Goal: Task Accomplishment & Management: Use online tool/utility

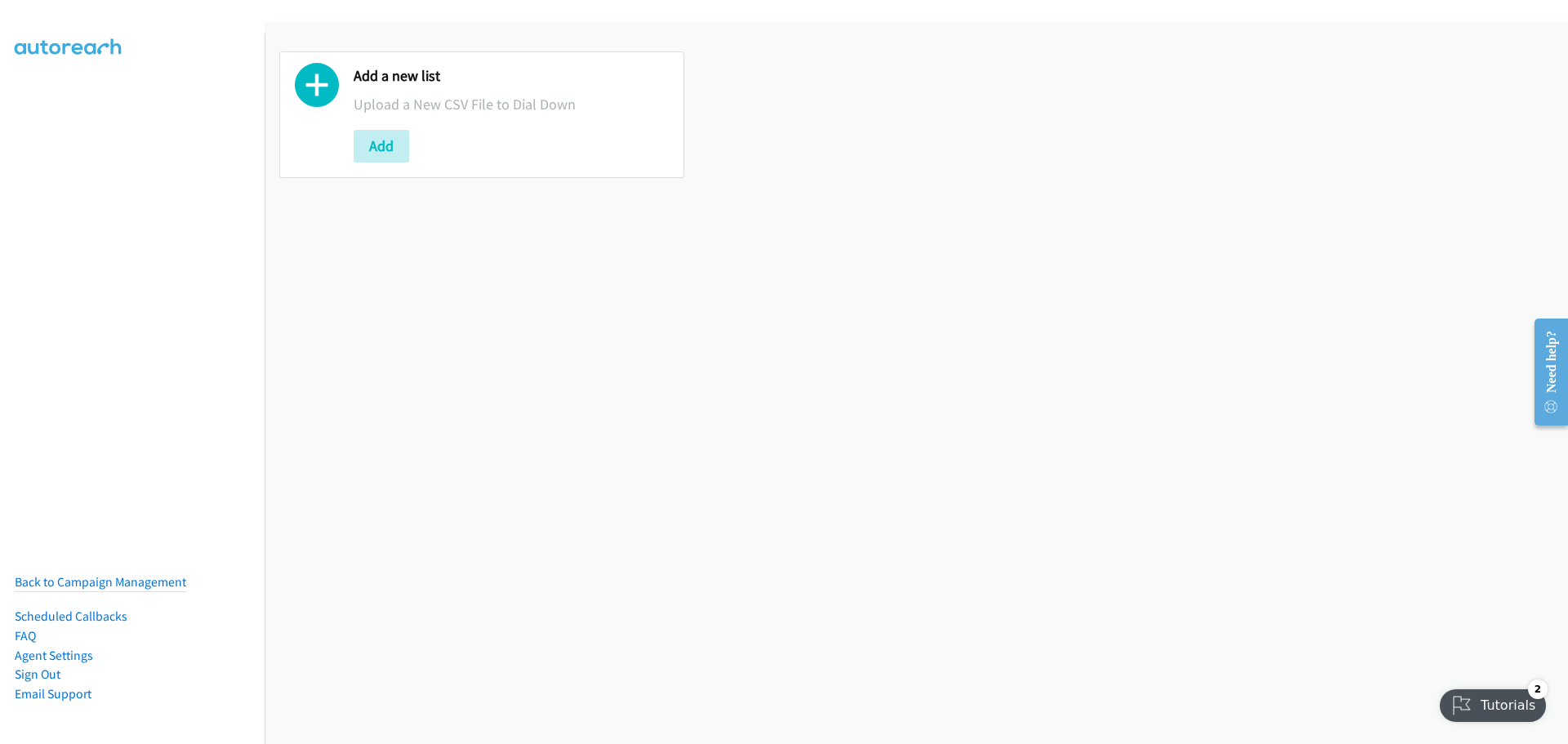
click at [409, 159] on div "Add" at bounding box center [511, 146] width 316 height 32
click at [377, 153] on button "Add" at bounding box center [381, 146] width 55 height 32
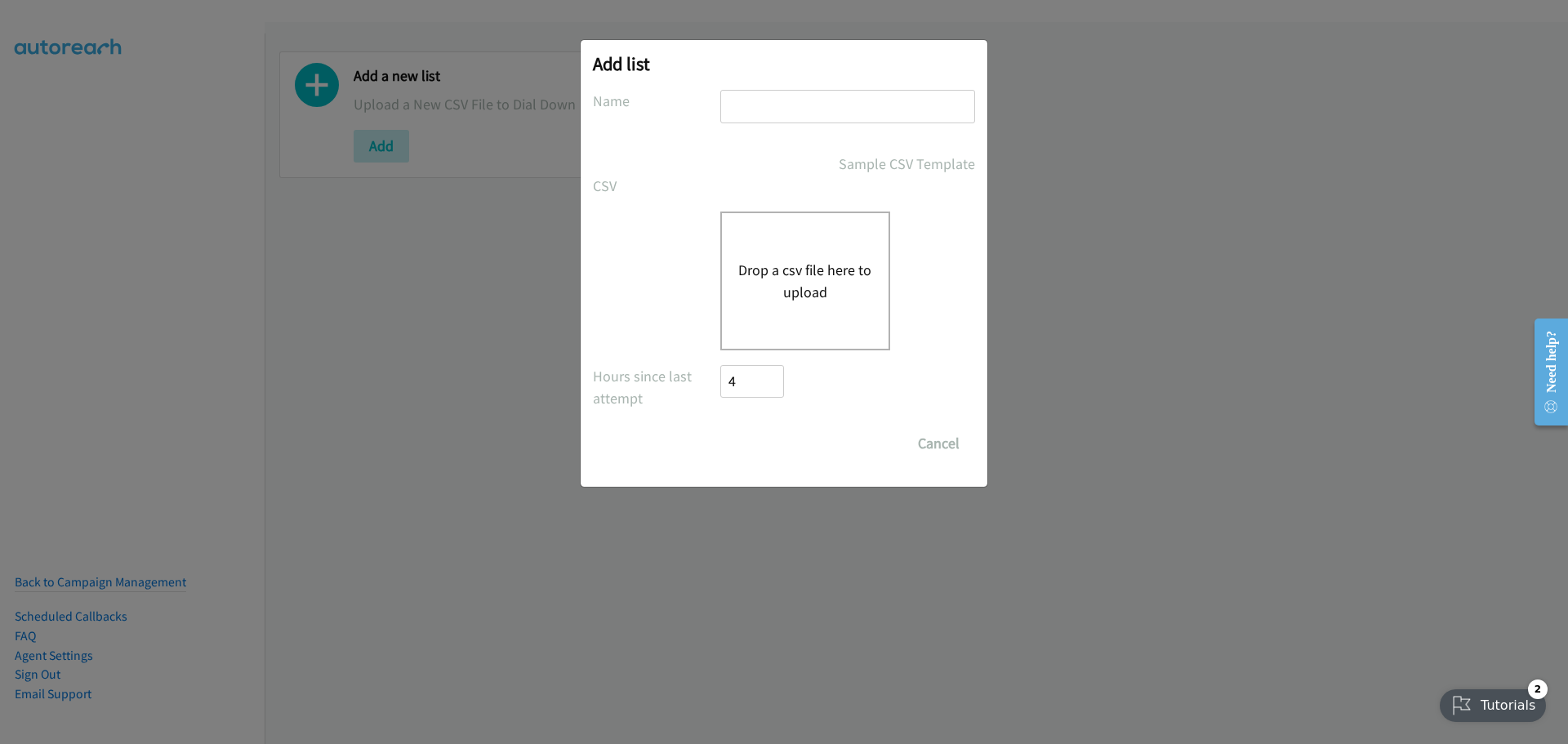
click at [824, 111] on input "text" at bounding box center [848, 106] width 255 height 33
type input "okta"
click at [834, 281] on button "Drop a csv file here to upload" at bounding box center [805, 282] width 134 height 44
click at [778, 284] on button "Drop a csv file here to upload" at bounding box center [805, 282] width 134 height 44
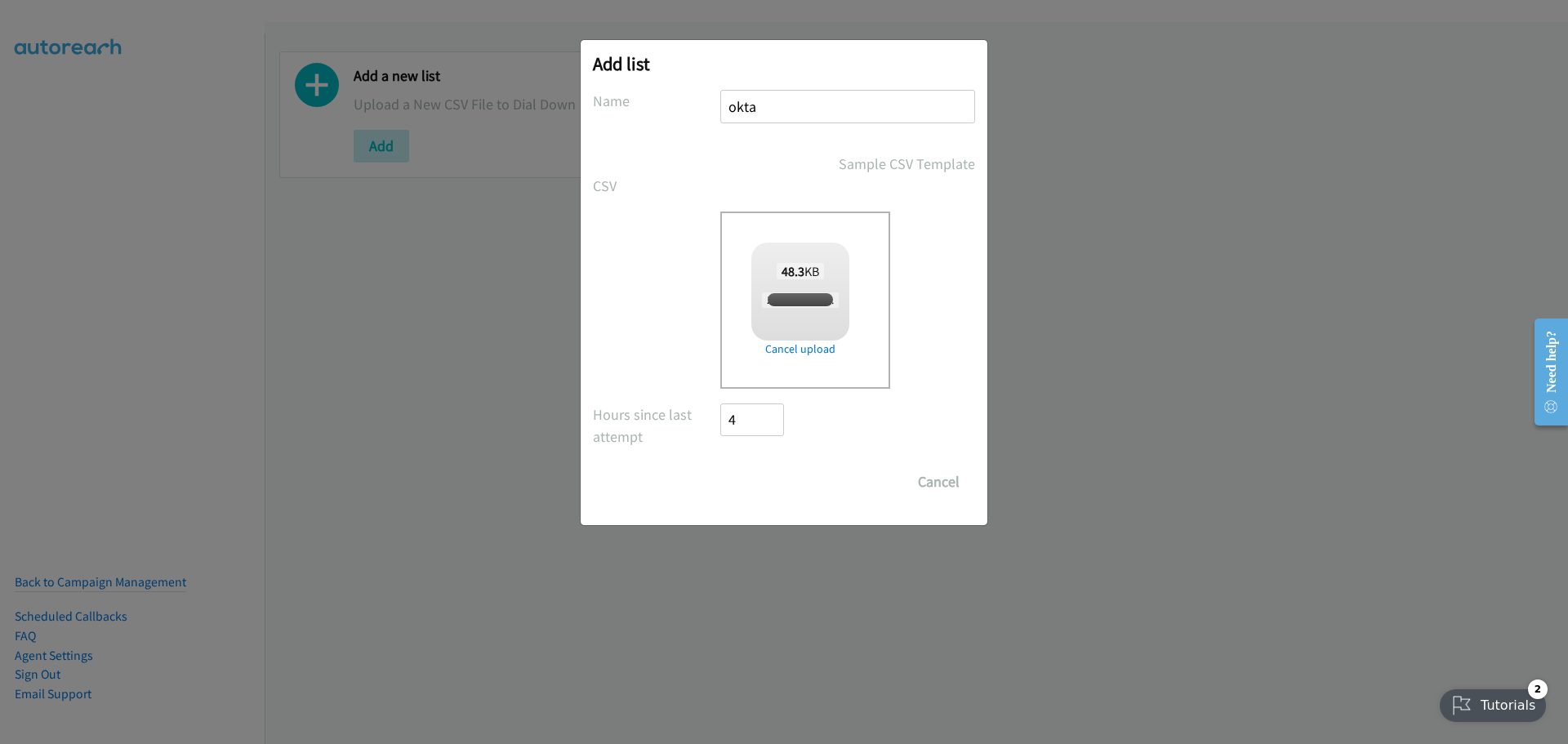
checkbox input "true"
click at [782, 478] on input "Save List" at bounding box center [763, 481] width 86 height 32
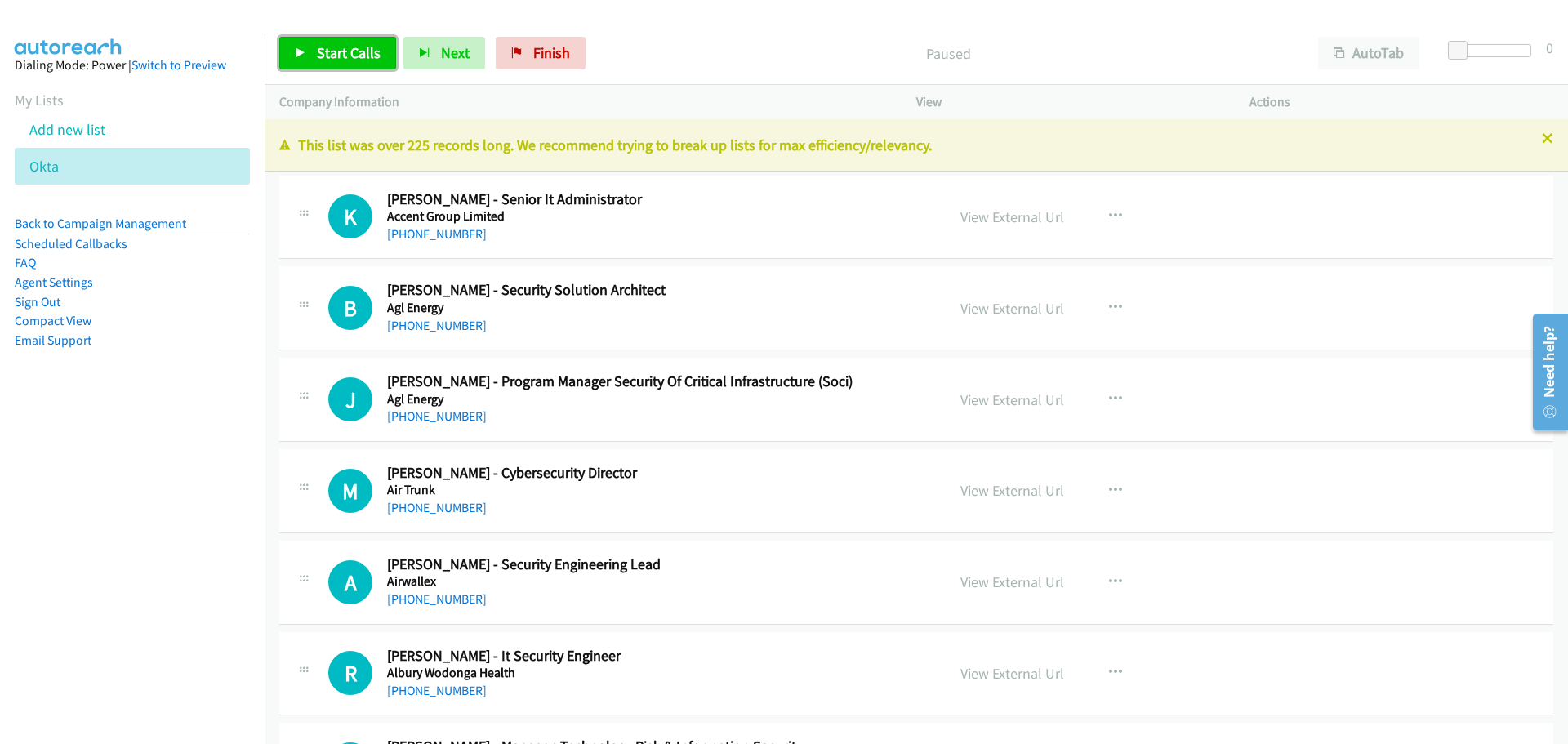
click at [373, 55] on span "Start Calls" at bounding box center [348, 53] width 64 height 18
click at [437, 325] on link "[PHONE_NUMBER]" at bounding box center [437, 325] width 100 height 16
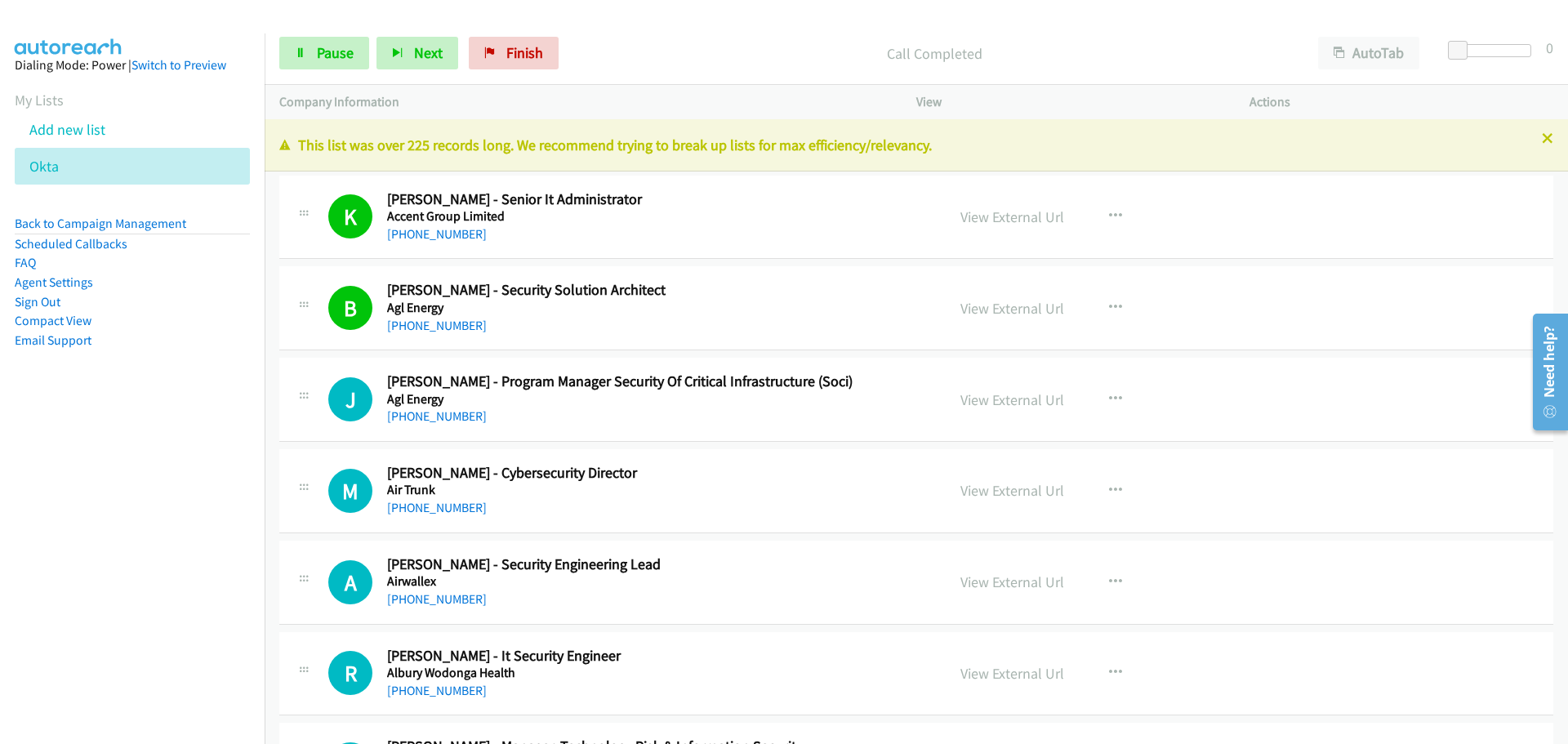
click at [436, 417] on link "[PHONE_NUMBER]" at bounding box center [437, 415] width 100 height 16
click at [440, 418] on link "[PHONE_NUMBER]" at bounding box center [437, 415] width 100 height 16
click at [432, 515] on link "[PHONE_NUMBER]" at bounding box center [437, 508] width 100 height 16
drag, startPoint x: 435, startPoint y: 506, endPoint x: 1029, endPoint y: 572, distance: 597.7
click at [435, 506] on link "[PHONE_NUMBER]" at bounding box center [437, 508] width 100 height 16
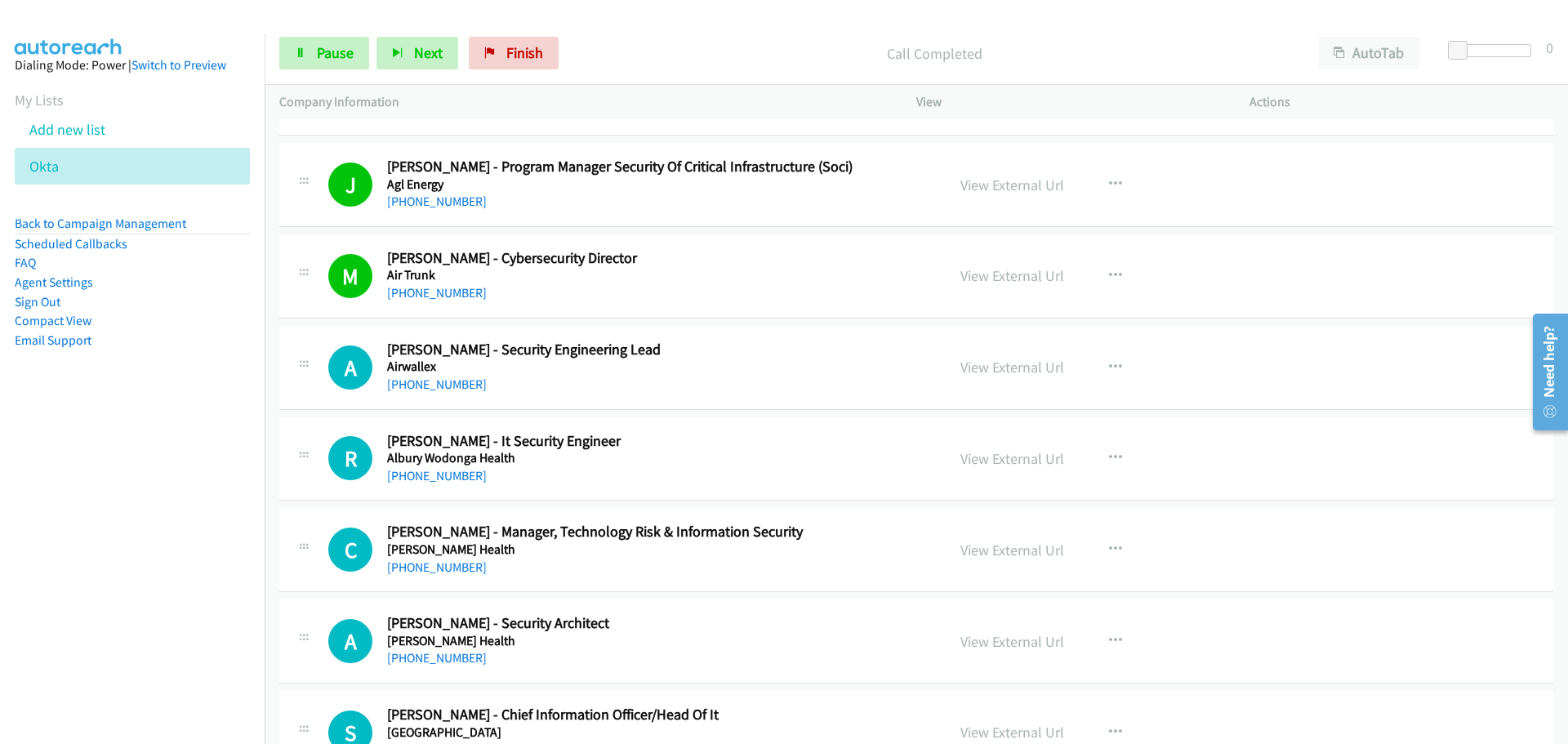
scroll to position [245, 0]
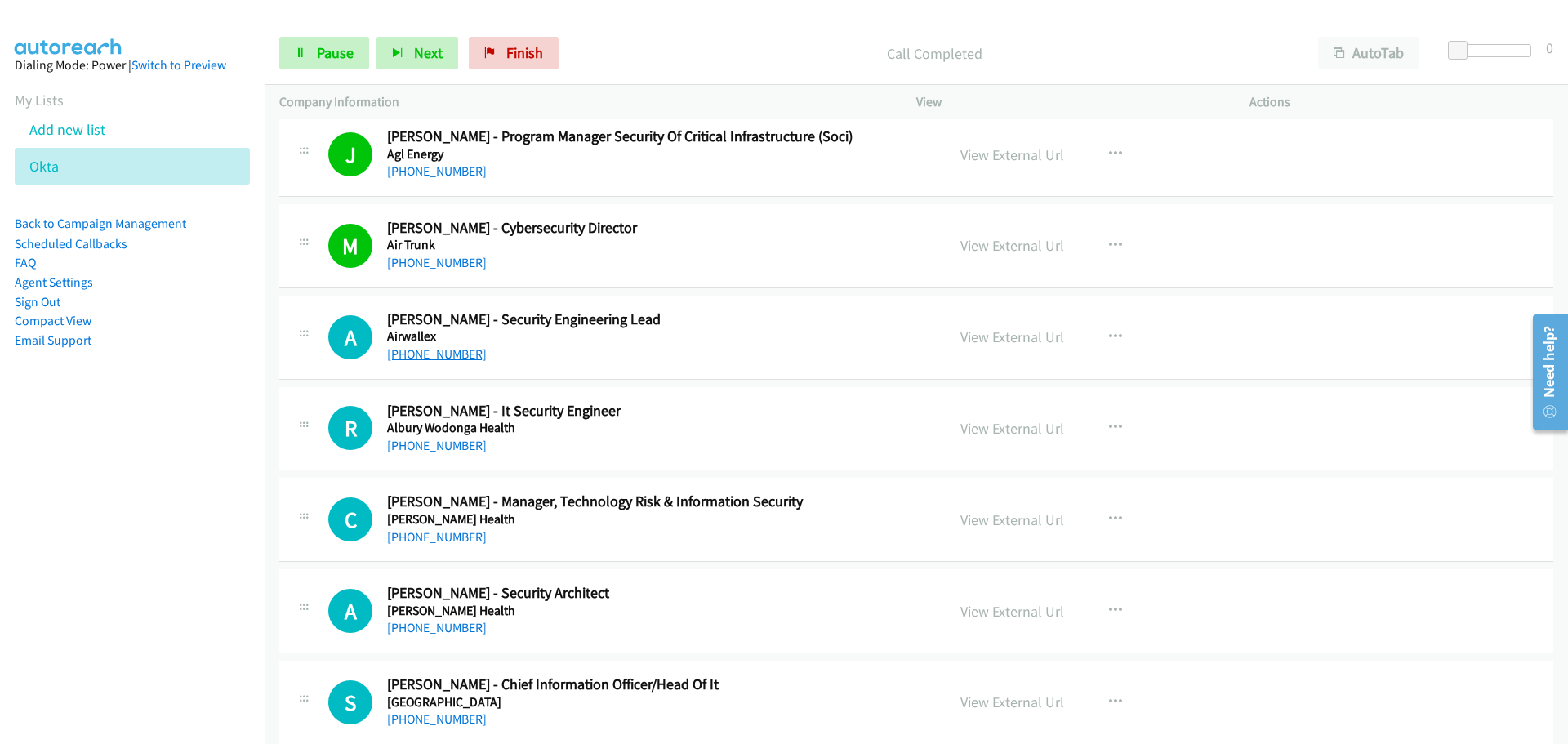
click at [458, 358] on link "[PHONE_NUMBER]" at bounding box center [437, 354] width 100 height 16
click at [456, 451] on link "[PHONE_NUMBER]" at bounding box center [437, 445] width 100 height 16
click at [435, 534] on link "[PHONE_NUMBER]" at bounding box center [437, 536] width 100 height 16
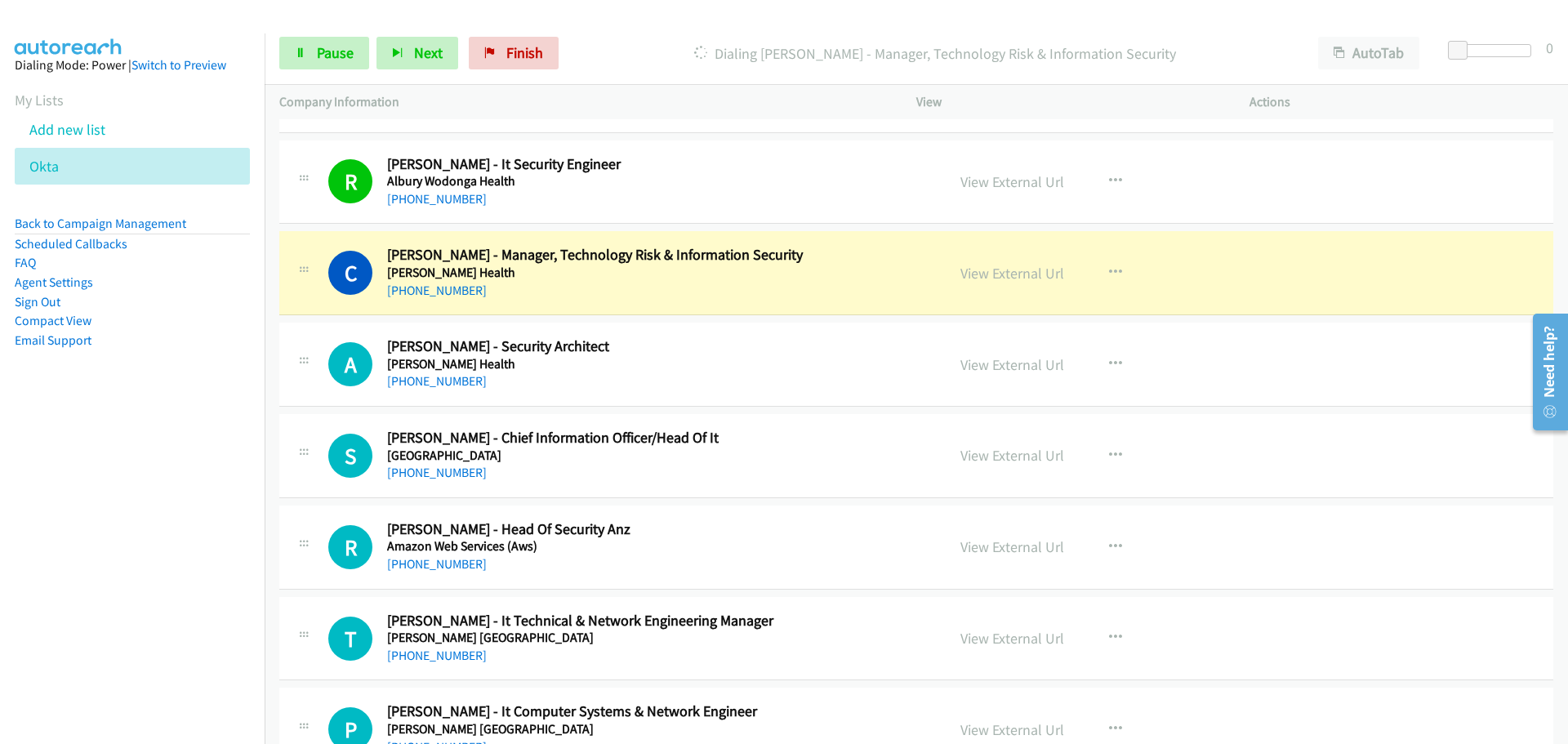
scroll to position [571, 0]
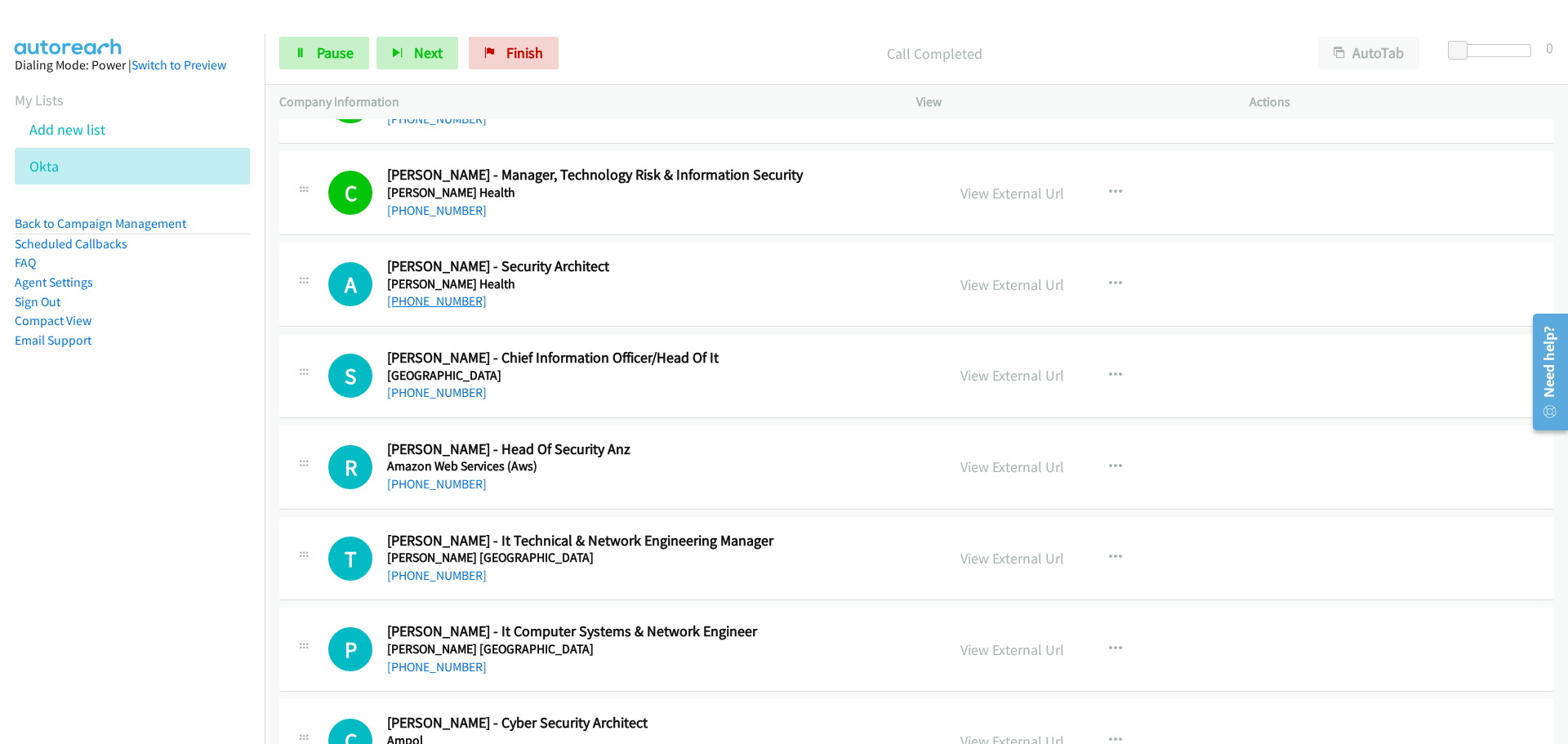
click at [426, 306] on link "[PHONE_NUMBER]" at bounding box center [437, 301] width 100 height 16
click at [409, 389] on link "[PHONE_NUMBER]" at bounding box center [437, 392] width 100 height 16
drag, startPoint x: 453, startPoint y: 477, endPoint x: 1106, endPoint y: 458, distance: 653.3
click at [427, 487] on link "[PHONE_NUMBER]" at bounding box center [437, 484] width 100 height 16
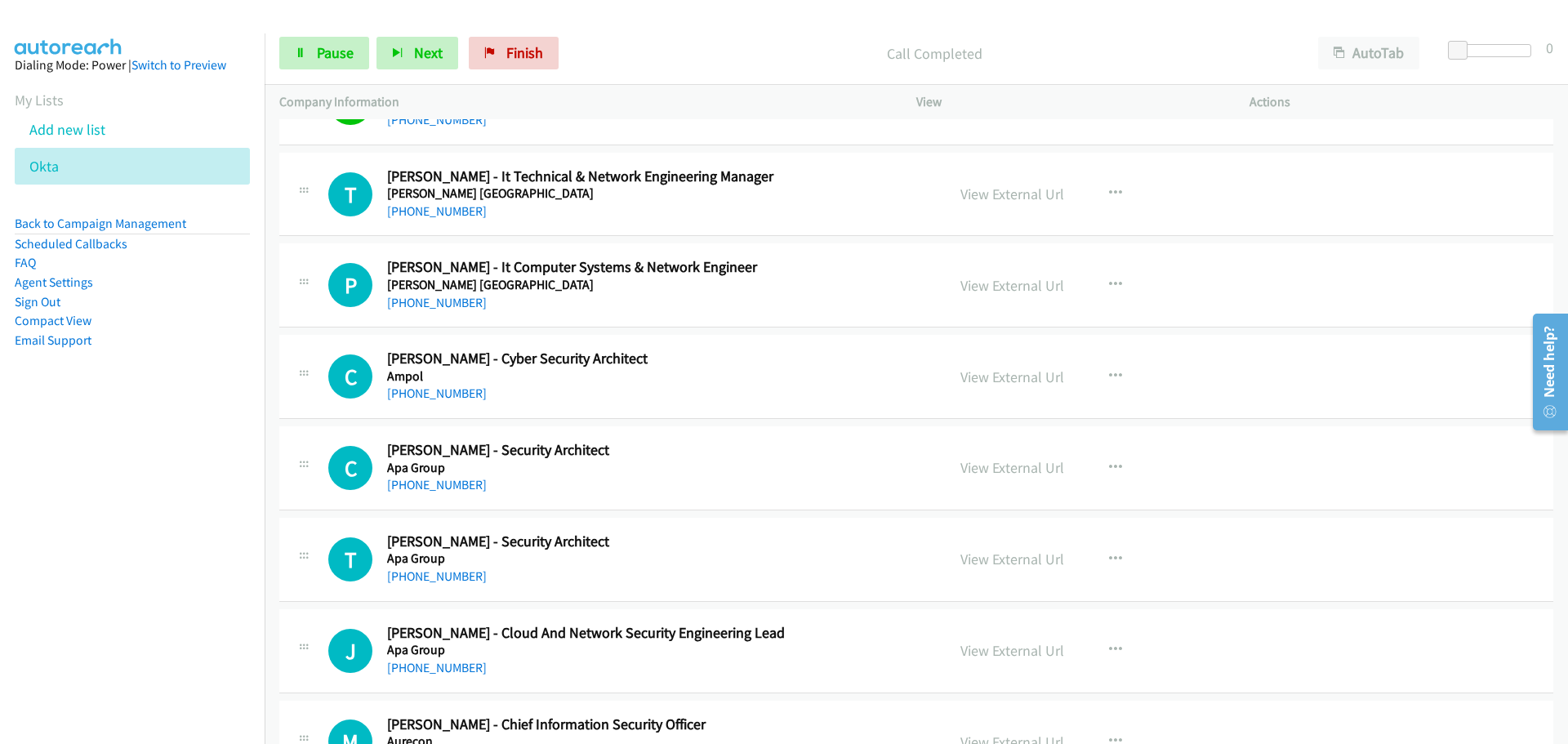
scroll to position [980, 0]
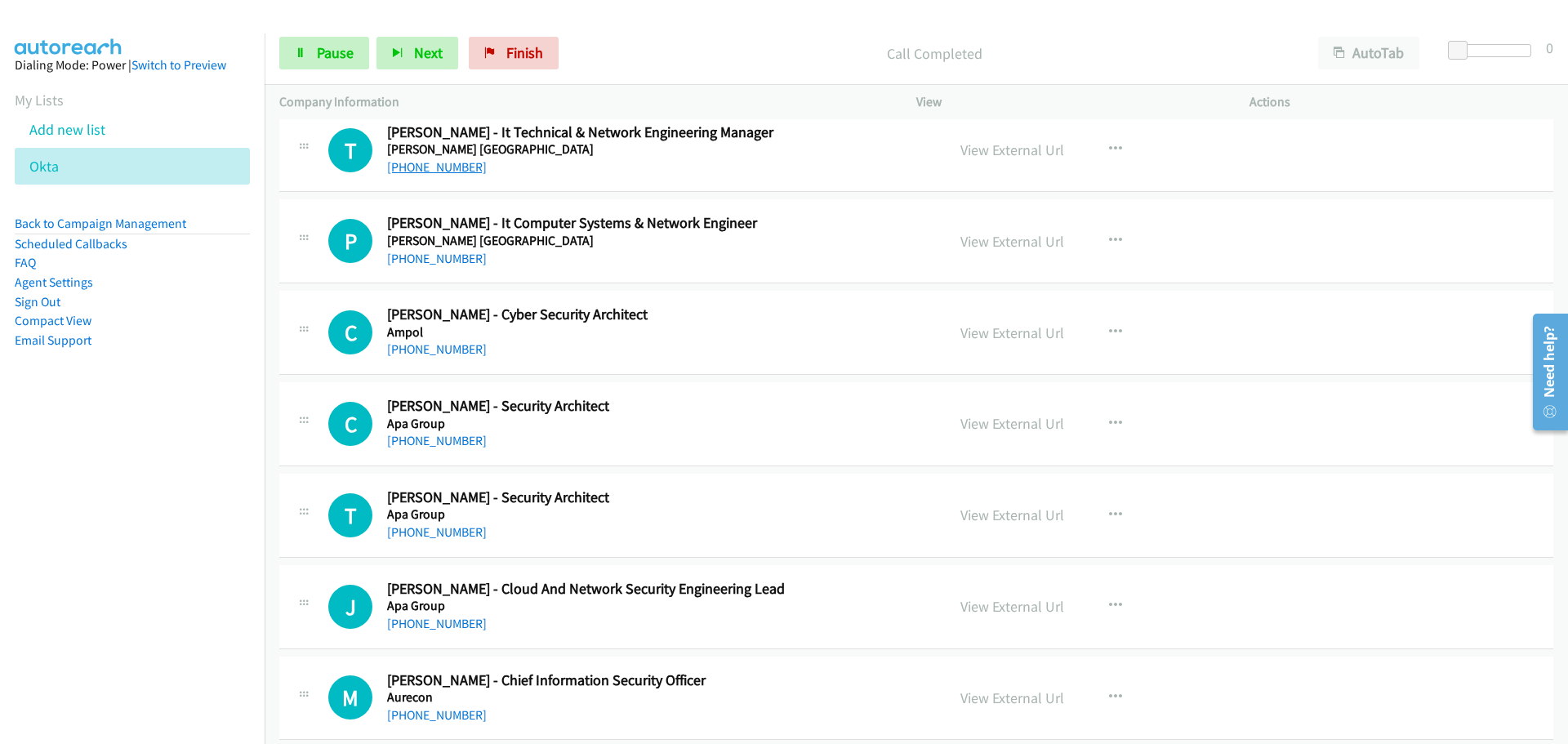
click at [414, 170] on link "[PHONE_NUMBER]" at bounding box center [437, 167] width 100 height 16
click at [415, 253] on link "[PHONE_NUMBER]" at bounding box center [437, 258] width 100 height 16
click at [425, 344] on link "[PHONE_NUMBER]" at bounding box center [437, 349] width 100 height 16
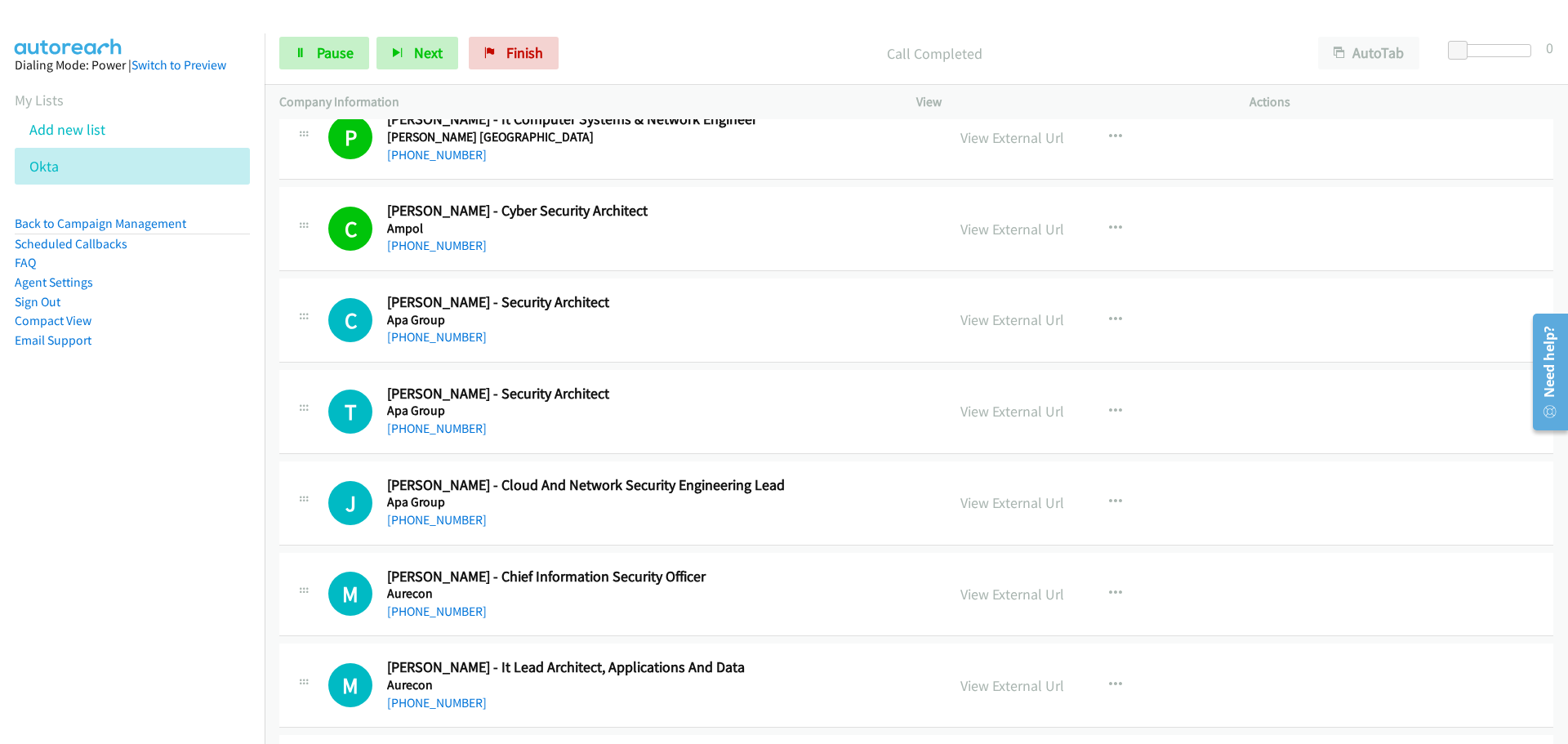
scroll to position [1144, 0]
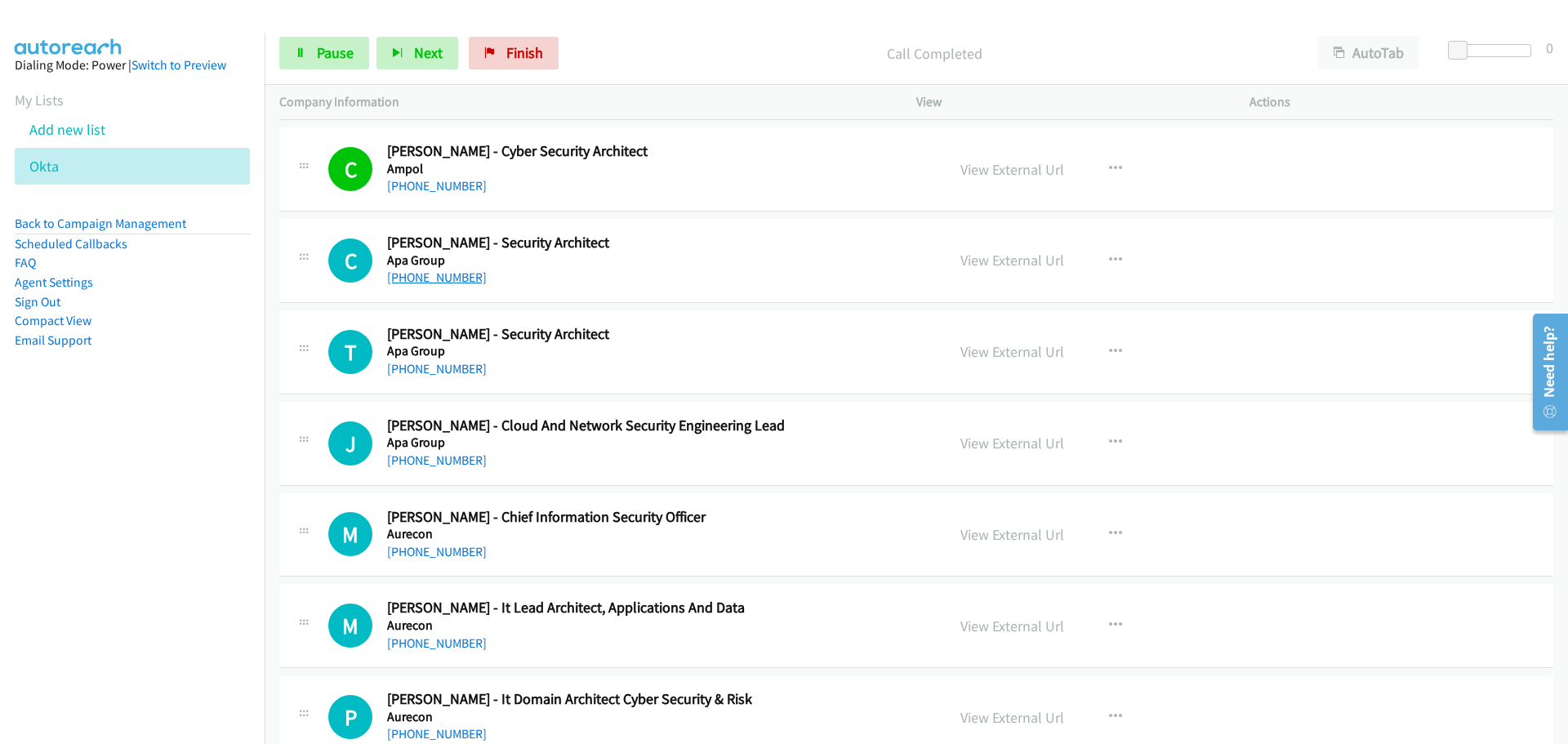
click at [445, 270] on link "[PHONE_NUMBER]" at bounding box center [437, 277] width 100 height 16
click at [449, 279] on link "[PHONE_NUMBER]" at bounding box center [437, 277] width 100 height 16
click at [449, 372] on link "[PHONE_NUMBER]" at bounding box center [437, 368] width 100 height 16
drag, startPoint x: 431, startPoint y: 454, endPoint x: 531, endPoint y: 465, distance: 100.6
click at [431, 454] on link "[PHONE_NUMBER]" at bounding box center [437, 460] width 100 height 16
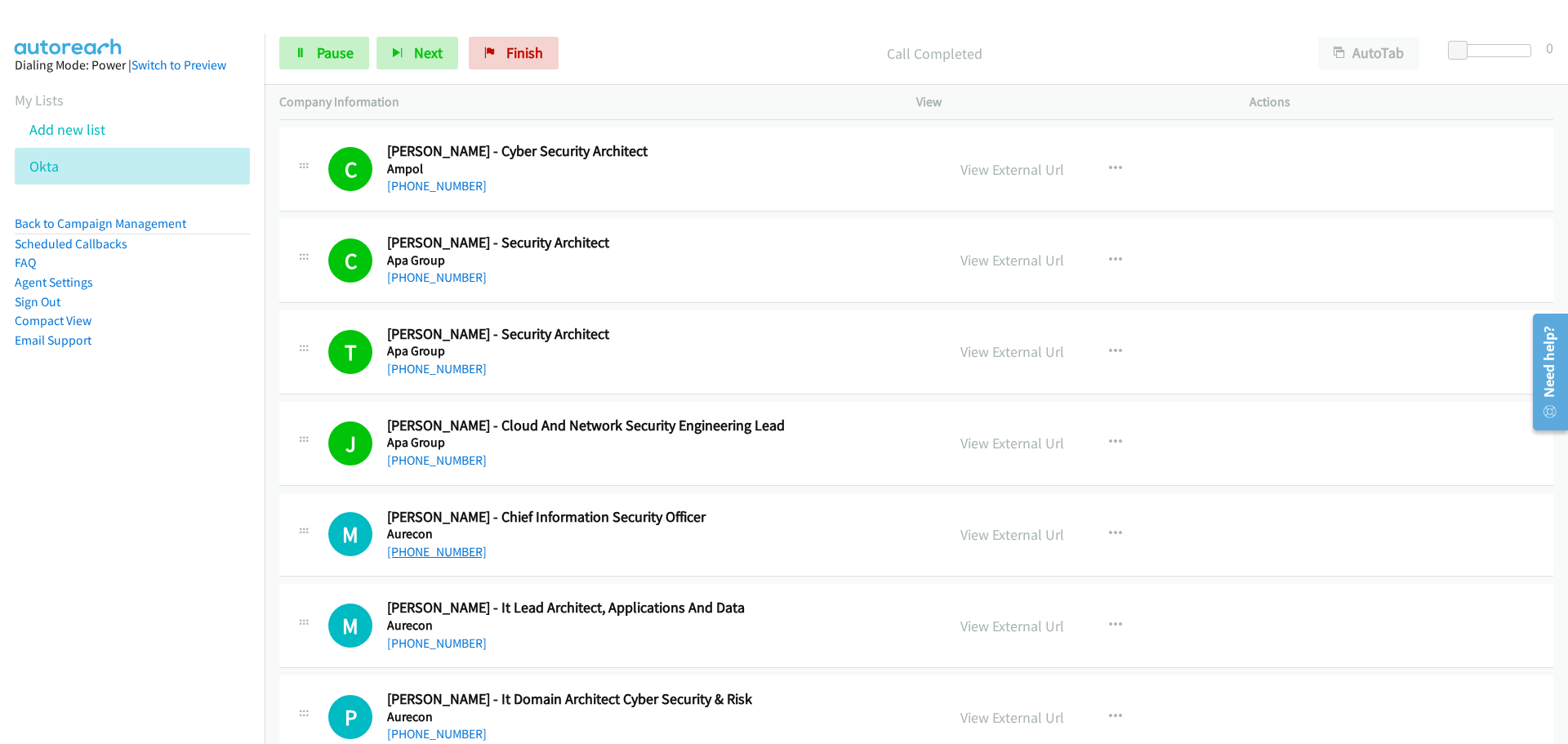
click at [434, 558] on link "[PHONE_NUMBER]" at bounding box center [437, 551] width 100 height 16
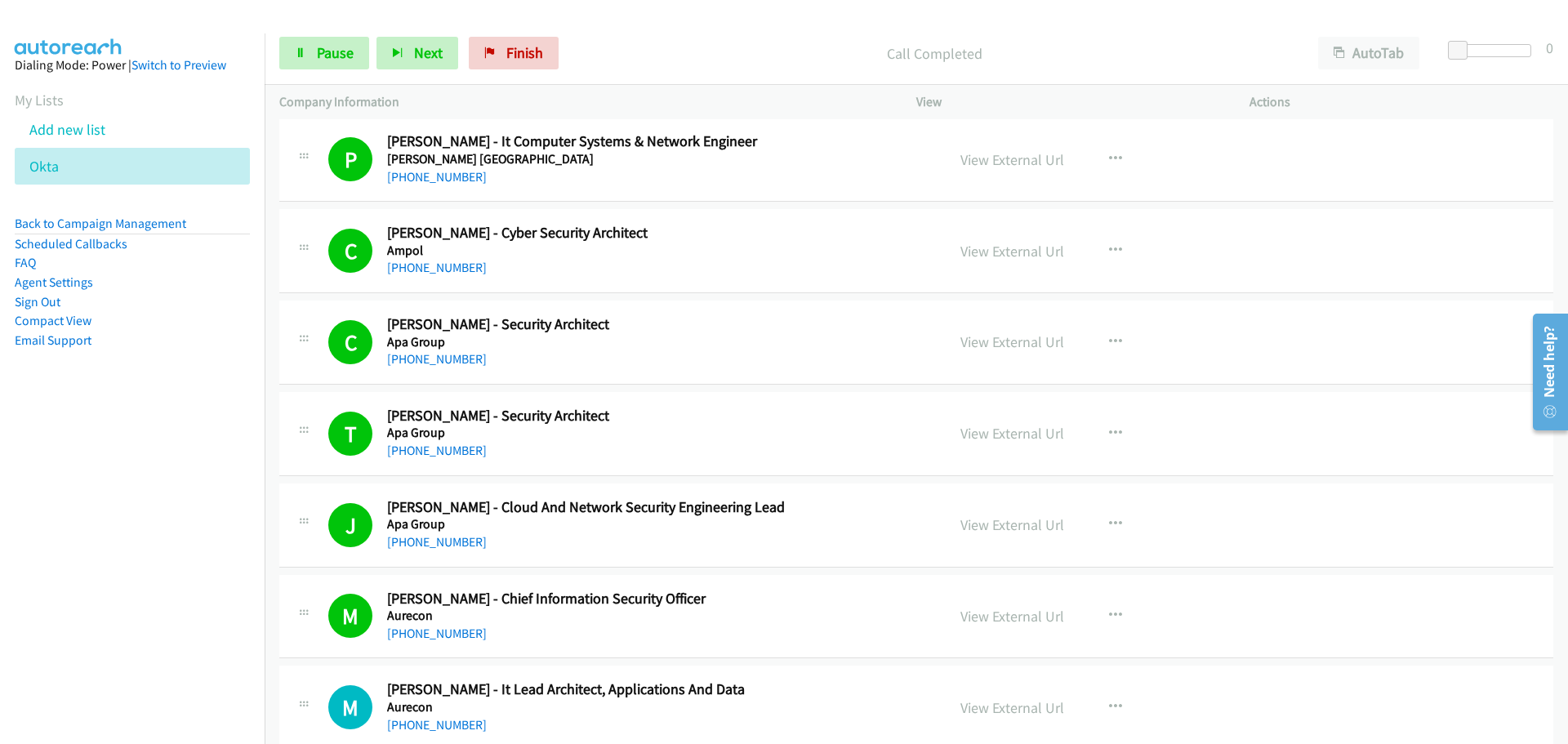
scroll to position [1388, 0]
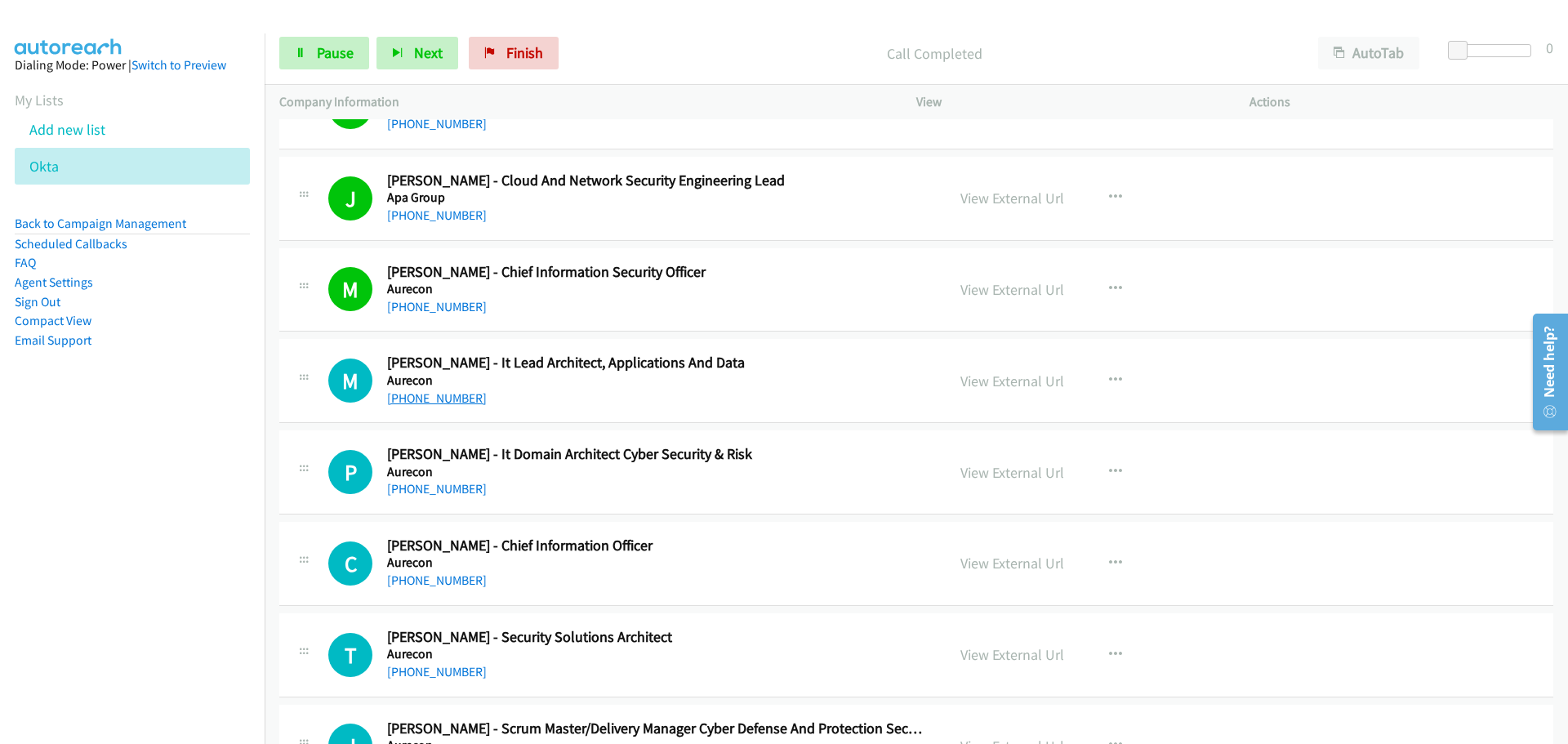
click at [458, 396] on link "[PHONE_NUMBER]" at bounding box center [437, 398] width 100 height 16
drag, startPoint x: 12, startPoint y: 32, endPoint x: 451, endPoint y: 487, distance: 632.3
click at [451, 487] on link "[PHONE_NUMBER]" at bounding box center [437, 488] width 100 height 16
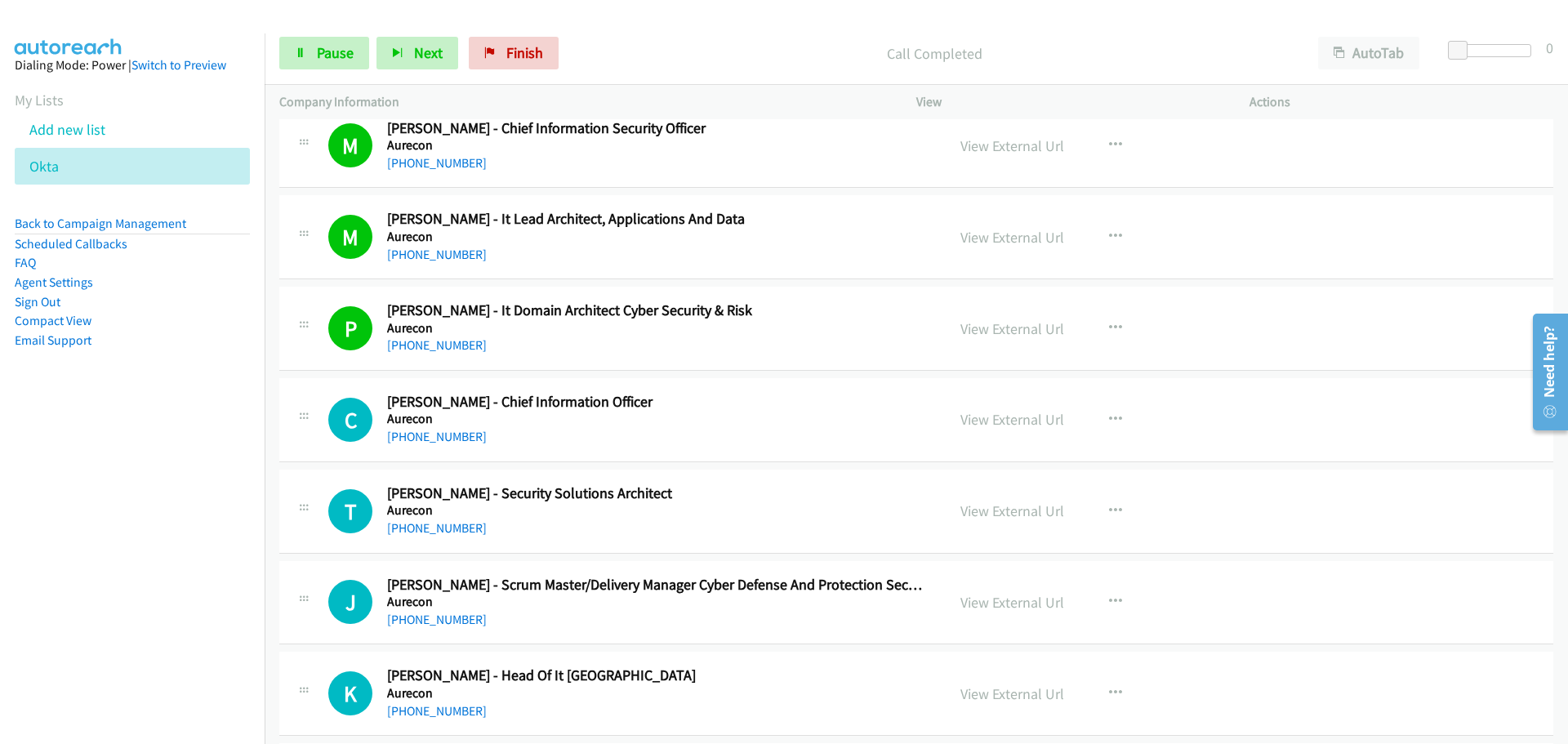
scroll to position [1634, 0]
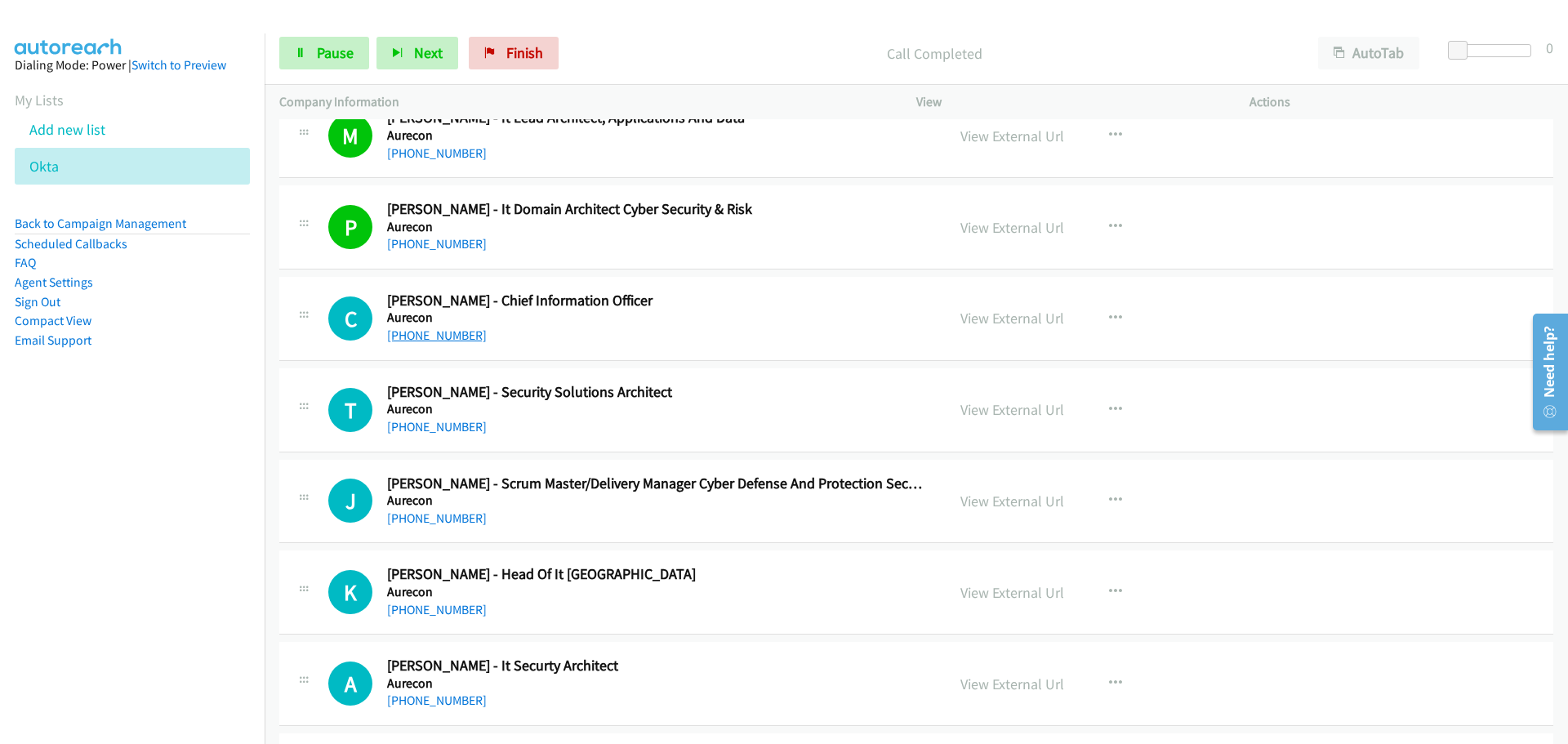
click at [432, 335] on link "[PHONE_NUMBER]" at bounding box center [437, 335] width 100 height 16
click at [456, 431] on link "[PHONE_NUMBER]" at bounding box center [437, 426] width 100 height 16
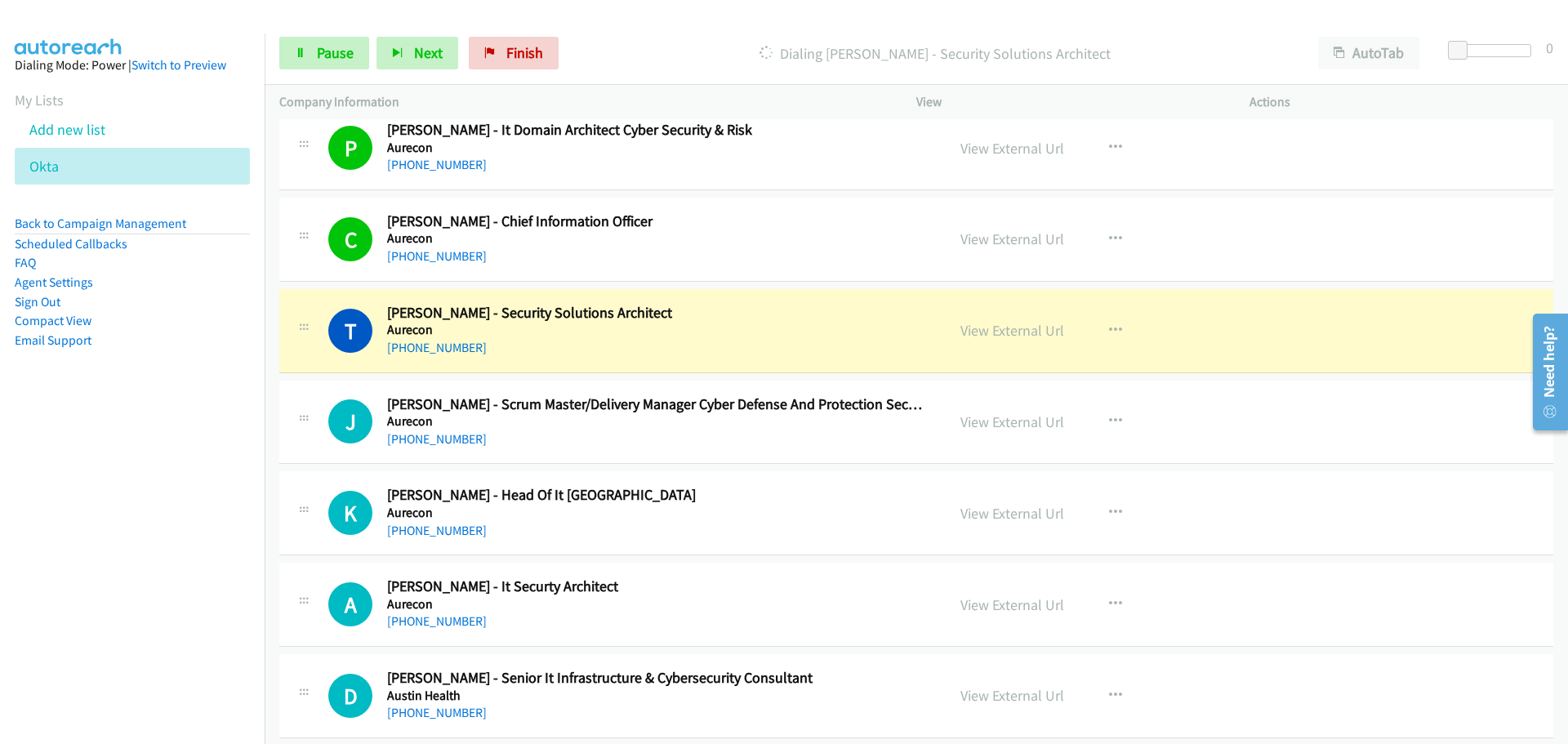
scroll to position [1797, 0]
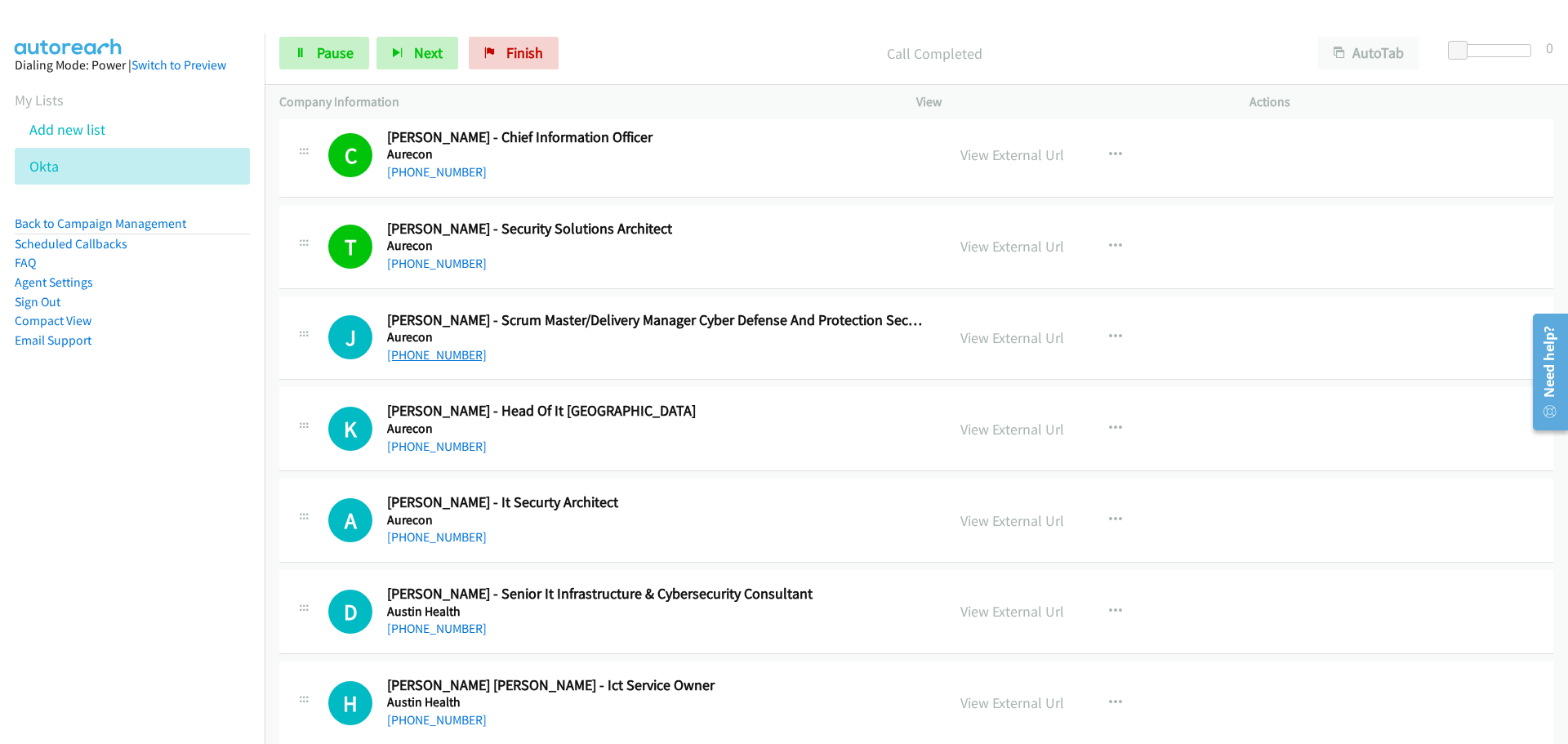
click at [445, 355] on link "[PHONE_NUMBER]" at bounding box center [437, 354] width 100 height 16
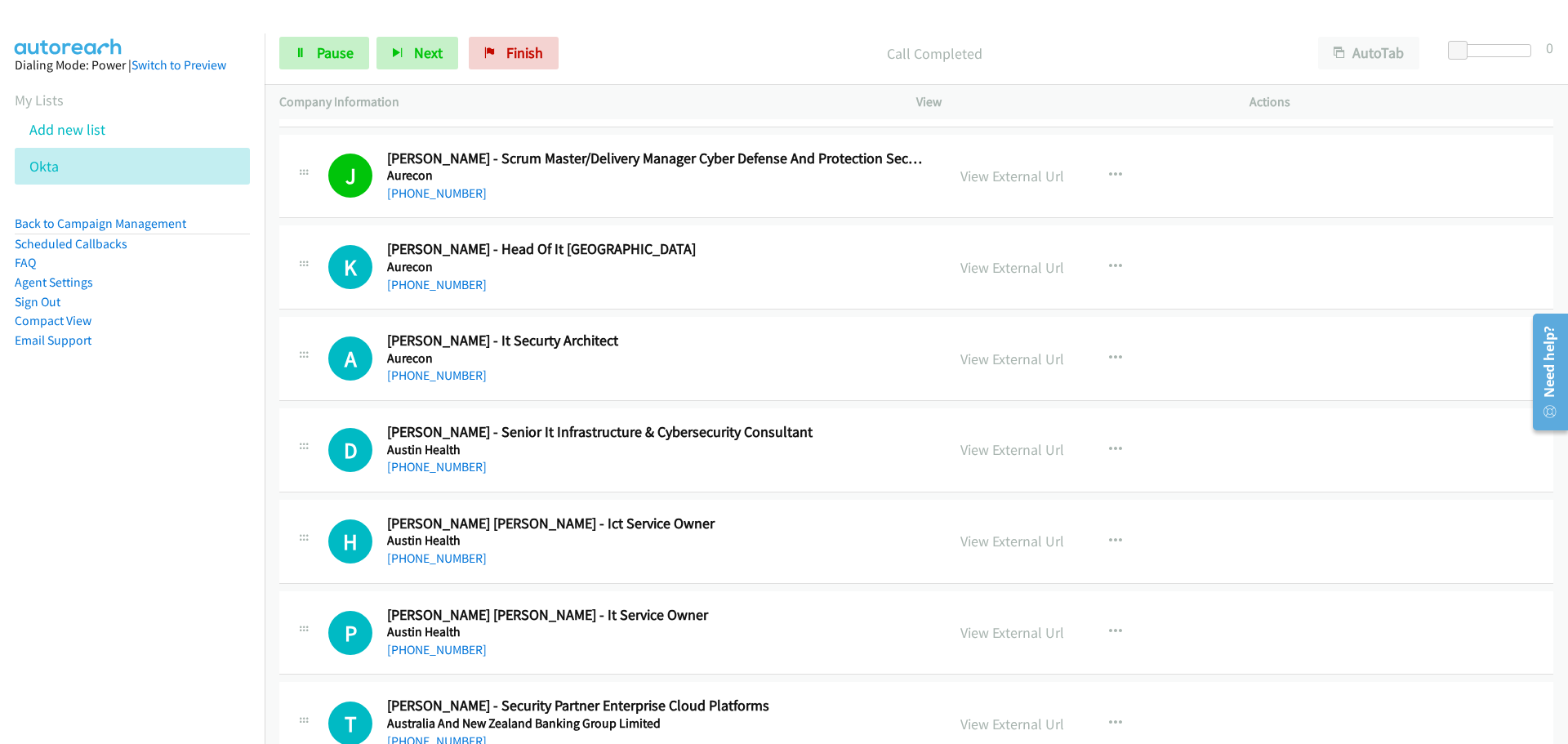
scroll to position [2042, 0]
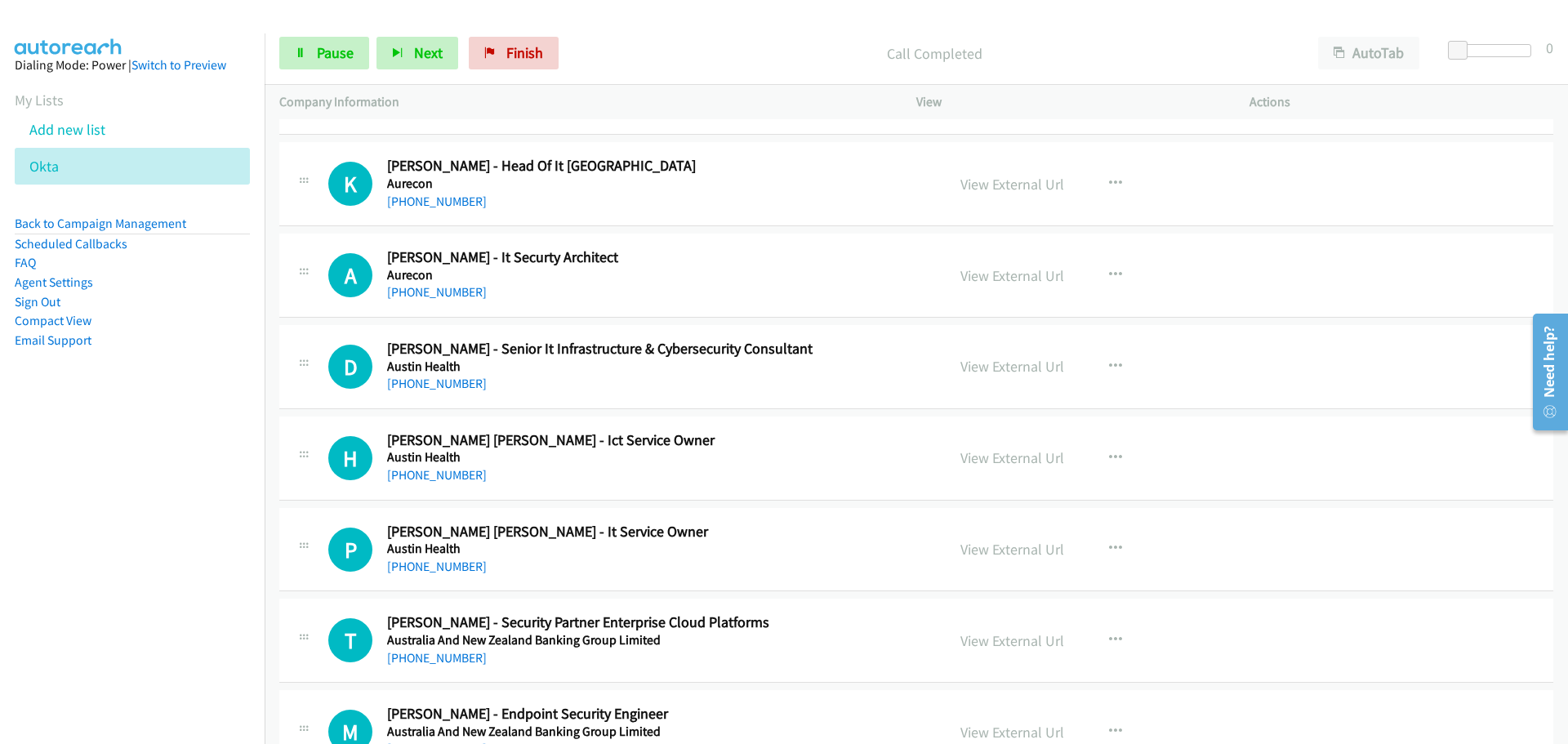
click at [454, 199] on link "[PHONE_NUMBER]" at bounding box center [437, 201] width 100 height 16
click at [413, 295] on link "[PHONE_NUMBER]" at bounding box center [437, 292] width 100 height 16
drag, startPoint x: 450, startPoint y: 384, endPoint x: 1499, endPoint y: 434, distance: 1050.2
click at [450, 384] on link "[PHONE_NUMBER]" at bounding box center [437, 383] width 100 height 16
drag, startPoint x: 408, startPoint y: 478, endPoint x: 1543, endPoint y: 519, distance: 1135.7
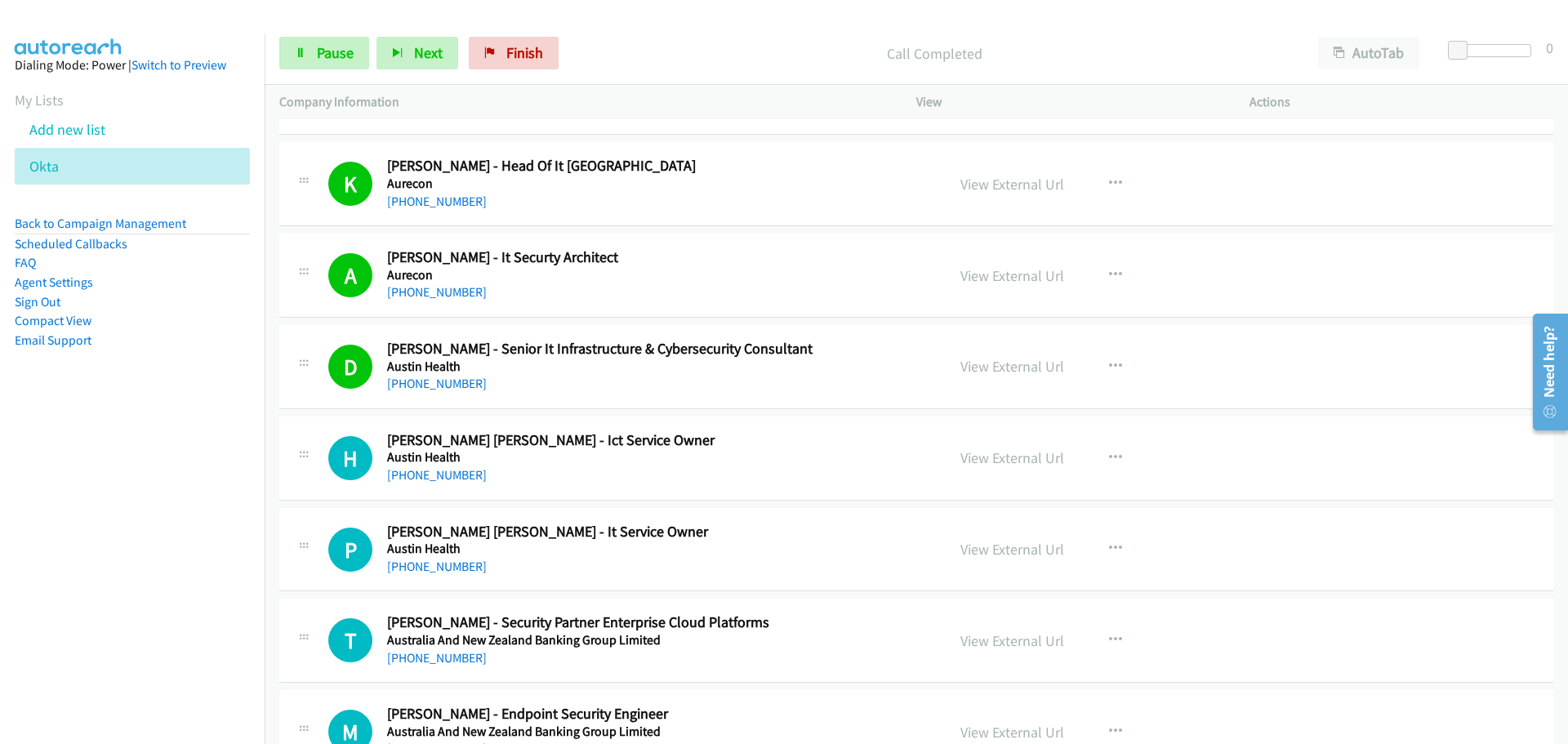
click at [408, 478] on link "[PHONE_NUMBER]" at bounding box center [437, 474] width 100 height 16
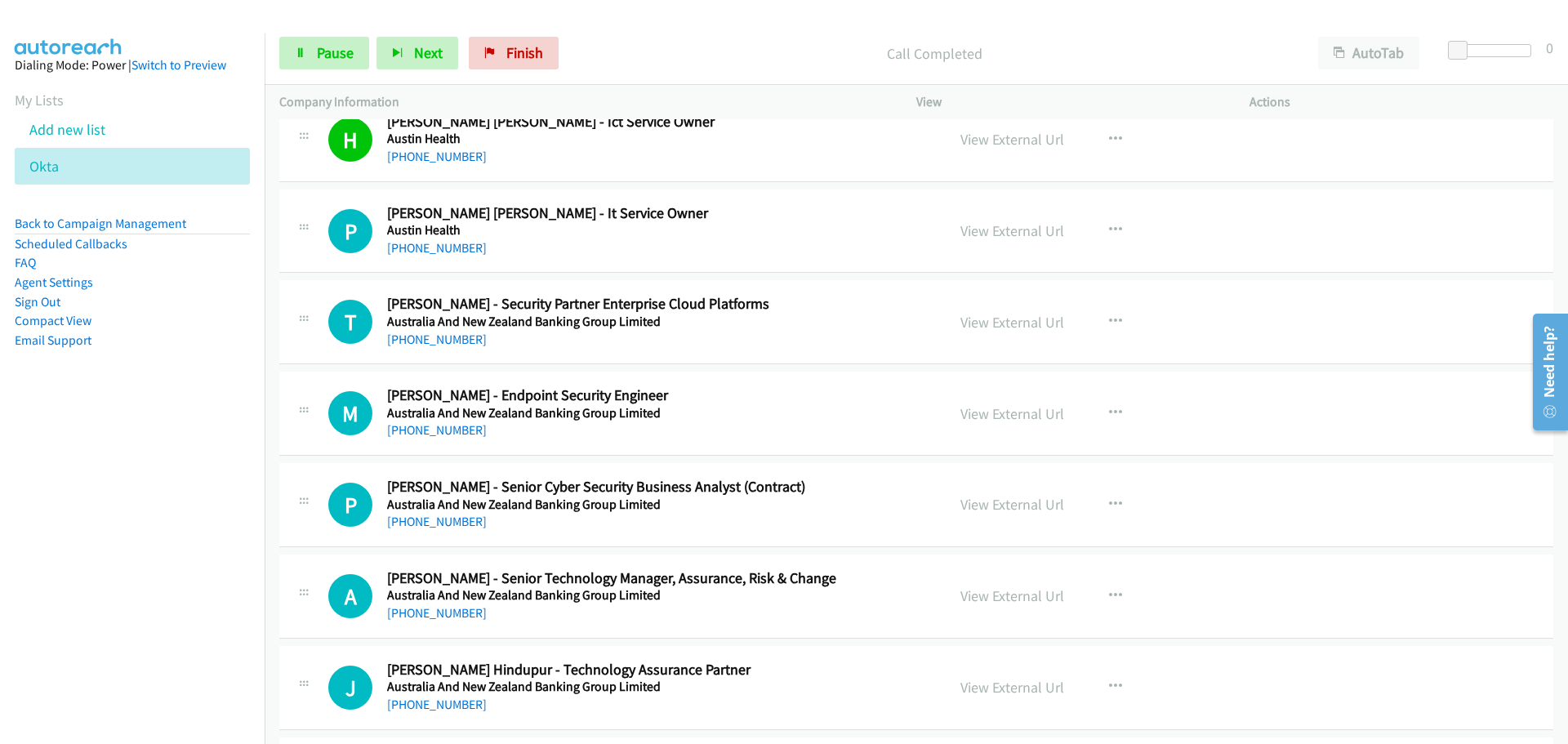
scroll to position [2369, 0]
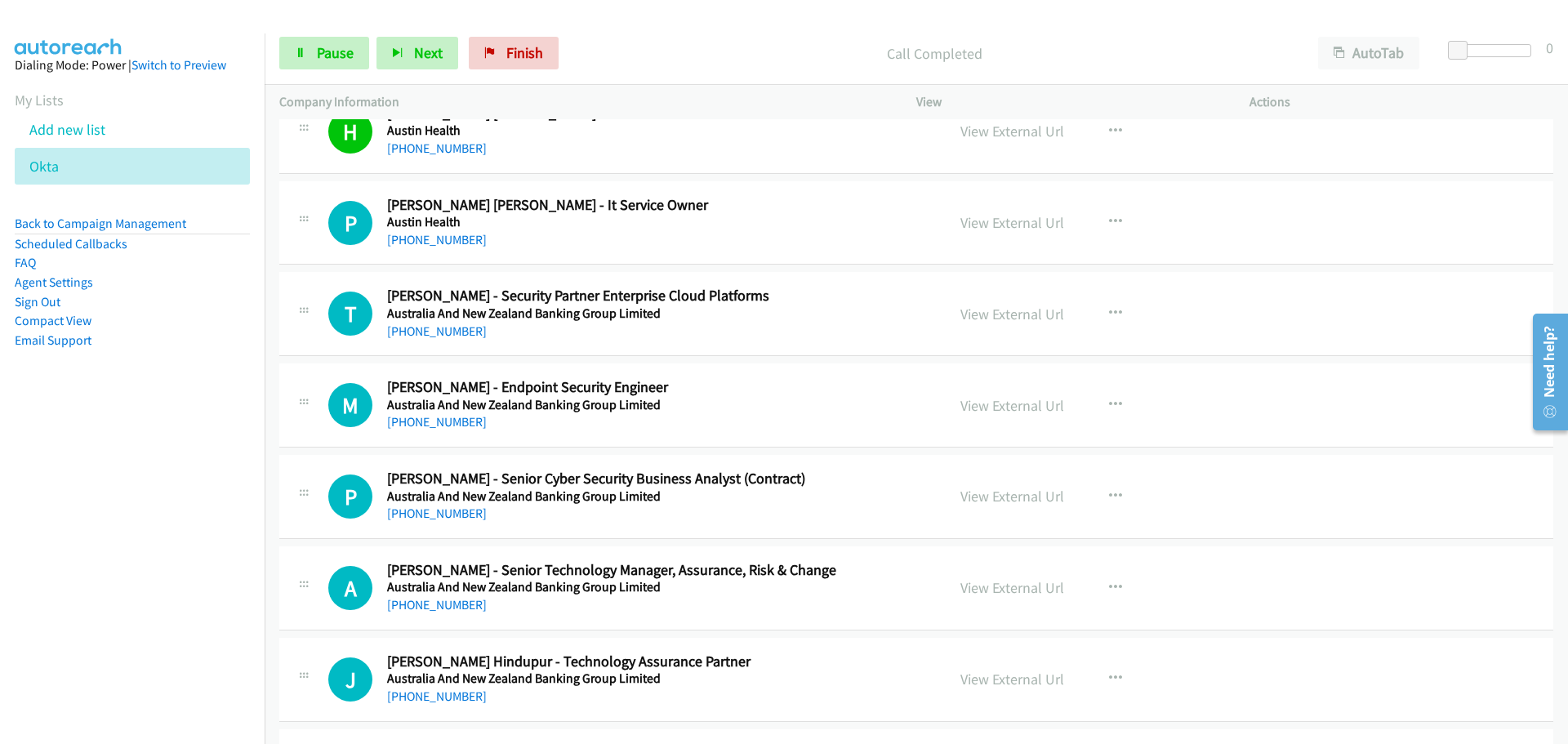
drag, startPoint x: 440, startPoint y: 235, endPoint x: 866, endPoint y: 311, distance: 432.7
click at [440, 235] on link "[PHONE_NUMBER]" at bounding box center [437, 239] width 100 height 16
click at [404, 329] on link "[PHONE_NUMBER]" at bounding box center [437, 330] width 100 height 16
click at [462, 426] on link "[PHONE_NUMBER]" at bounding box center [437, 422] width 100 height 16
click at [437, 508] on link "[PHONE_NUMBER]" at bounding box center [437, 513] width 100 height 16
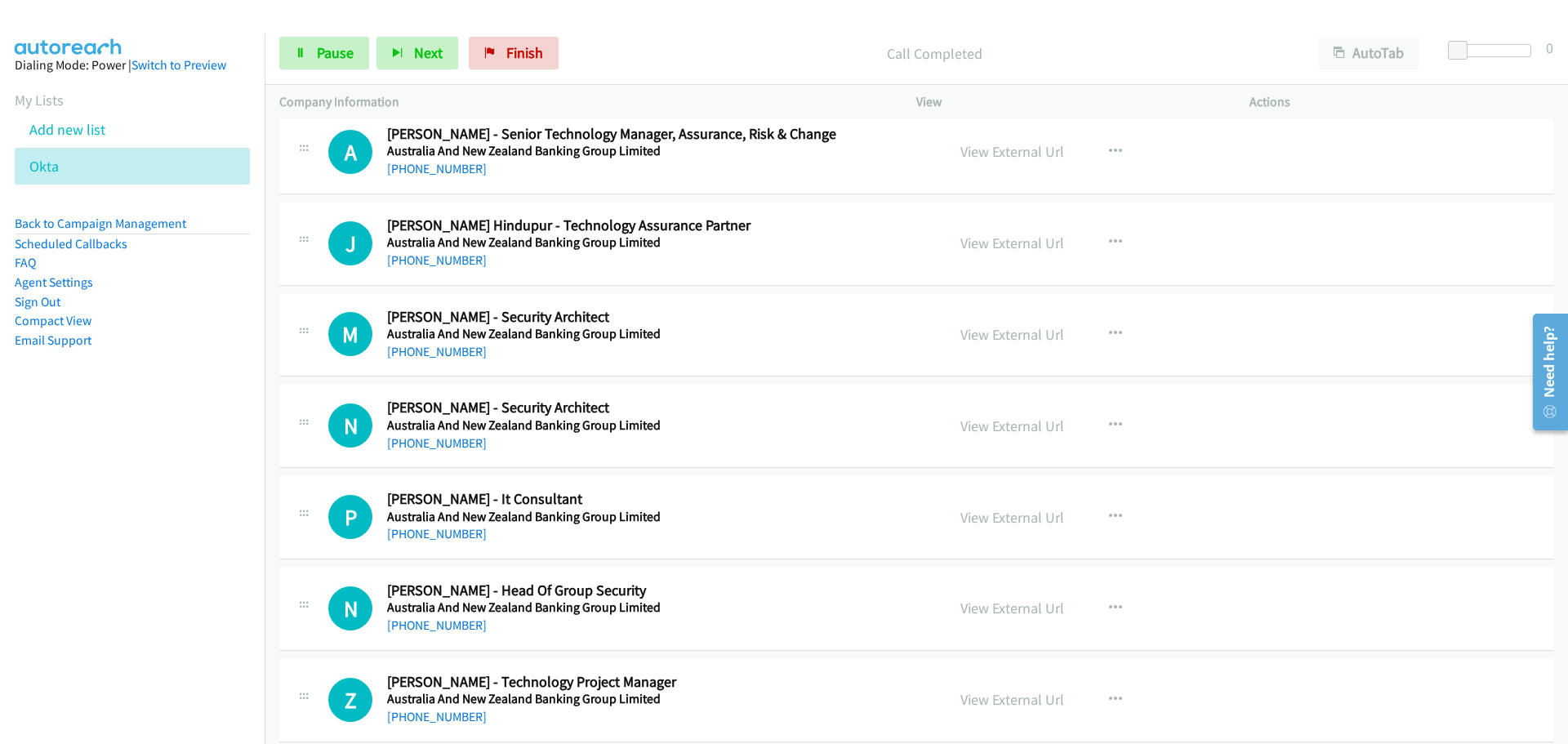
scroll to position [2695, 0]
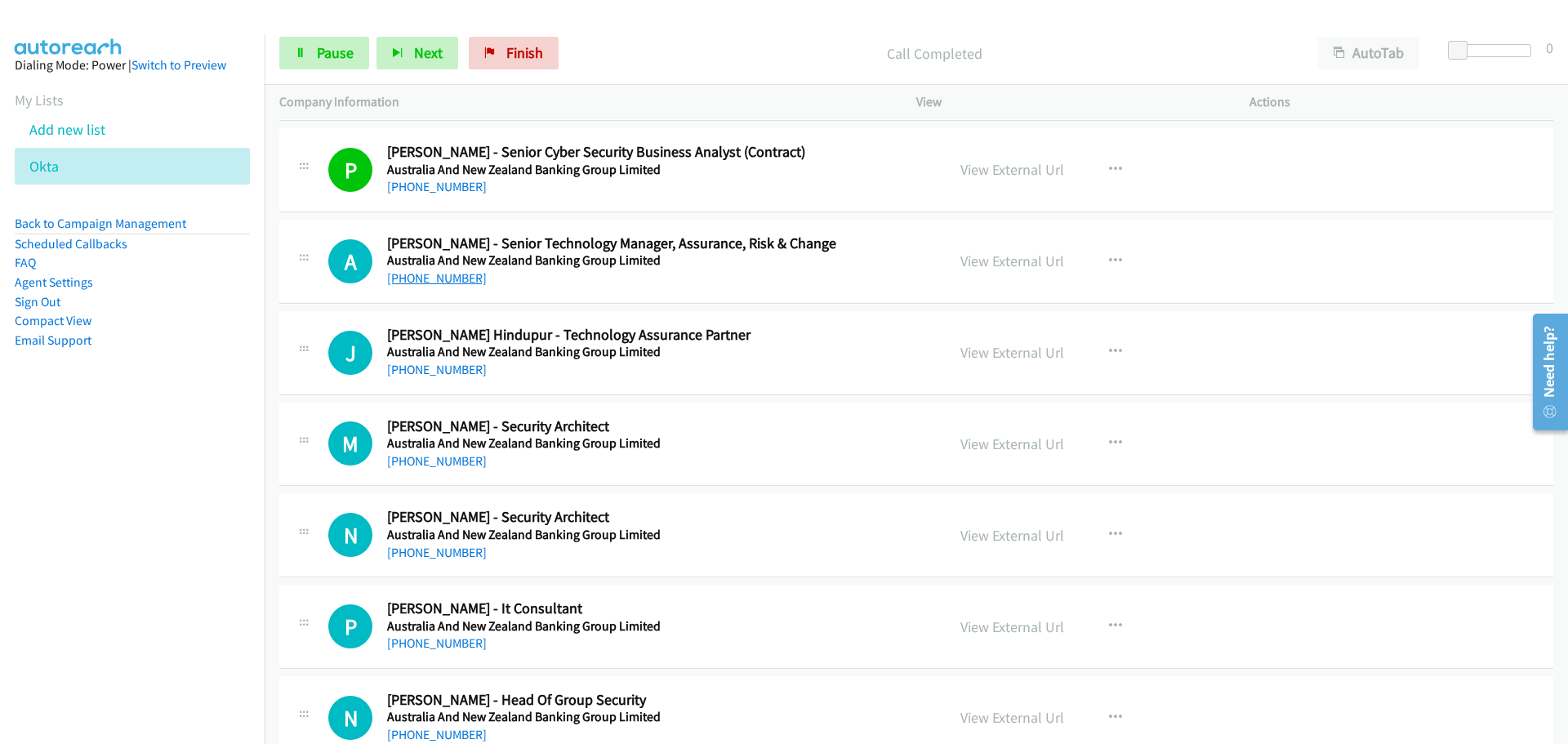
click at [430, 278] on link "[PHONE_NUMBER]" at bounding box center [437, 278] width 100 height 16
click at [434, 369] on link "[PHONE_NUMBER]" at bounding box center [437, 369] width 100 height 16
click at [437, 466] on link "[PHONE_NUMBER]" at bounding box center [437, 461] width 100 height 16
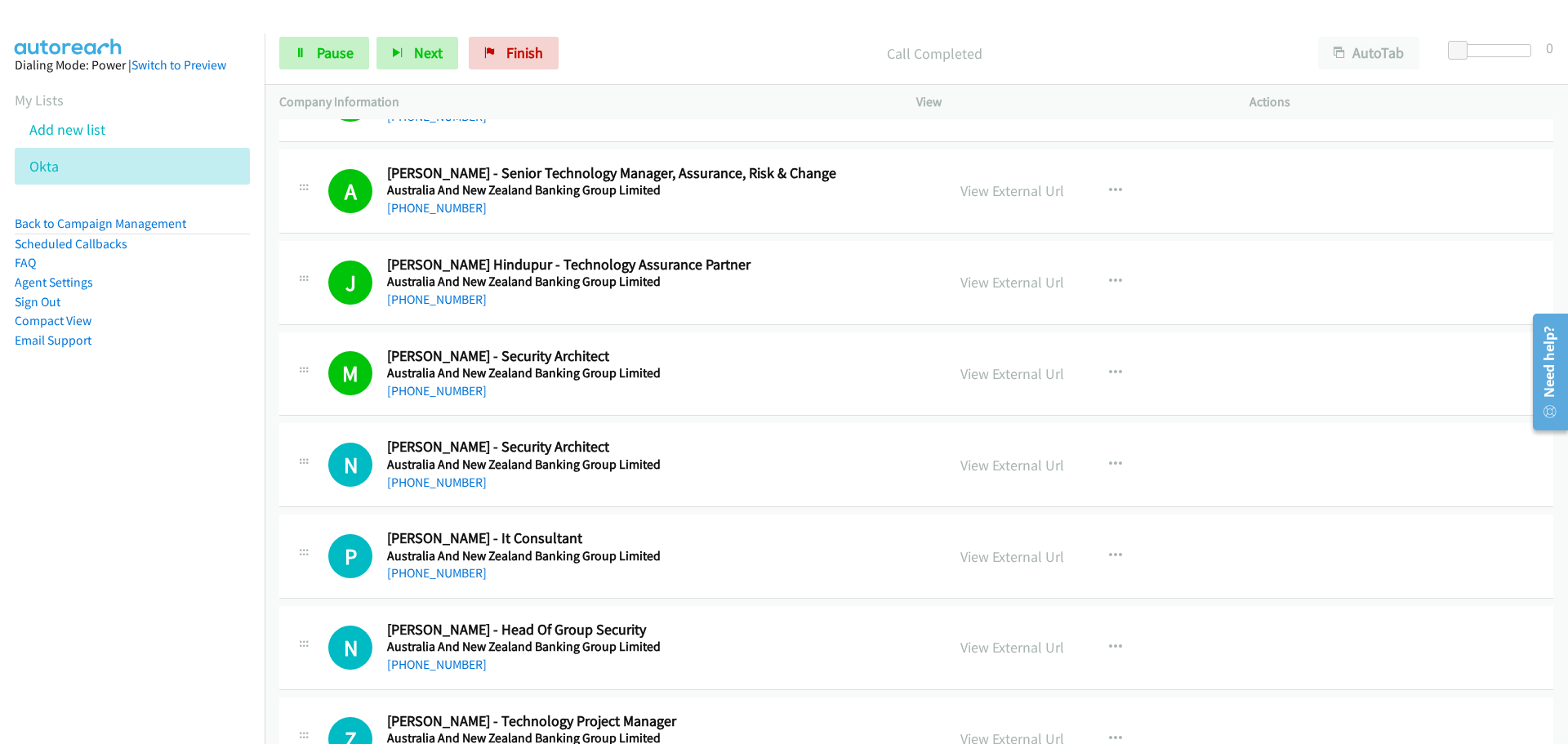
scroll to position [2859, 0]
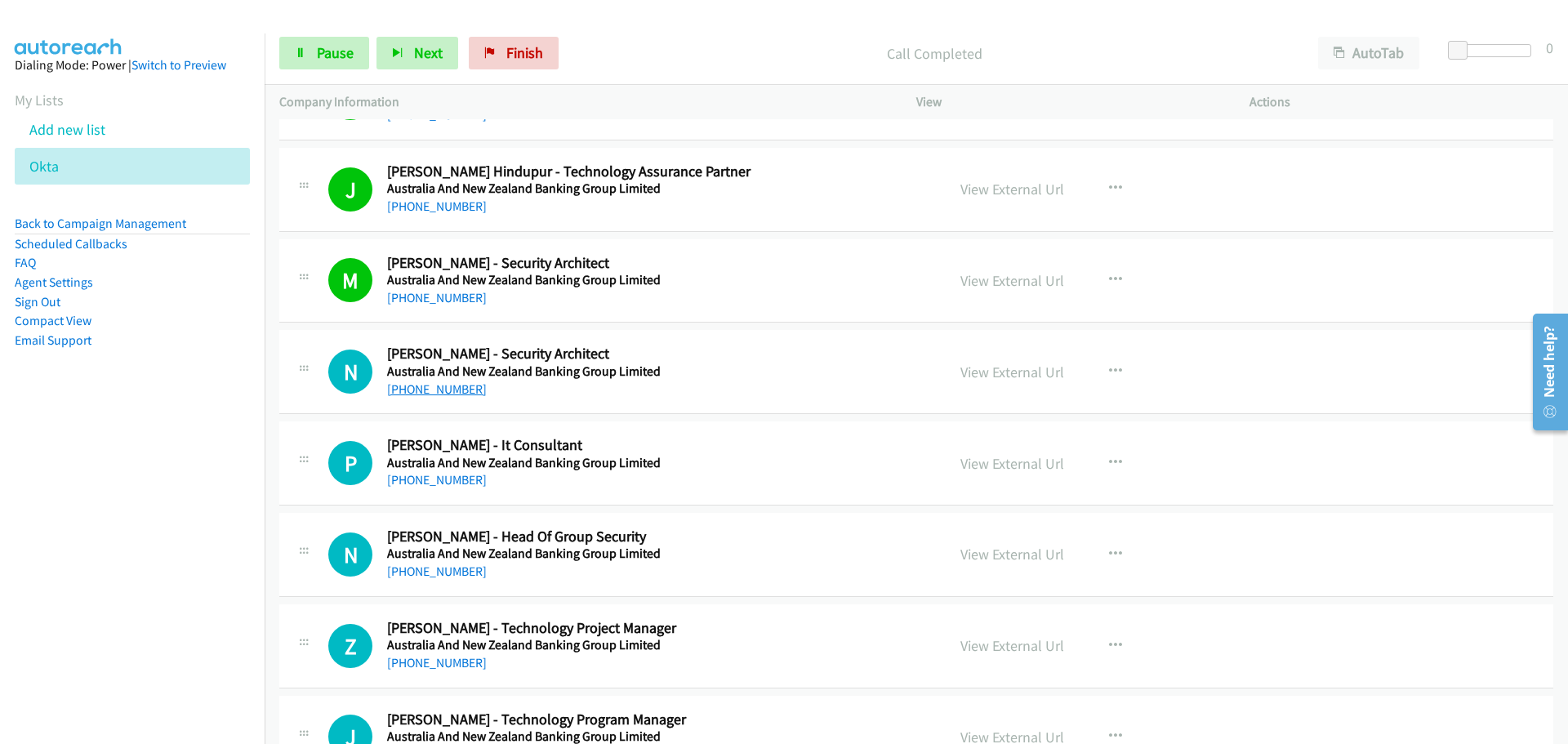
drag, startPoint x: 423, startPoint y: 390, endPoint x: 987, endPoint y: 426, distance: 565.1
click at [423, 390] on link "[PHONE_NUMBER]" at bounding box center [437, 389] width 100 height 16
click at [425, 479] on link "[PHONE_NUMBER]" at bounding box center [437, 480] width 100 height 16
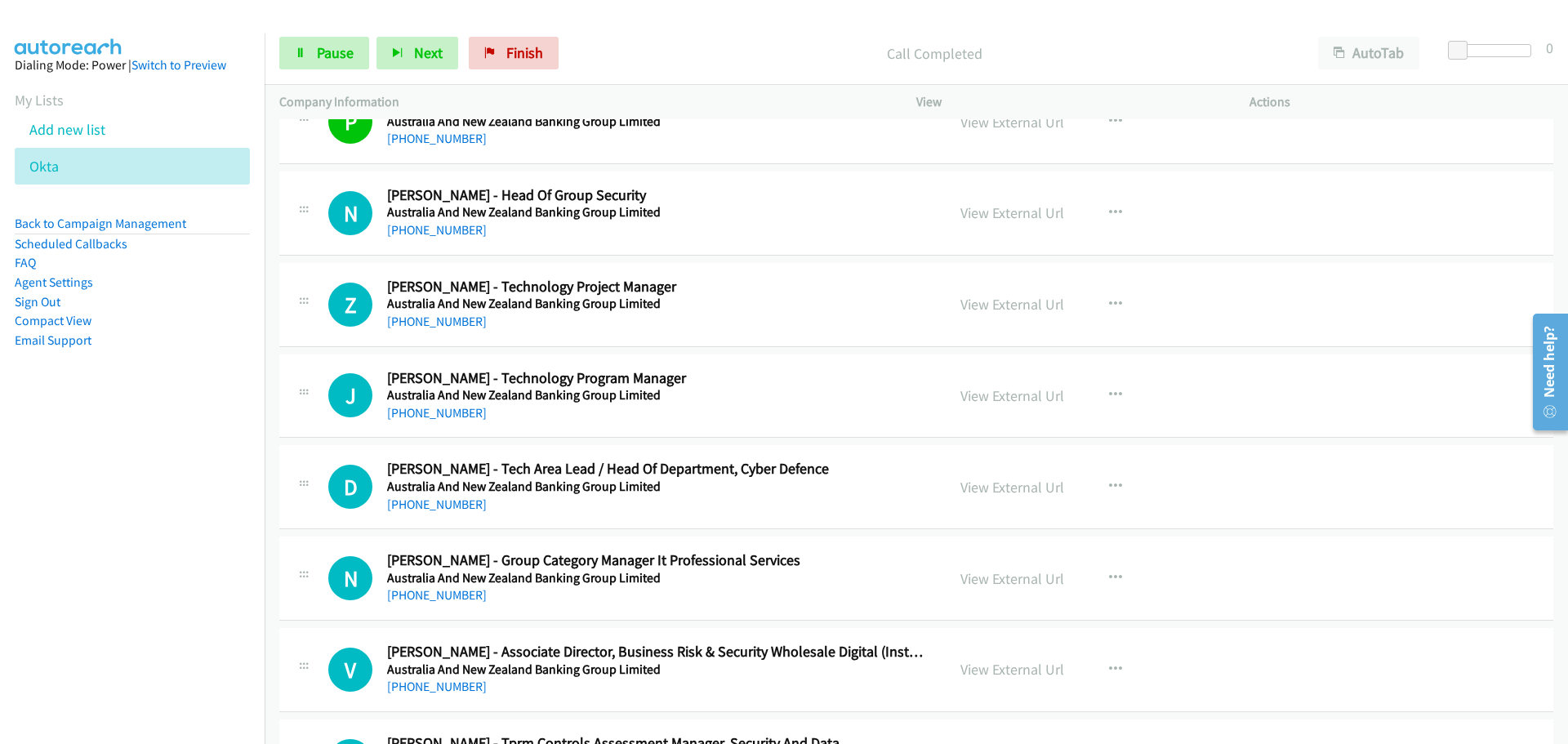
scroll to position [3186, 0]
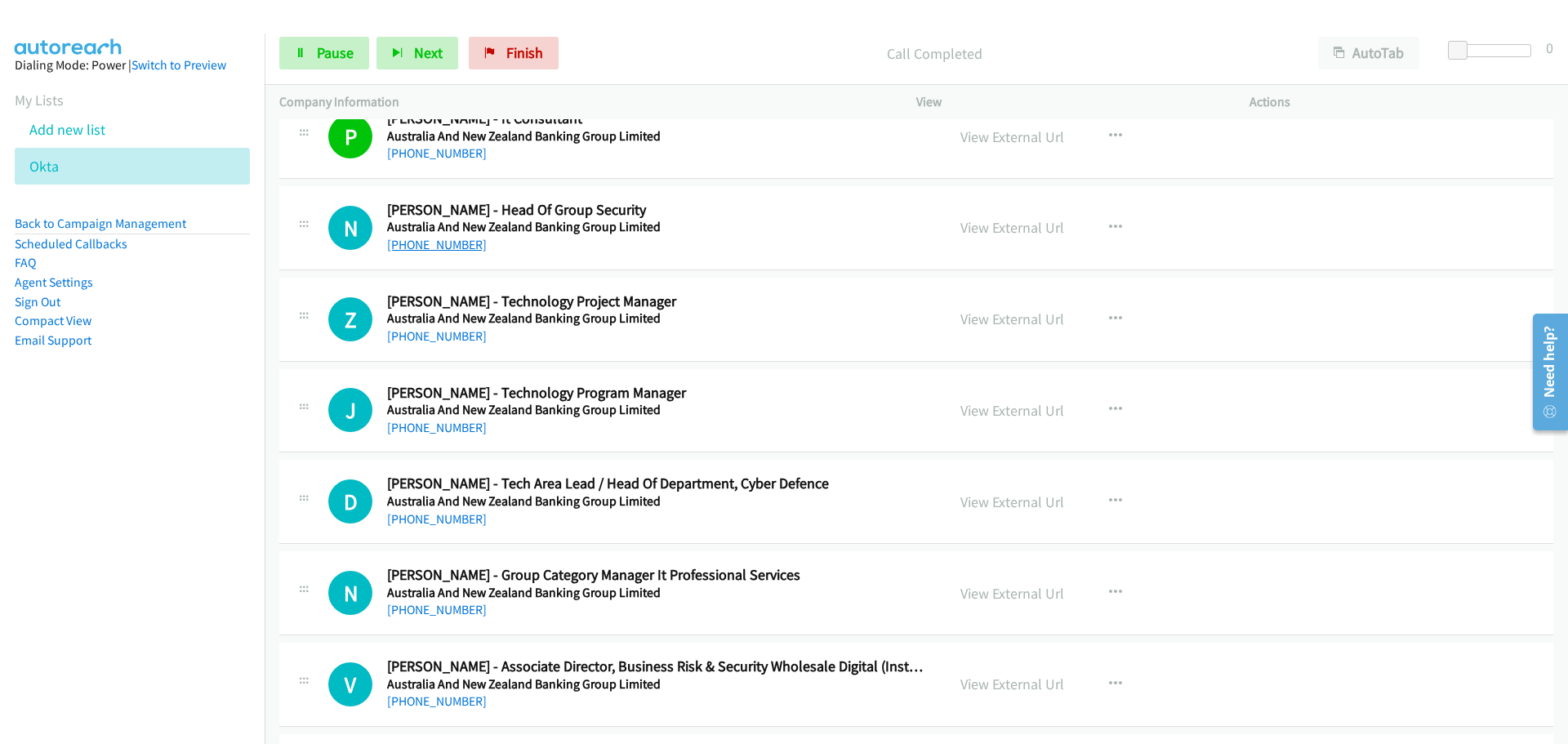
click at [441, 249] on link "[PHONE_NUMBER]" at bounding box center [437, 245] width 100 height 16
click at [404, 330] on link "[PHONE_NUMBER]" at bounding box center [437, 336] width 100 height 16
click at [449, 427] on link "[PHONE_NUMBER]" at bounding box center [437, 427] width 100 height 16
drag, startPoint x: 445, startPoint y: 521, endPoint x: 617, endPoint y: 535, distance: 172.6
click at [445, 521] on link "[PHONE_NUMBER]" at bounding box center [437, 519] width 100 height 16
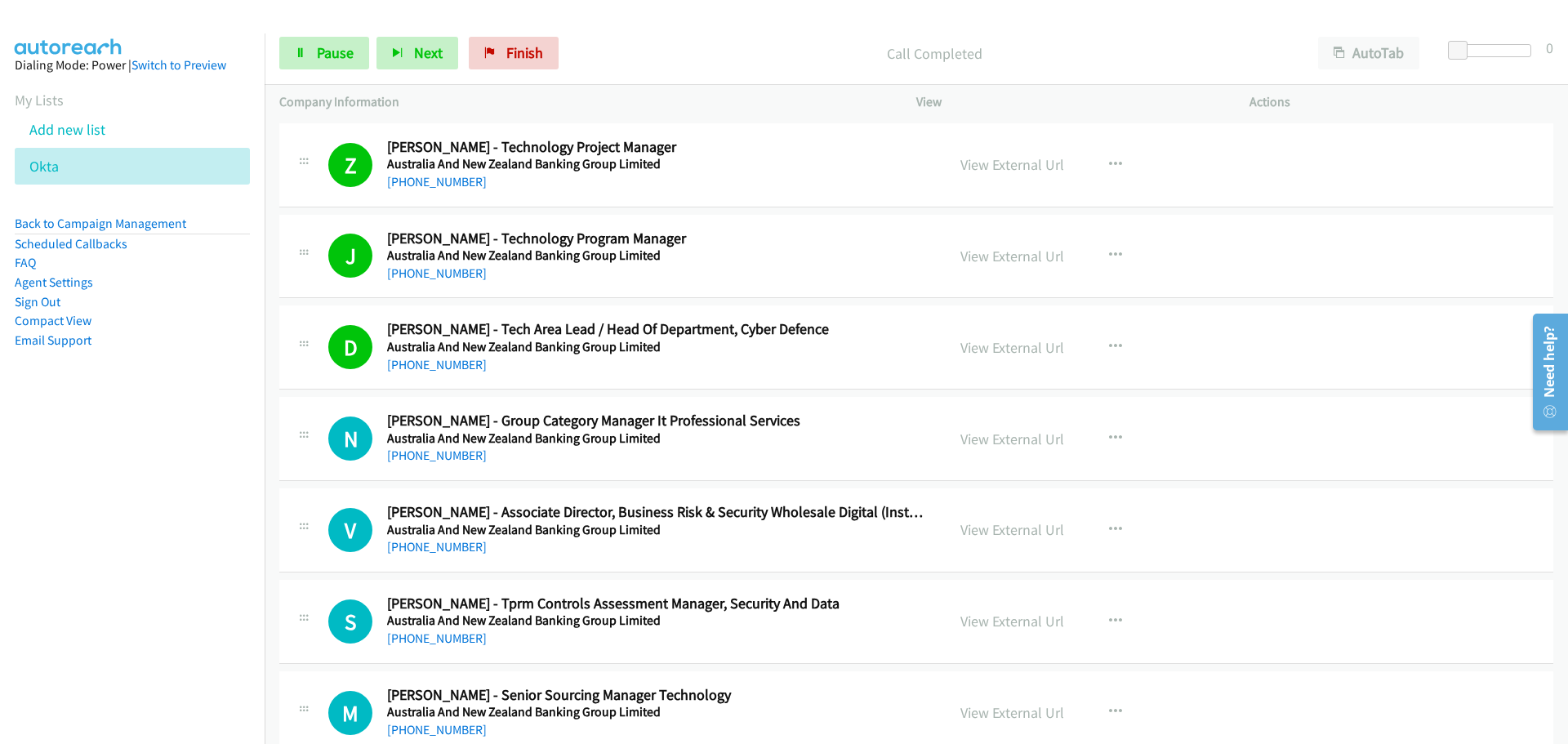
scroll to position [3431, 0]
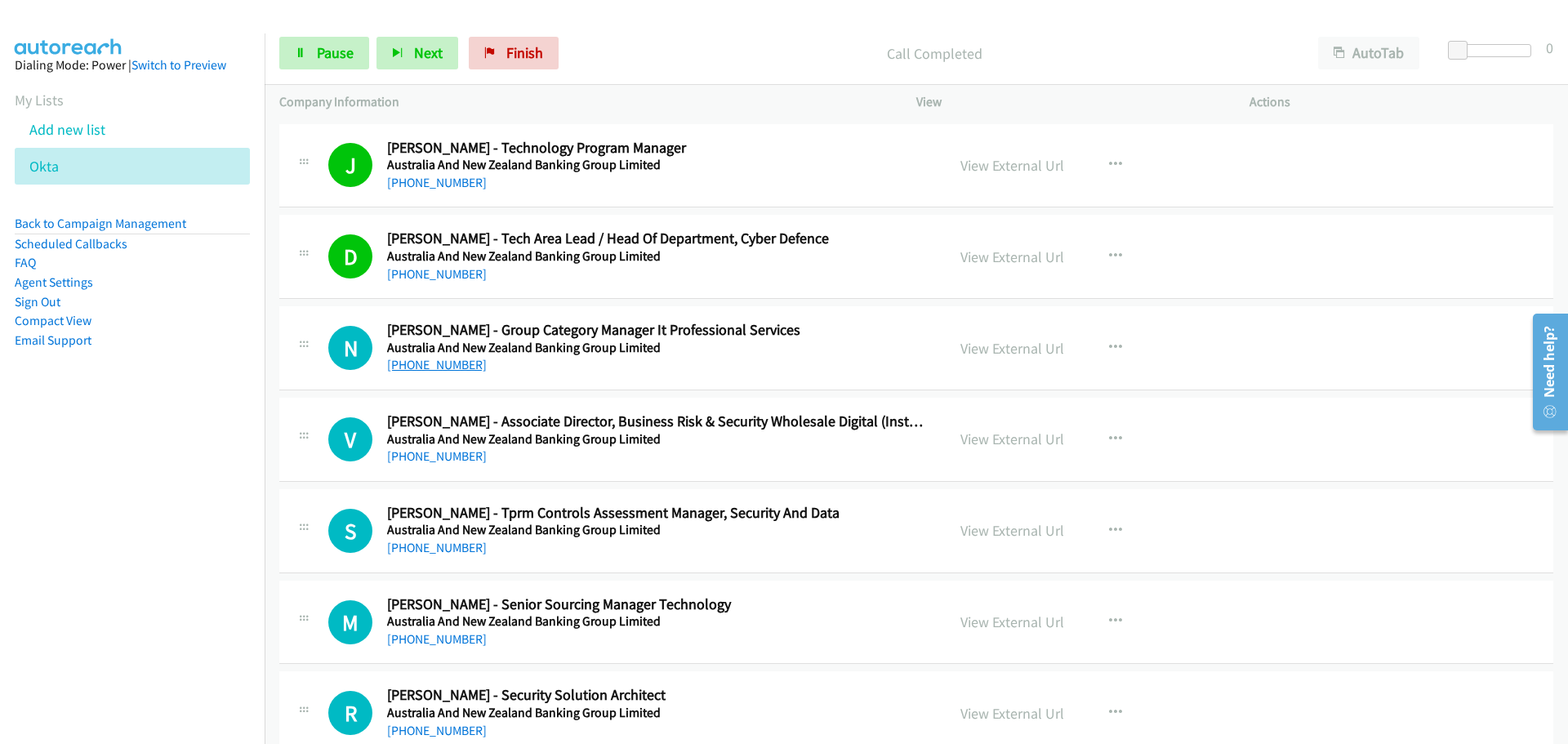
click at [432, 359] on link "[PHONE_NUMBER]" at bounding box center [437, 365] width 100 height 16
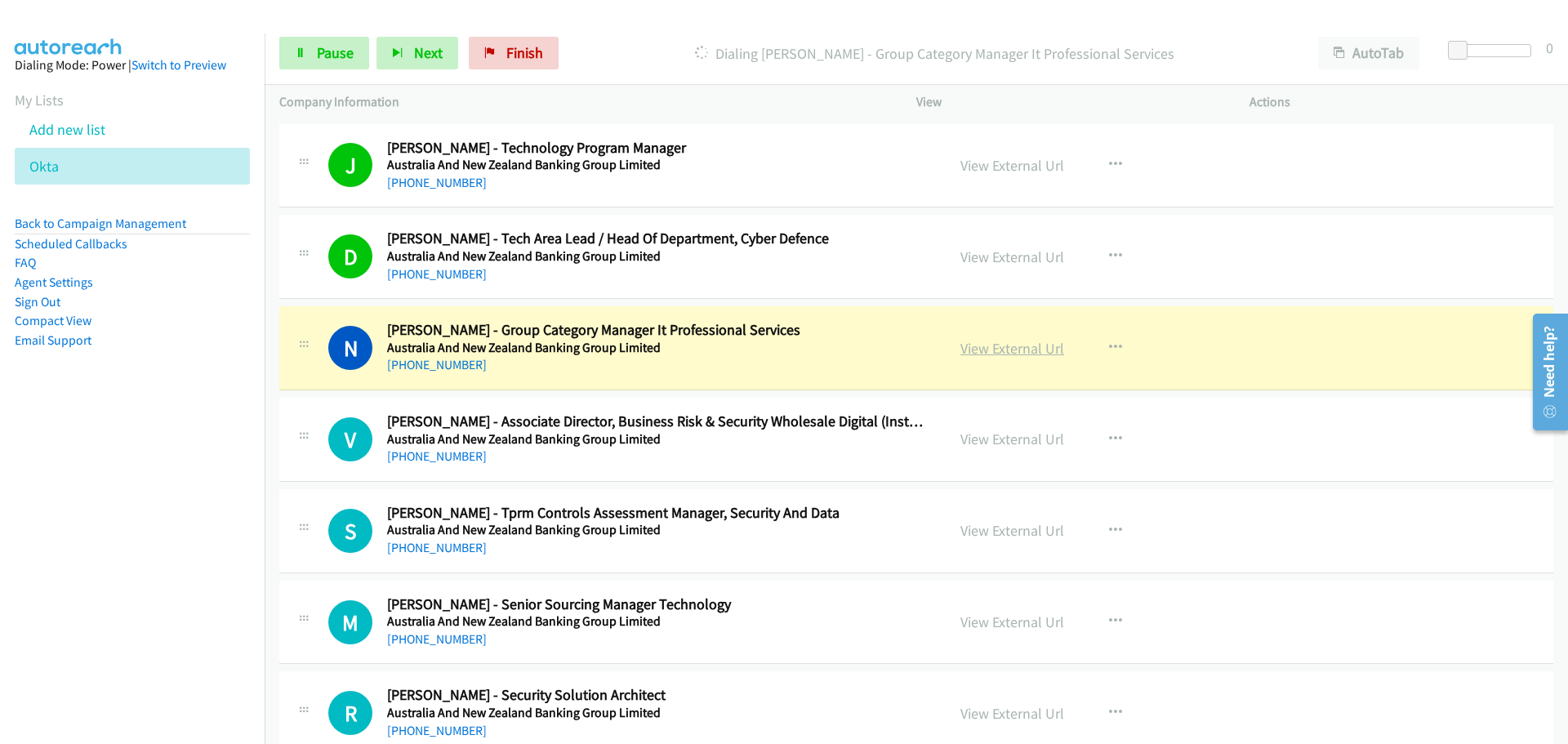
click at [1036, 343] on link "View External Url" at bounding box center [1012, 348] width 103 height 18
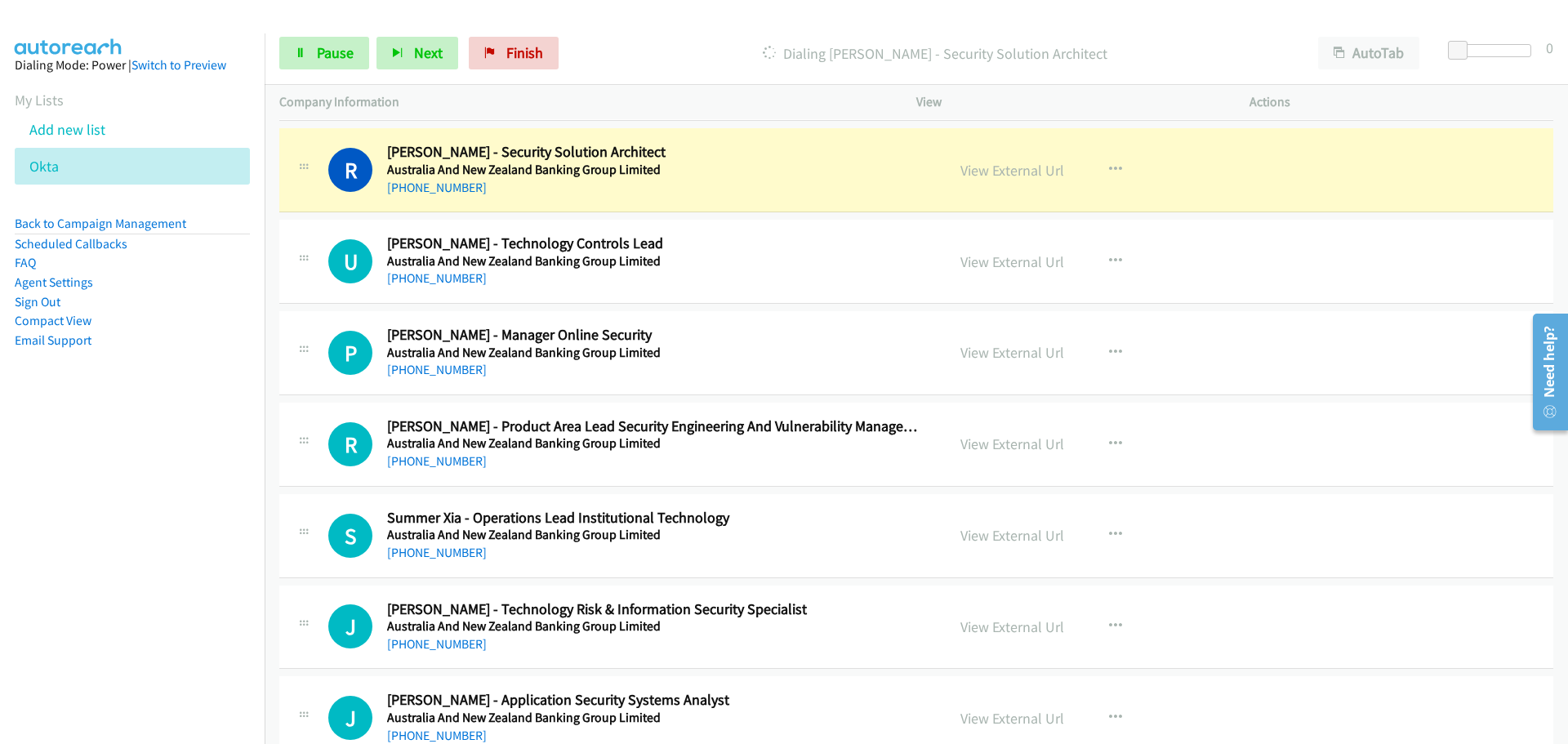
scroll to position [4002, 0]
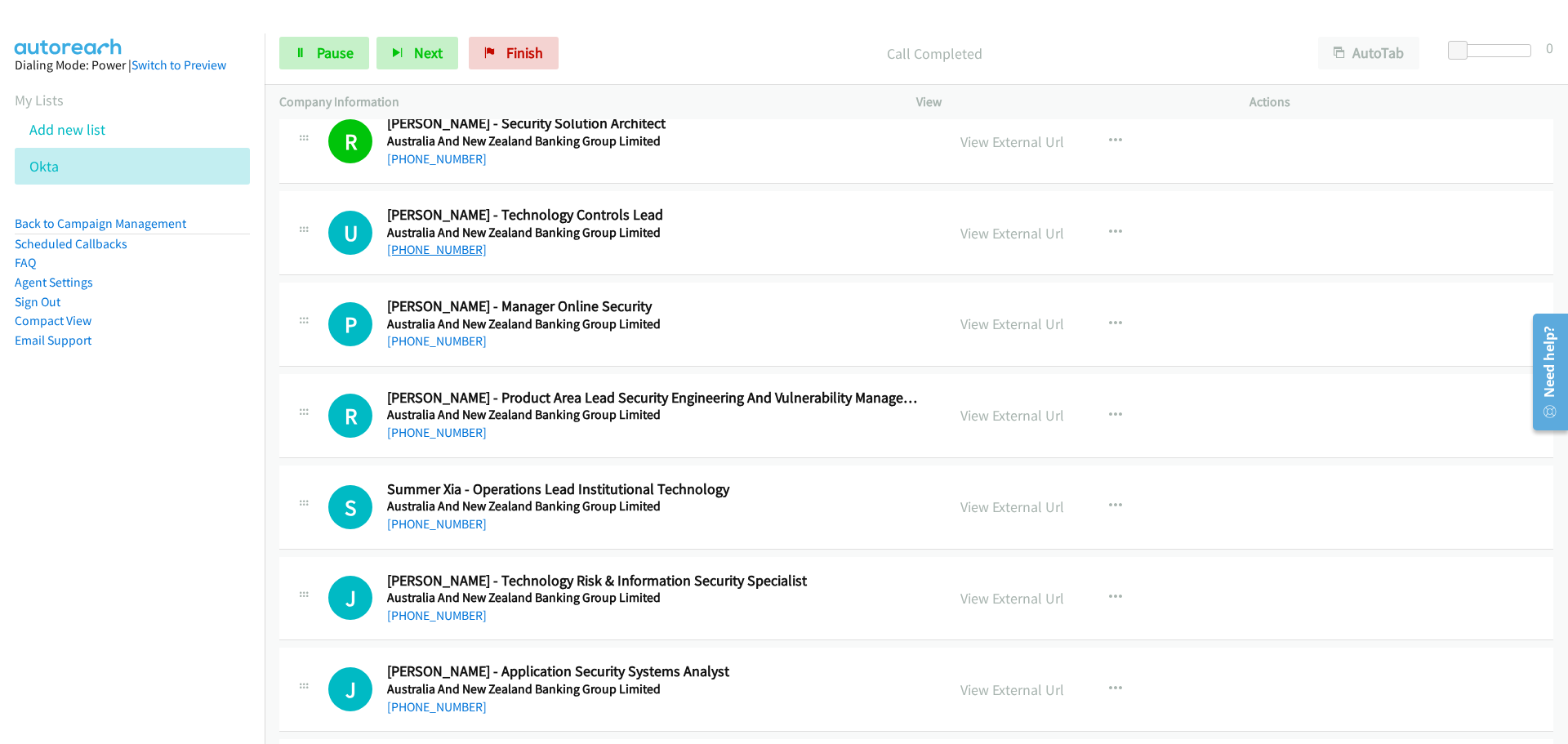
drag, startPoint x: 446, startPoint y: 254, endPoint x: 460, endPoint y: 254, distance: 14.0
click at [446, 254] on link "[PHONE_NUMBER]" at bounding box center [437, 249] width 100 height 16
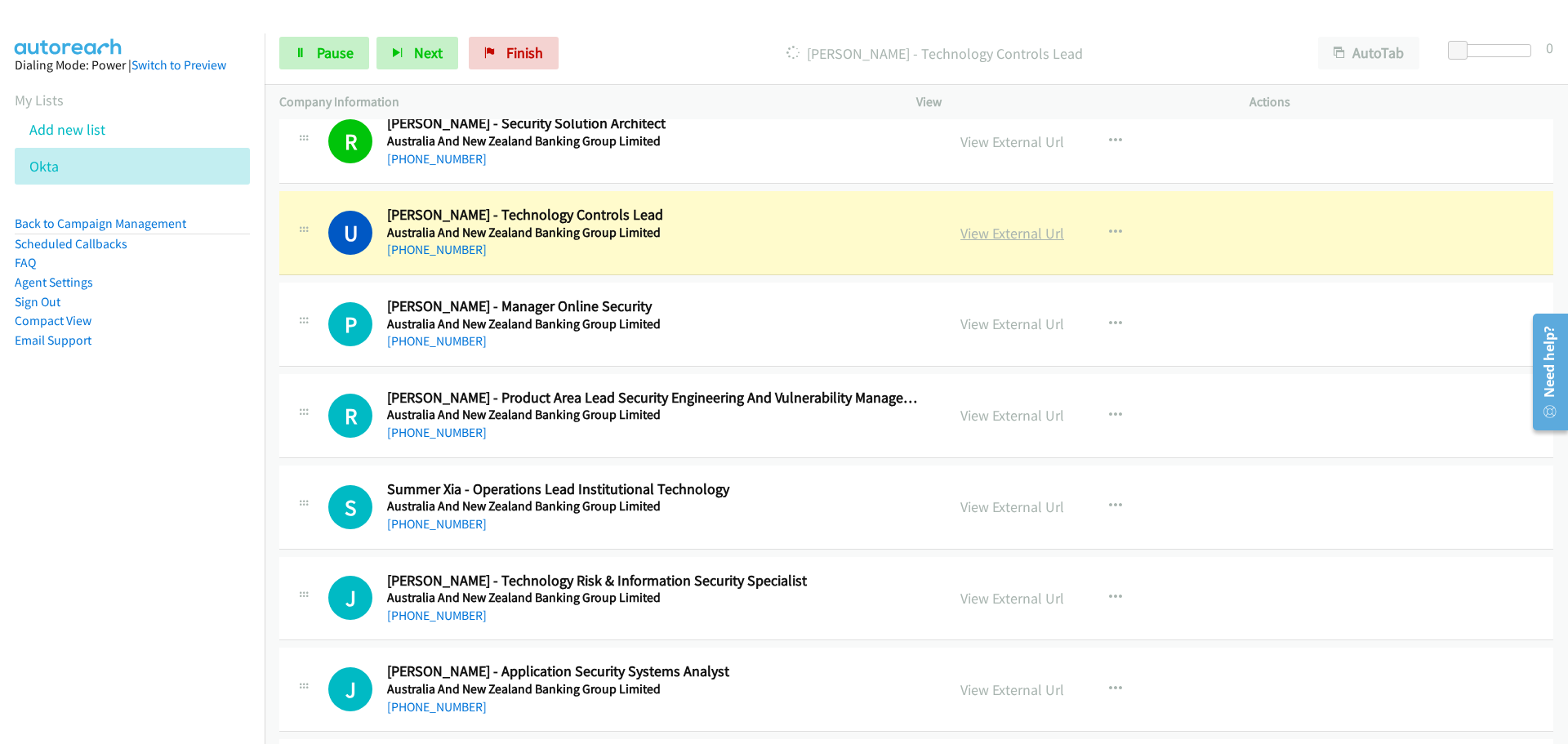
click at [1033, 234] on link "View External Url" at bounding box center [1012, 233] width 103 height 18
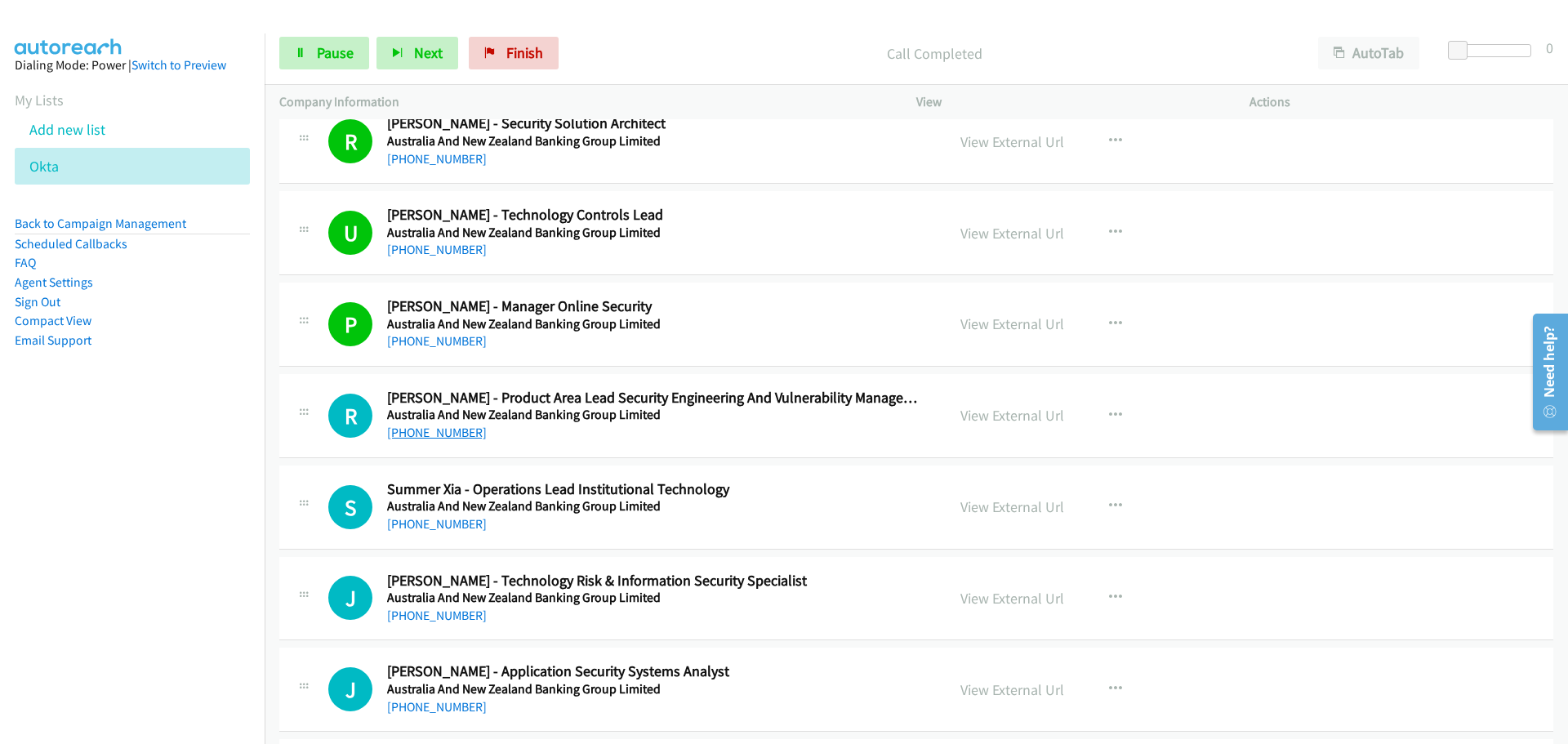
click at [425, 439] on link "[PHONE_NUMBER]" at bounding box center [437, 432] width 100 height 16
click at [447, 516] on link "[PHONE_NUMBER]" at bounding box center [437, 523] width 100 height 16
drag, startPoint x: 453, startPoint y: 610, endPoint x: 599, endPoint y: 634, distance: 148.0
click at [453, 610] on link "[PHONE_NUMBER]" at bounding box center [437, 615] width 100 height 16
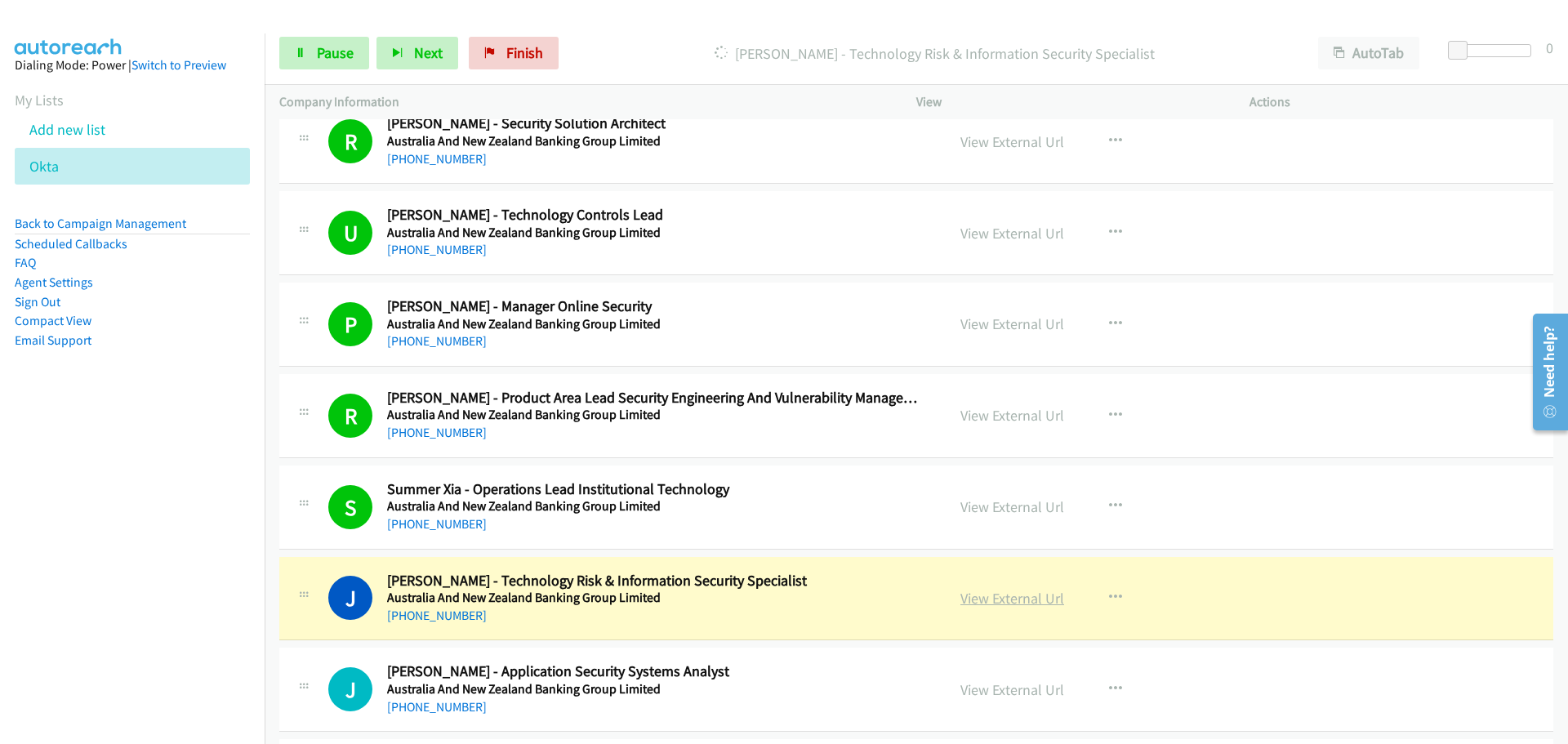
click at [1042, 601] on link "View External Url" at bounding box center [1012, 598] width 103 height 18
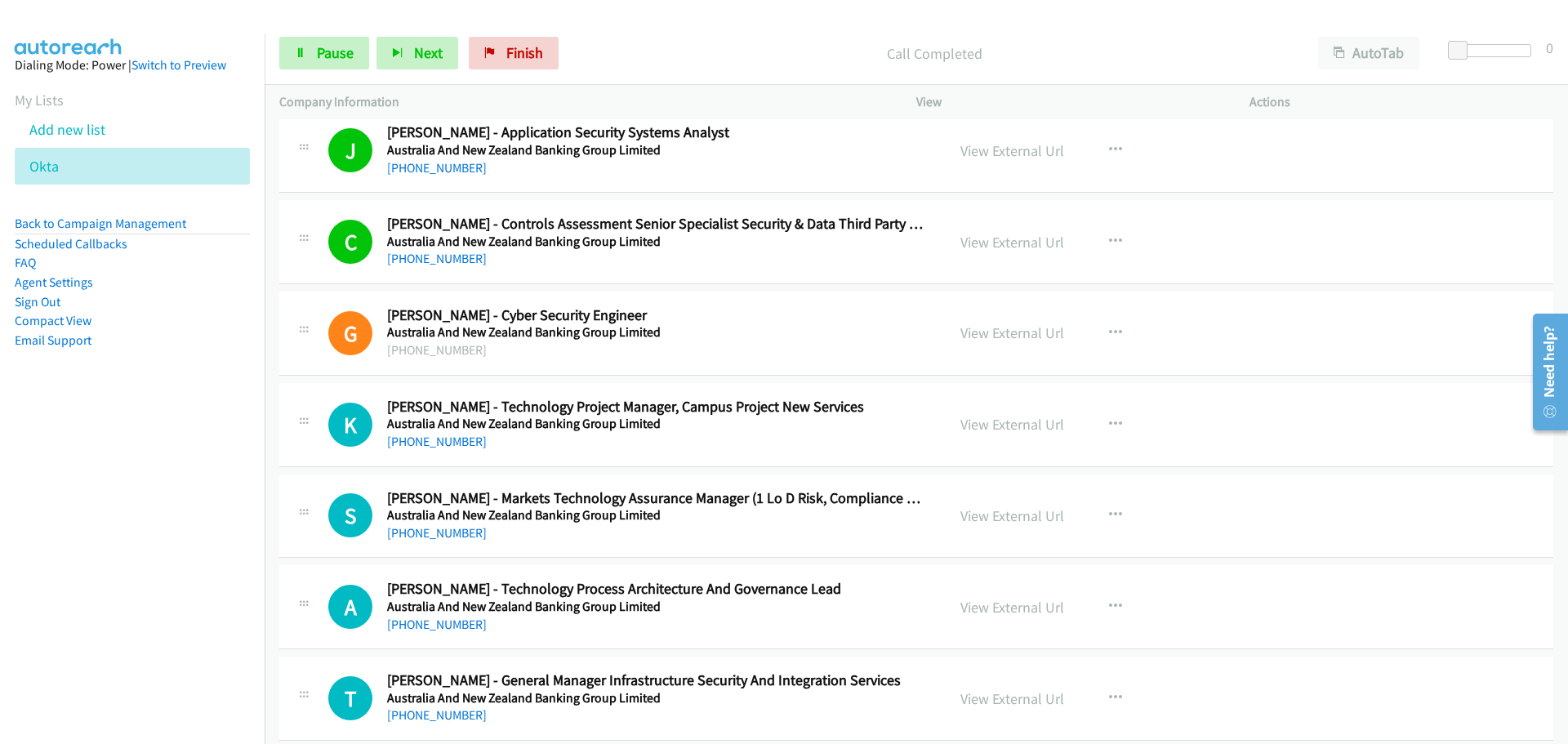
scroll to position [4575, 0]
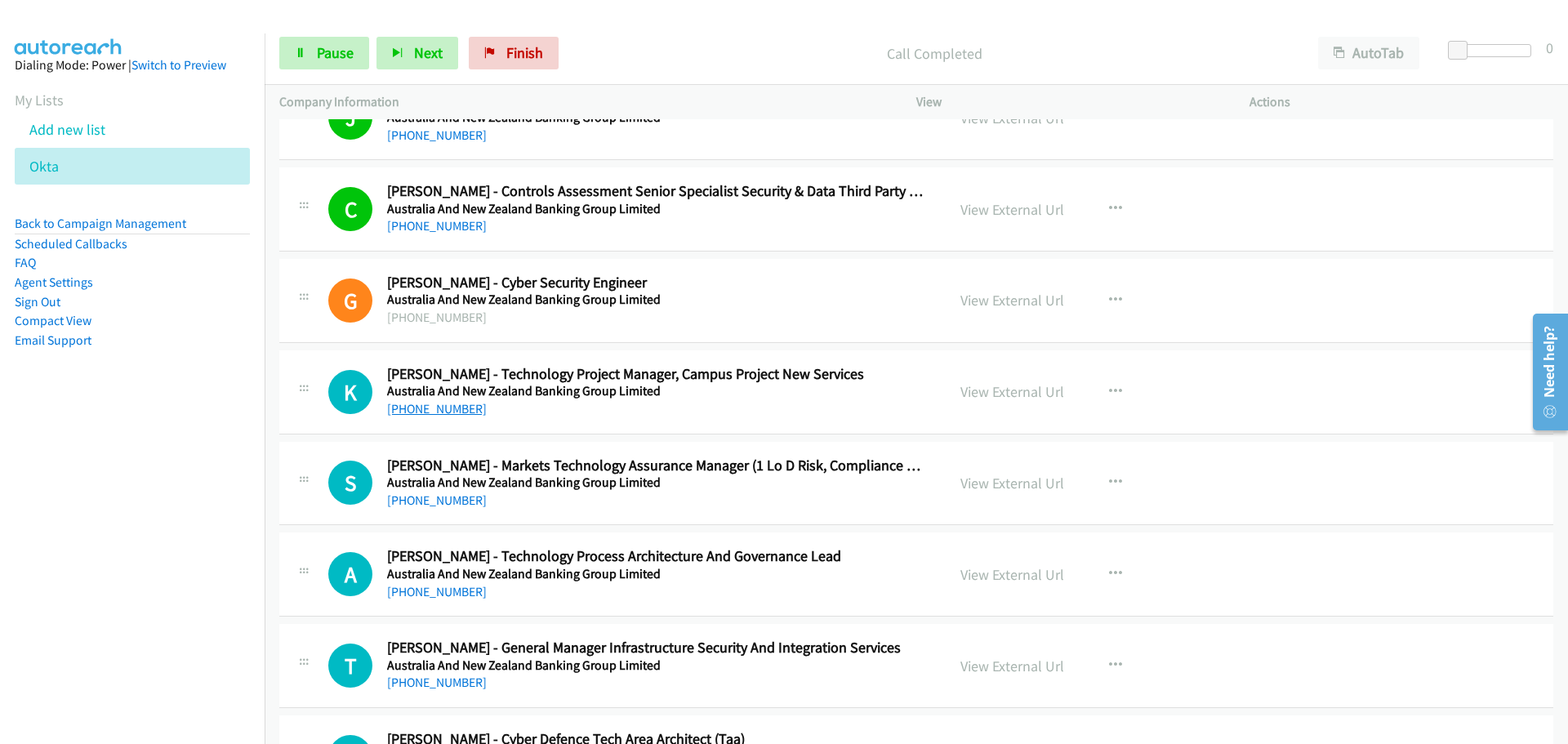
click at [461, 404] on link "[PHONE_NUMBER]" at bounding box center [437, 409] width 100 height 16
click at [422, 505] on link "[PHONE_NUMBER]" at bounding box center [437, 500] width 100 height 16
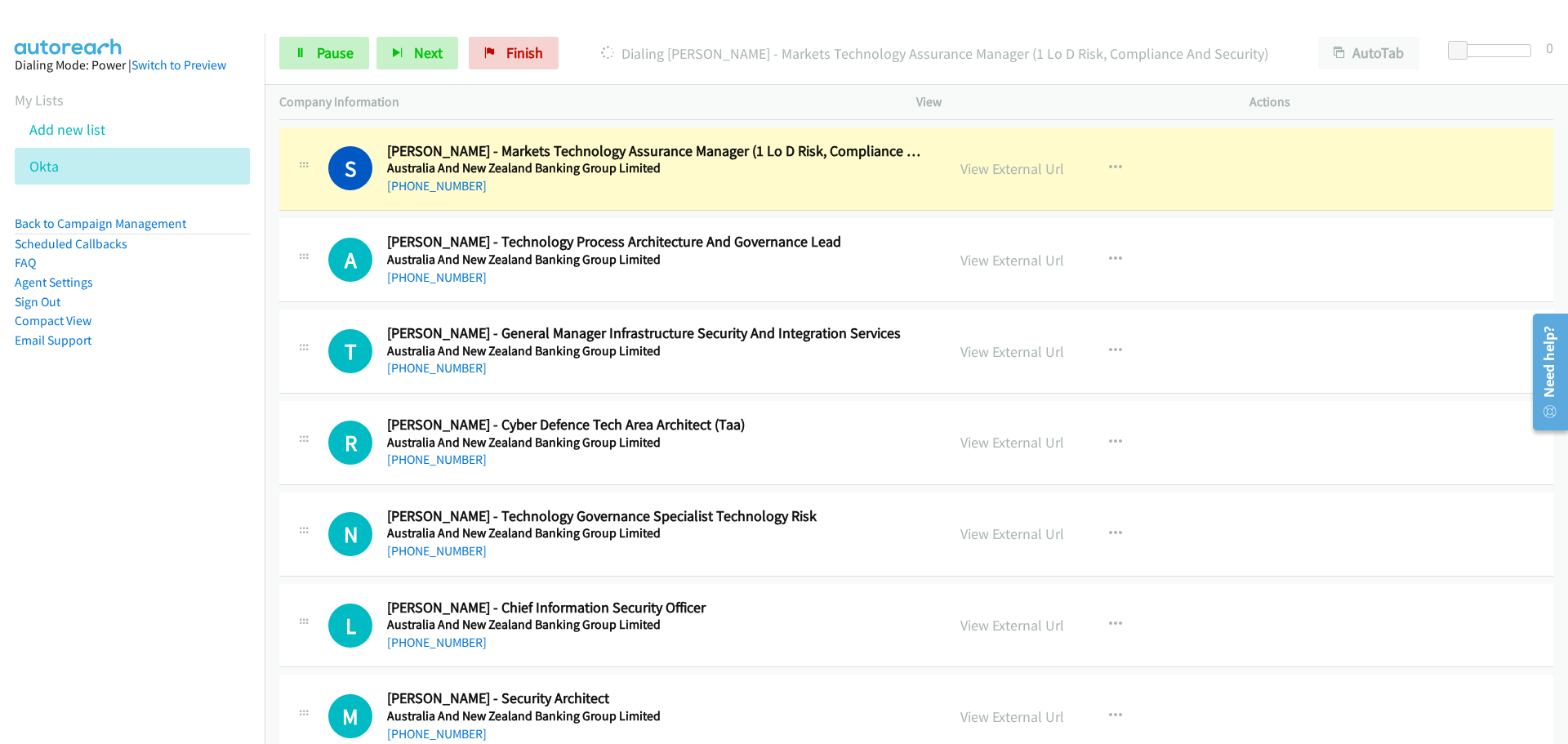
scroll to position [4902, 0]
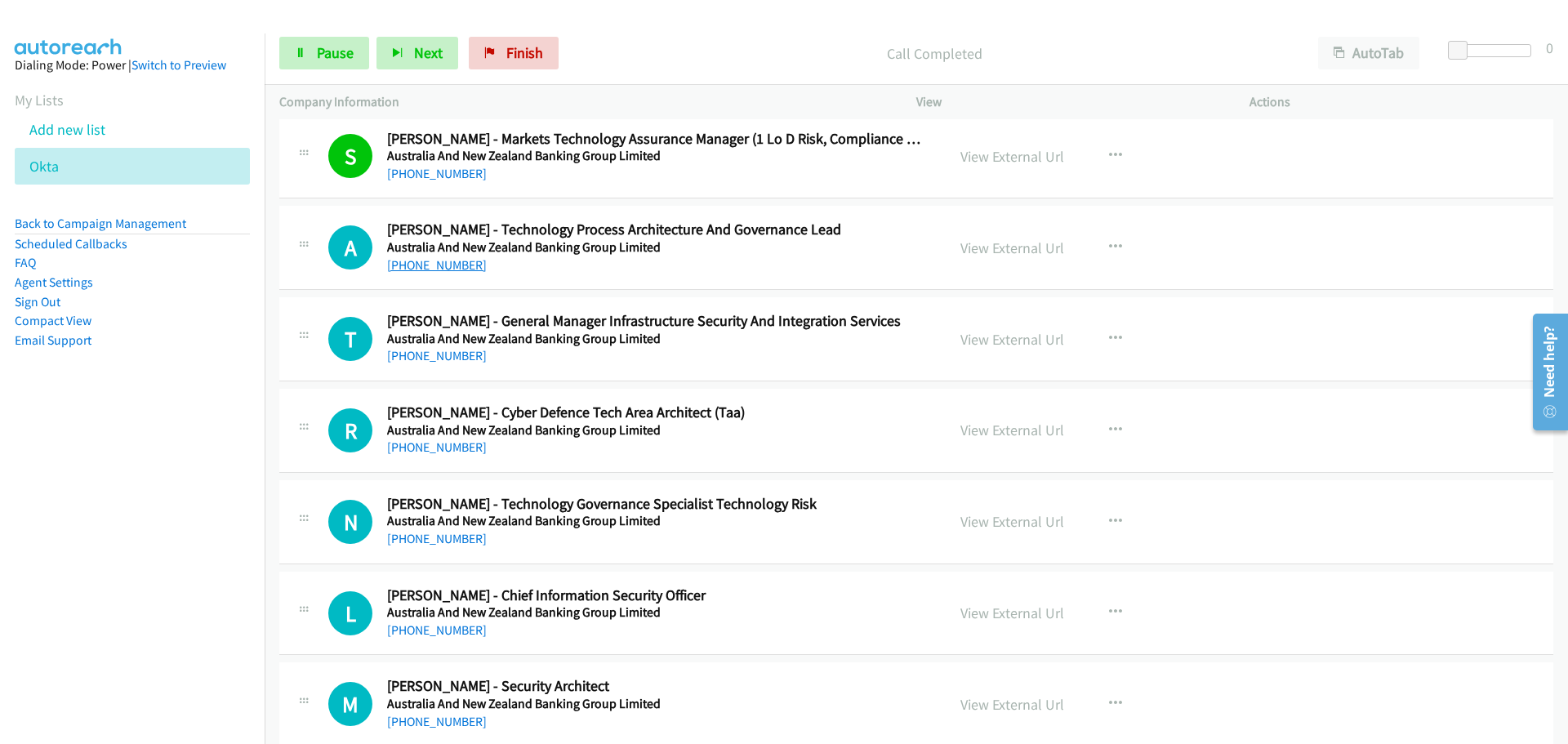
click at [406, 269] on link "[PHONE_NUMBER]" at bounding box center [437, 265] width 100 height 16
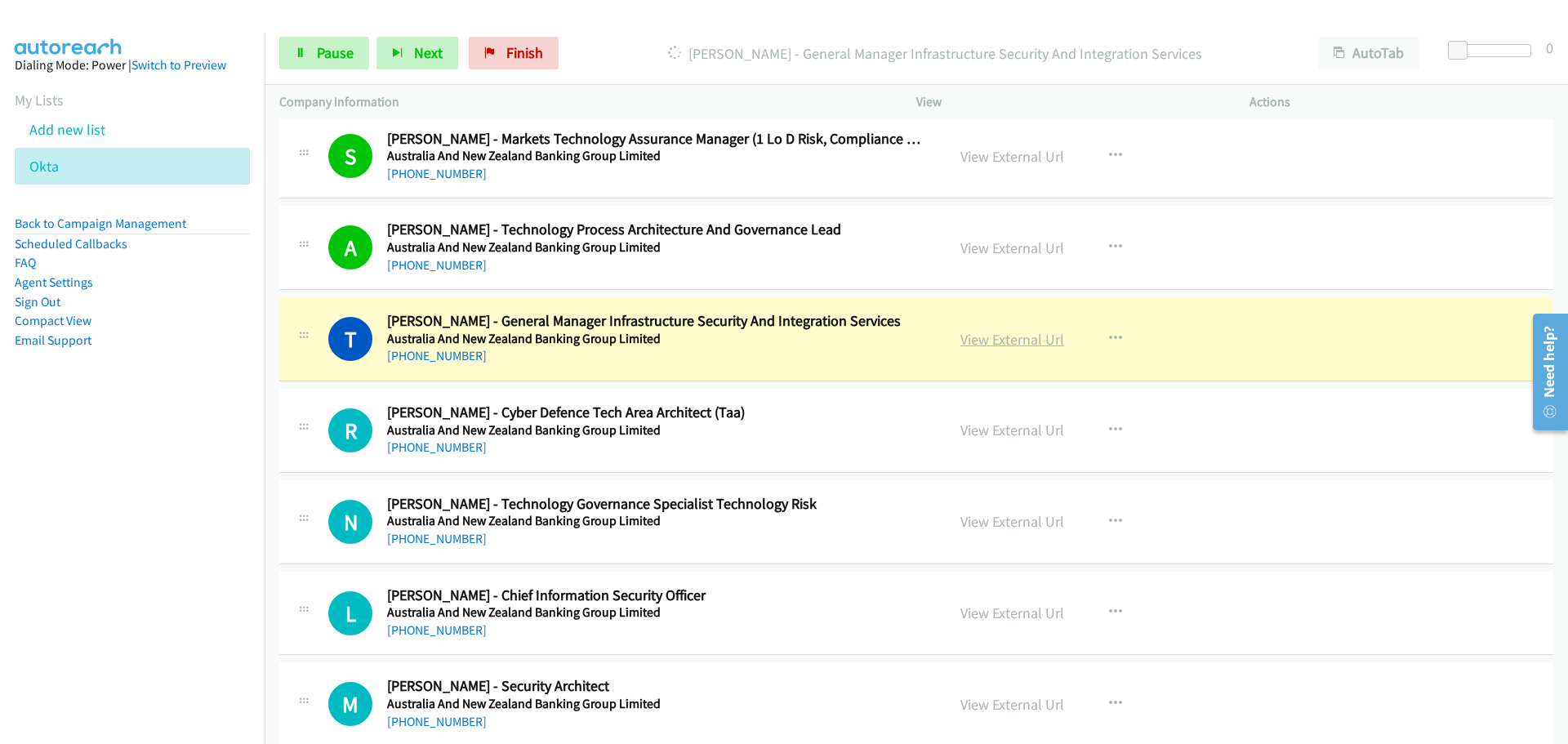
click at [1006, 341] on link "View External Url" at bounding box center [1012, 340] width 103 height 18
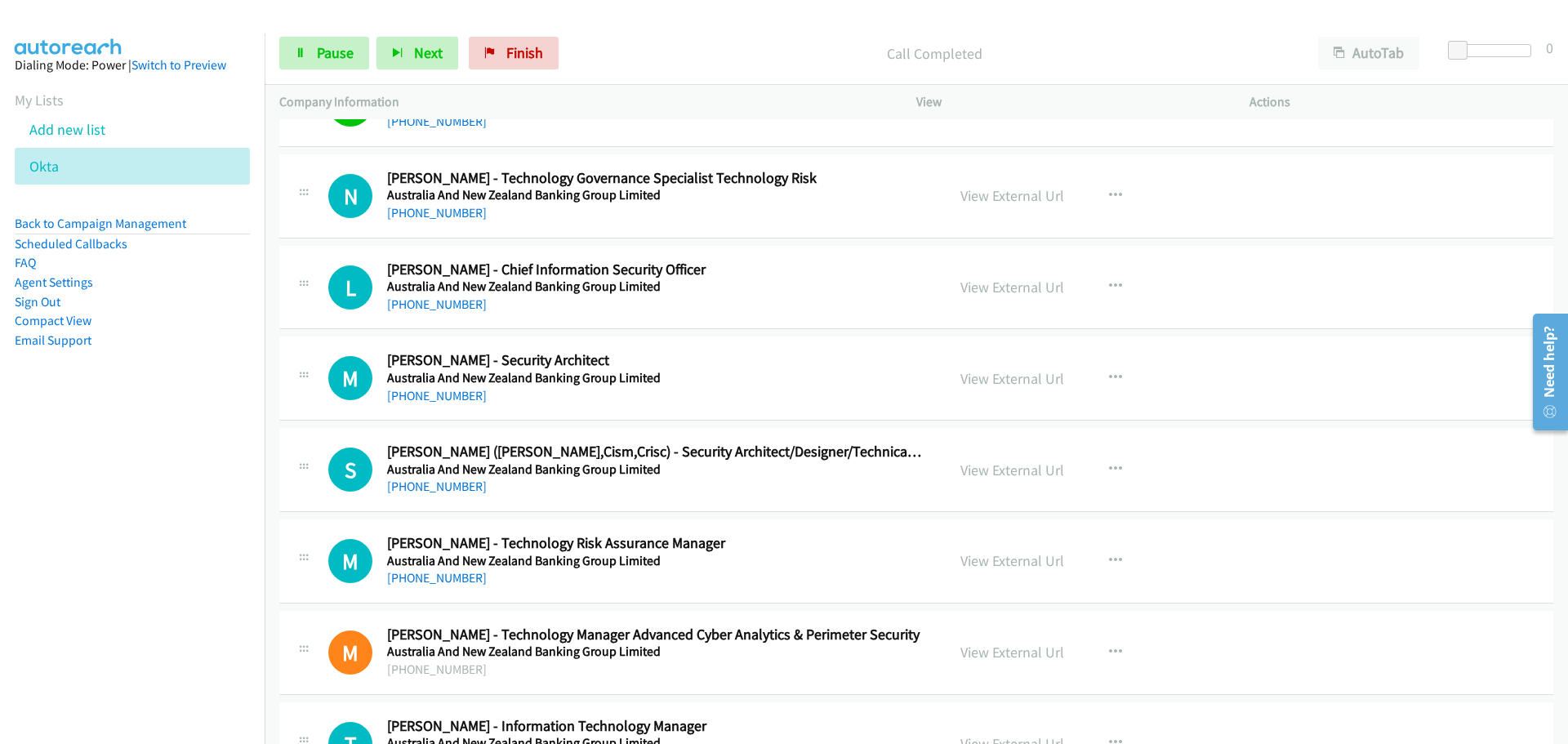
scroll to position [5228, 0]
drag, startPoint x: 432, startPoint y: 209, endPoint x: 453, endPoint y: 202, distance: 22.1
click at [432, 209] on link "[PHONE_NUMBER]" at bounding box center [437, 211] width 100 height 16
drag, startPoint x: 465, startPoint y: 304, endPoint x: 489, endPoint y: 304, distance: 24.0
click at [465, 304] on link "[PHONE_NUMBER]" at bounding box center [437, 303] width 100 height 16
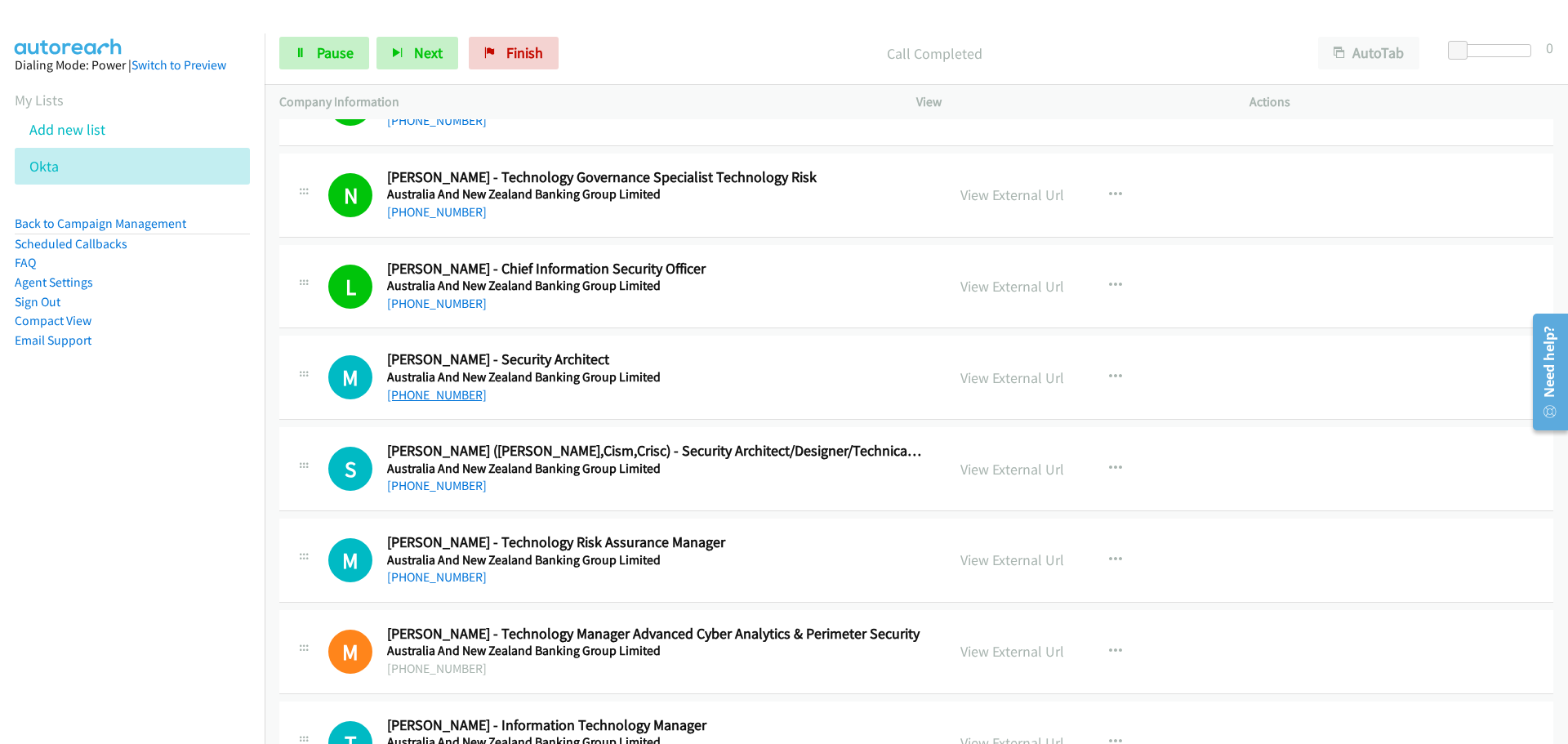
click at [445, 396] on link "[PHONE_NUMBER]" at bounding box center [437, 394] width 100 height 16
drag, startPoint x: 454, startPoint y: 494, endPoint x: 519, endPoint y: 501, distance: 65.4
click at [454, 494] on link "[PHONE_NUMBER]" at bounding box center [437, 486] width 100 height 16
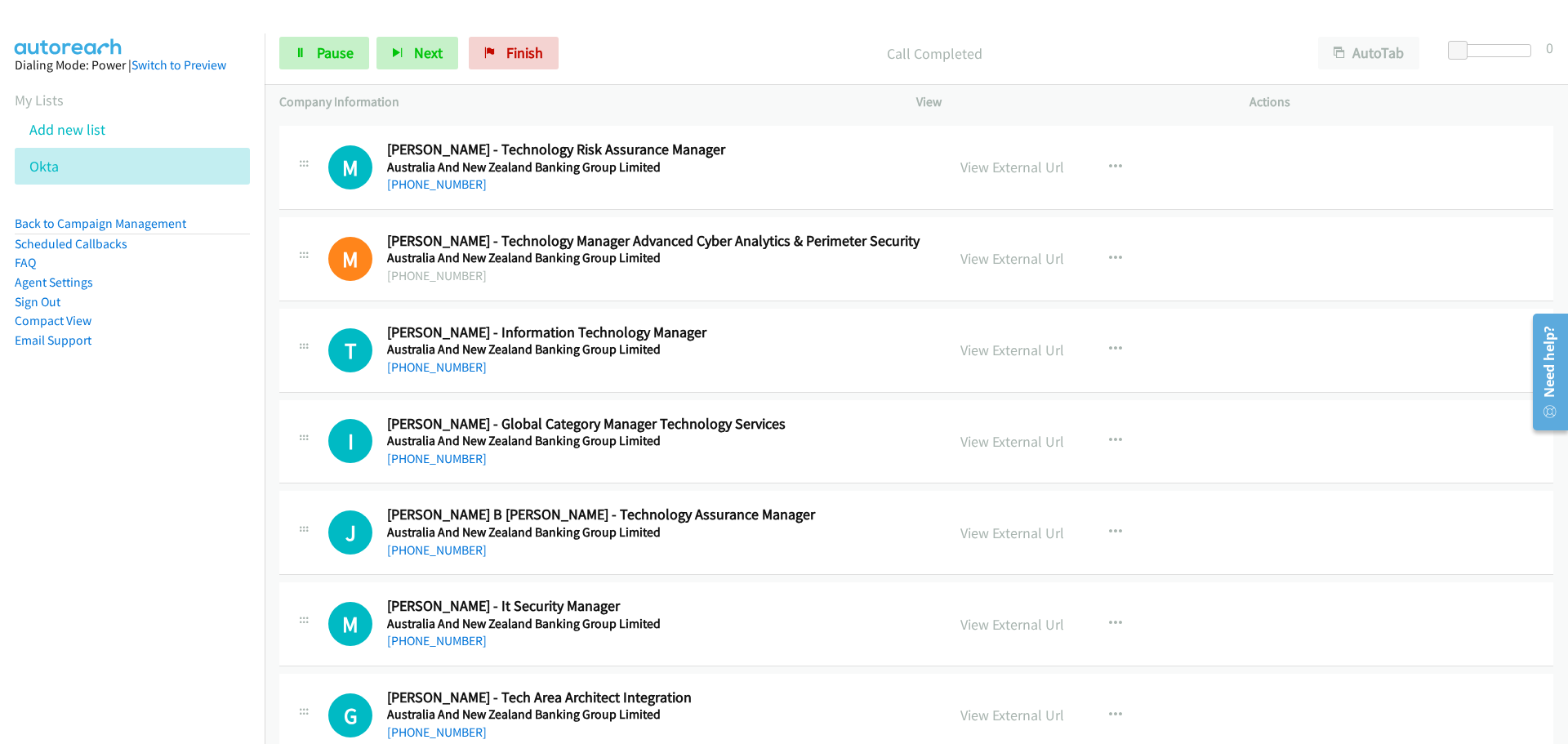
scroll to position [5636, 0]
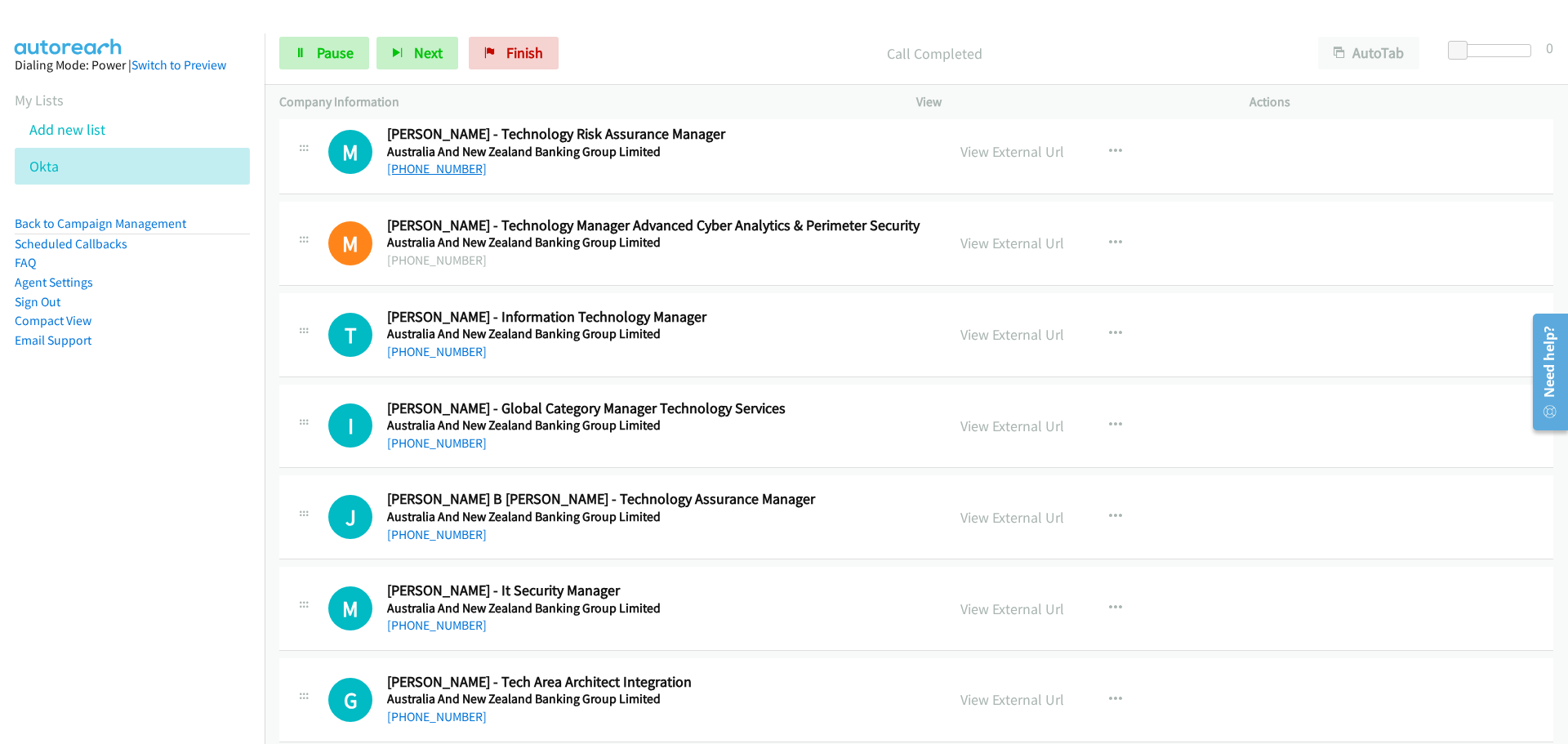
click at [439, 164] on link "[PHONE_NUMBER]" at bounding box center [437, 168] width 100 height 16
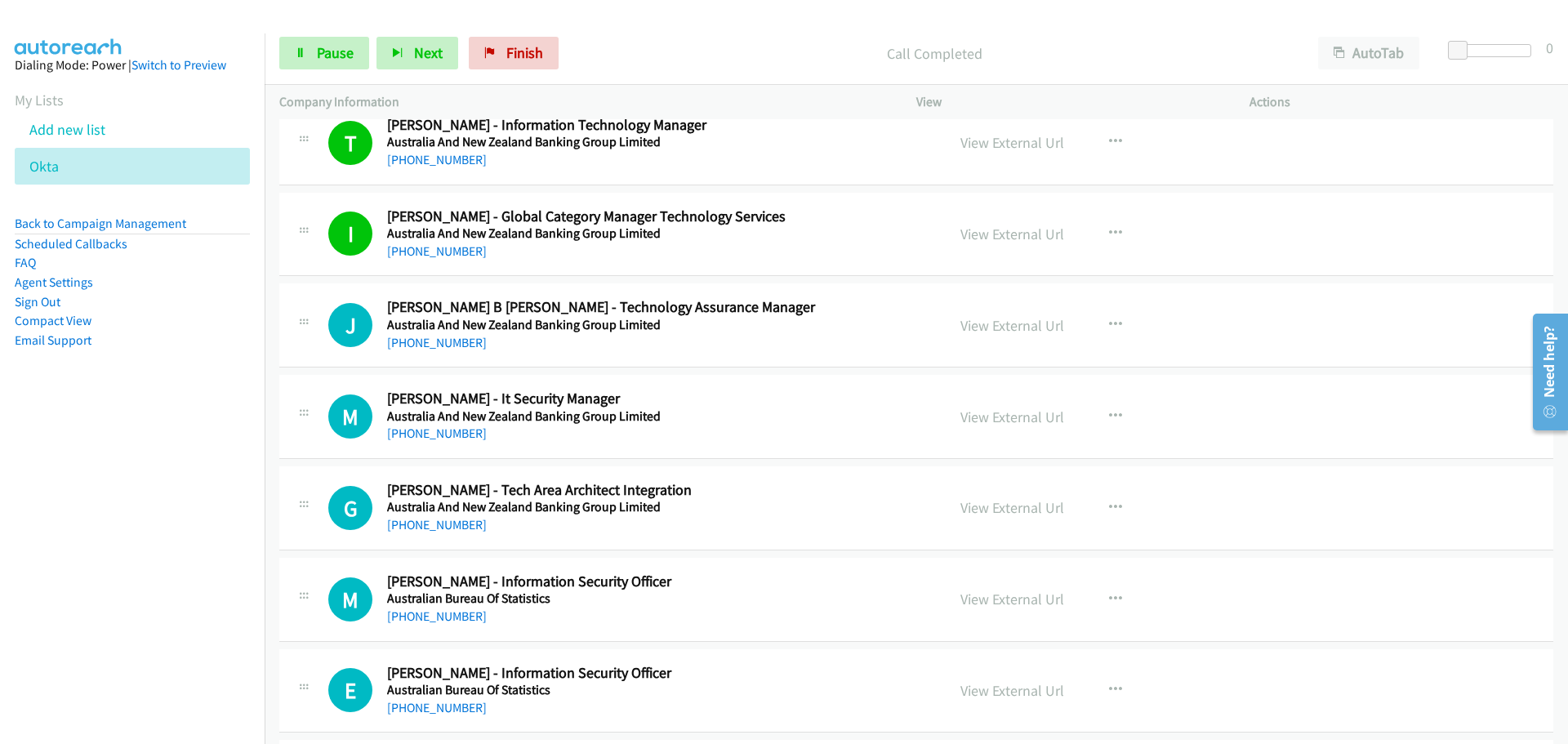
scroll to position [5882, 0]
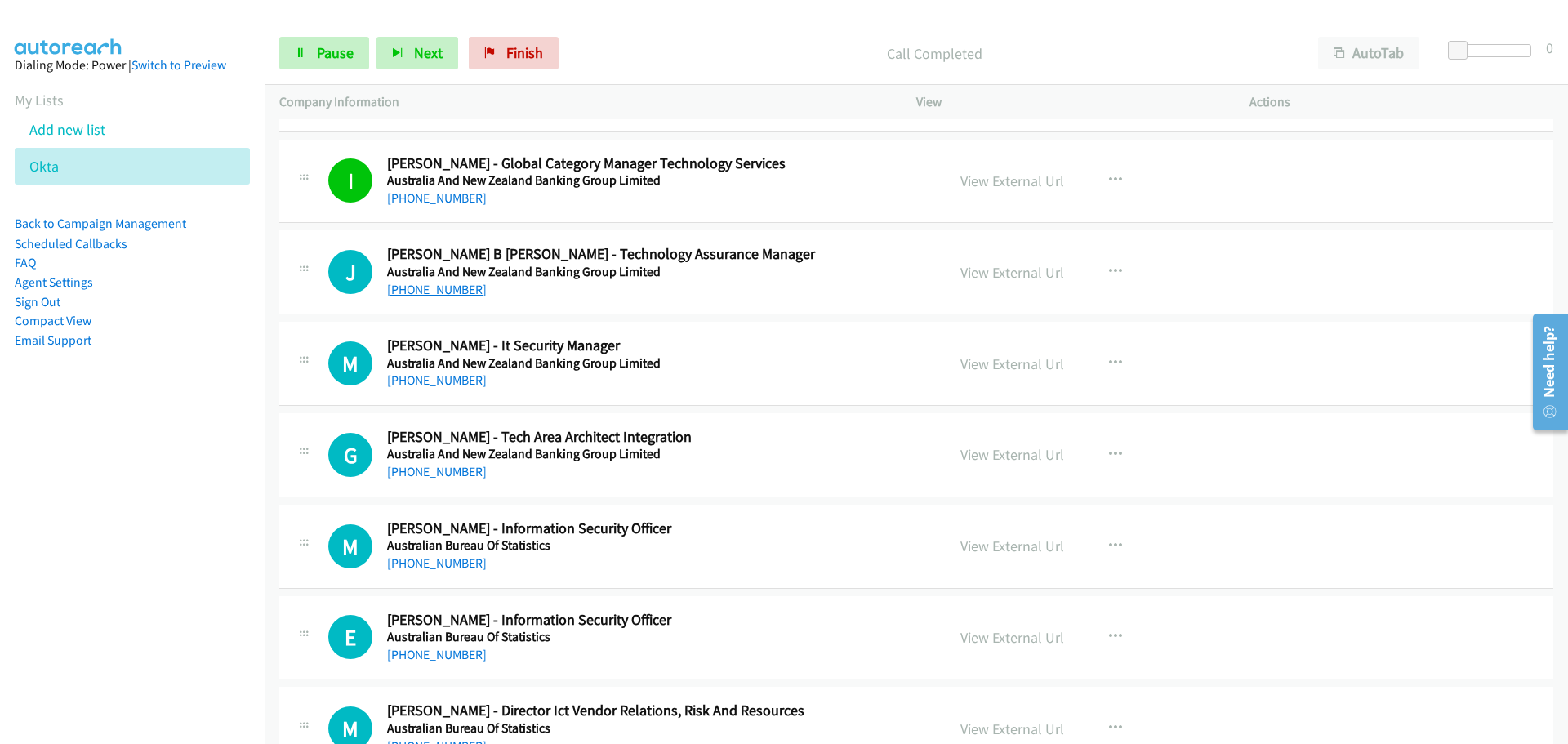
click at [437, 292] on link "[PHONE_NUMBER]" at bounding box center [437, 289] width 100 height 16
click at [413, 378] on link "[PHONE_NUMBER]" at bounding box center [437, 380] width 100 height 16
drag, startPoint x: 454, startPoint y: 473, endPoint x: 489, endPoint y: 454, distance: 39.8
click at [454, 473] on link "[PHONE_NUMBER]" at bounding box center [437, 472] width 100 height 16
click at [431, 574] on div "M Callback Scheduled [PERSON_NAME] - Information Security Officer Australian Bu…" at bounding box center [916, 546] width 1275 height 84
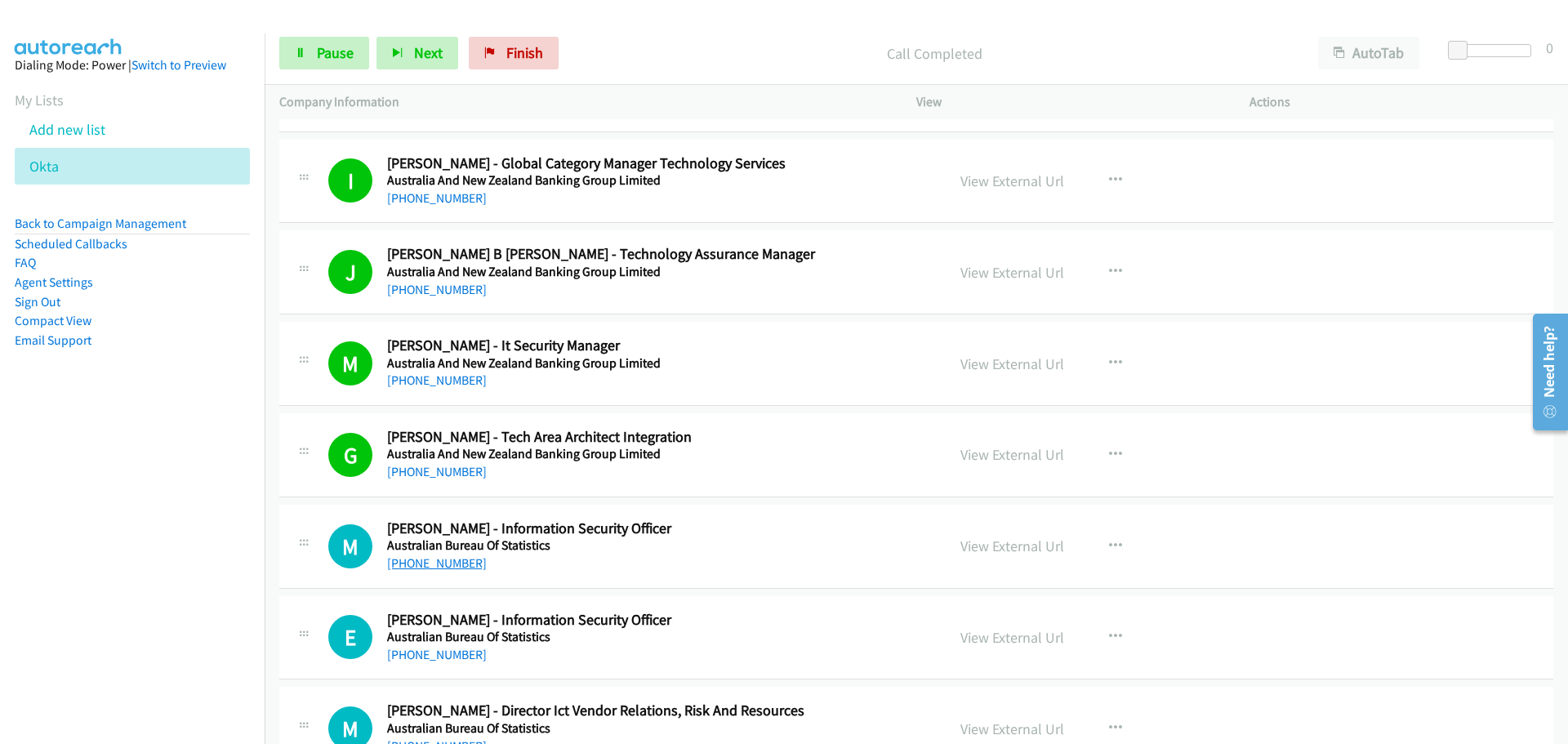
click at [433, 567] on link "[PHONE_NUMBER]" at bounding box center [437, 563] width 100 height 16
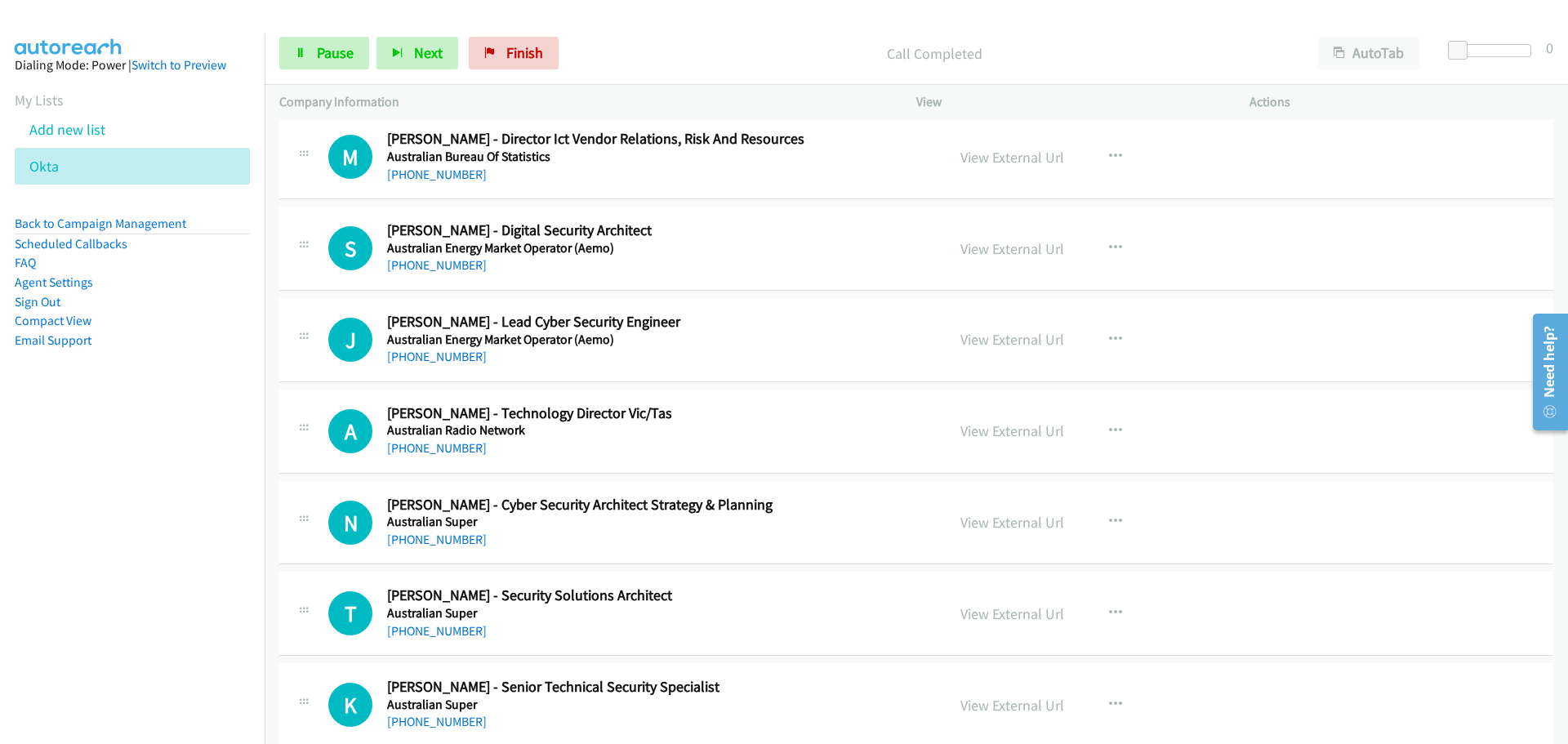
scroll to position [6372, 0]
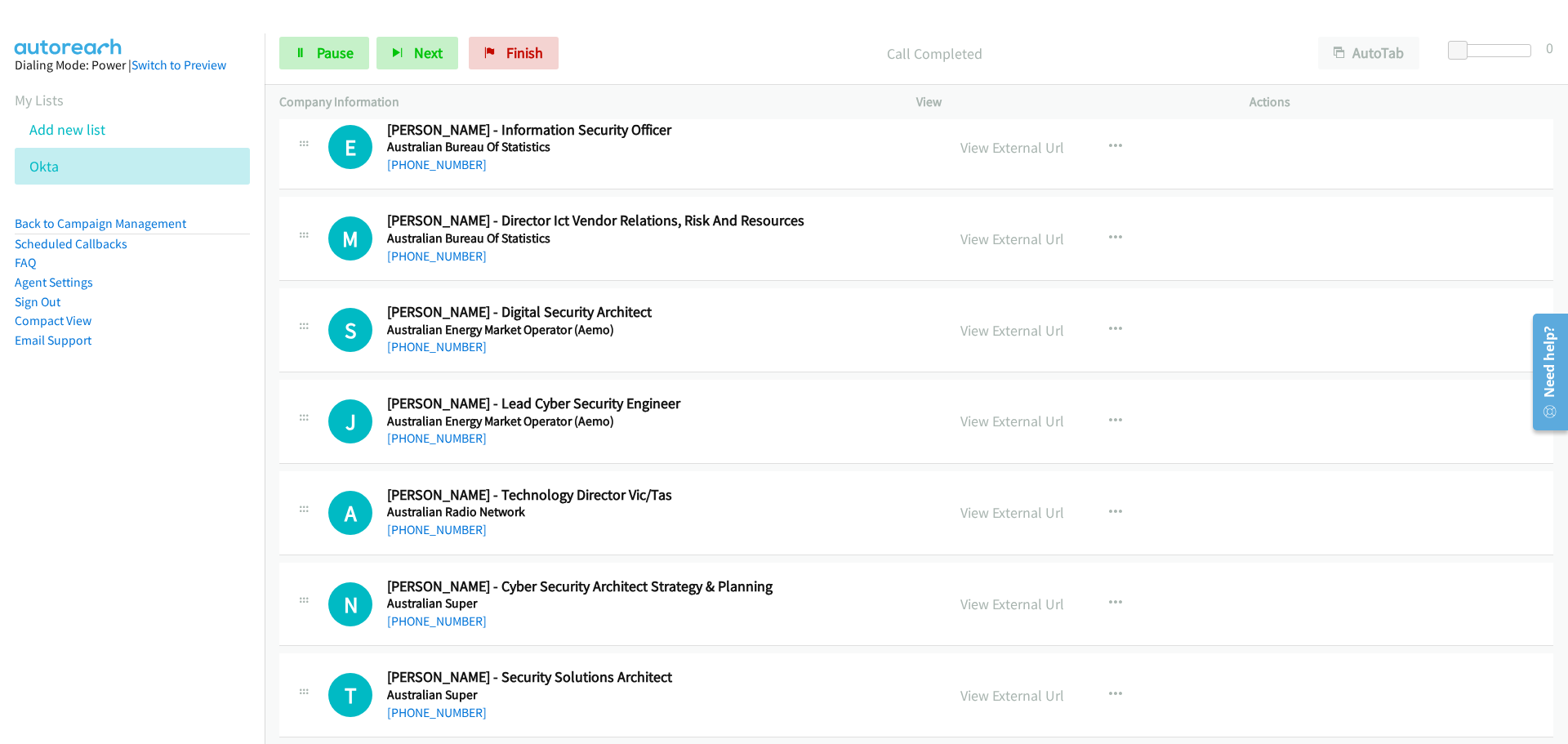
drag, startPoint x: 439, startPoint y: 158, endPoint x: 489, endPoint y: 163, distance: 50.2
click at [439, 158] on link "[PHONE_NUMBER]" at bounding box center [437, 164] width 100 height 16
drag, startPoint x: 447, startPoint y: 255, endPoint x: 956, endPoint y: 310, distance: 512.0
drag, startPoint x: 440, startPoint y: 352, endPoint x: 1548, endPoint y: 573, distance: 1129.8
click at [440, 352] on link "[PHONE_NUMBER]" at bounding box center [437, 346] width 100 height 16
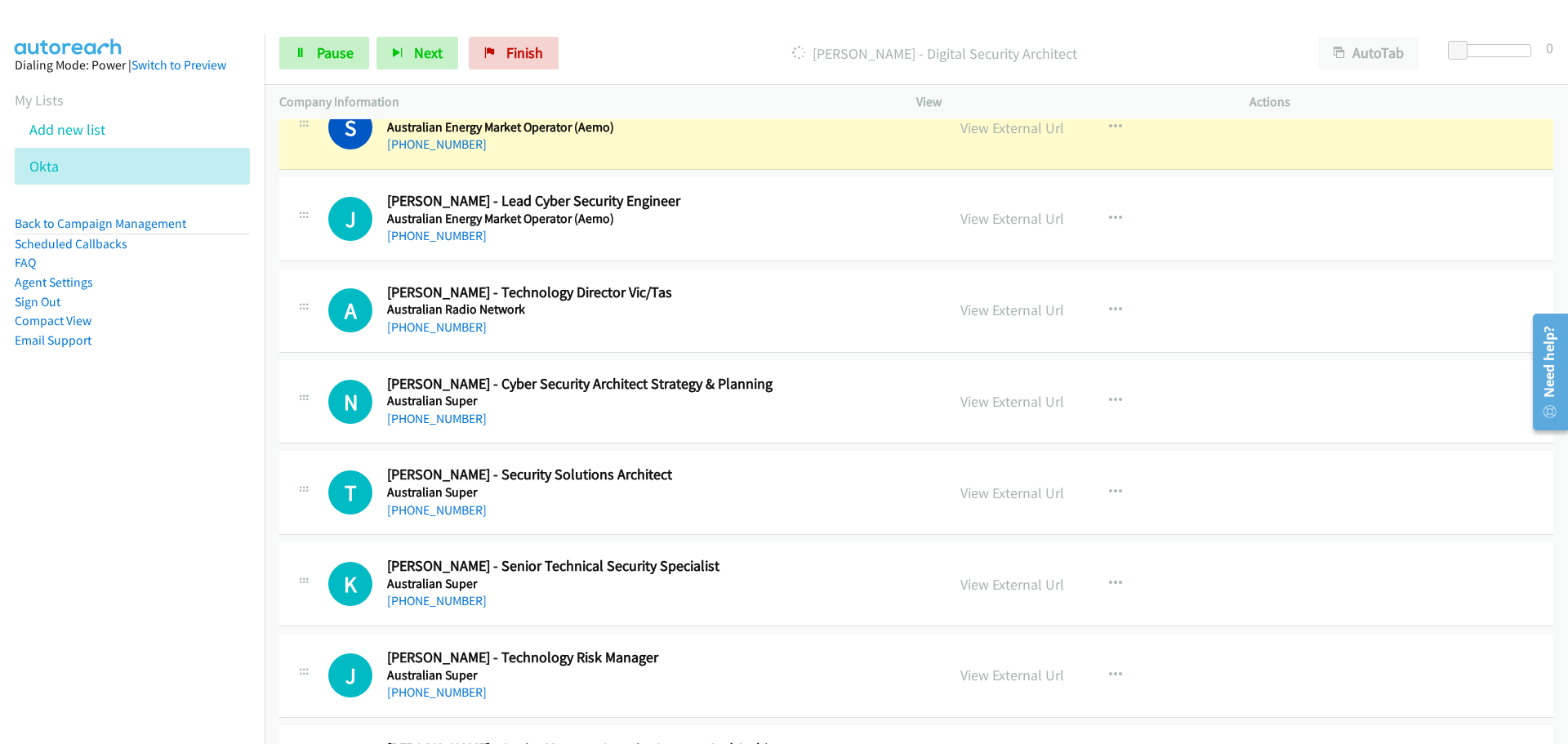
scroll to position [6535, 0]
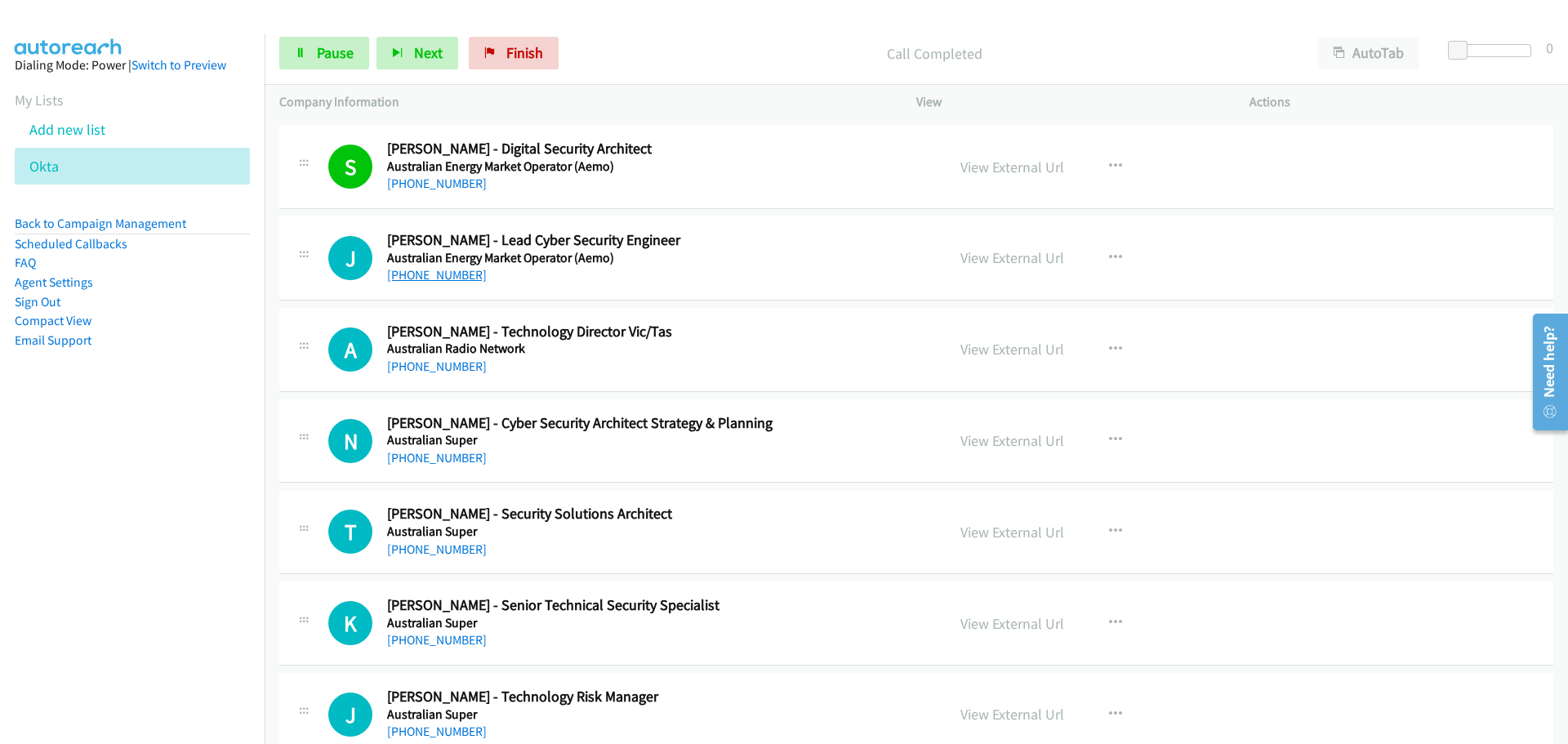
drag, startPoint x: 419, startPoint y: 279, endPoint x: 468, endPoint y: 280, distance: 49.0
click at [419, 279] on link "[PHONE_NUMBER]" at bounding box center [437, 274] width 100 height 16
drag, startPoint x: 450, startPoint y: 368, endPoint x: 1500, endPoint y: 466, distance: 1054.6
click at [402, 365] on link "[PHONE_NUMBER]" at bounding box center [437, 366] width 100 height 16
click at [430, 456] on link "[PHONE_NUMBER]" at bounding box center [437, 458] width 100 height 16
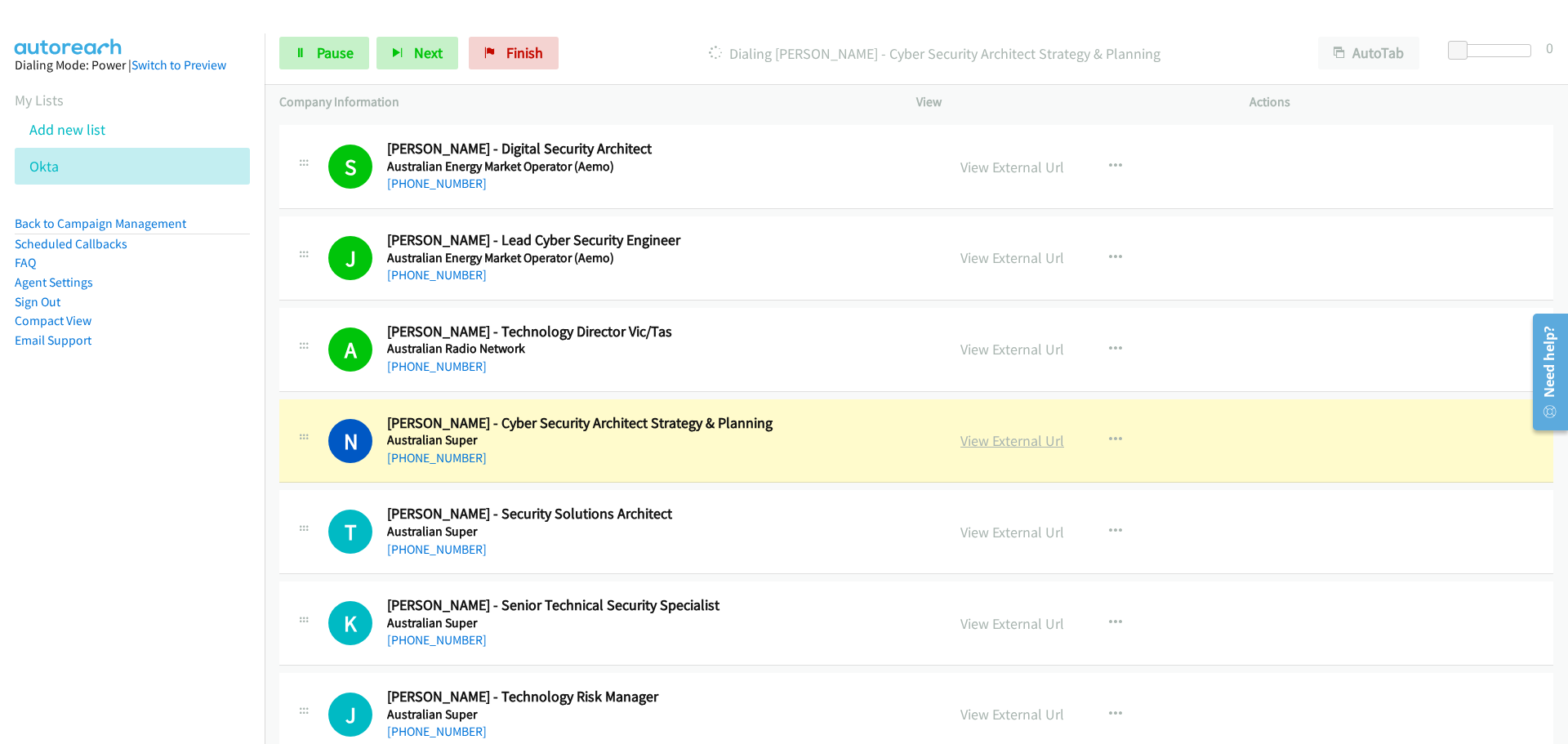
click at [1026, 446] on link "View External Url" at bounding box center [1012, 440] width 103 height 18
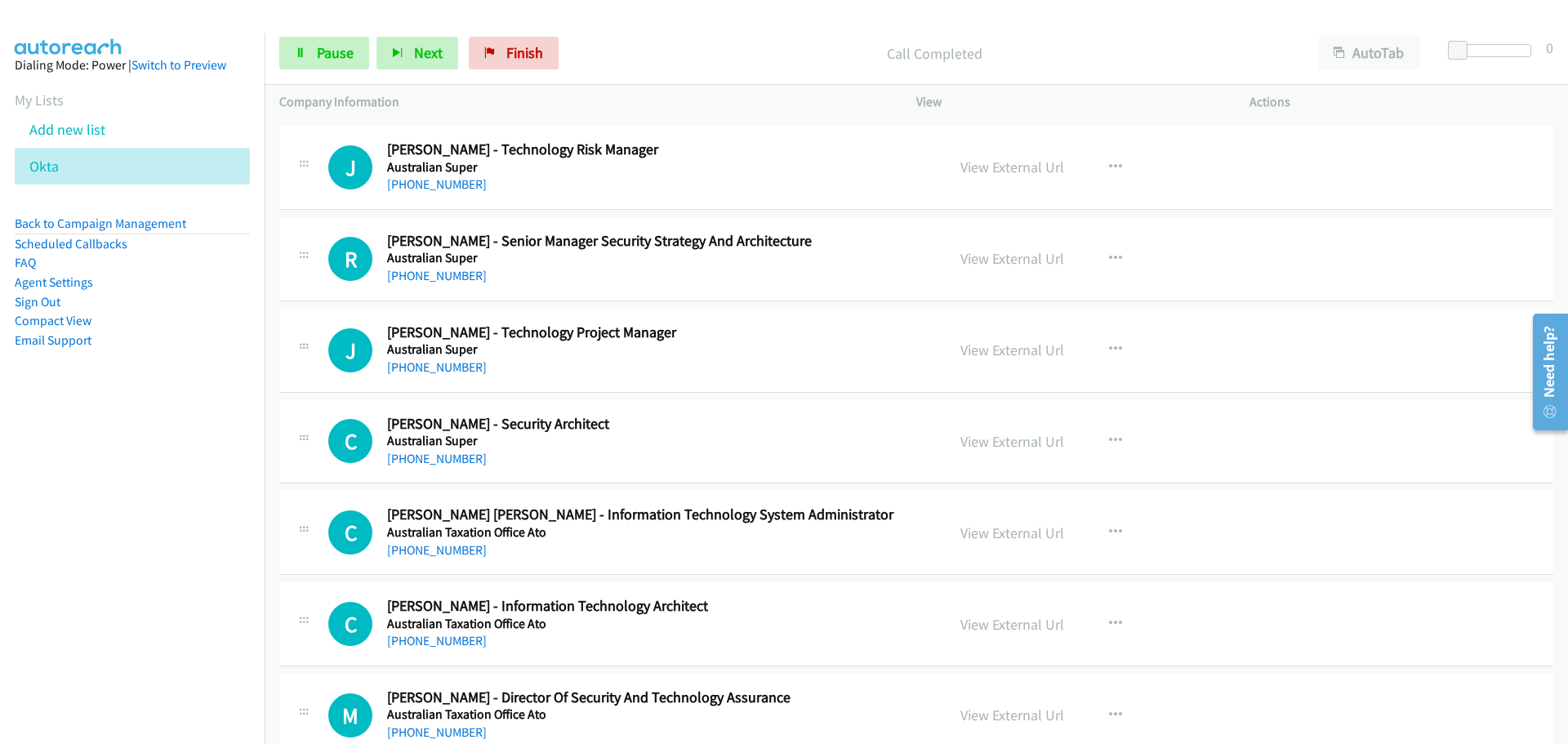
scroll to position [7107, 0]
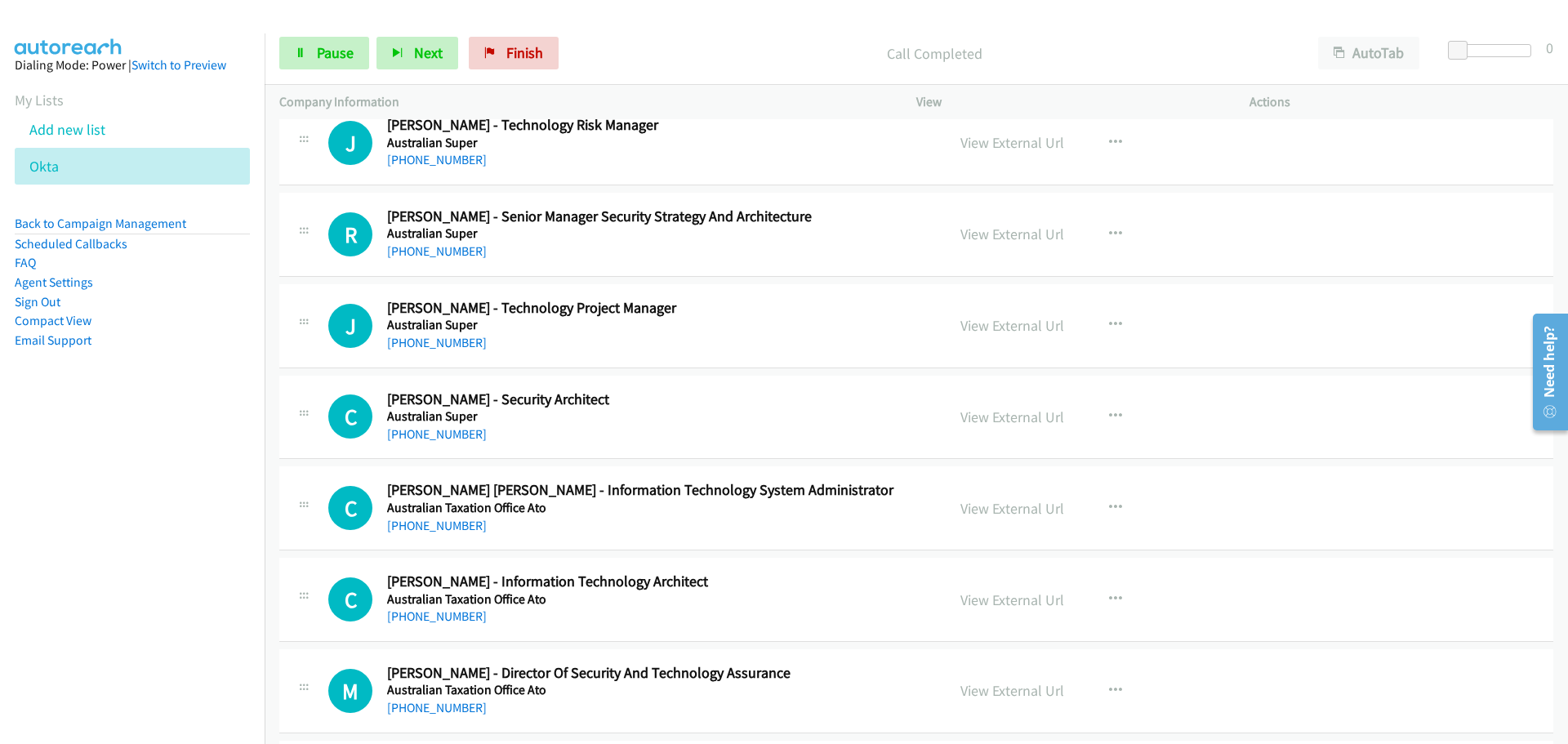
drag, startPoint x: 428, startPoint y: 165, endPoint x: 602, endPoint y: 180, distance: 174.6
click at [428, 165] on link "[PHONE_NUMBER]" at bounding box center [437, 160] width 100 height 16
click at [416, 252] on link "[PHONE_NUMBER]" at bounding box center [437, 251] width 100 height 16
drag, startPoint x: 424, startPoint y: 340, endPoint x: 438, endPoint y: 341, distance: 14.0
click at [424, 340] on link "[PHONE_NUMBER]" at bounding box center [437, 342] width 100 height 16
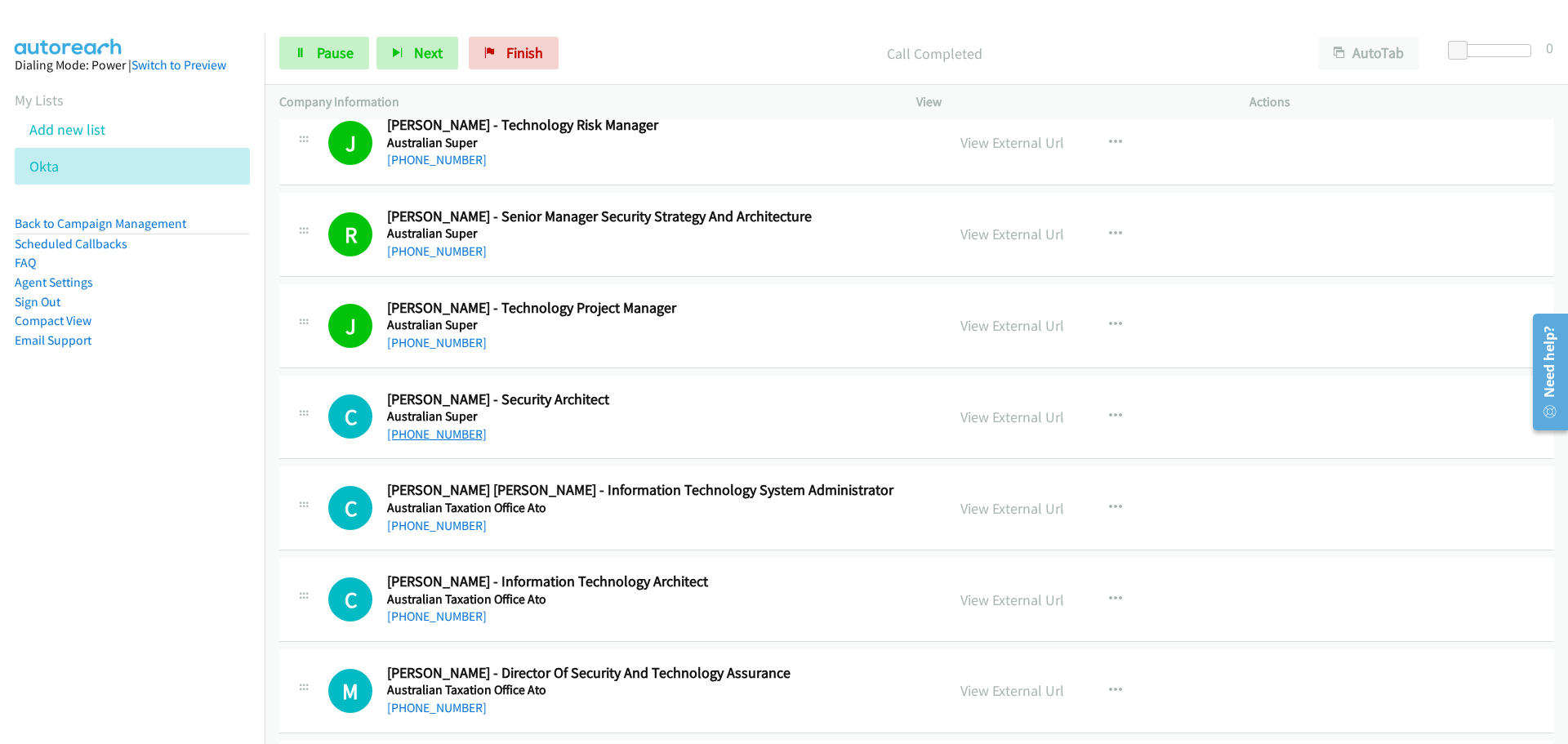
drag, startPoint x: 459, startPoint y: 431, endPoint x: 540, endPoint y: 426, distance: 81.2
click at [459, 431] on link "[PHONE_NUMBER]" at bounding box center [437, 434] width 100 height 16
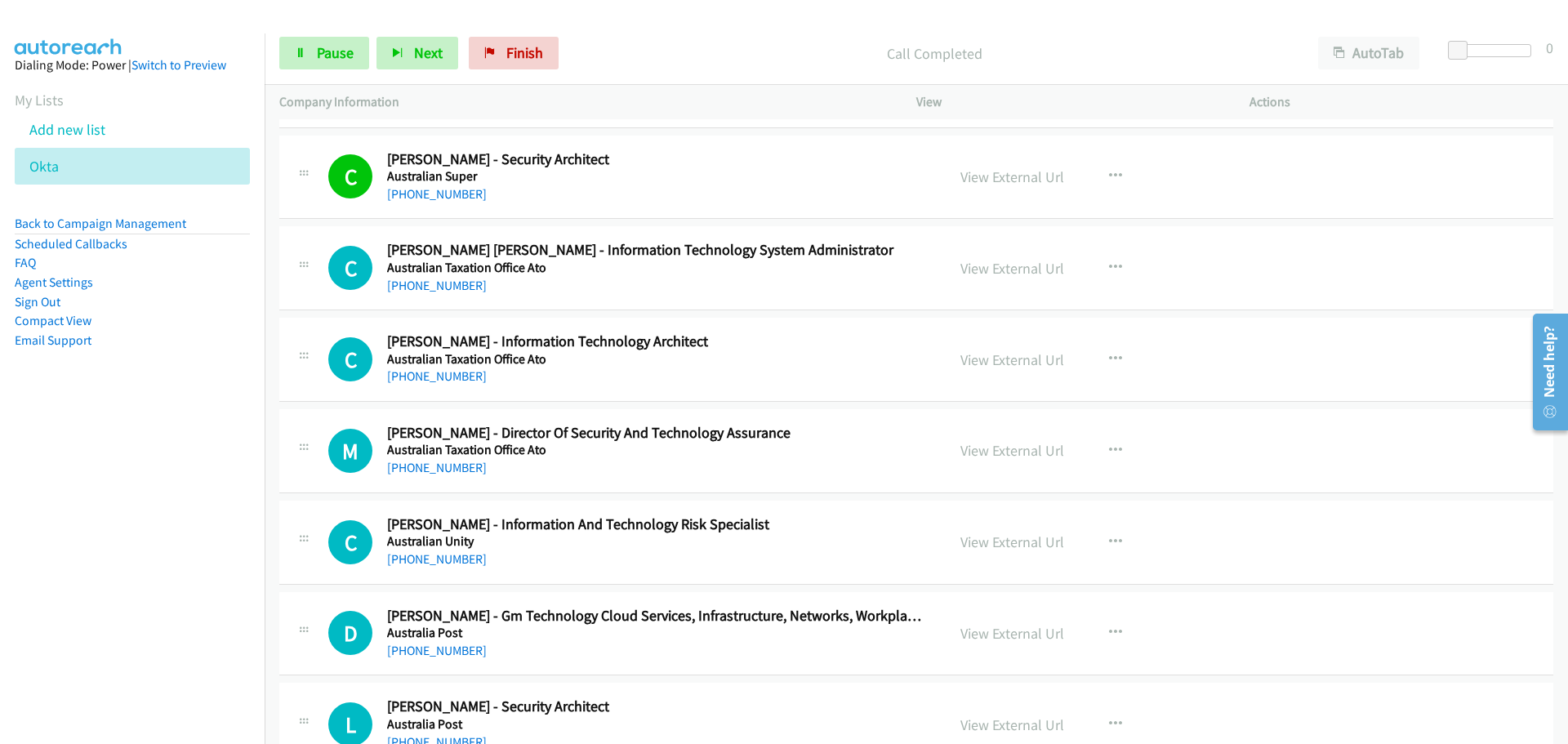
scroll to position [7352, 0]
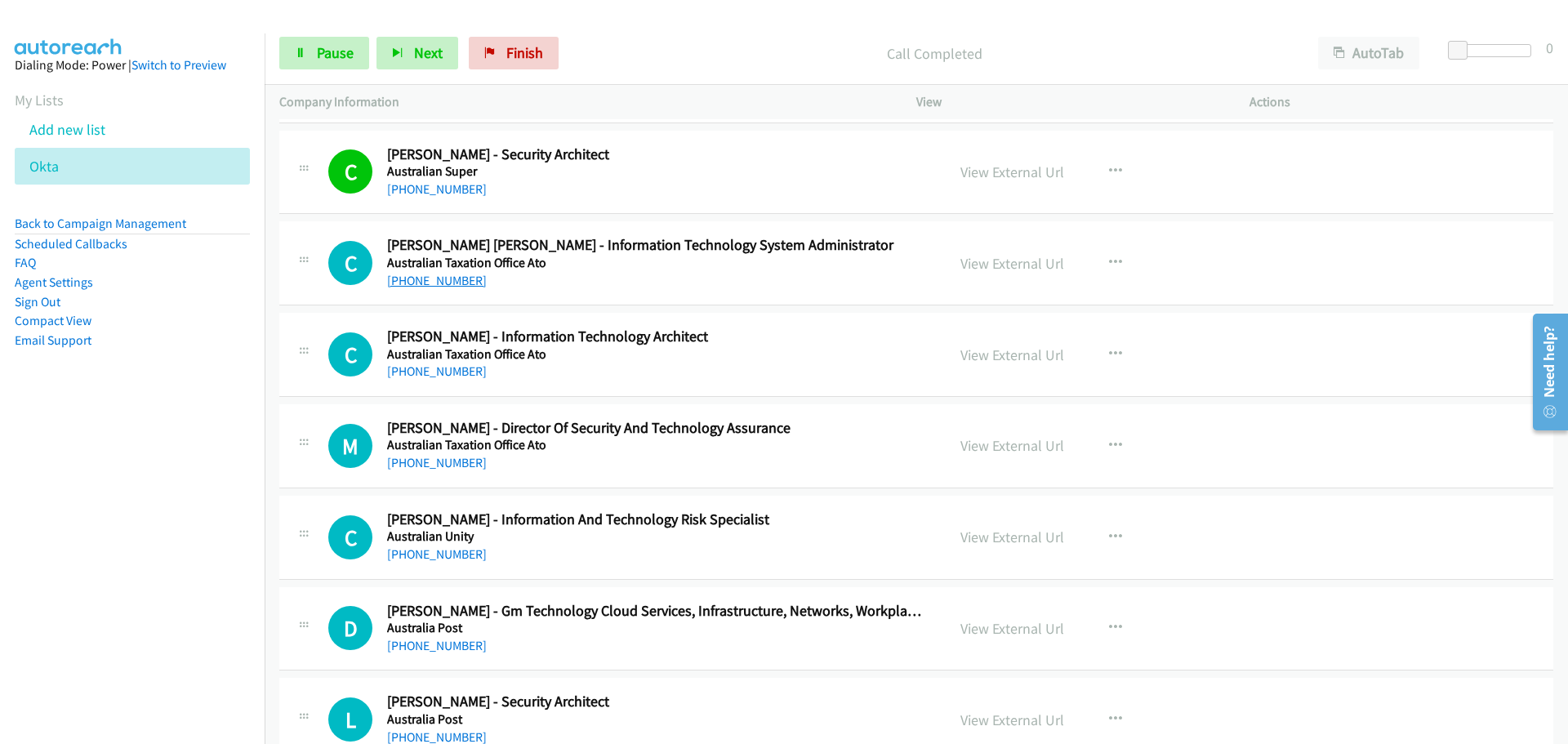
click at [404, 286] on link "[PHONE_NUMBER]" at bounding box center [437, 281] width 100 height 16
click at [432, 373] on link "[PHONE_NUMBER]" at bounding box center [437, 371] width 100 height 16
click at [424, 467] on link "[PHONE_NUMBER]" at bounding box center [437, 462] width 100 height 16
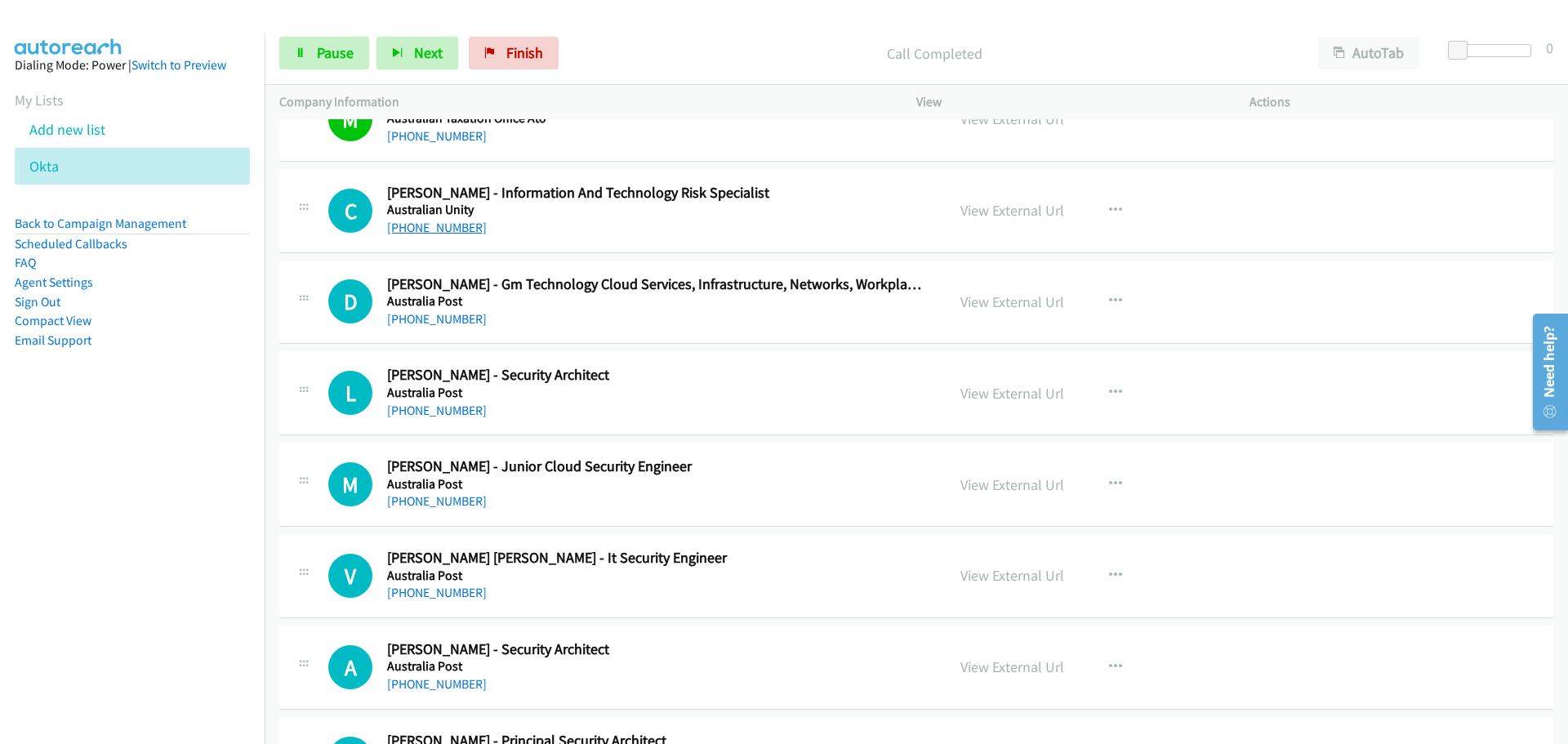
click at [448, 234] on link "[PHONE_NUMBER]" at bounding box center [437, 227] width 100 height 16
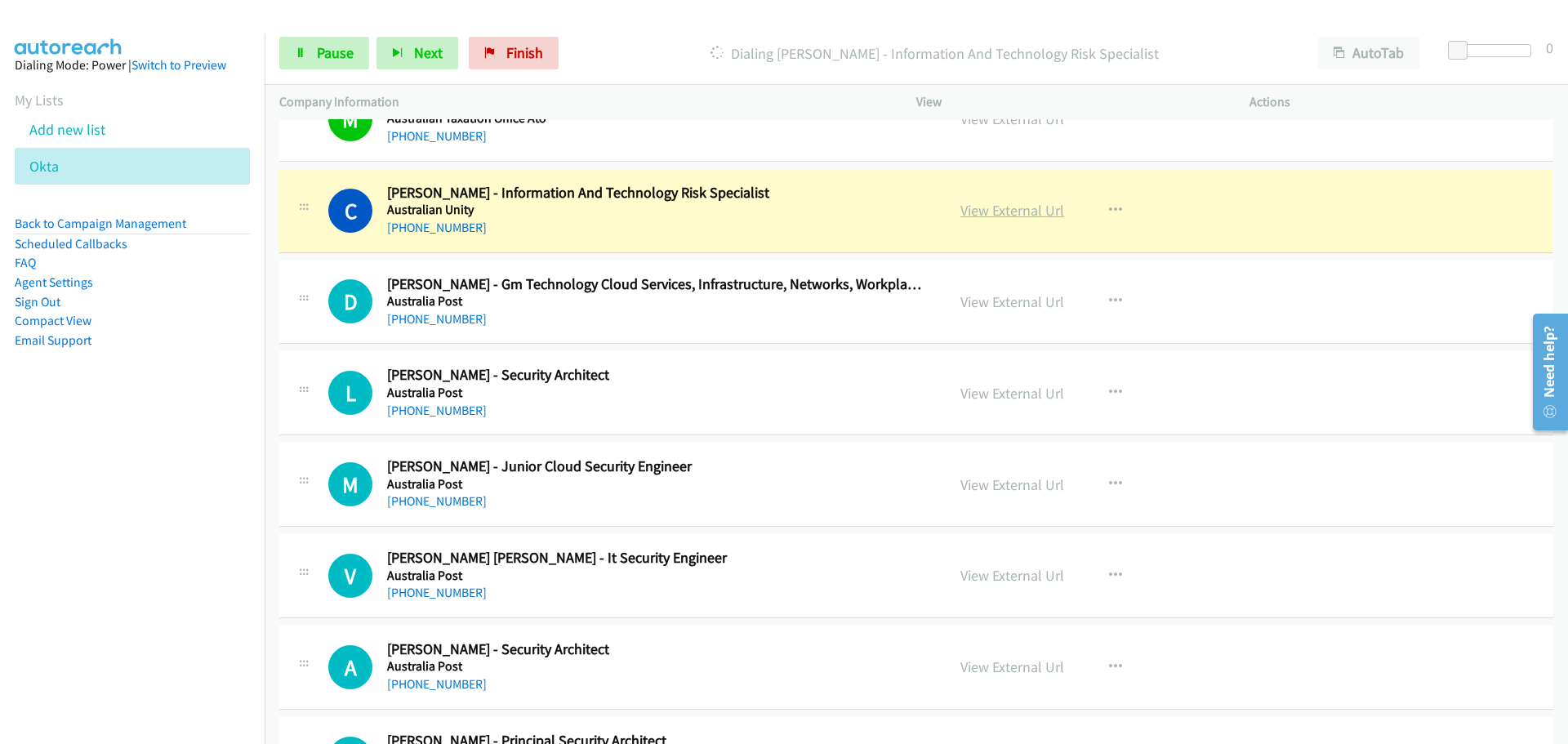
click at [998, 210] on link "View External Url" at bounding box center [1012, 210] width 103 height 18
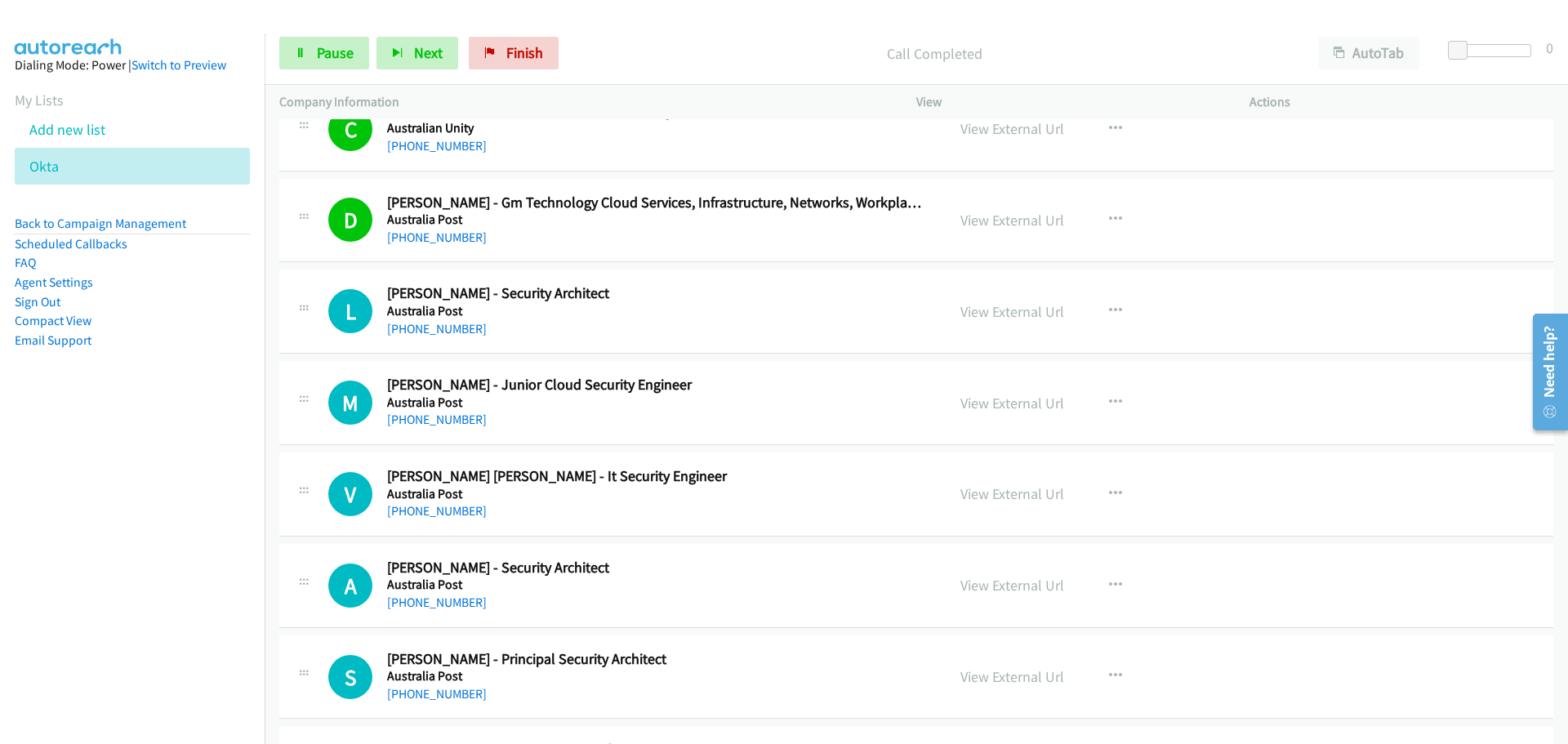
scroll to position [7842, 0]
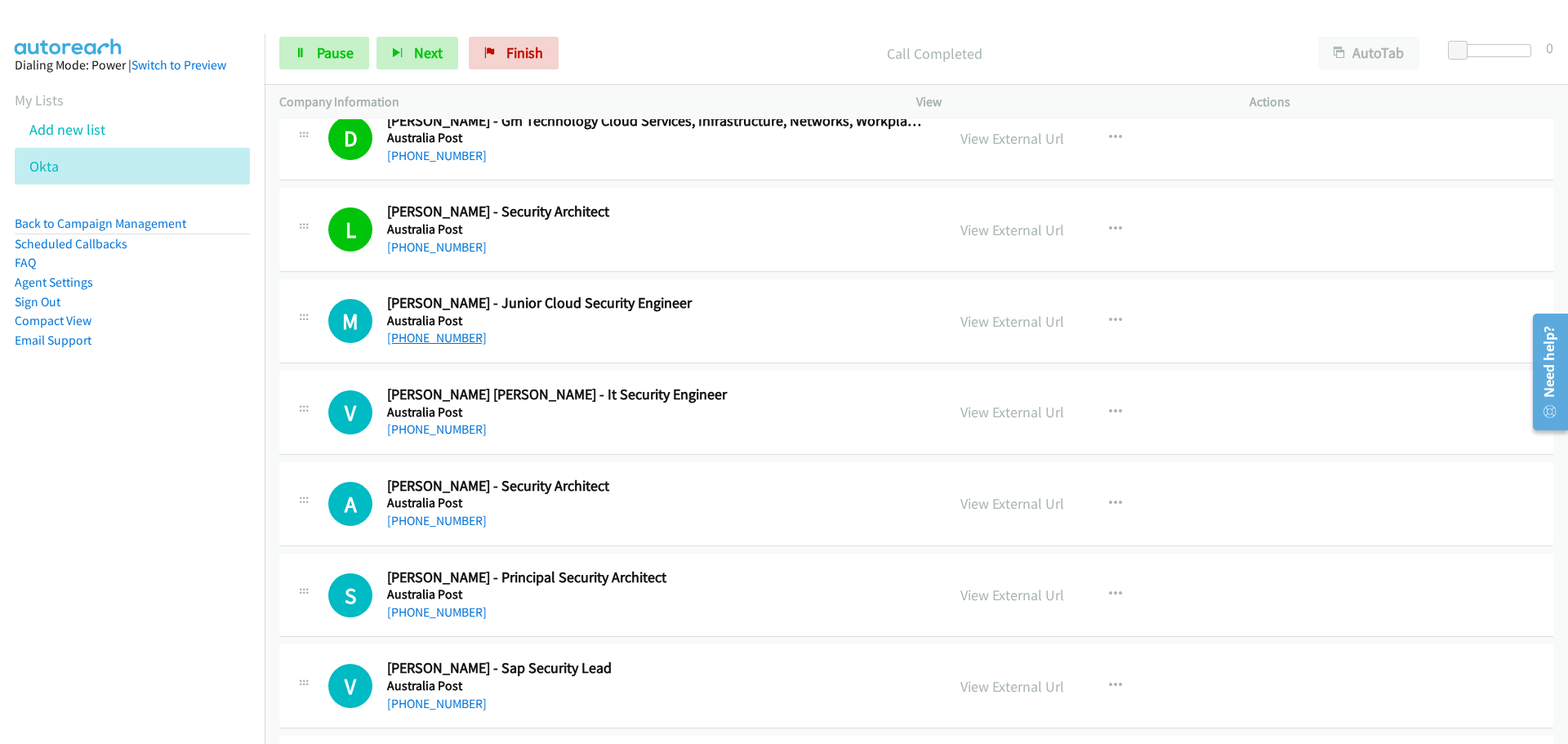
click at [461, 337] on link "[PHONE_NUMBER]" at bounding box center [437, 338] width 100 height 16
click at [418, 431] on link "[PHONE_NUMBER]" at bounding box center [437, 429] width 100 height 16
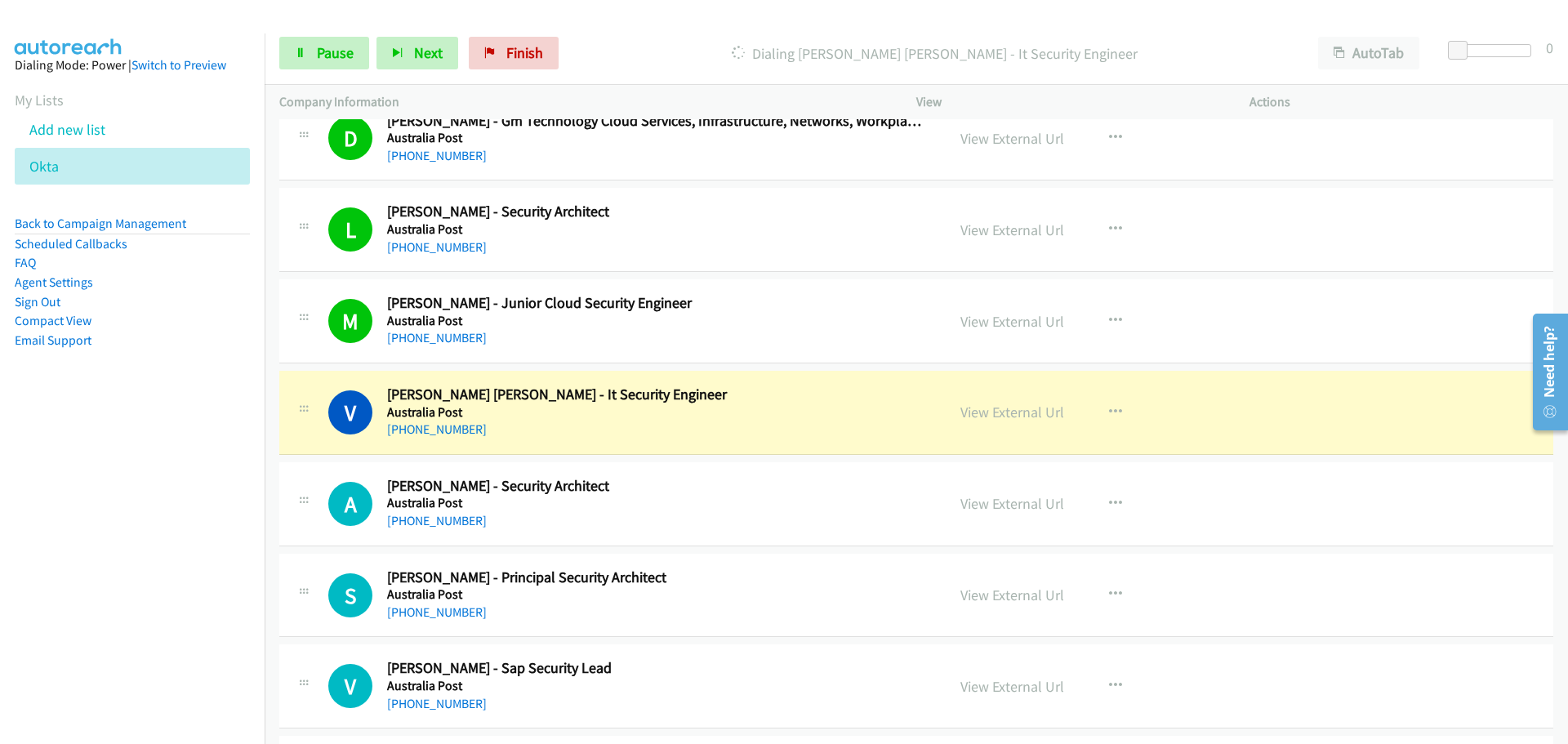
click at [459, 523] on link "[PHONE_NUMBER]" at bounding box center [437, 521] width 100 height 16
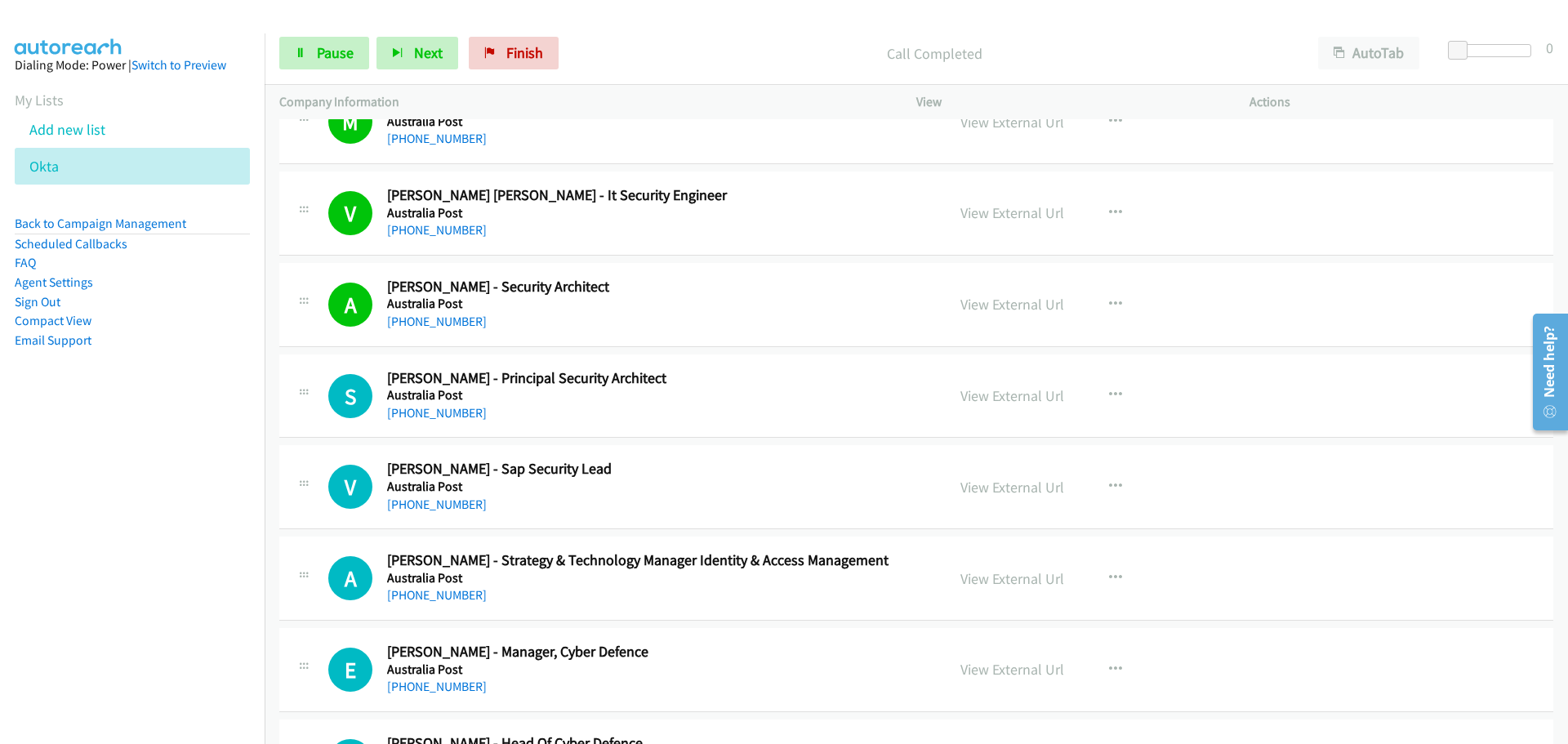
scroll to position [8169, 0]
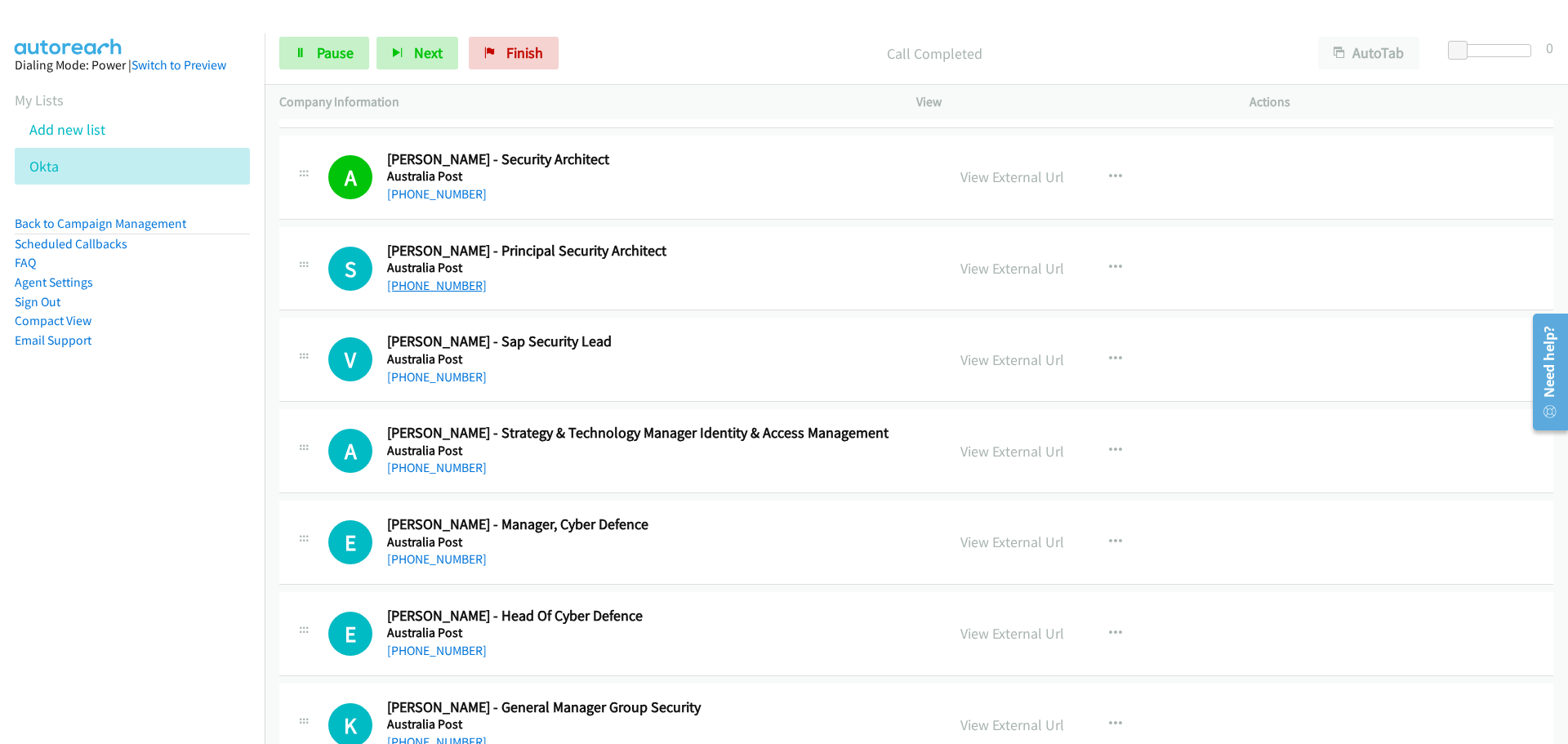
click at [423, 289] on link "[PHONE_NUMBER]" at bounding box center [437, 285] width 100 height 16
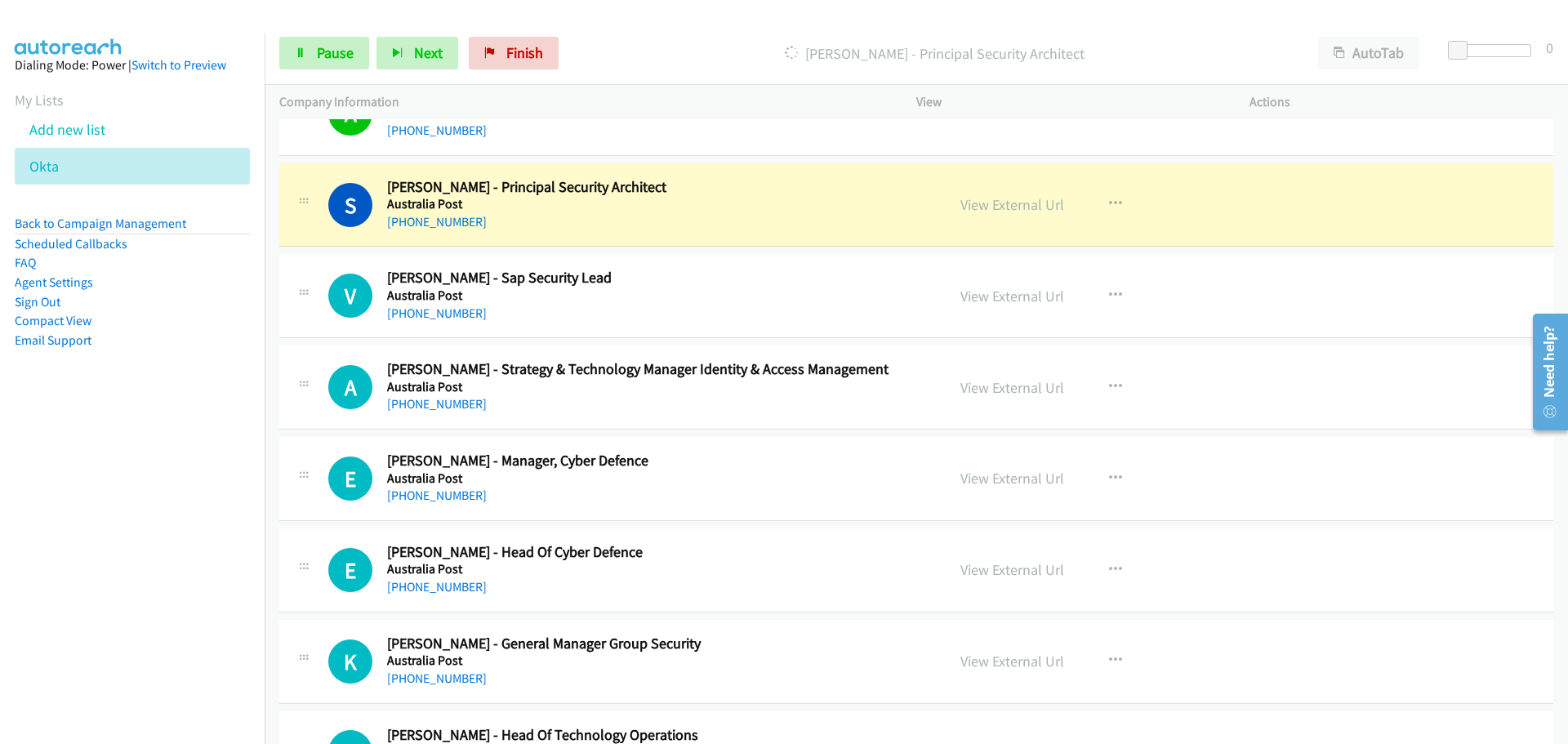
scroll to position [8250, 0]
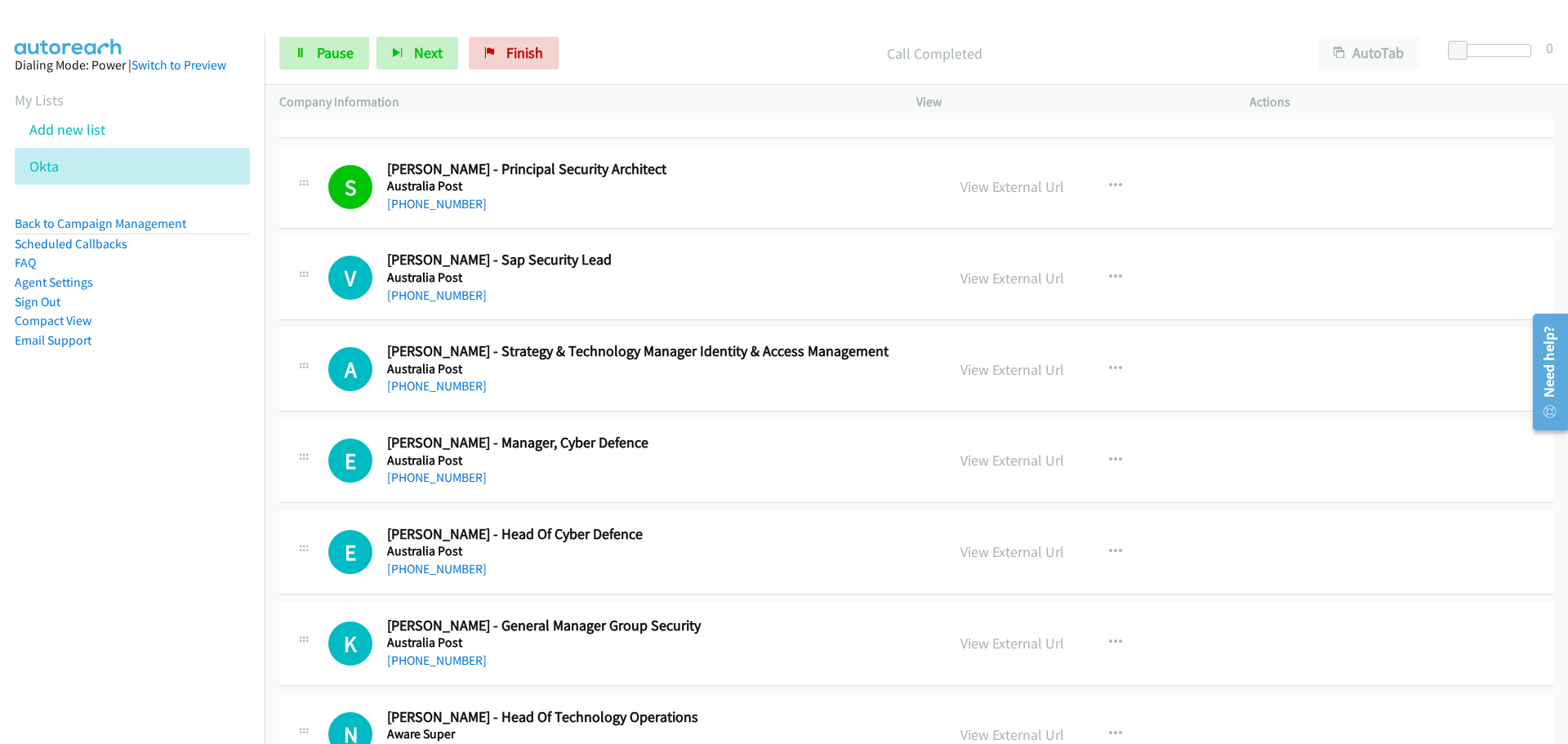
drag, startPoint x: 429, startPoint y: 291, endPoint x: 496, endPoint y: 287, distance: 67.1
click at [429, 291] on link "[PHONE_NUMBER]" at bounding box center [437, 295] width 100 height 16
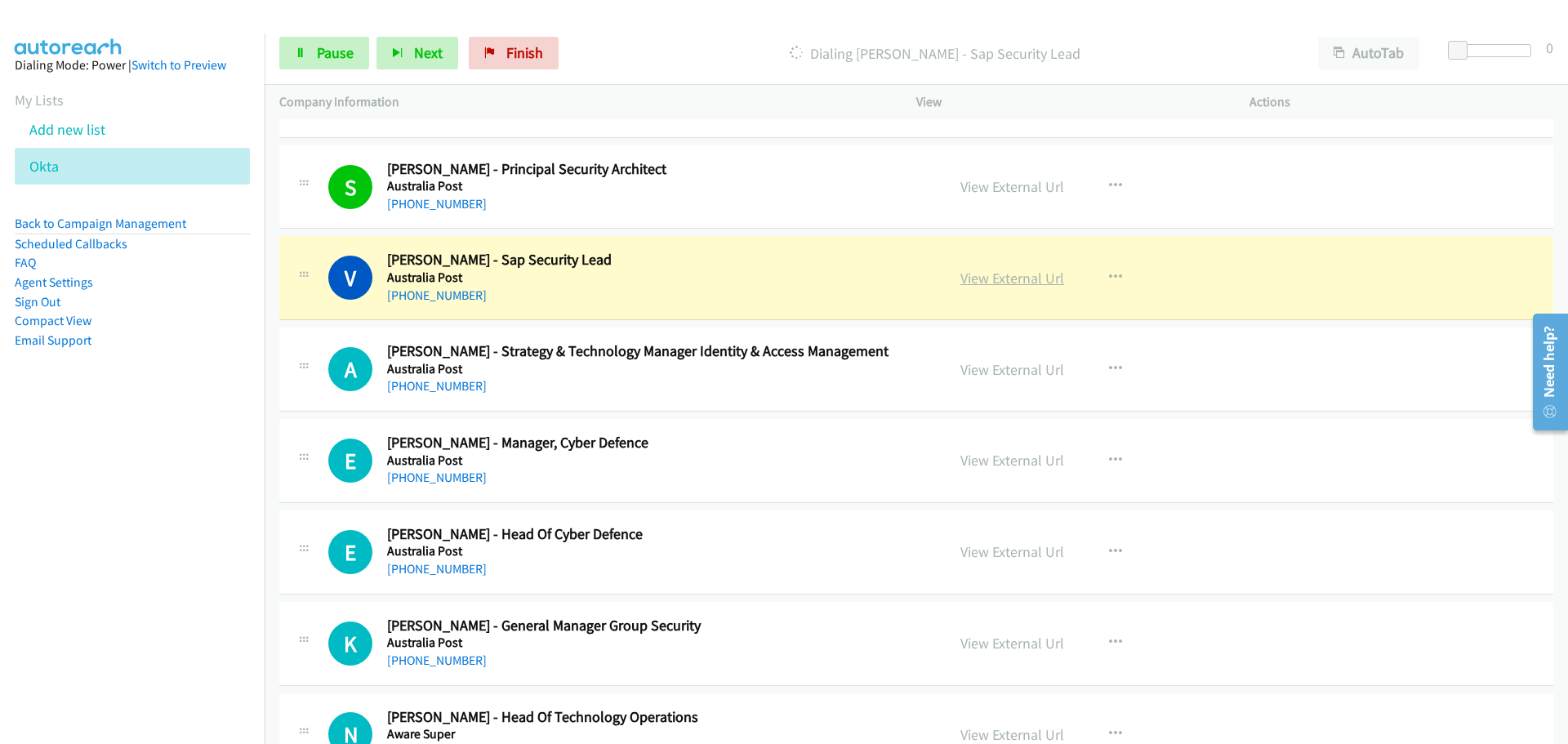
click at [990, 284] on link "View External Url" at bounding box center [1012, 278] width 103 height 18
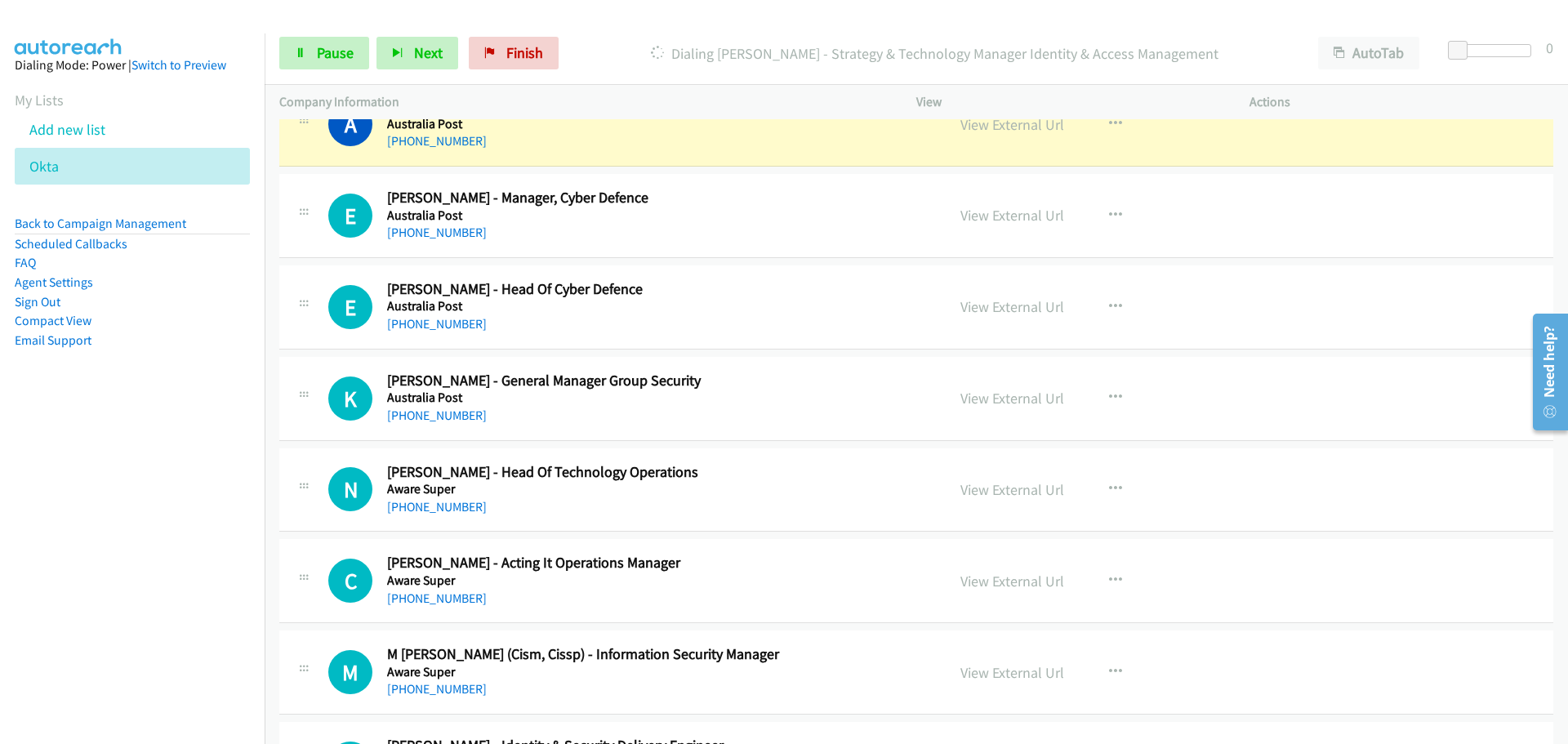
scroll to position [8414, 0]
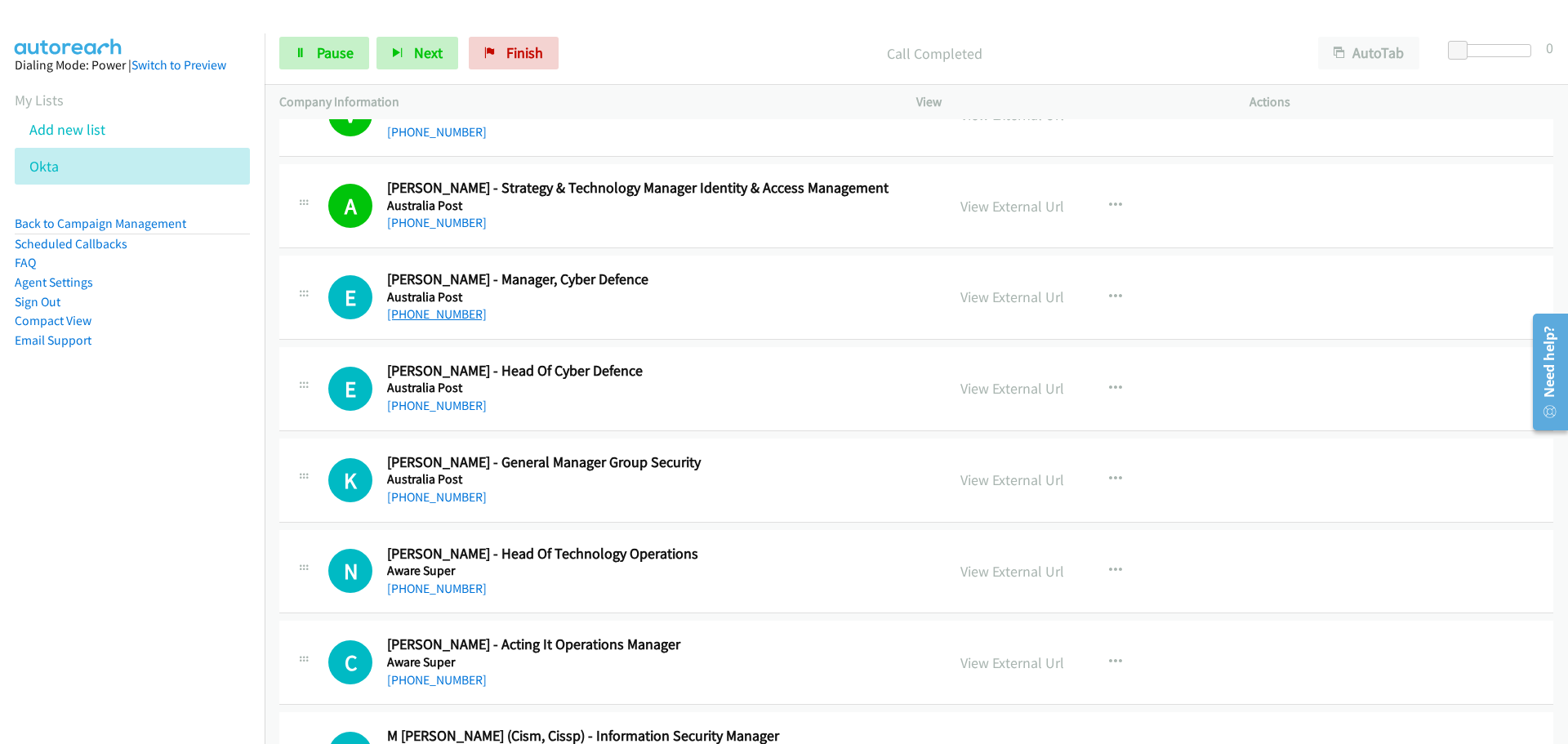
click at [465, 322] on link "[PHONE_NUMBER]" at bounding box center [437, 314] width 100 height 16
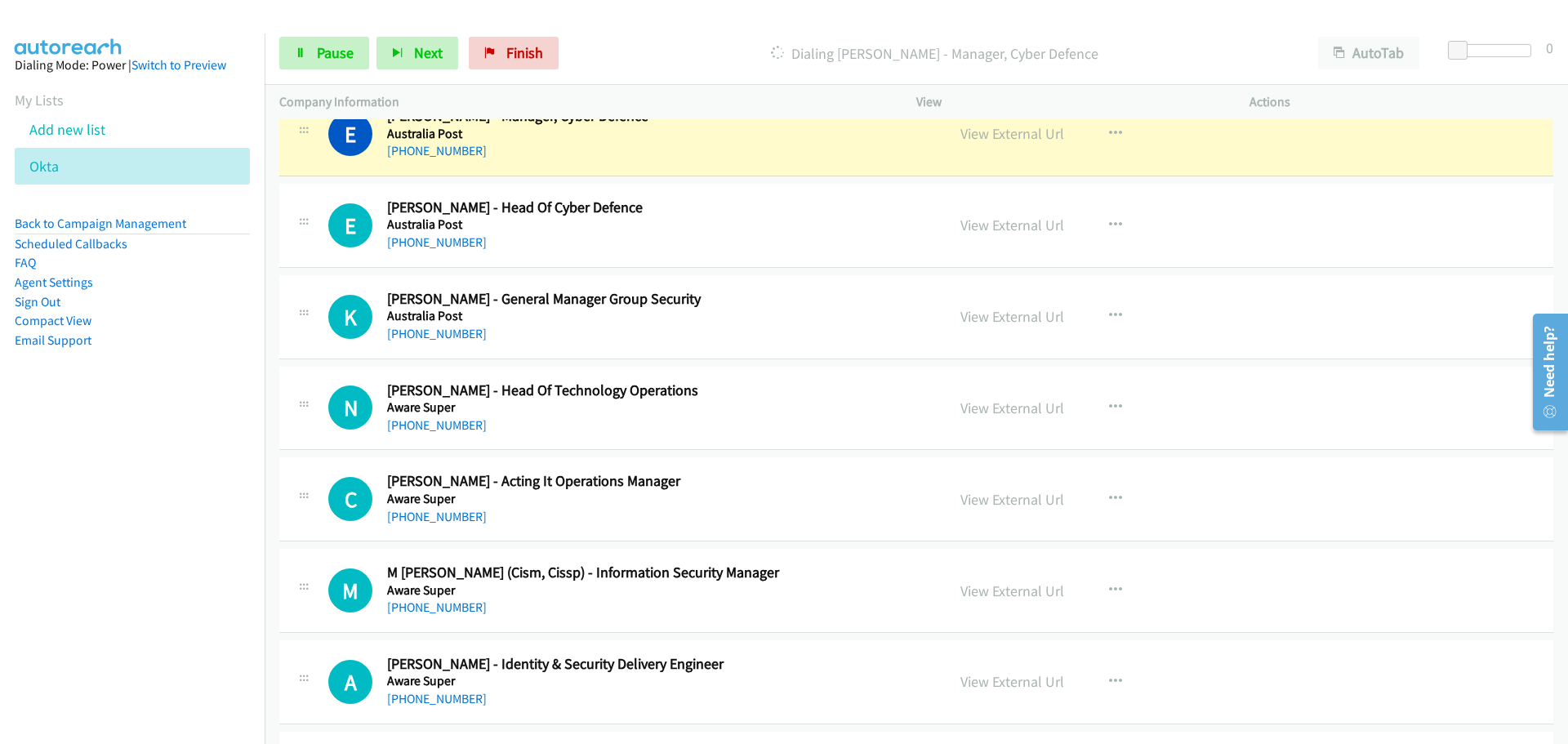
scroll to position [8496, 0]
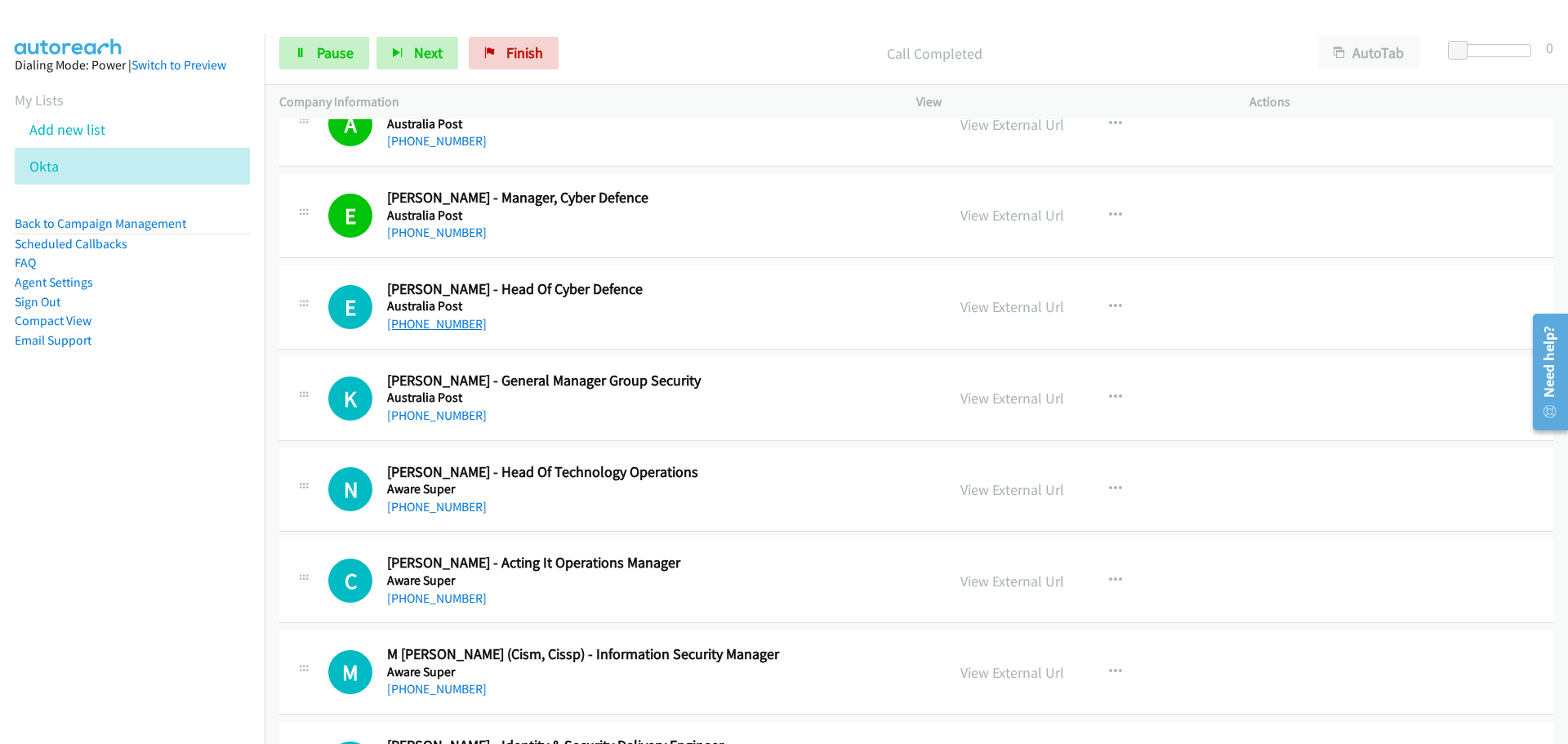
click at [445, 323] on link "[PHONE_NUMBER]" at bounding box center [437, 323] width 100 height 16
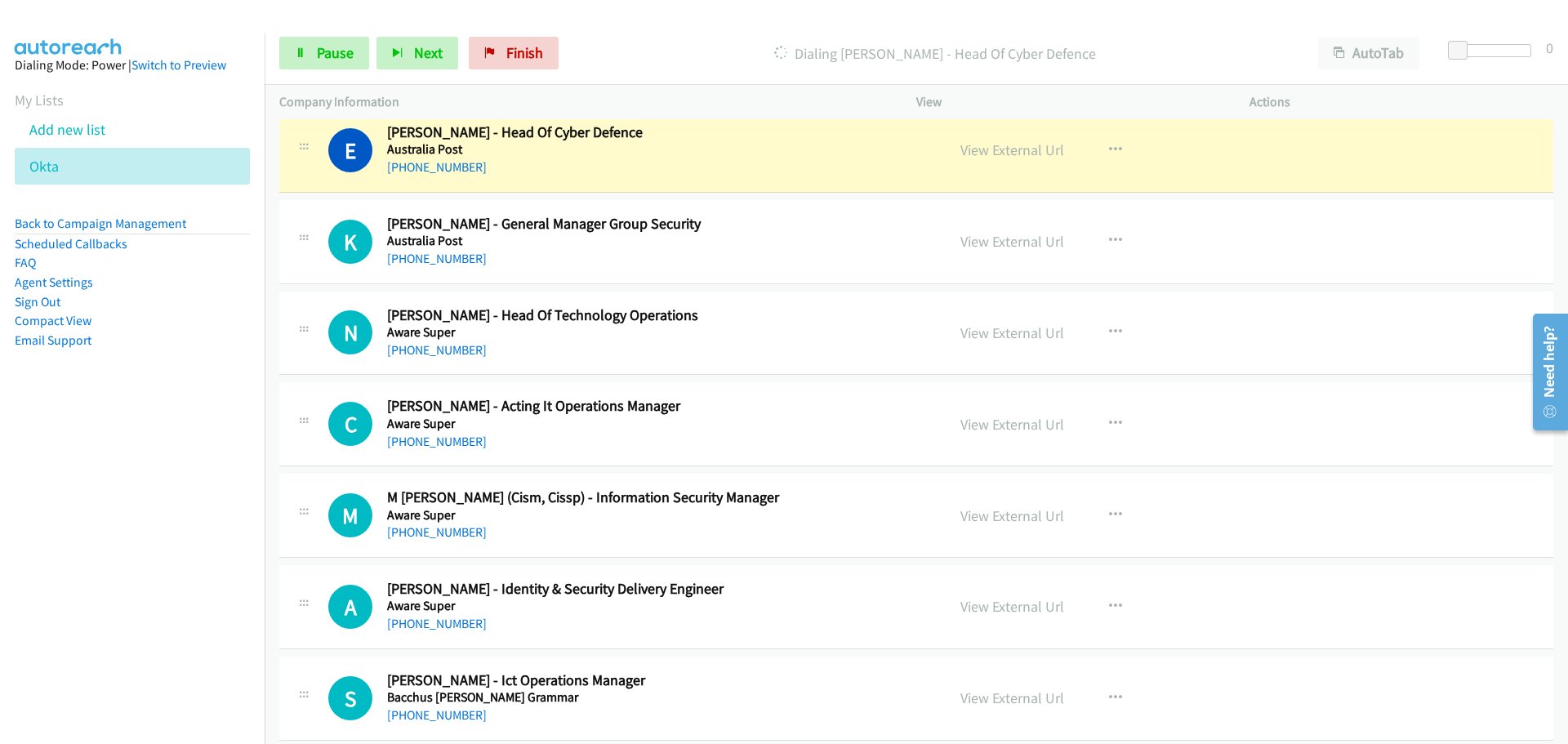
scroll to position [8659, 0]
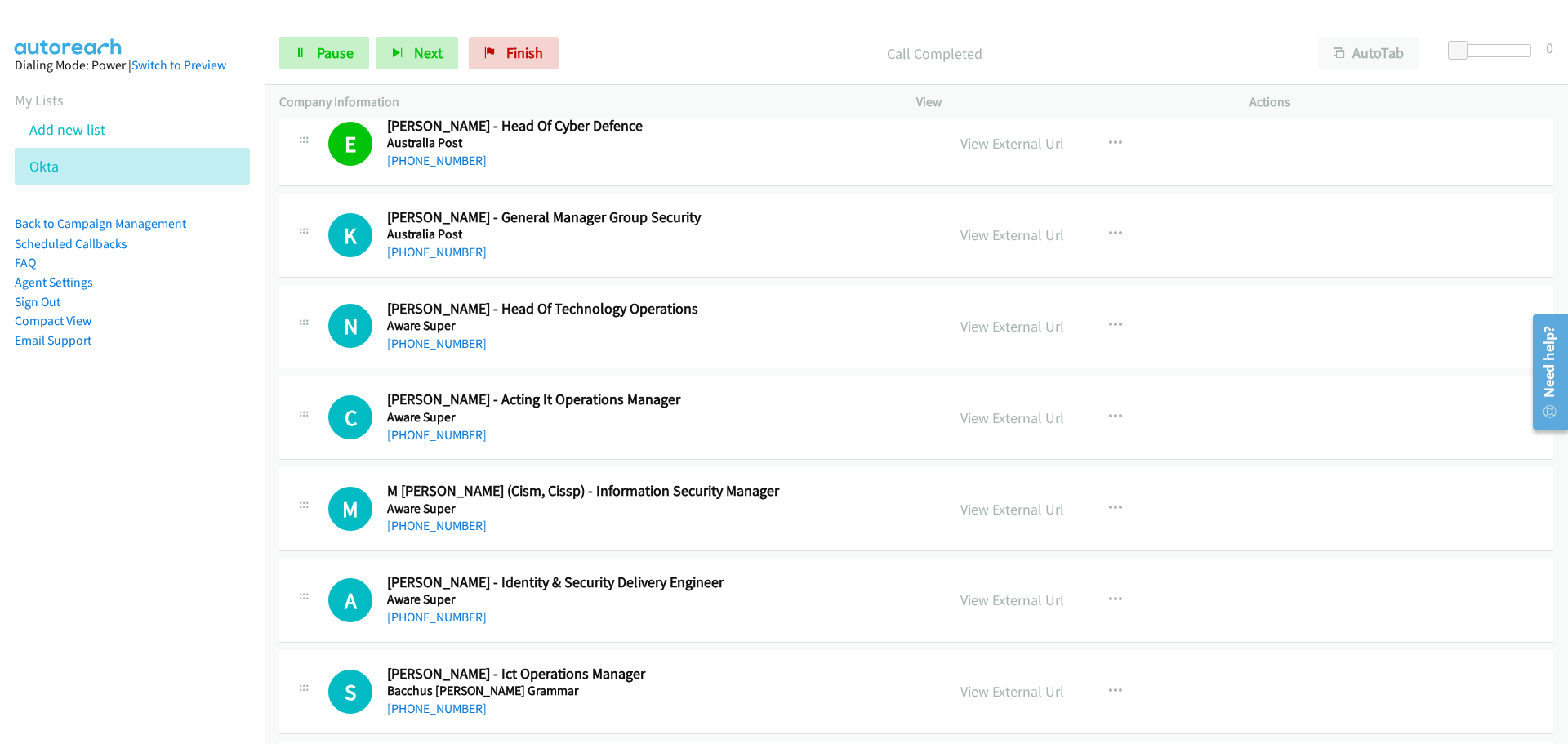
drag, startPoint x: 420, startPoint y: 252, endPoint x: 644, endPoint y: 249, distance: 224.0
click at [420, 252] on link "[PHONE_NUMBER]" at bounding box center [437, 252] width 100 height 16
click at [422, 342] on link "[PHONE_NUMBER]" at bounding box center [437, 343] width 100 height 16
click at [465, 434] on link "[PHONE_NUMBER]" at bounding box center [437, 435] width 100 height 16
click at [444, 528] on link "[PHONE_NUMBER]" at bounding box center [437, 525] width 100 height 16
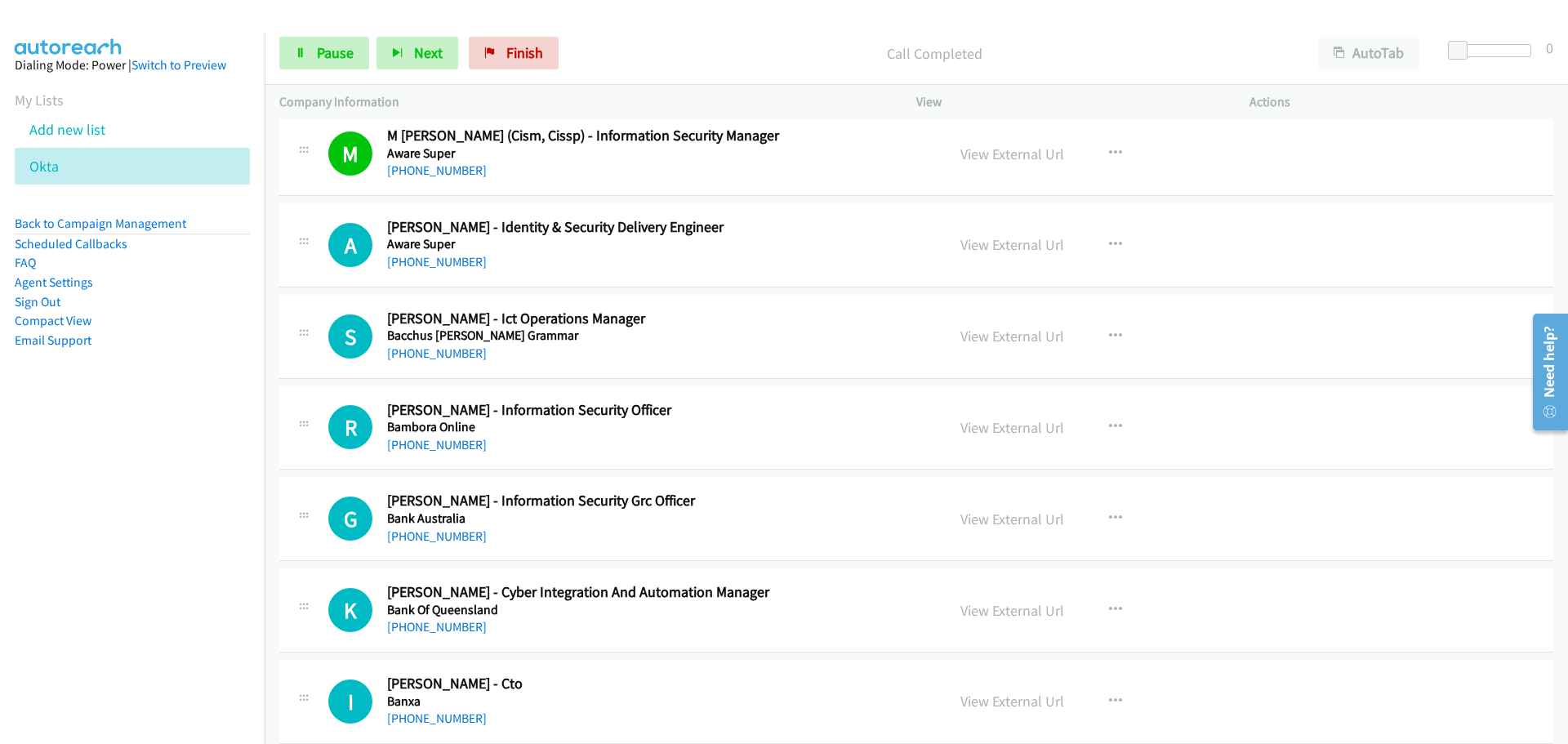
scroll to position [8986, 0]
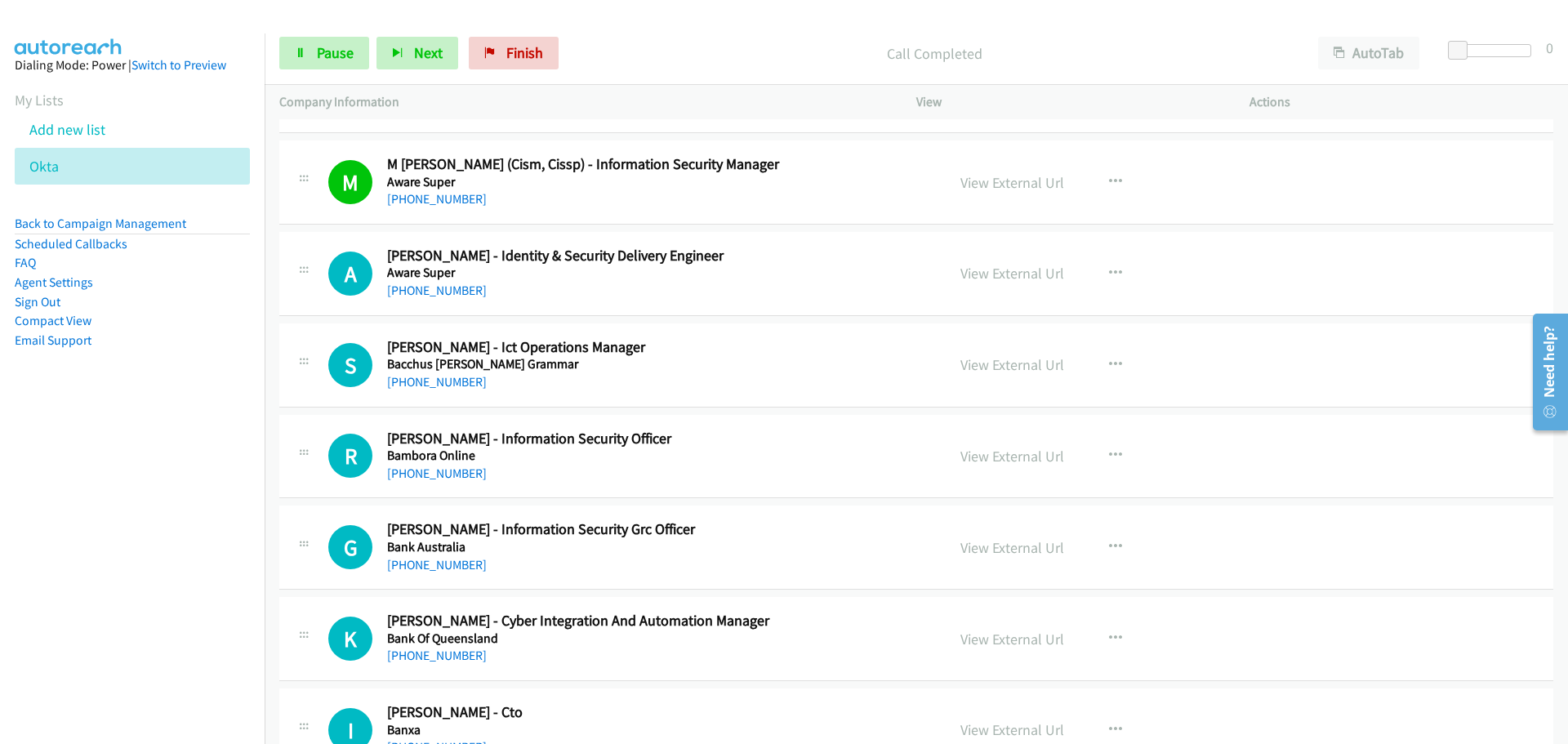
drag, startPoint x: 447, startPoint y: 292, endPoint x: 580, endPoint y: 318, distance: 135.5
click at [447, 292] on link "[PHONE_NUMBER]" at bounding box center [437, 290] width 100 height 16
drag, startPoint x: 459, startPoint y: 382, endPoint x: 1506, endPoint y: 450, distance: 1049.2
click at [459, 382] on link "[PHONE_NUMBER]" at bounding box center [437, 381] width 100 height 16
drag, startPoint x: 446, startPoint y: 479, endPoint x: 645, endPoint y: 483, distance: 199.0
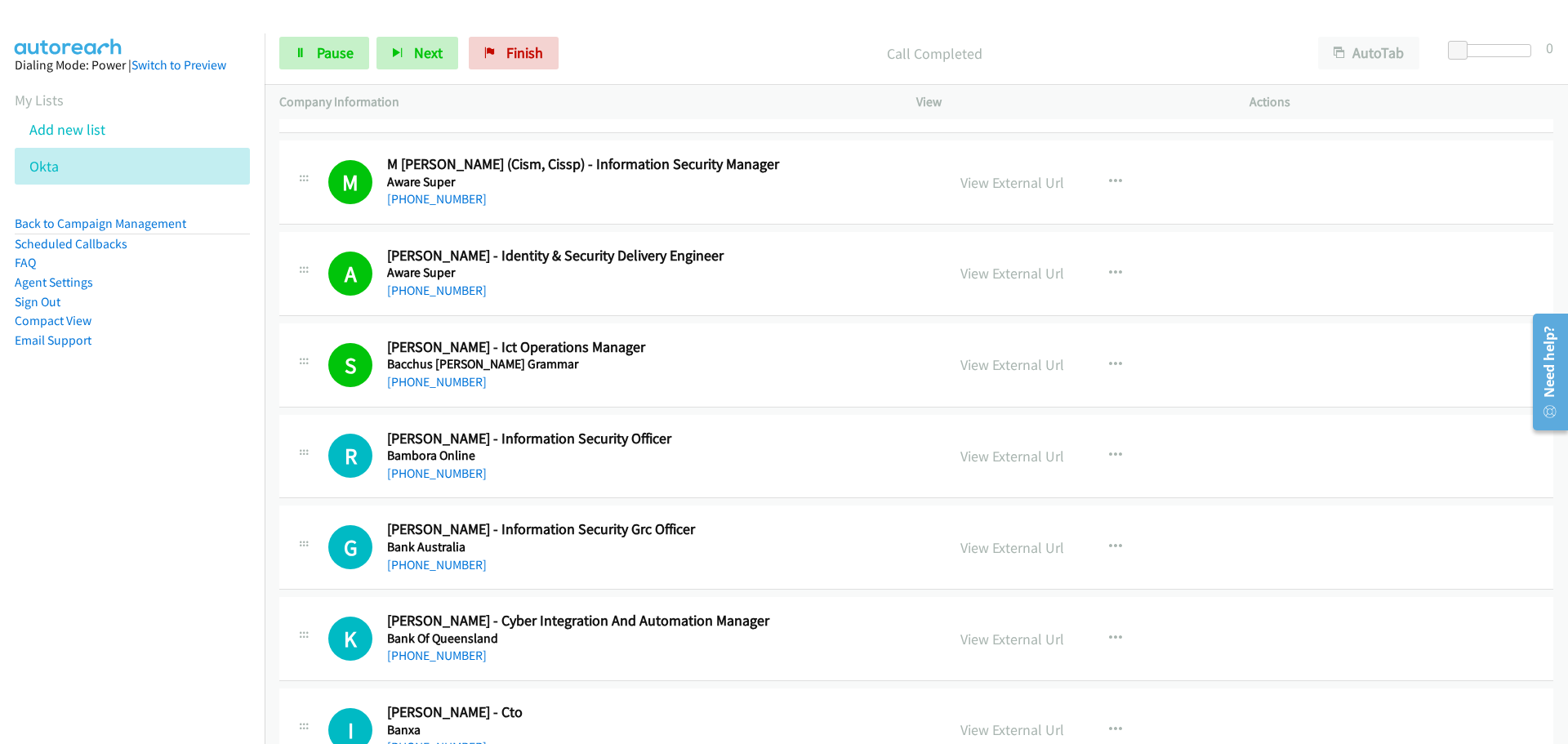
click at [446, 479] on link "[PHONE_NUMBER]" at bounding box center [437, 473] width 100 height 16
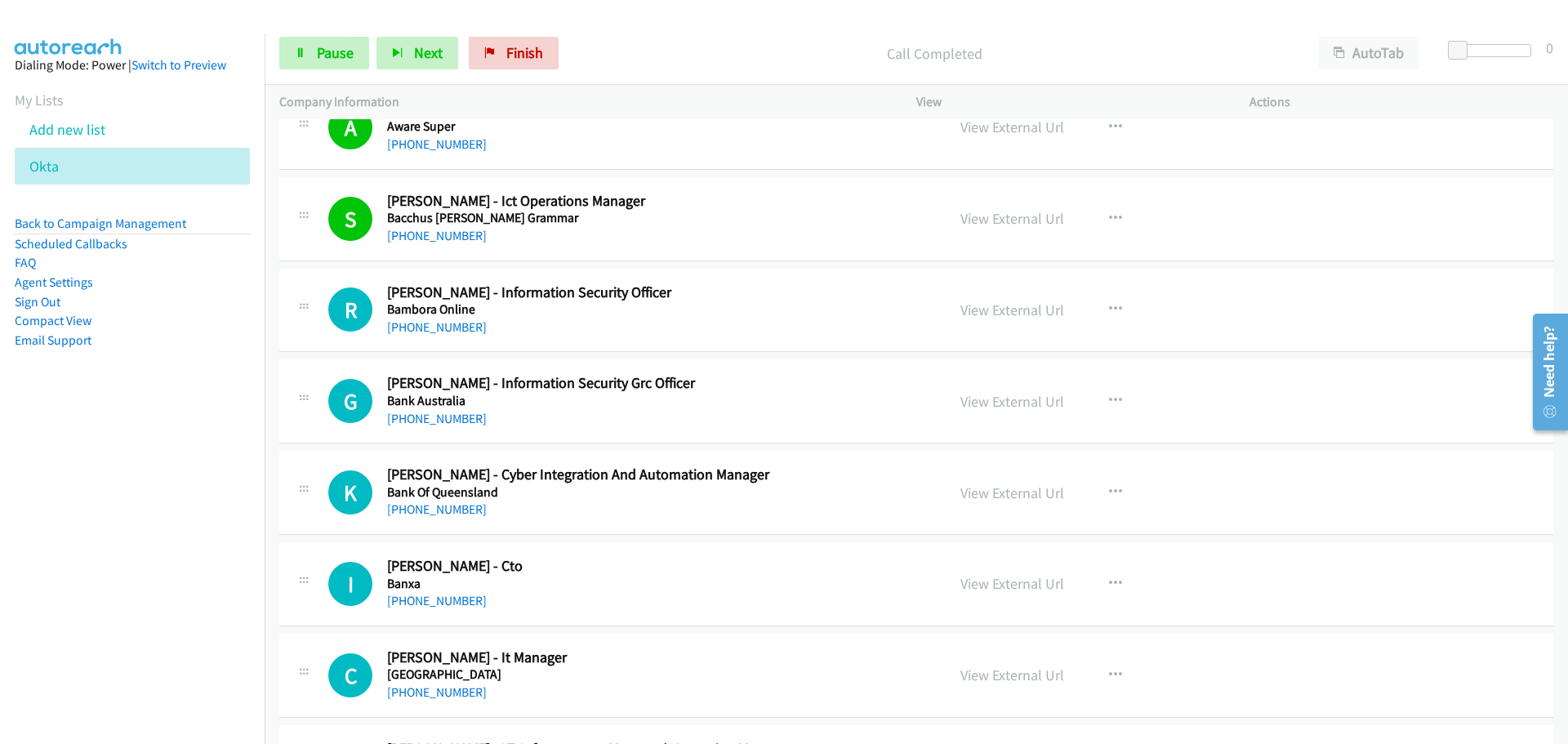
scroll to position [9231, 0]
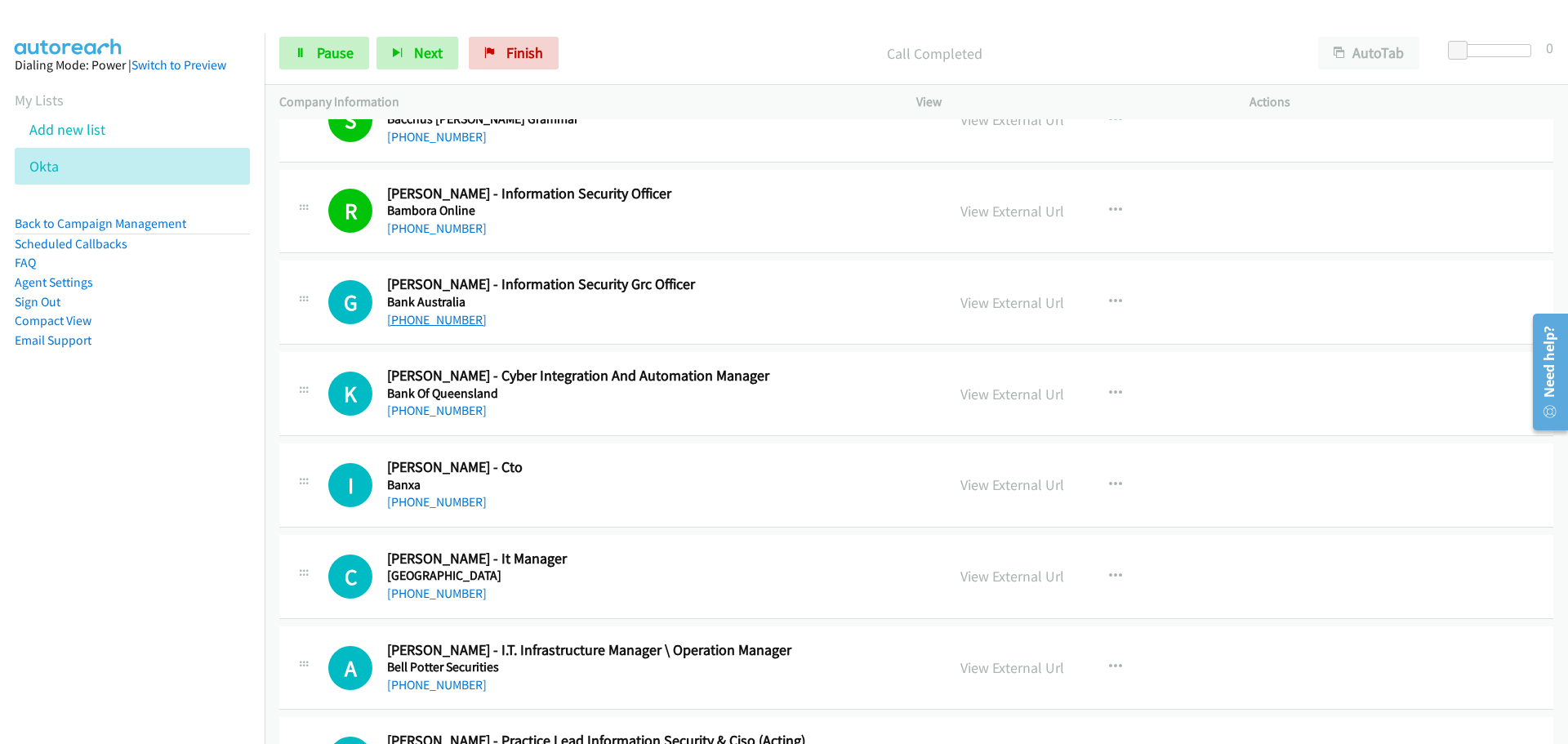
click at [430, 325] on link "[PHONE_NUMBER]" at bounding box center [437, 319] width 100 height 16
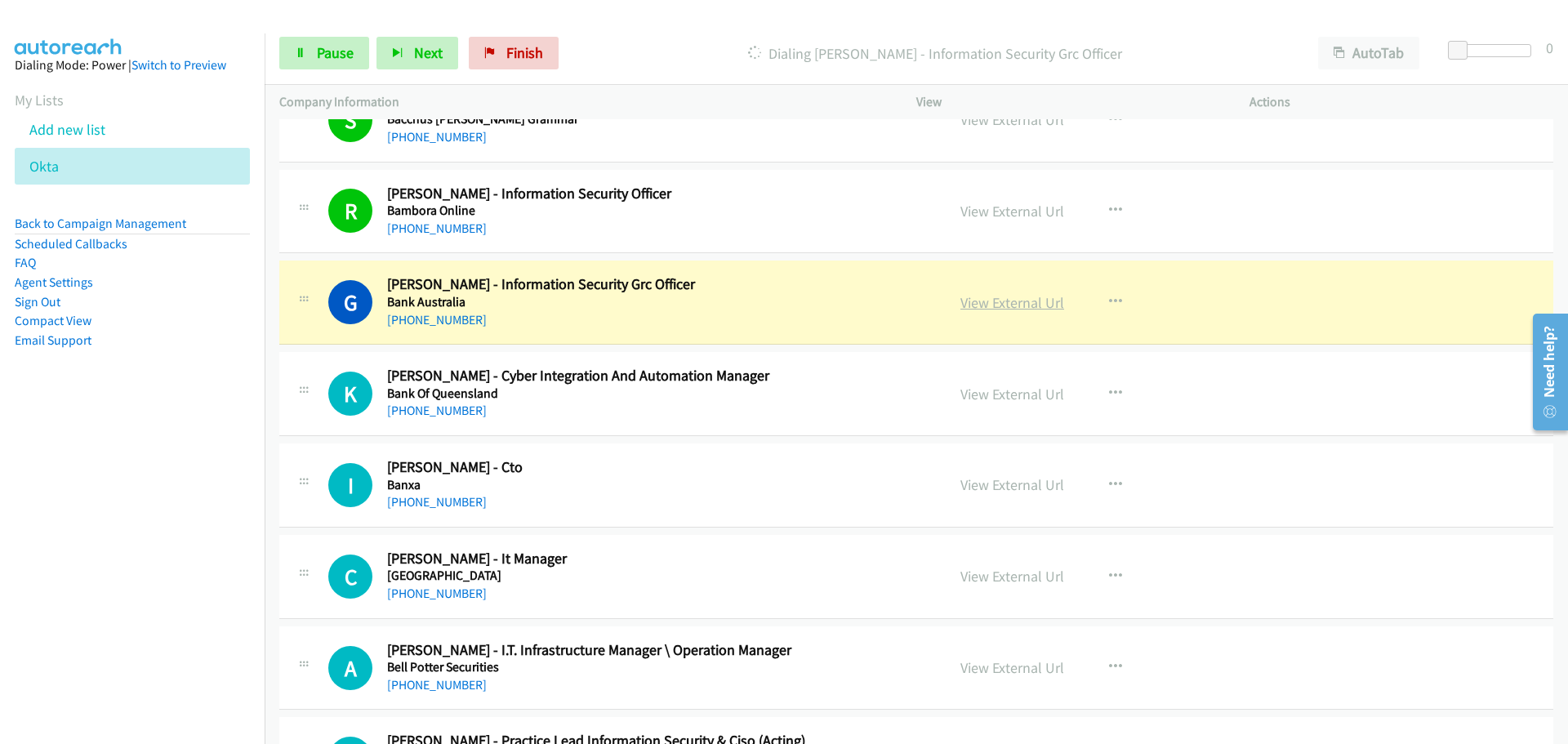
click at [977, 304] on link "View External Url" at bounding box center [1012, 303] width 103 height 18
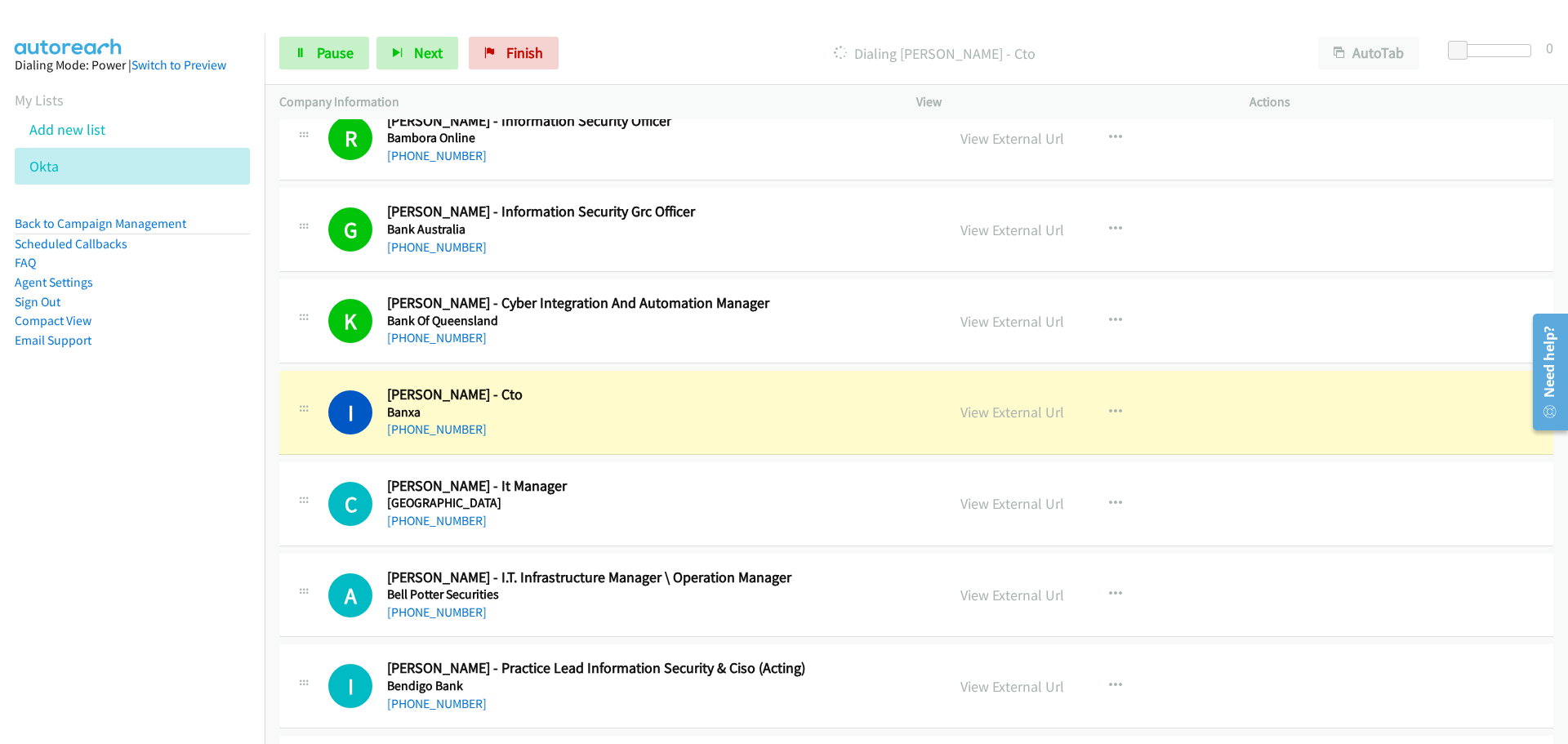
scroll to position [9394, 0]
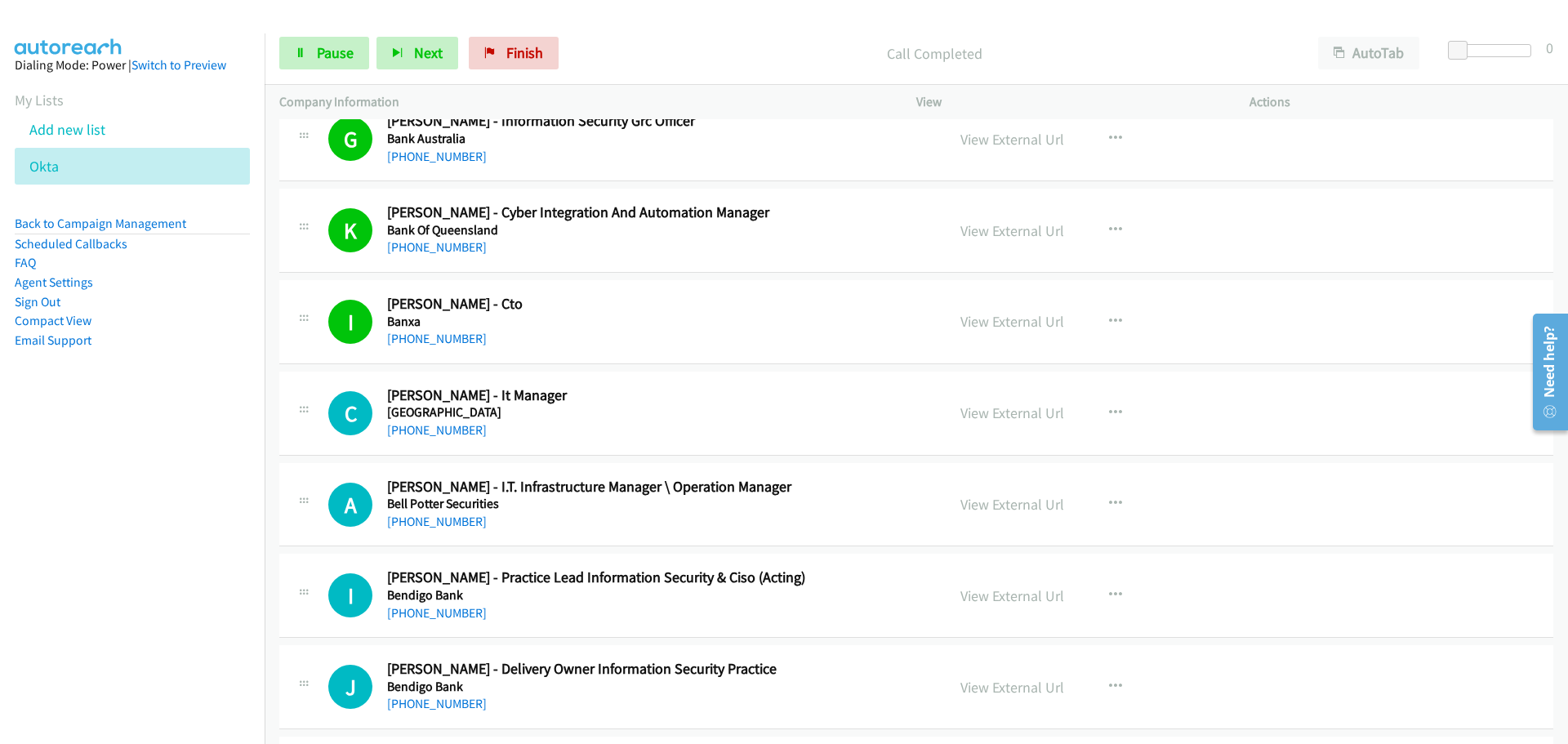
click at [242, 352] on aside "Dialing Mode: Power | Switch to Preview My Lists Add new list Okta Back to Camp…" at bounding box center [132, 228] width 265 height 390
click at [431, 429] on link "[PHONE_NUMBER]" at bounding box center [437, 430] width 100 height 16
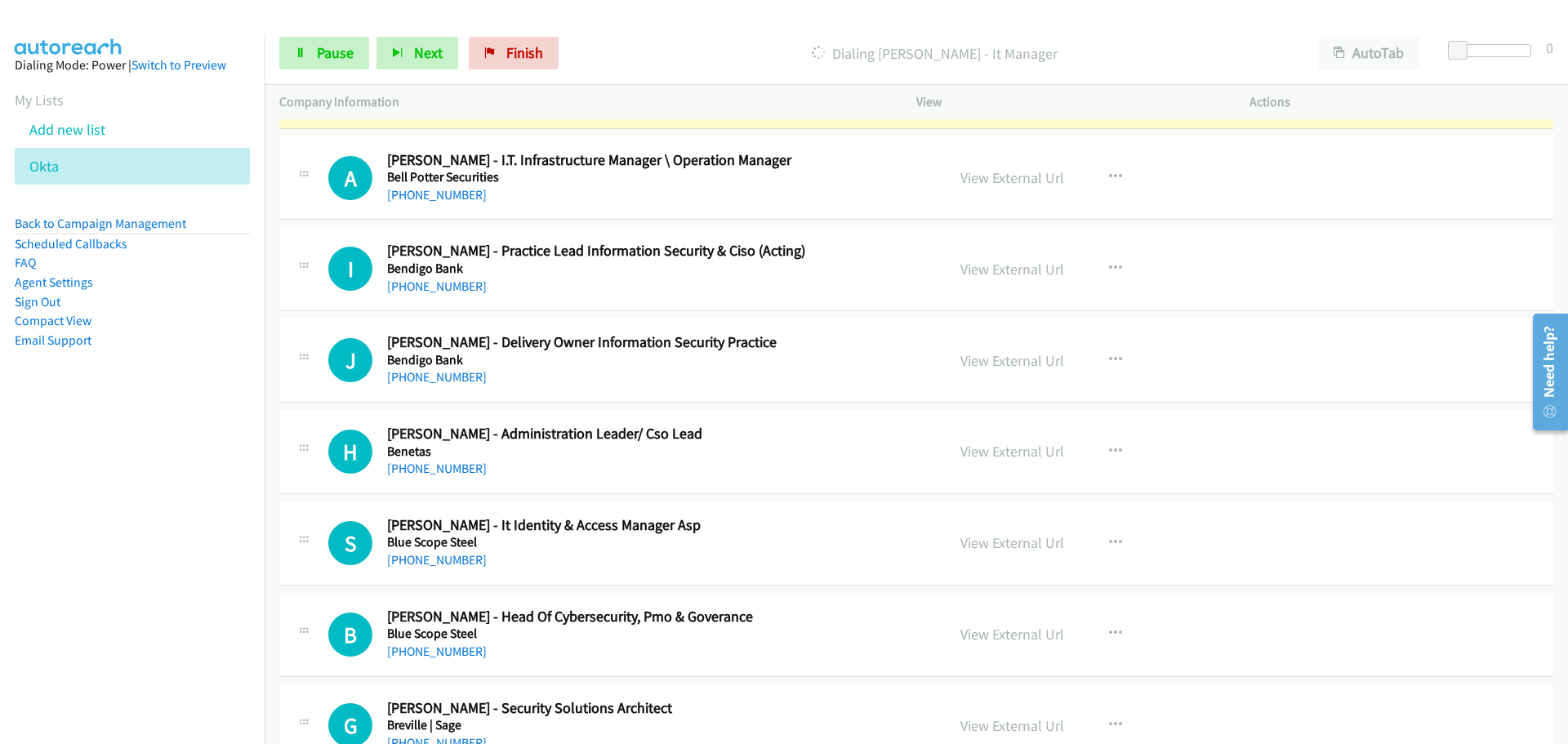
scroll to position [9640, 0]
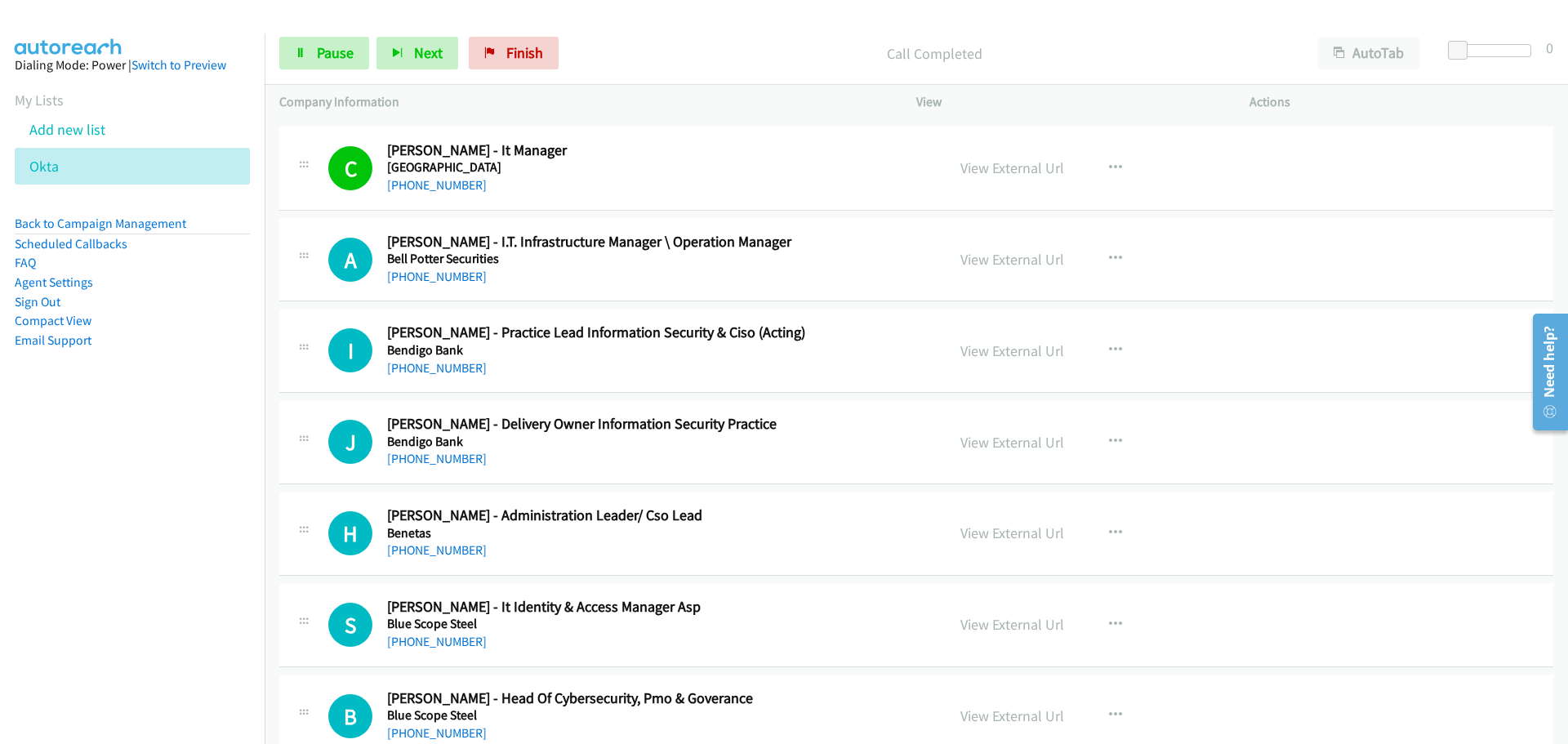
drag, startPoint x: 17, startPoint y: 0, endPoint x: 1136, endPoint y: 304, distance: 1159.6
click at [461, 278] on link "[PHONE_NUMBER]" at bounding box center [437, 276] width 100 height 16
drag, startPoint x: 423, startPoint y: 373, endPoint x: 883, endPoint y: 404, distance: 461.0
click at [423, 373] on link "[PHONE_NUMBER]" at bounding box center [437, 367] width 100 height 16
click at [460, 462] on link "[PHONE_NUMBER]" at bounding box center [437, 459] width 100 height 16
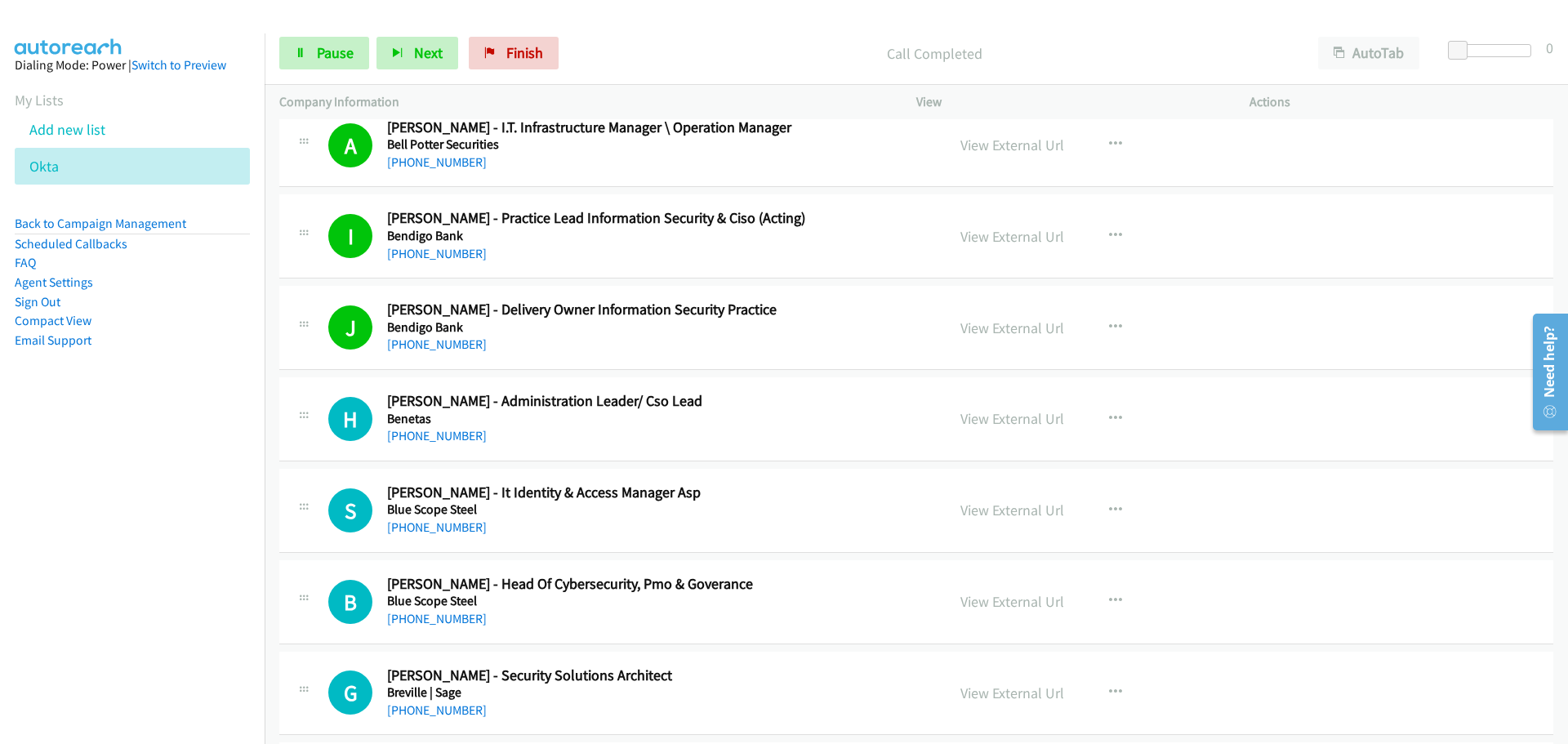
scroll to position [9884, 0]
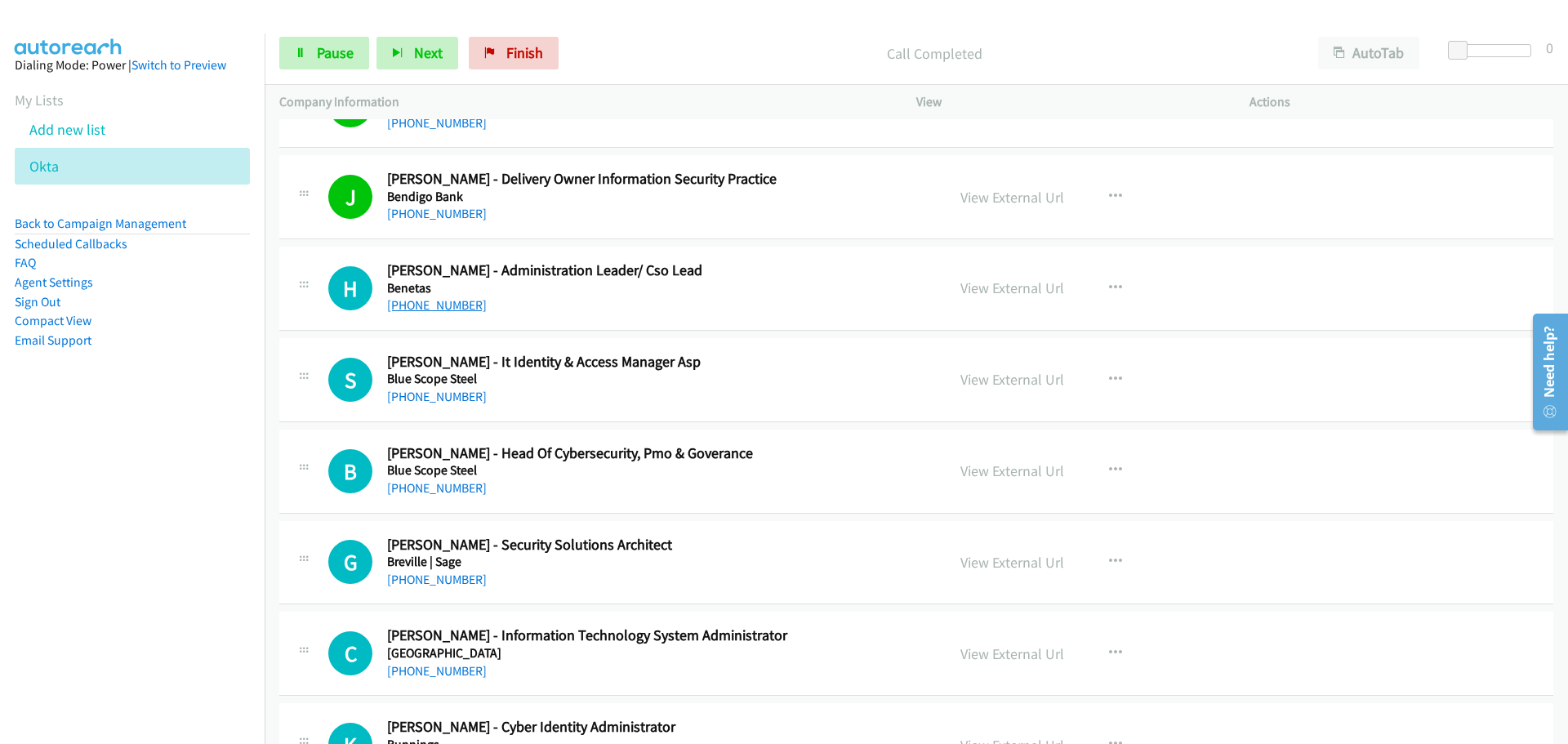
click at [465, 302] on link "[PHONE_NUMBER]" at bounding box center [437, 305] width 100 height 16
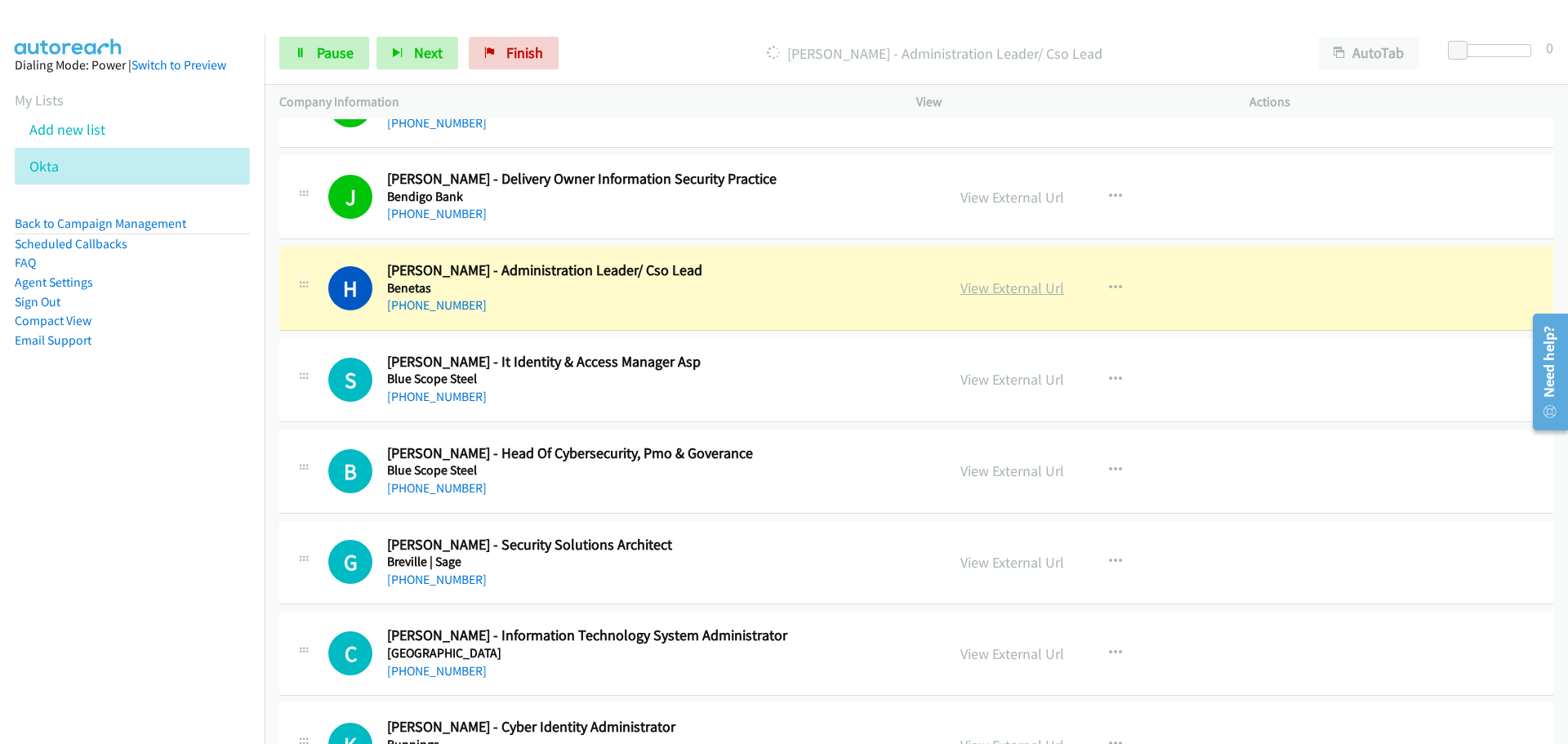
click at [996, 289] on link "View External Url" at bounding box center [1012, 288] width 103 height 18
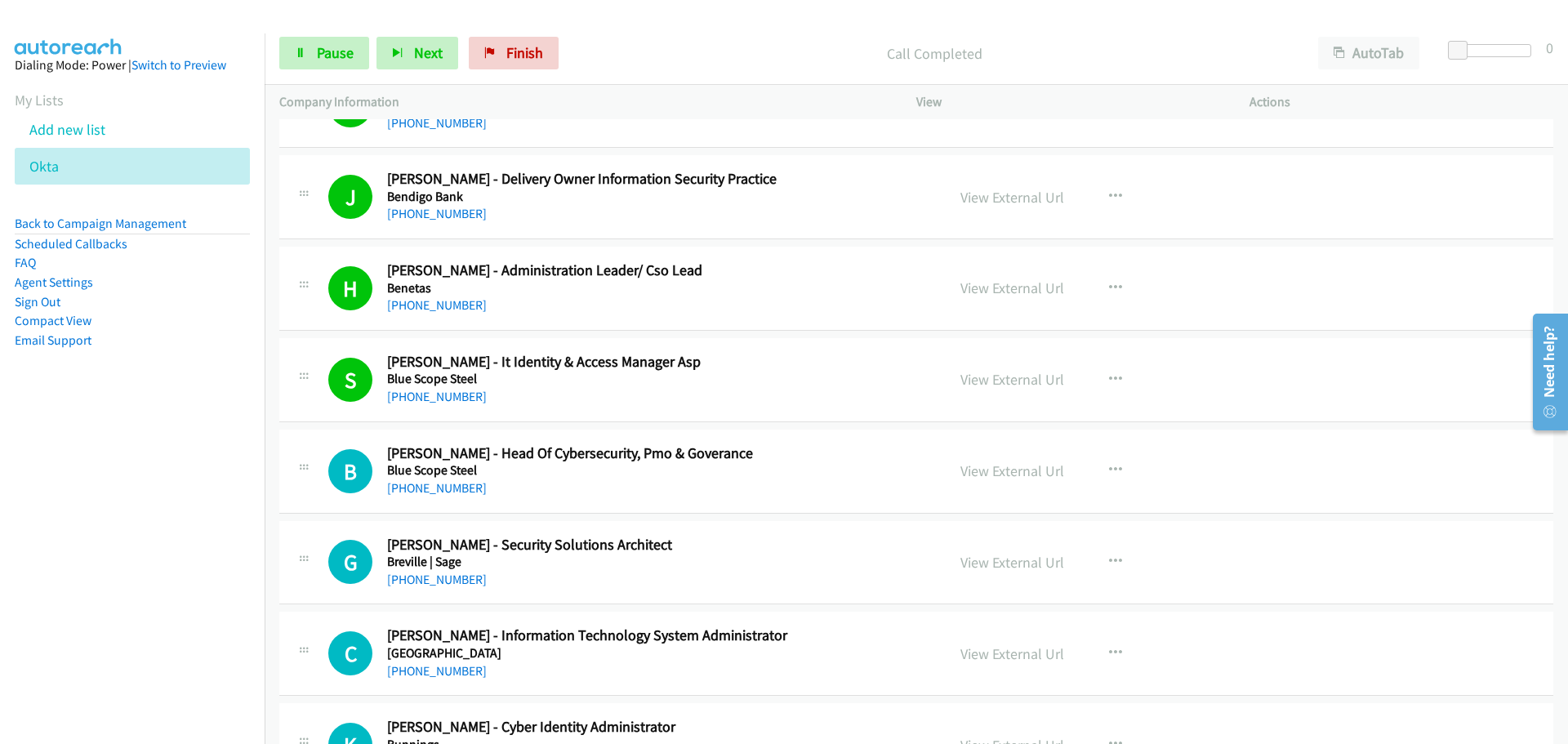
drag, startPoint x: 464, startPoint y: 486, endPoint x: 1538, endPoint y: 531, distance: 1074.9
click at [464, 486] on link "[PHONE_NUMBER]" at bounding box center [437, 487] width 100 height 16
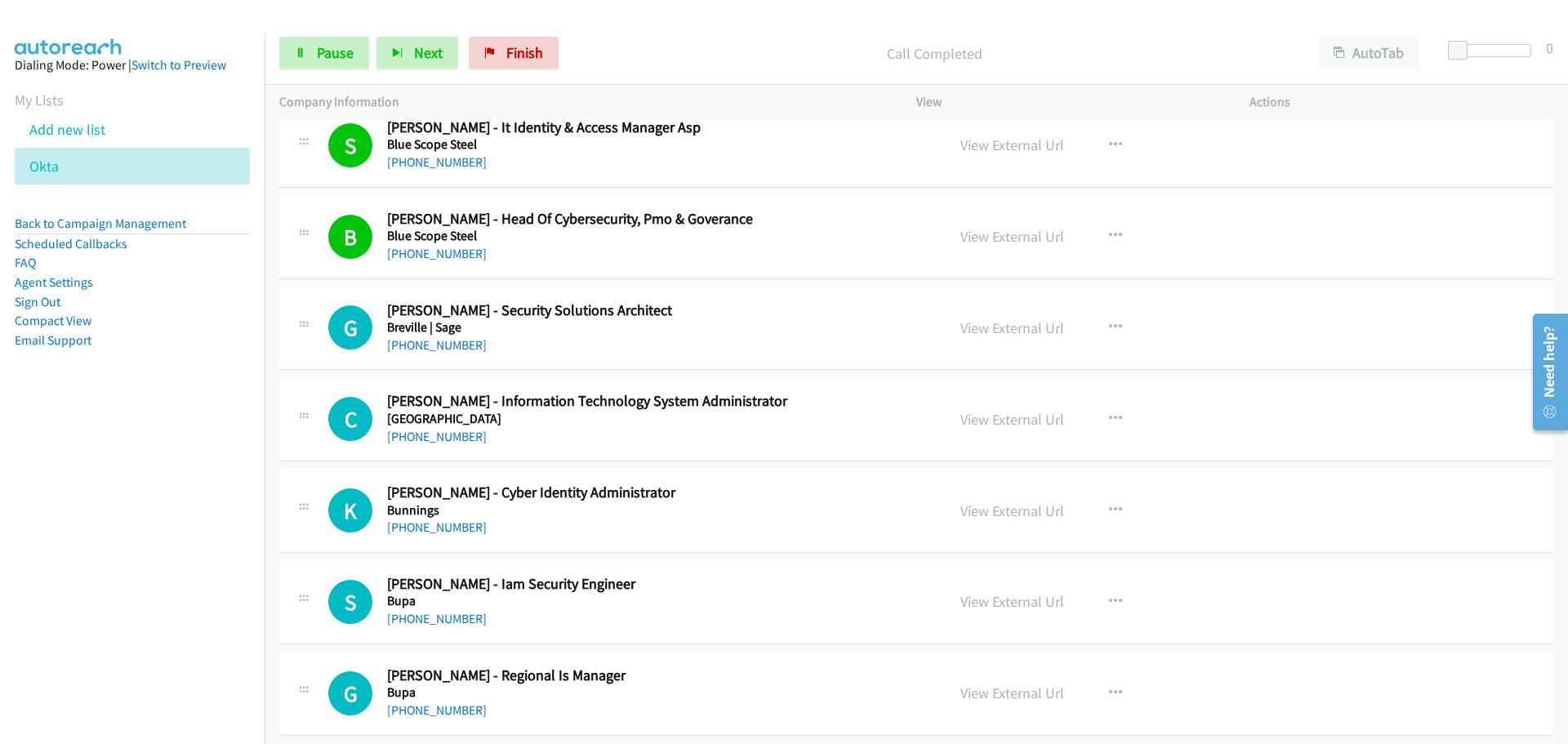
scroll to position [10130, 0]
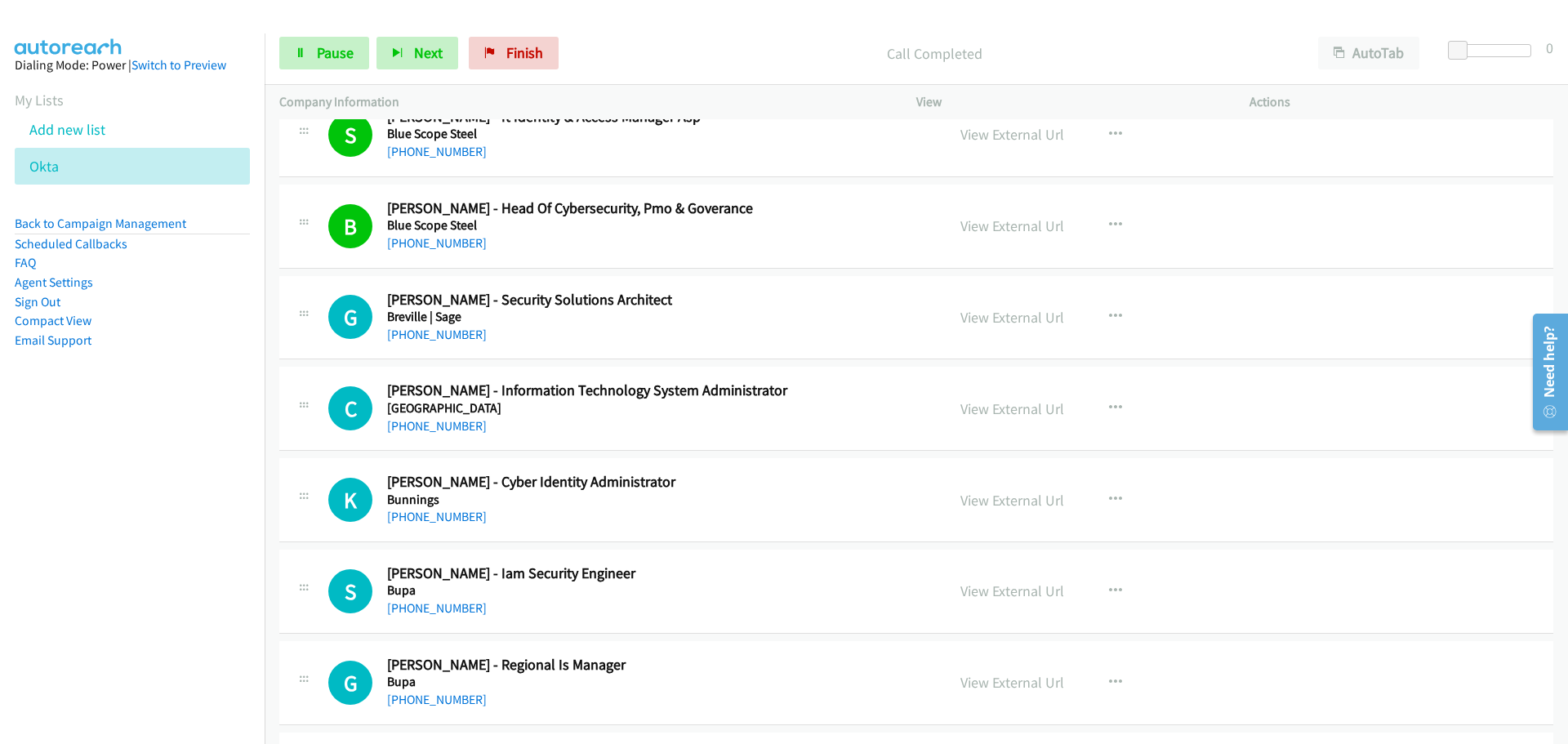
drag, startPoint x: 461, startPoint y: 333, endPoint x: 490, endPoint y: 331, distance: 29.1
click at [461, 333] on link "[PHONE_NUMBER]" at bounding box center [437, 334] width 100 height 16
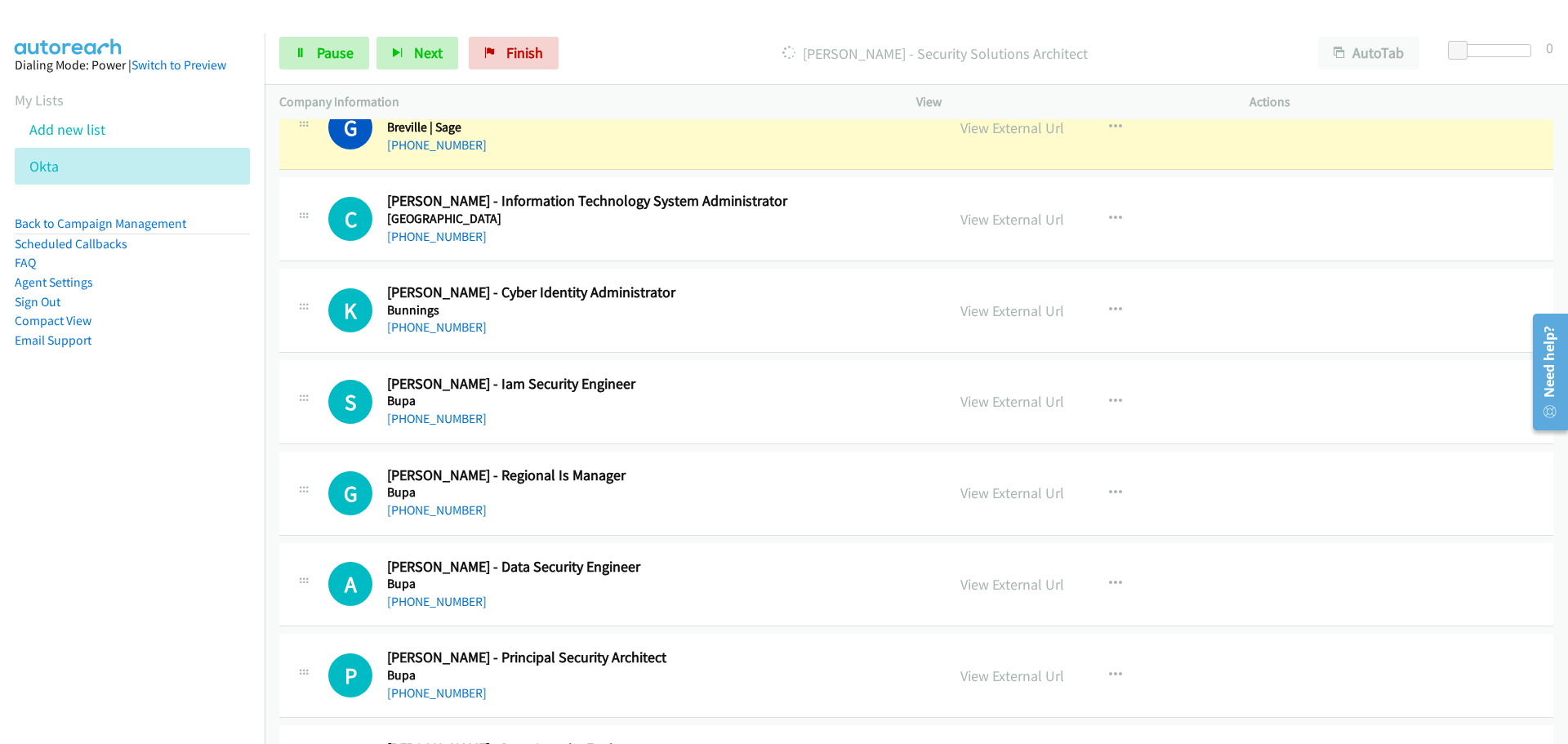
scroll to position [10293, 0]
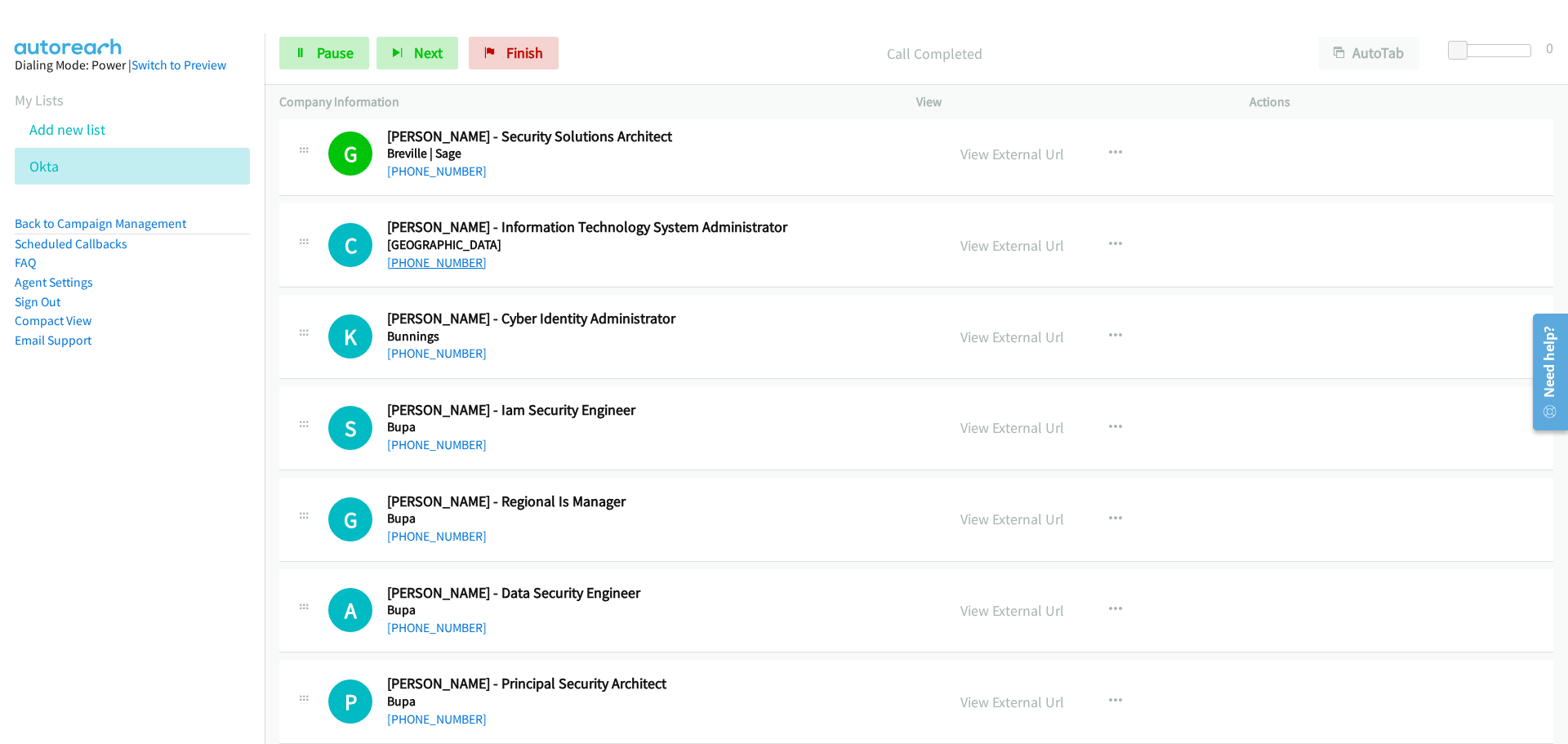
click at [429, 255] on link "[PHONE_NUMBER]" at bounding box center [437, 262] width 100 height 16
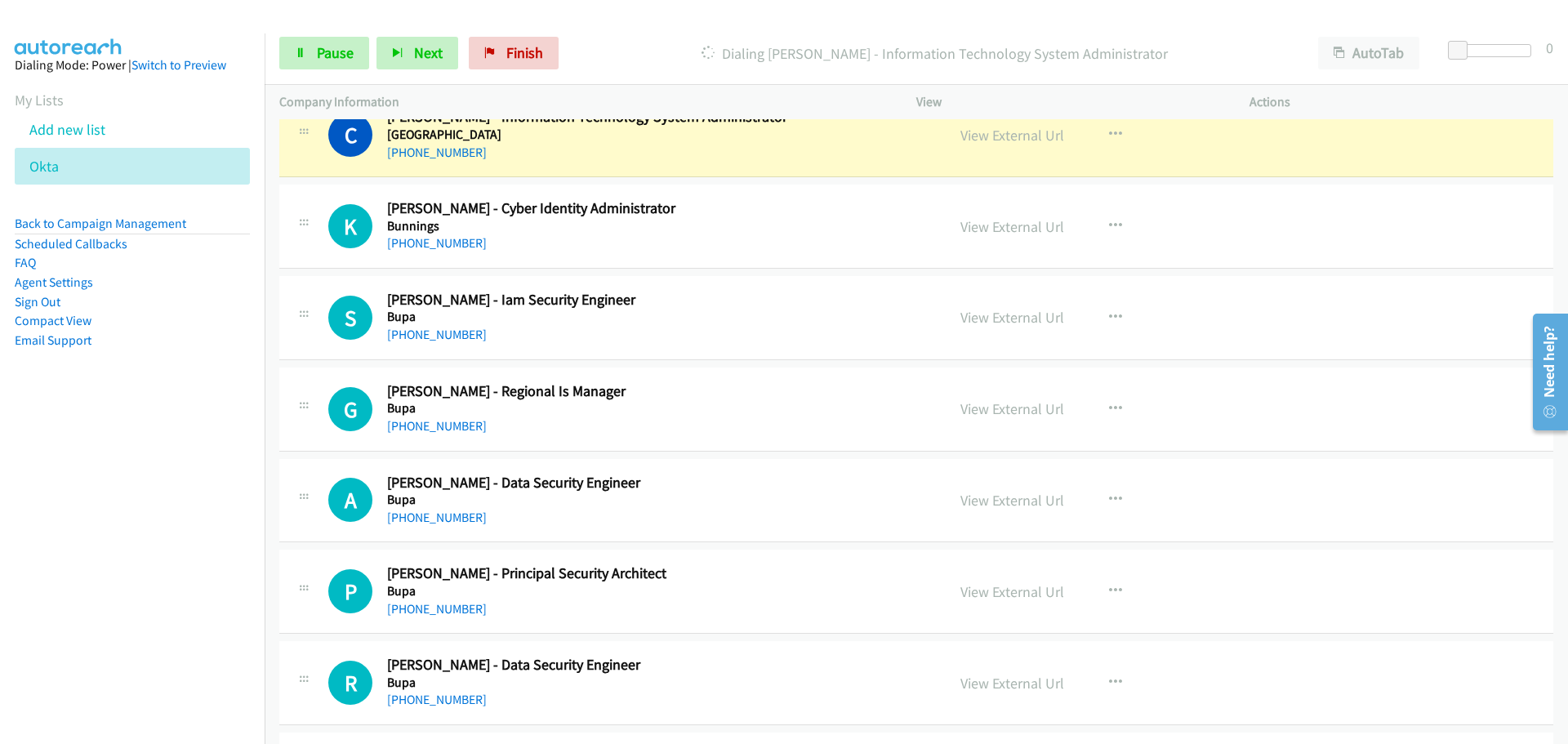
scroll to position [10374, 0]
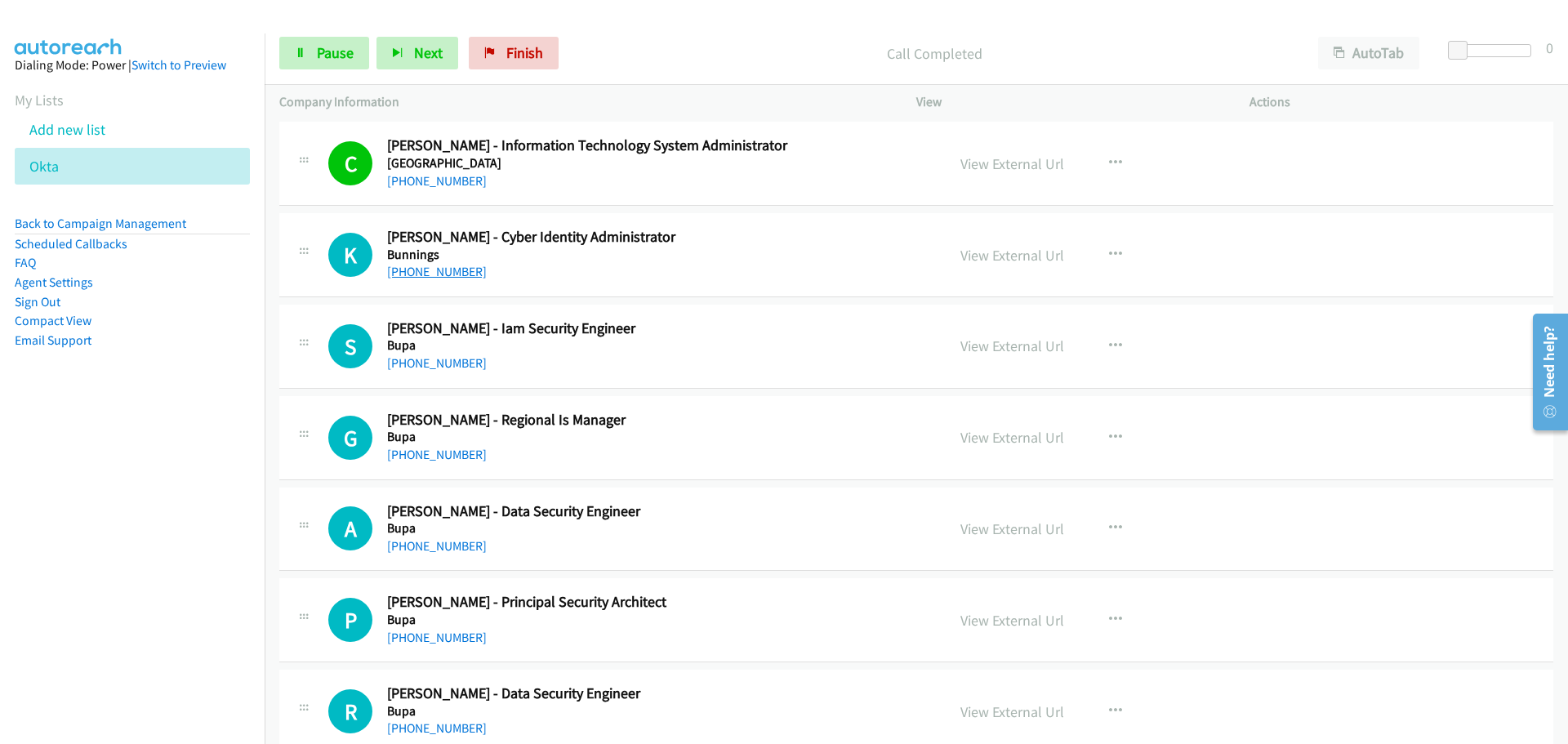
click at [451, 271] on link "[PHONE_NUMBER]" at bounding box center [437, 271] width 100 height 16
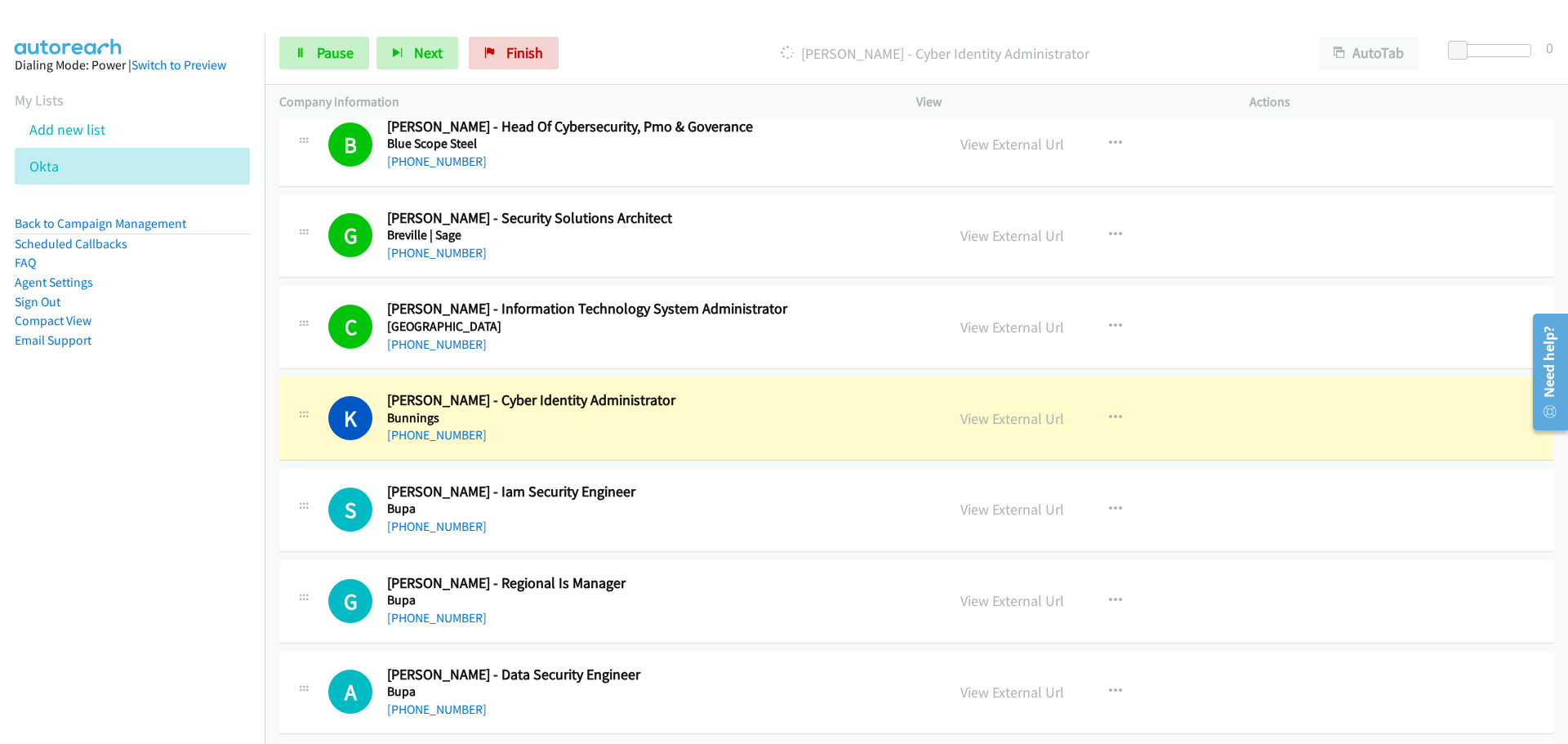
scroll to position [10538, 0]
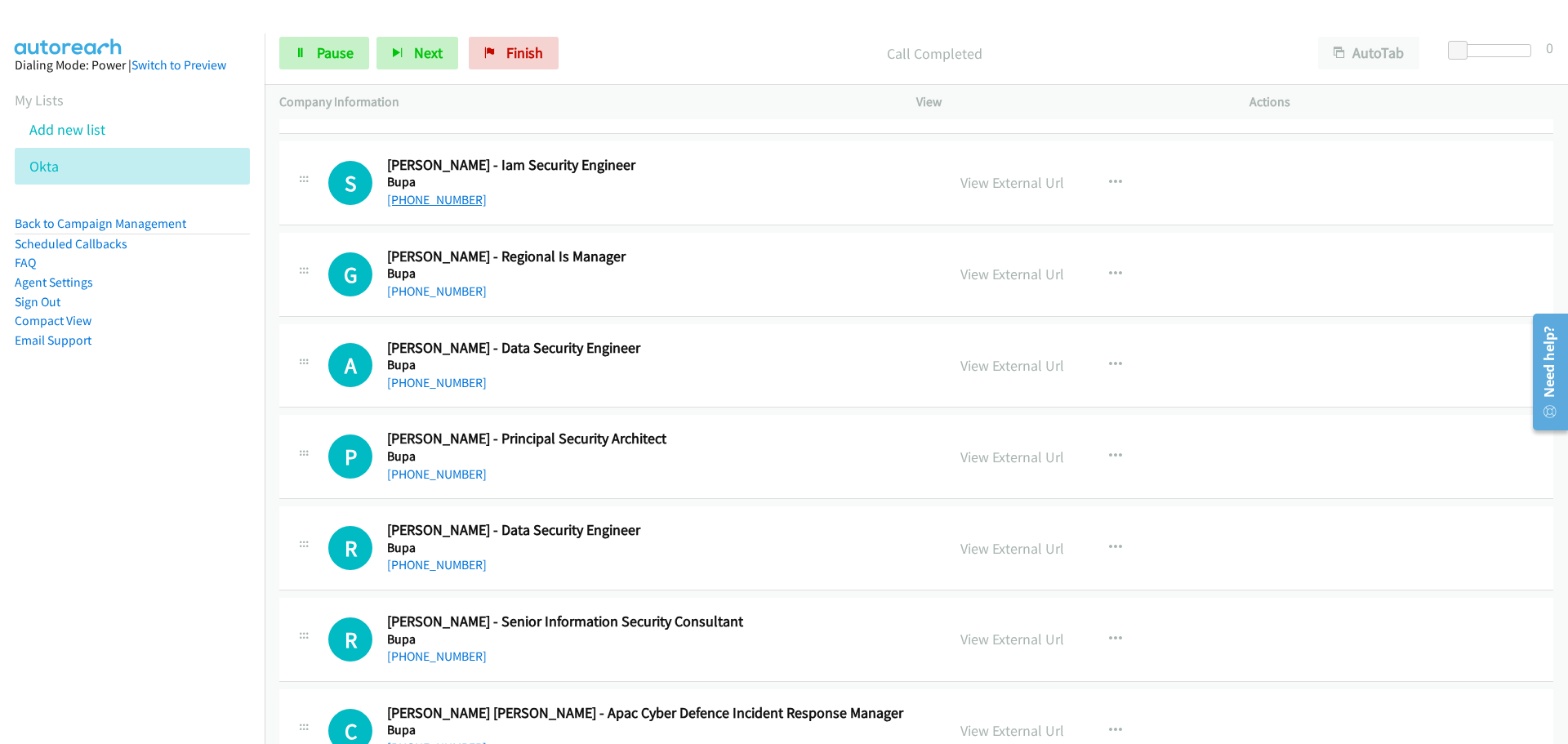
click at [461, 196] on link "[PHONE_NUMBER]" at bounding box center [437, 199] width 100 height 16
click at [451, 285] on link "[PHONE_NUMBER]" at bounding box center [437, 291] width 100 height 16
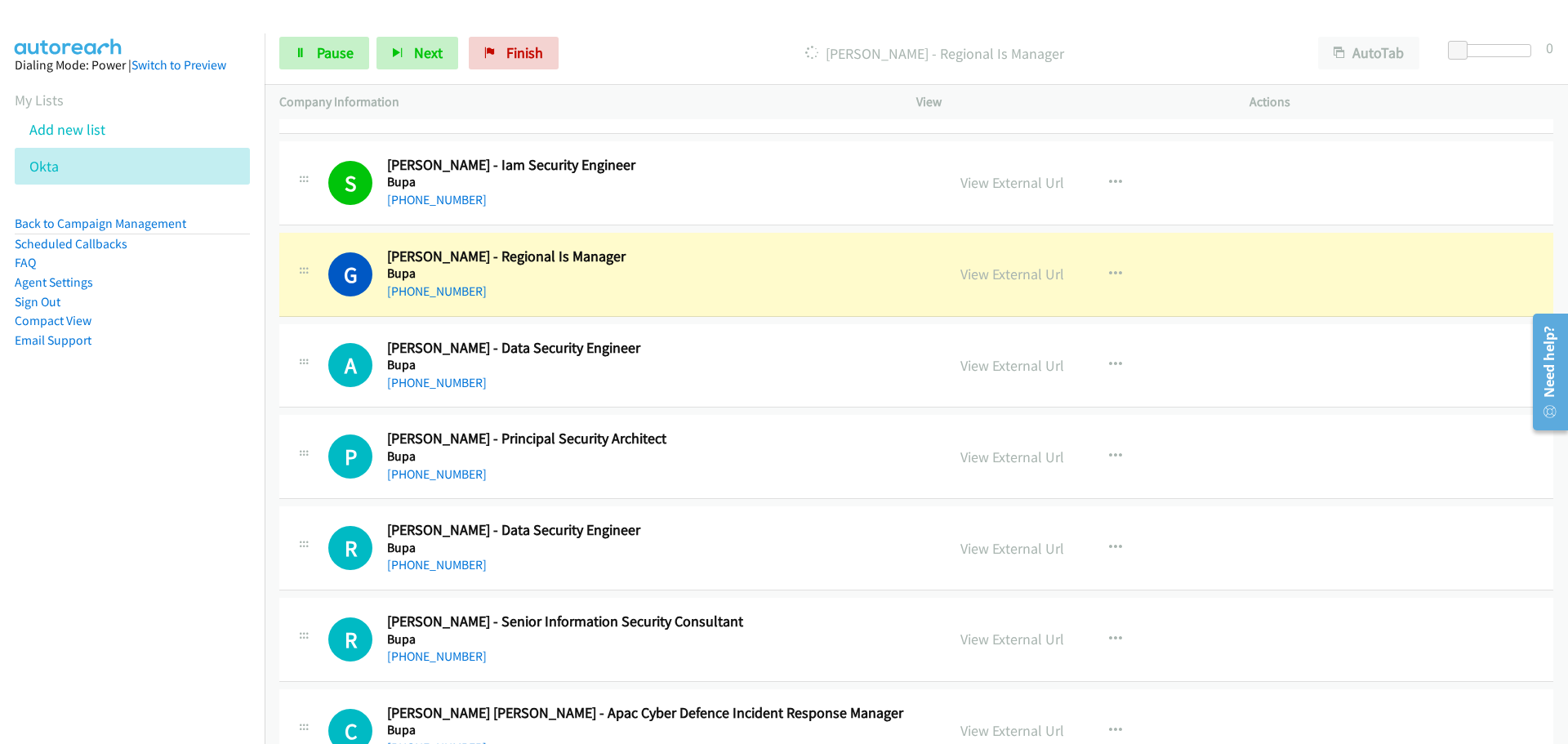
scroll to position [10620, 0]
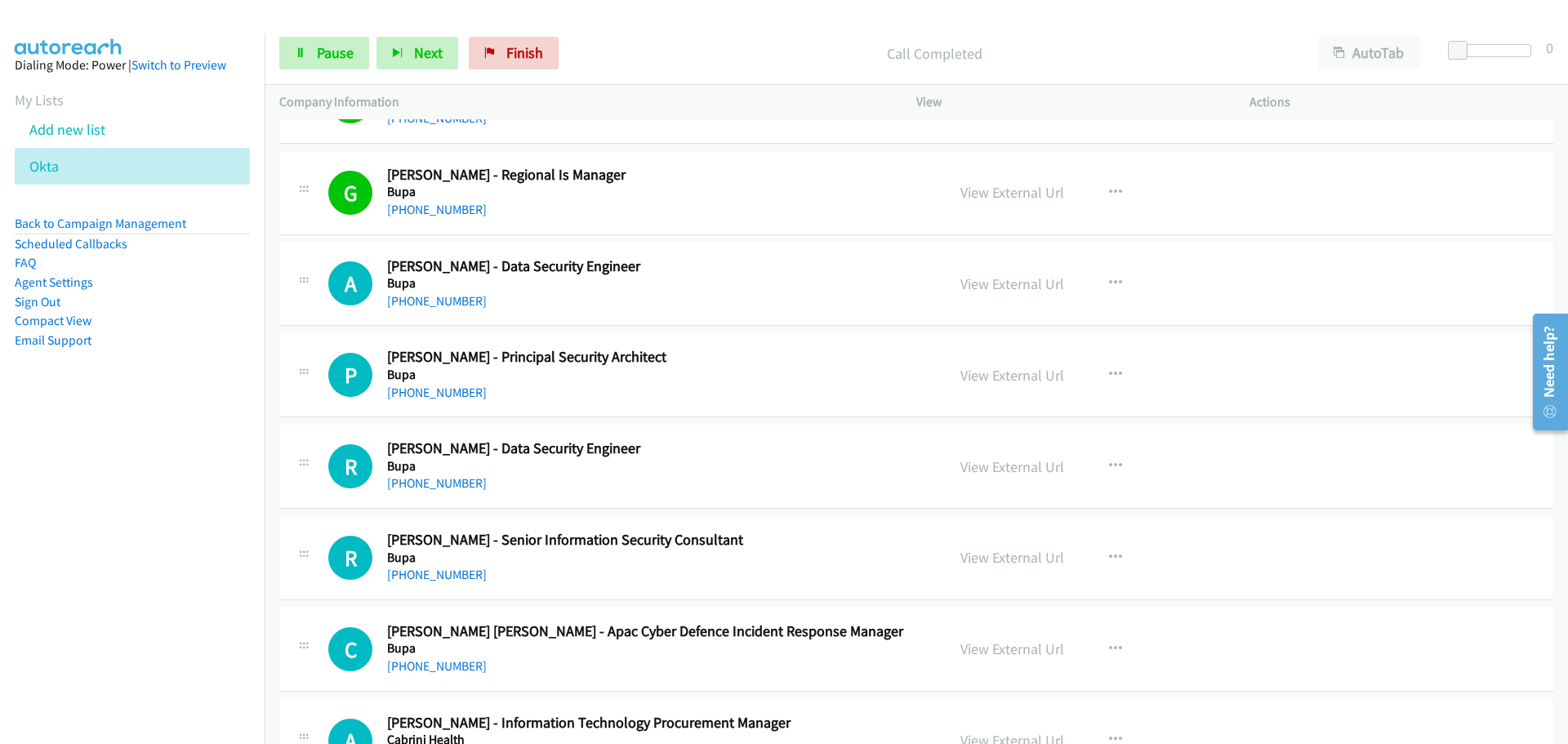
drag, startPoint x: 445, startPoint y: 295, endPoint x: 1023, endPoint y: 294, distance: 578.0
click at [445, 295] on link "[PHONE_NUMBER]" at bounding box center [437, 301] width 100 height 16
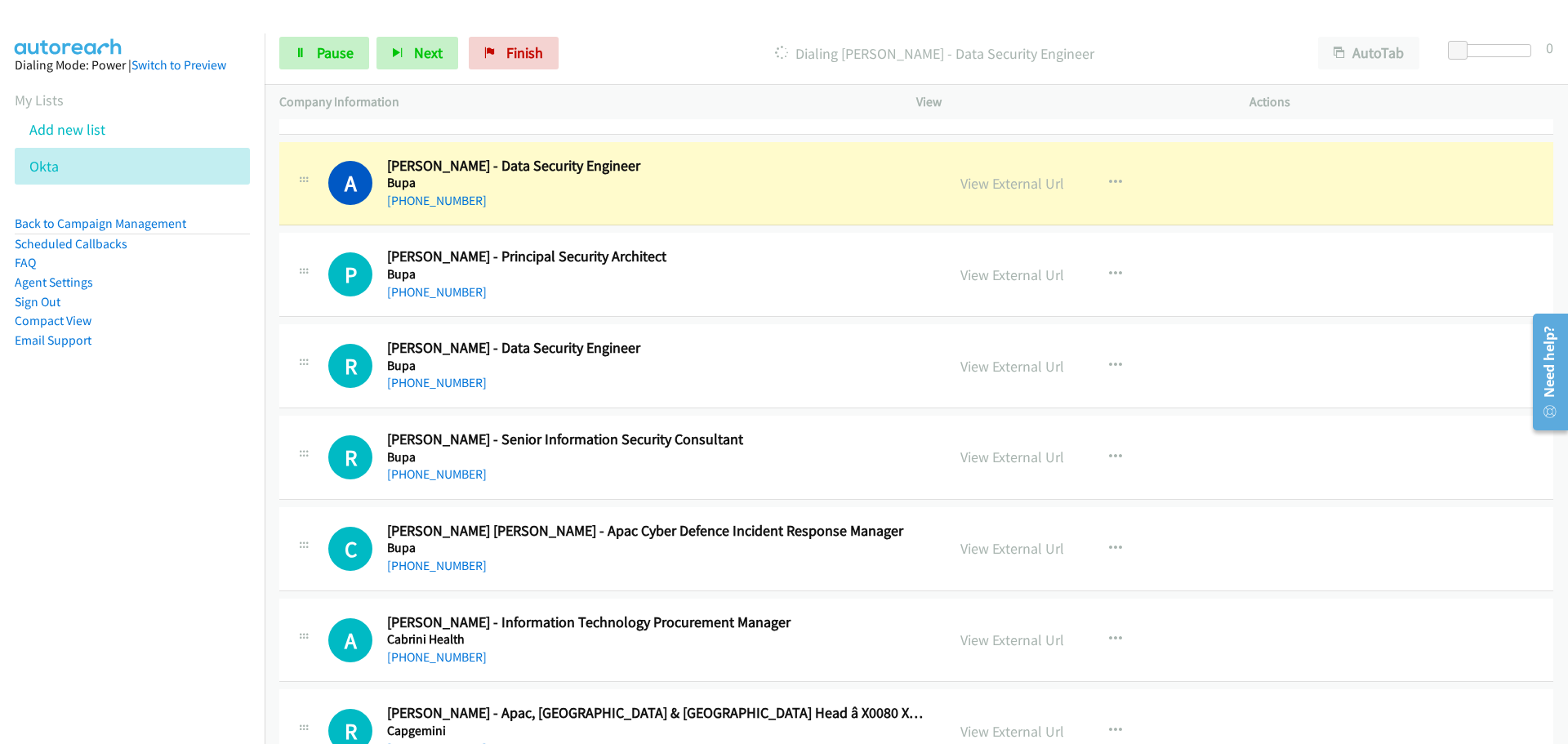
scroll to position [10701, 0]
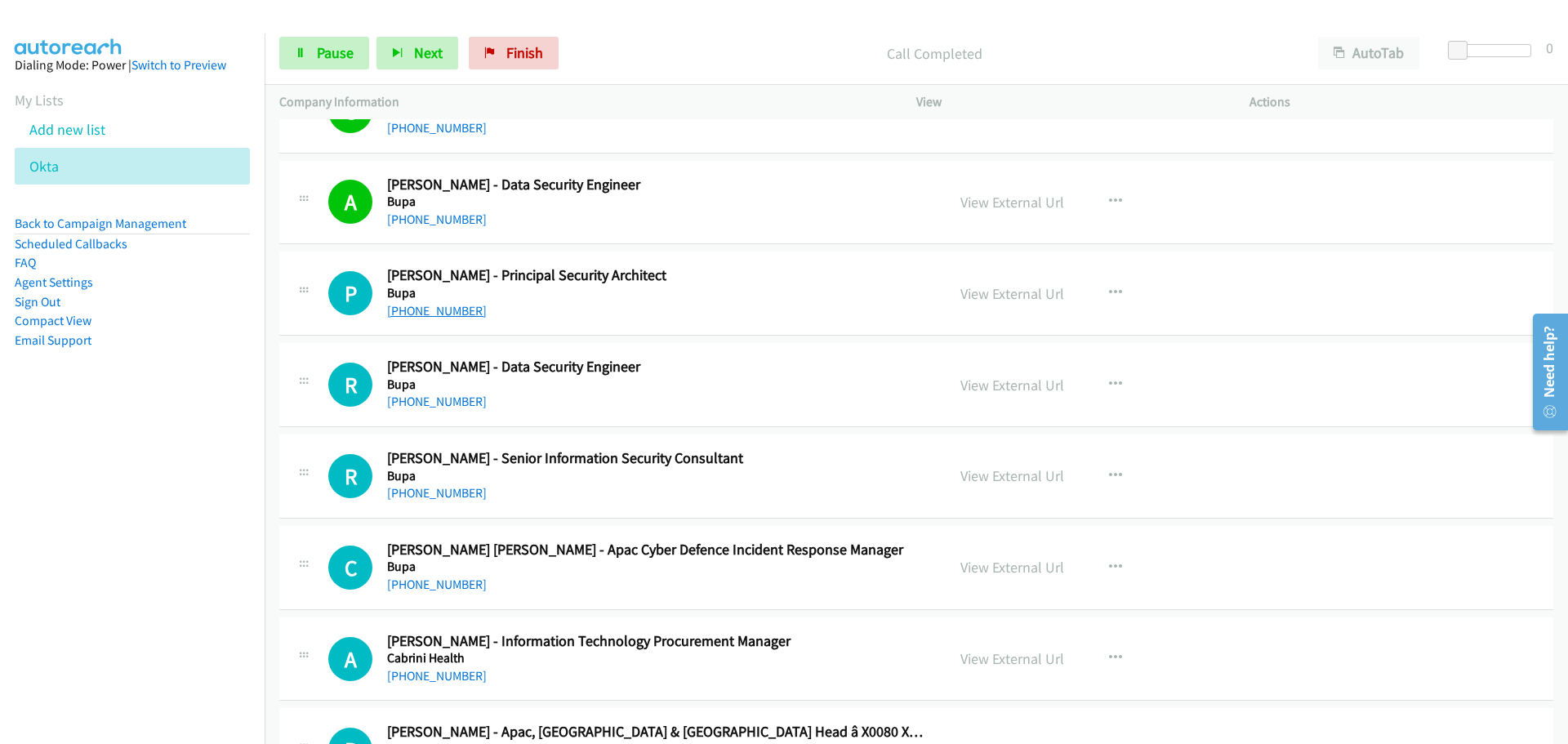
click at [437, 303] on link "[PHONE_NUMBER]" at bounding box center [437, 310] width 100 height 16
drag, startPoint x: 433, startPoint y: 396, endPoint x: 1348, endPoint y: 306, distance: 919.4
click at [433, 396] on link "[PHONE_NUMBER]" at bounding box center [437, 402] width 100 height 16
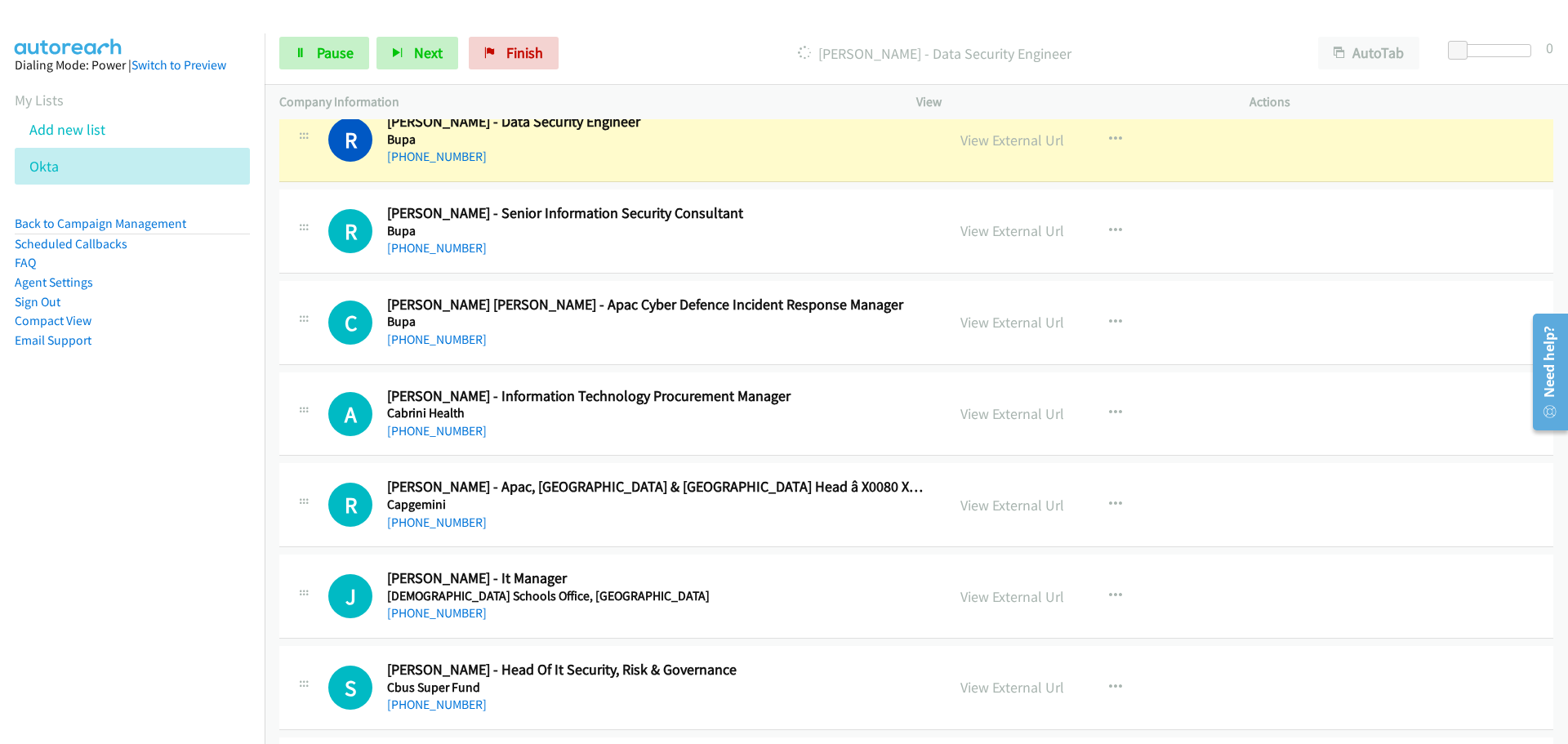
scroll to position [10865, 0]
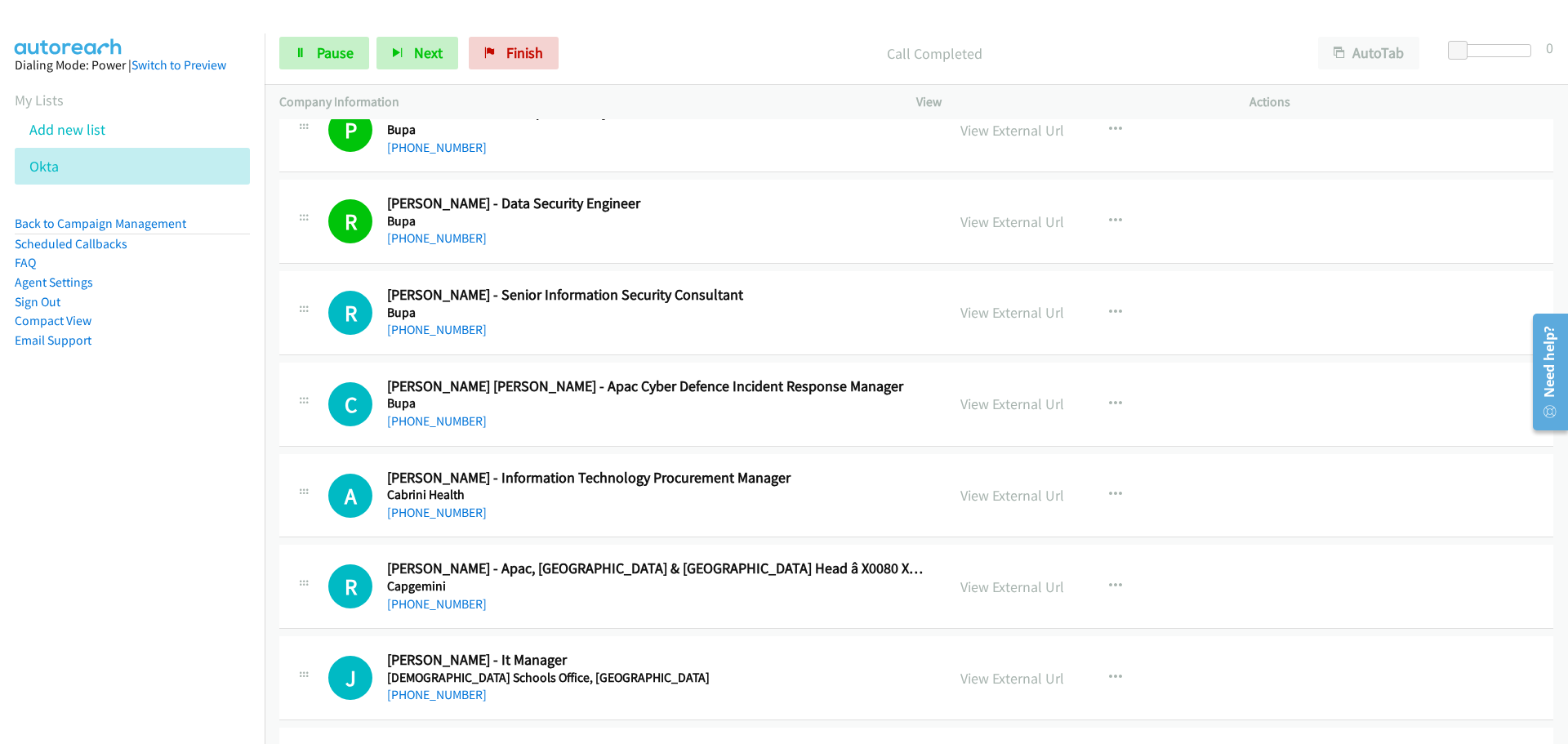
drag, startPoint x: 431, startPoint y: 325, endPoint x: 1137, endPoint y: 430, distance: 713.8
click at [431, 325] on link "[PHONE_NUMBER]" at bounding box center [437, 330] width 100 height 16
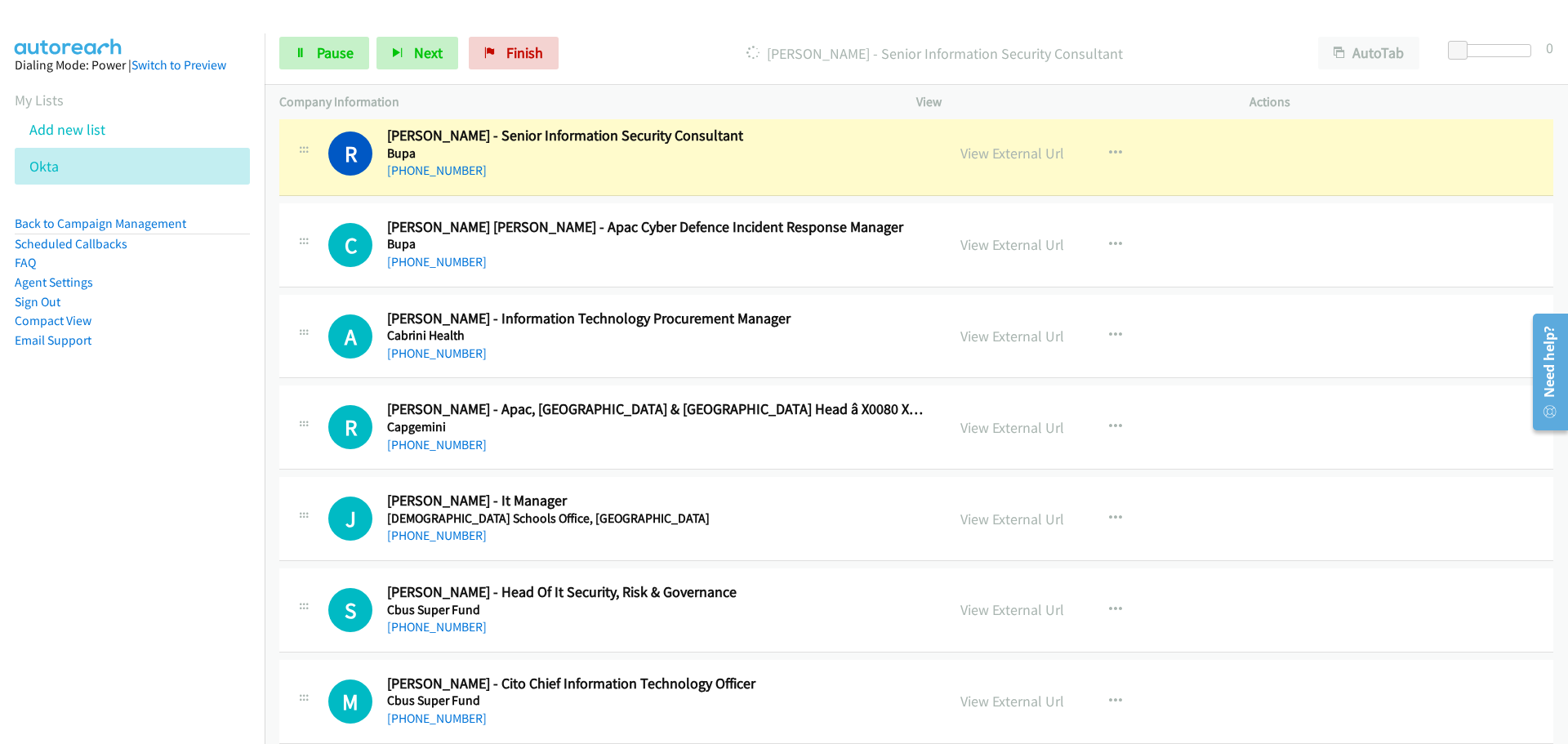
scroll to position [11028, 0]
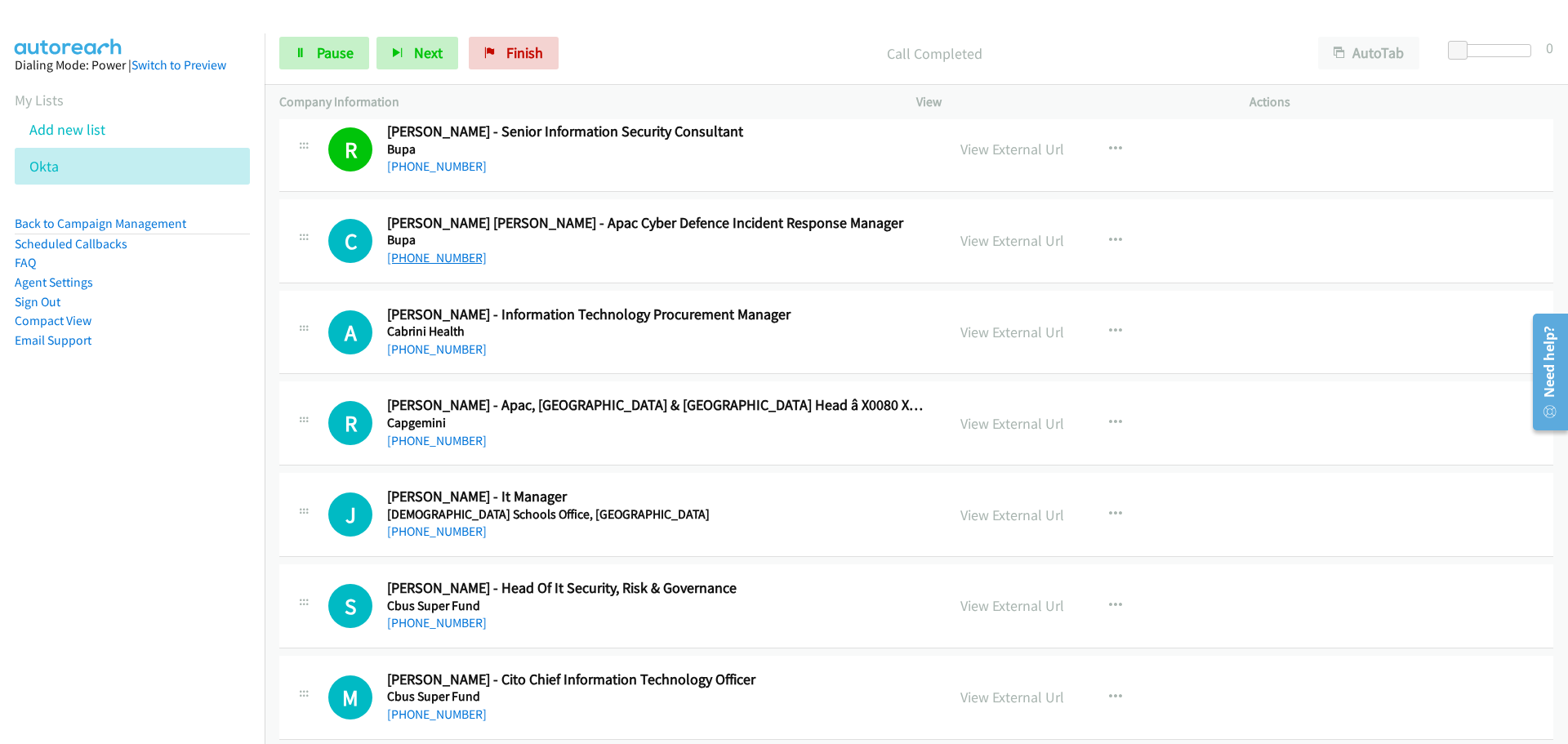
click at [418, 260] on link "[PHONE_NUMBER]" at bounding box center [437, 258] width 100 height 16
click at [437, 355] on link "[PHONE_NUMBER]" at bounding box center [437, 349] width 100 height 16
drag, startPoint x: 210, startPoint y: 536, endPoint x: 245, endPoint y: 504, distance: 47.4
click at [210, 536] on nav "Dialing Mode: Power | Switch to Preview My Lists Add new list Okta Back to Camp…" at bounding box center [133, 405] width 266 height 744
click at [439, 437] on link "[PHONE_NUMBER]" at bounding box center [437, 440] width 100 height 16
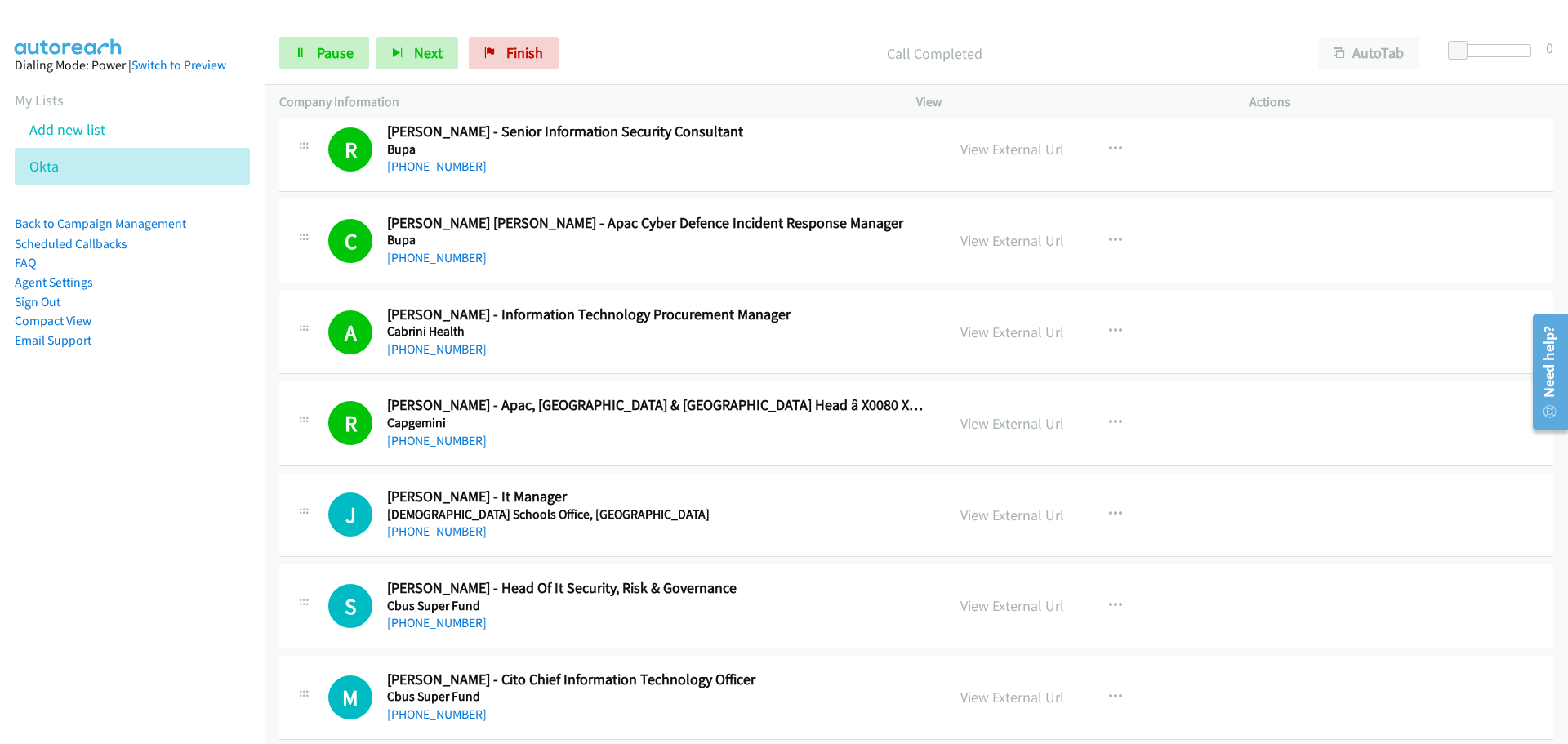
drag, startPoint x: 446, startPoint y: 534, endPoint x: 860, endPoint y: 449, distance: 422.6
click at [446, 534] on link "[PHONE_NUMBER]" at bounding box center [437, 531] width 100 height 16
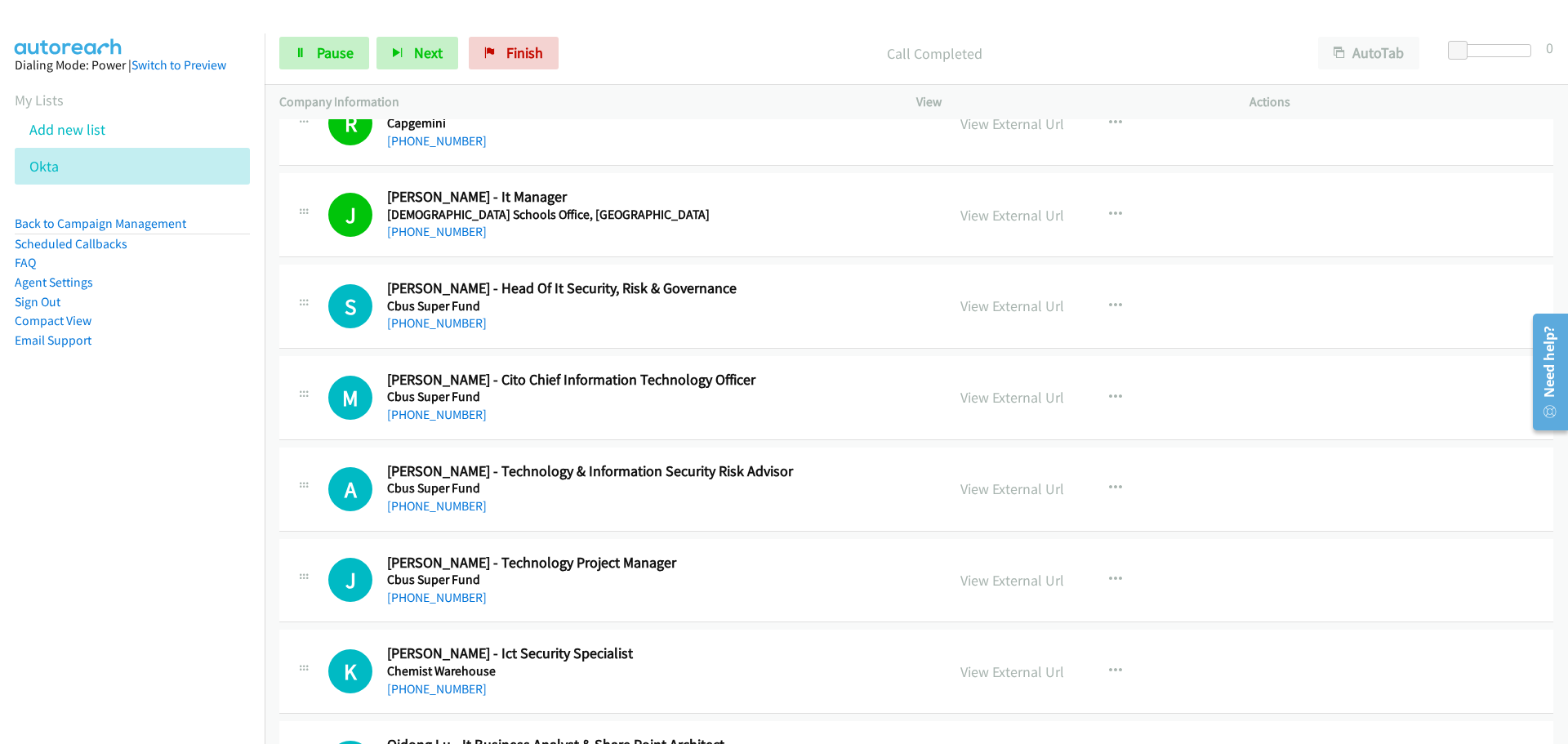
scroll to position [11437, 0]
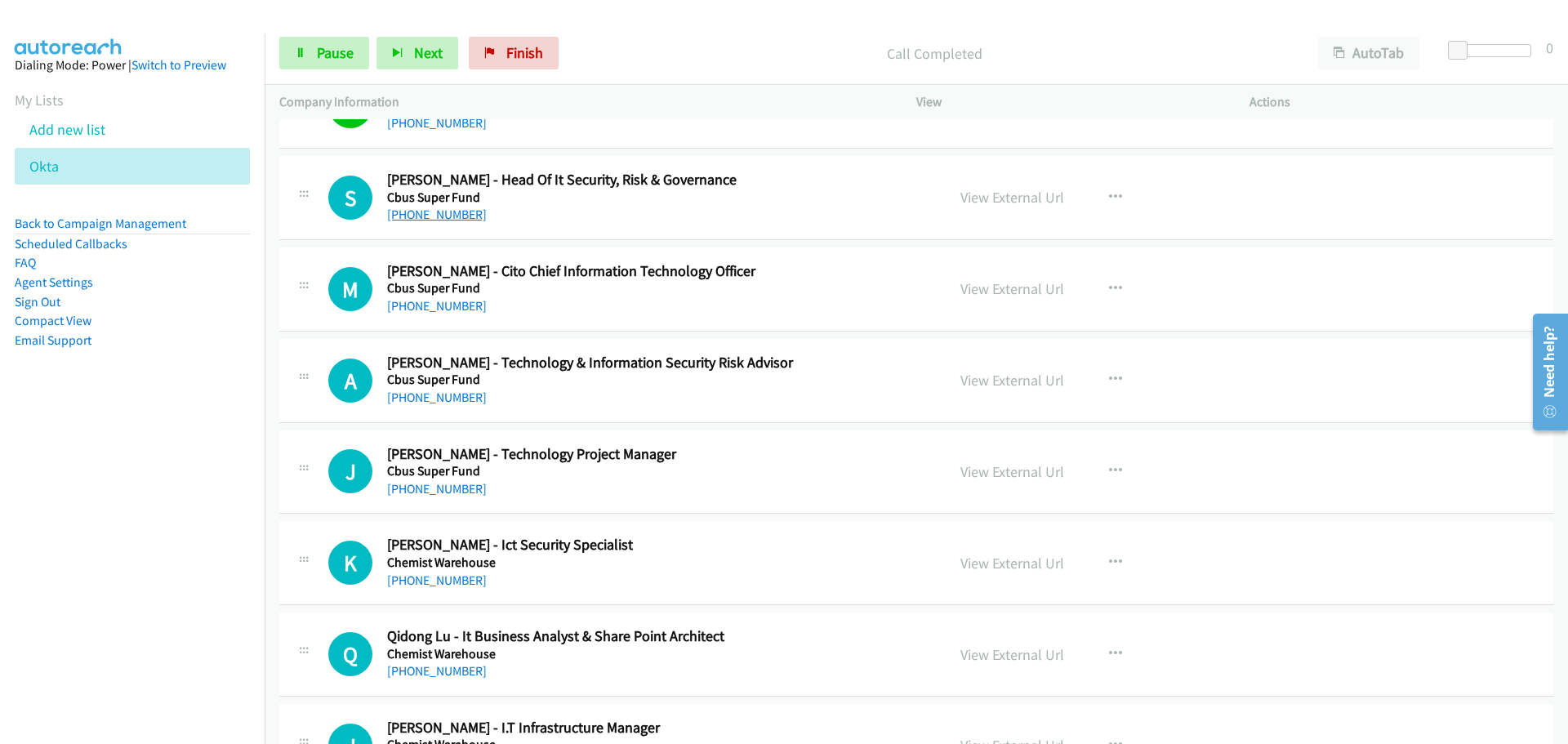
click at [469, 222] on link "[PHONE_NUMBER]" at bounding box center [437, 214] width 100 height 16
drag, startPoint x: 428, startPoint y: 306, endPoint x: 467, endPoint y: 302, distance: 39.2
click at [428, 306] on link "[PHONE_NUMBER]" at bounding box center [437, 306] width 100 height 16
drag, startPoint x: 397, startPoint y: 394, endPoint x: 1502, endPoint y: 408, distance: 1105.1
click at [397, 394] on link "[PHONE_NUMBER]" at bounding box center [437, 397] width 100 height 16
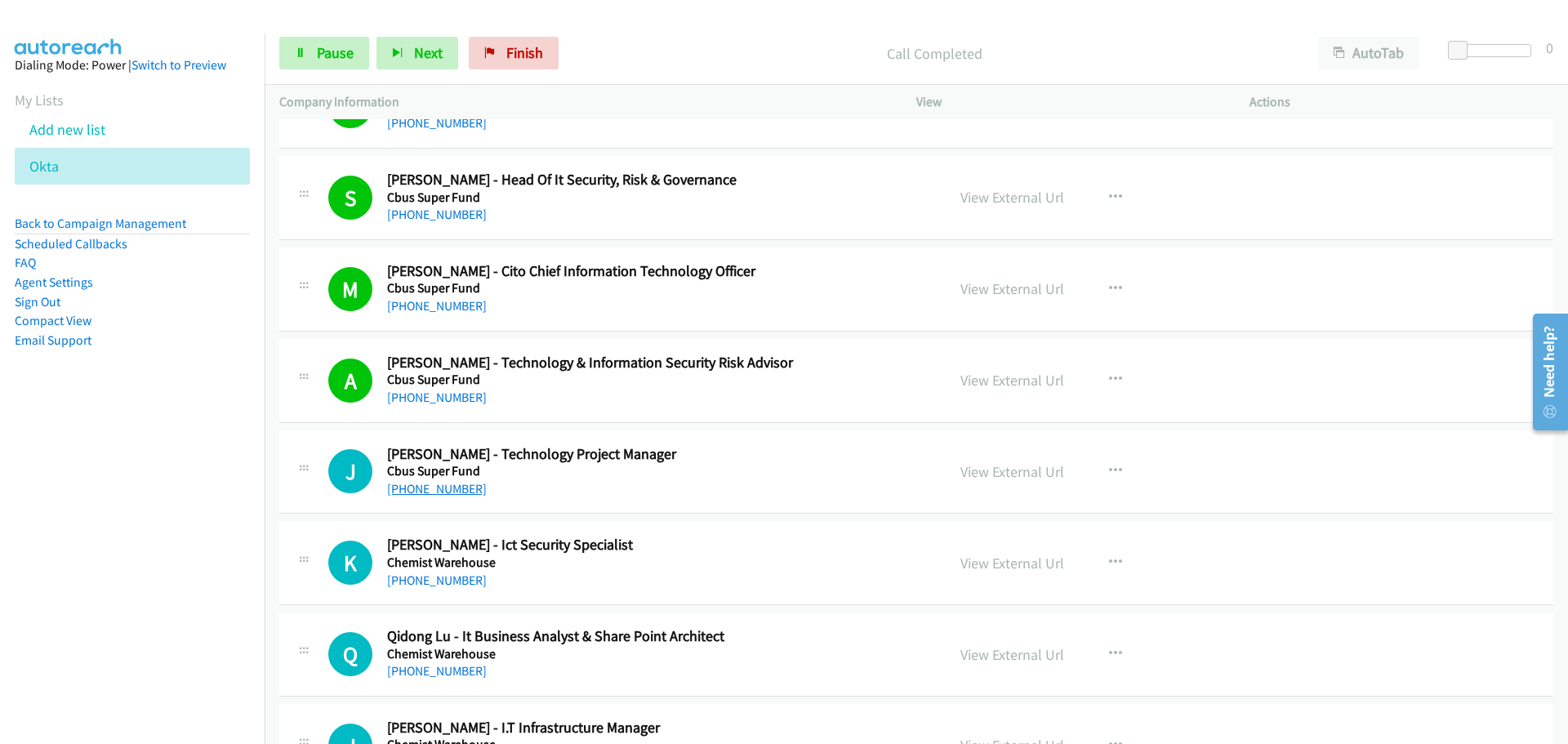
click at [442, 490] on link "[PHONE_NUMBER]" at bounding box center [437, 488] width 100 height 16
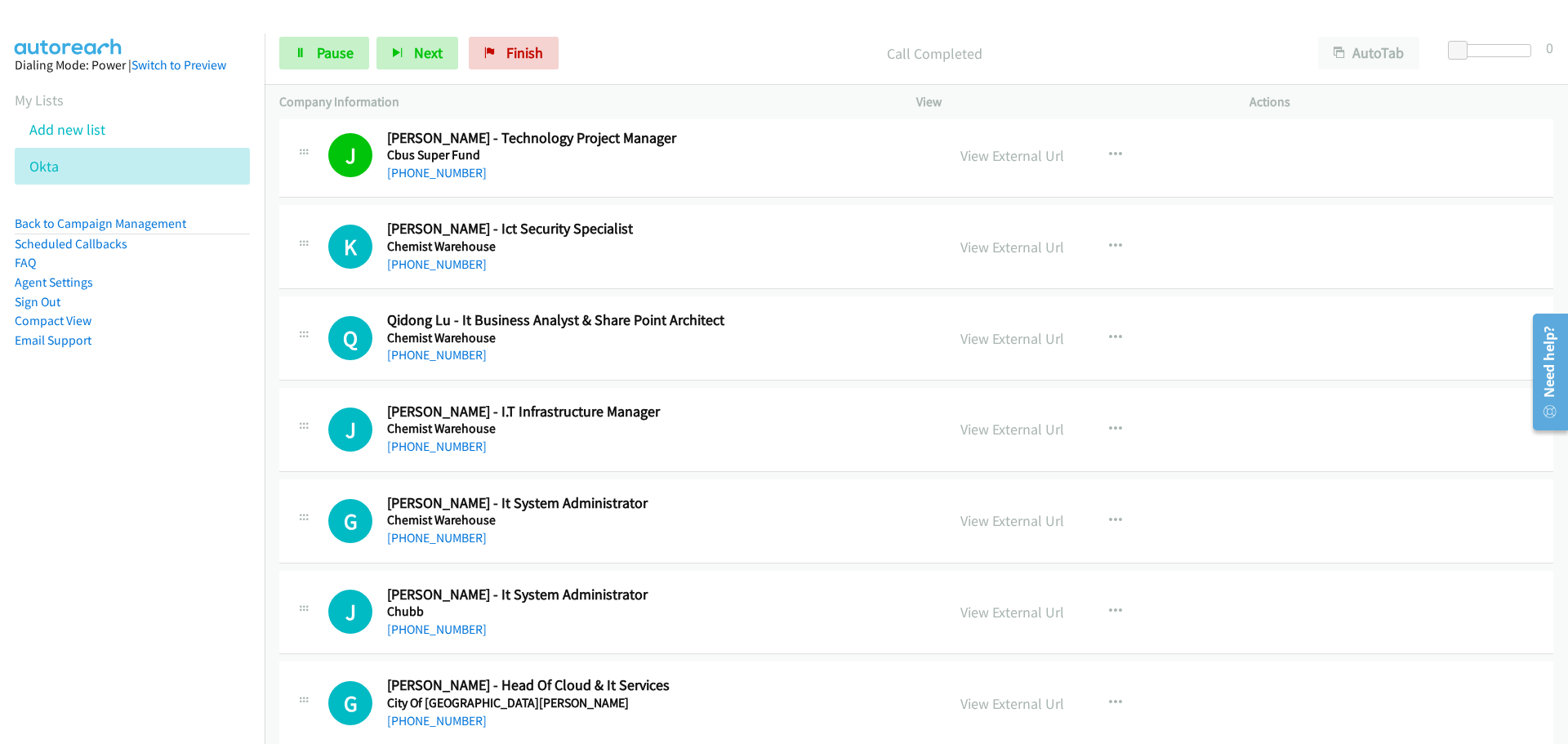
scroll to position [11764, 0]
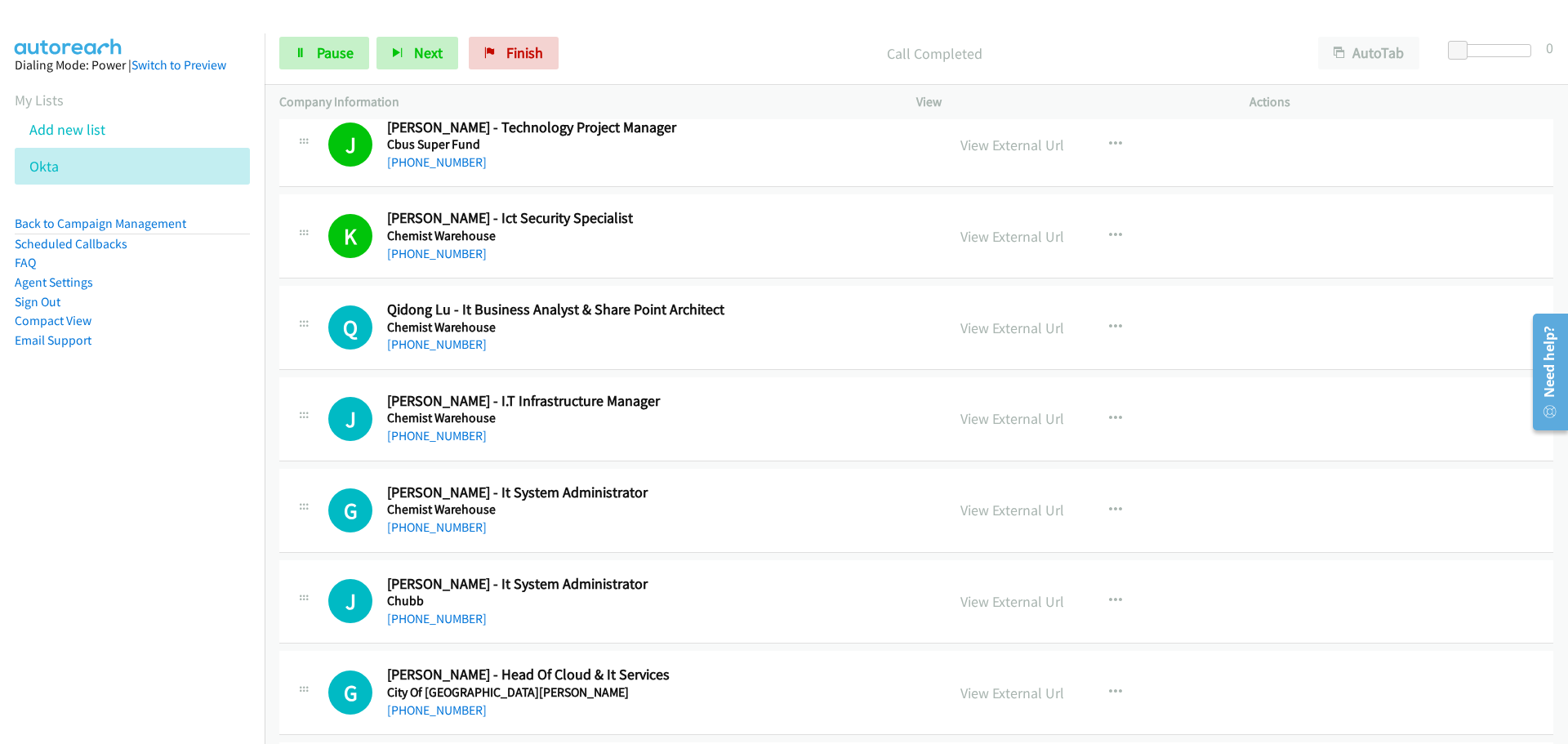
drag, startPoint x: 451, startPoint y: 344, endPoint x: 472, endPoint y: 342, distance: 21.1
click at [451, 344] on link "[PHONE_NUMBER]" at bounding box center [437, 344] width 100 height 16
drag, startPoint x: 412, startPoint y: 438, endPoint x: 554, endPoint y: 433, distance: 142.1
click at [412, 438] on link "[PHONE_NUMBER]" at bounding box center [437, 436] width 100 height 16
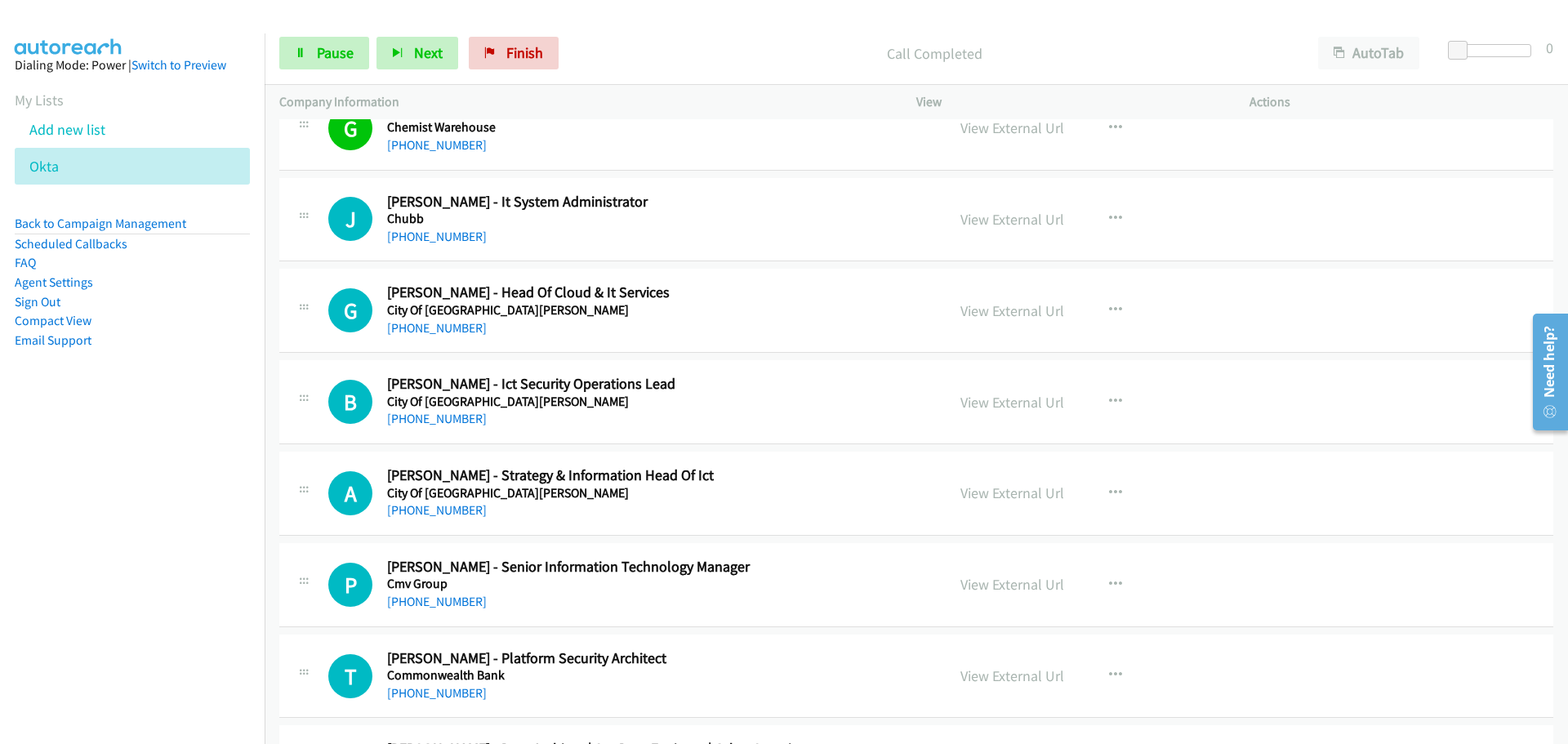
scroll to position [12172, 0]
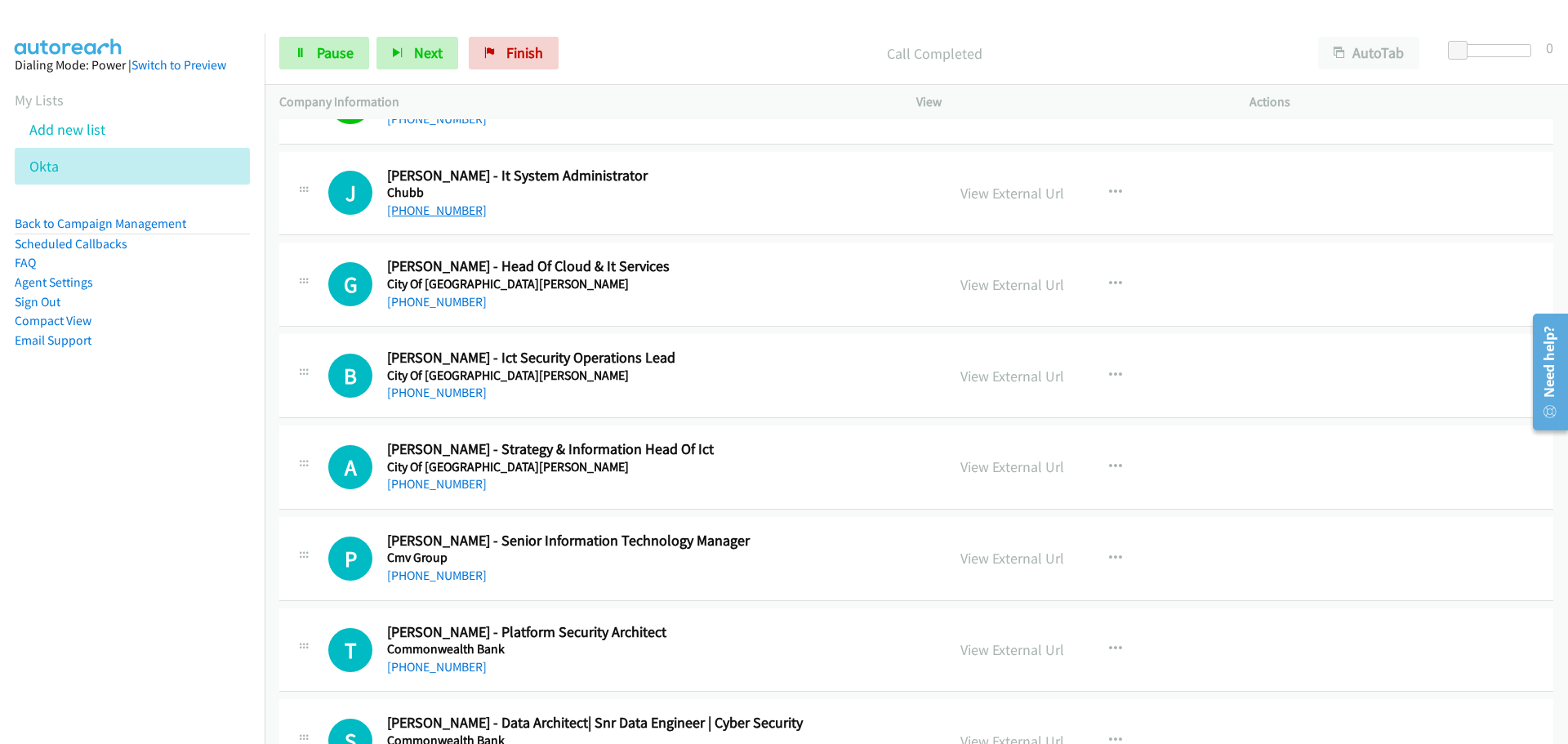
click at [448, 210] on link "[PHONE_NUMBER]" at bounding box center [437, 210] width 100 height 16
click at [457, 303] on link "[PHONE_NUMBER]" at bounding box center [437, 302] width 100 height 16
click at [454, 394] on link "[PHONE_NUMBER]" at bounding box center [437, 392] width 100 height 16
drag, startPoint x: 437, startPoint y: 479, endPoint x: 461, endPoint y: 476, distance: 24.2
click at [437, 479] on link "[PHONE_NUMBER]" at bounding box center [437, 484] width 100 height 16
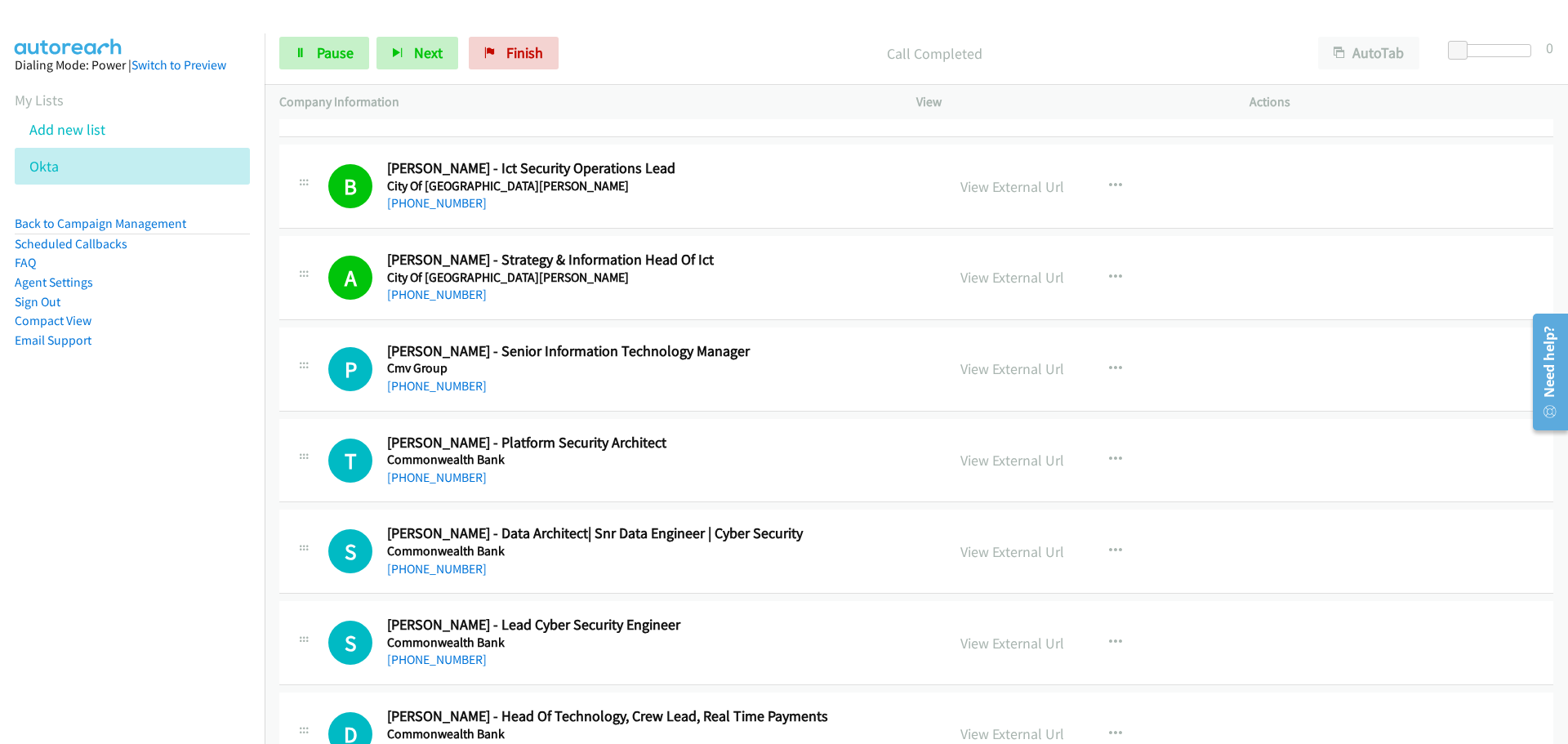
scroll to position [12417, 0]
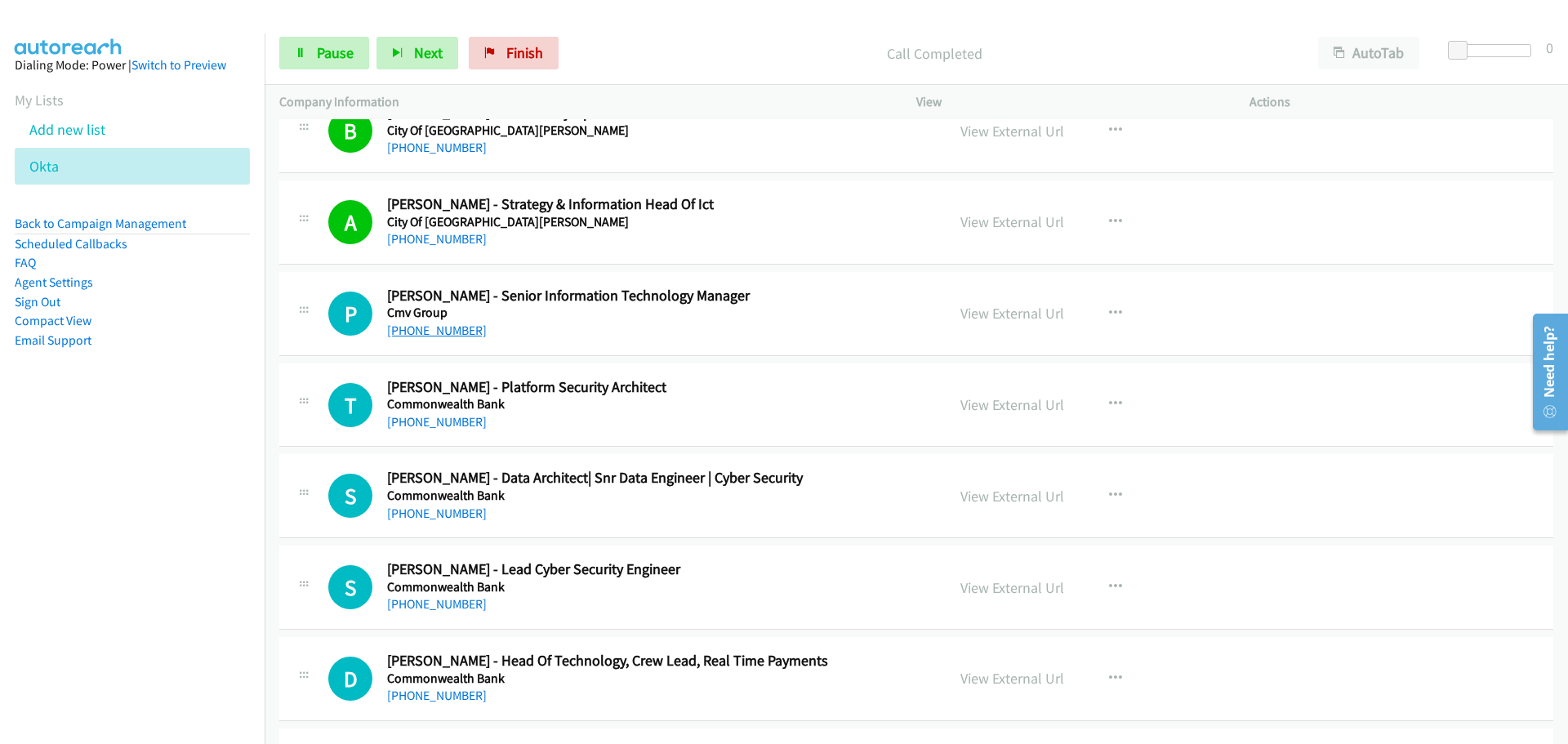
click at [440, 330] on link "[PHONE_NUMBER]" at bounding box center [437, 330] width 100 height 16
drag, startPoint x: 420, startPoint y: 418, endPoint x: 447, endPoint y: 409, distance: 28.5
click at [420, 418] on link "[PHONE_NUMBER]" at bounding box center [437, 422] width 100 height 16
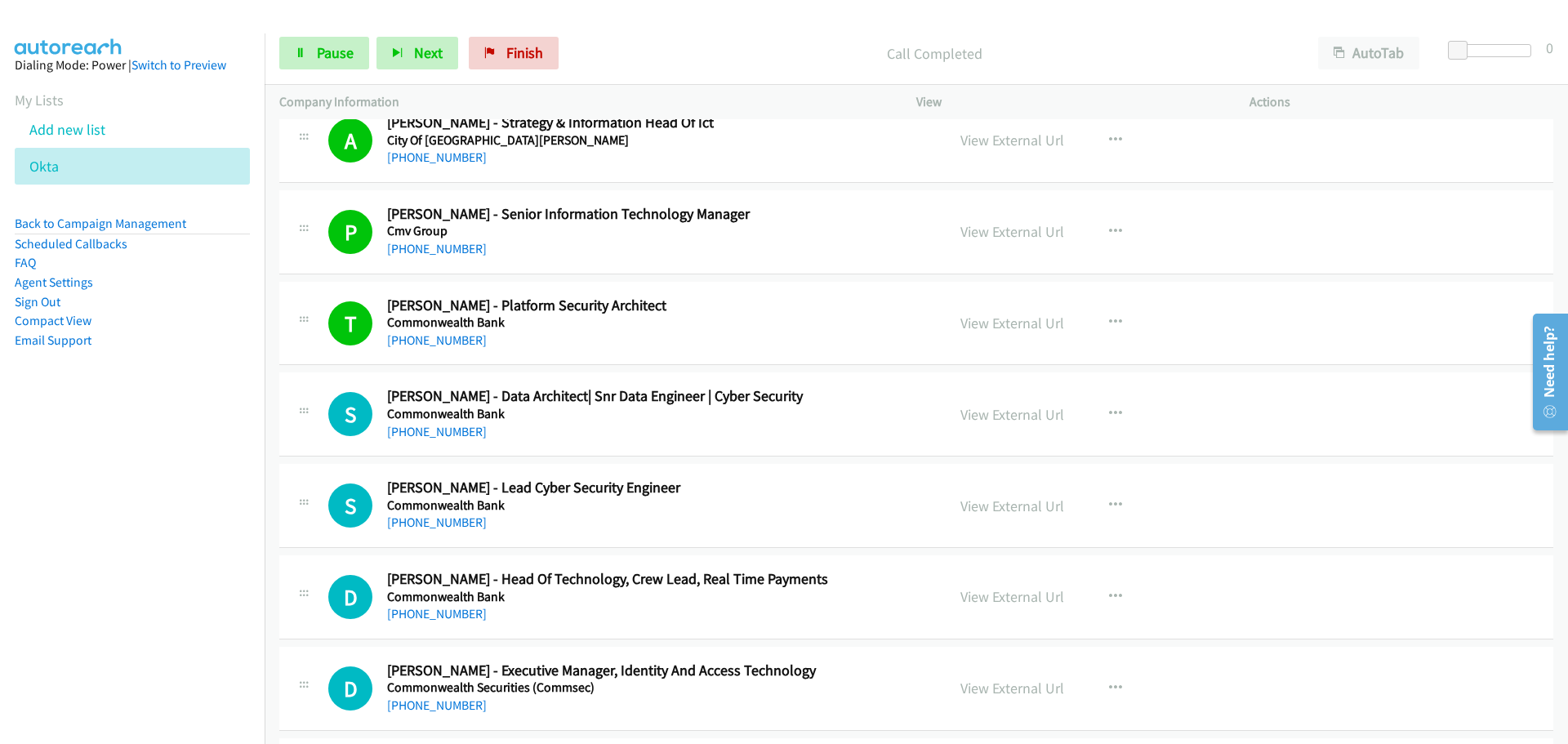
scroll to position [12581, 0]
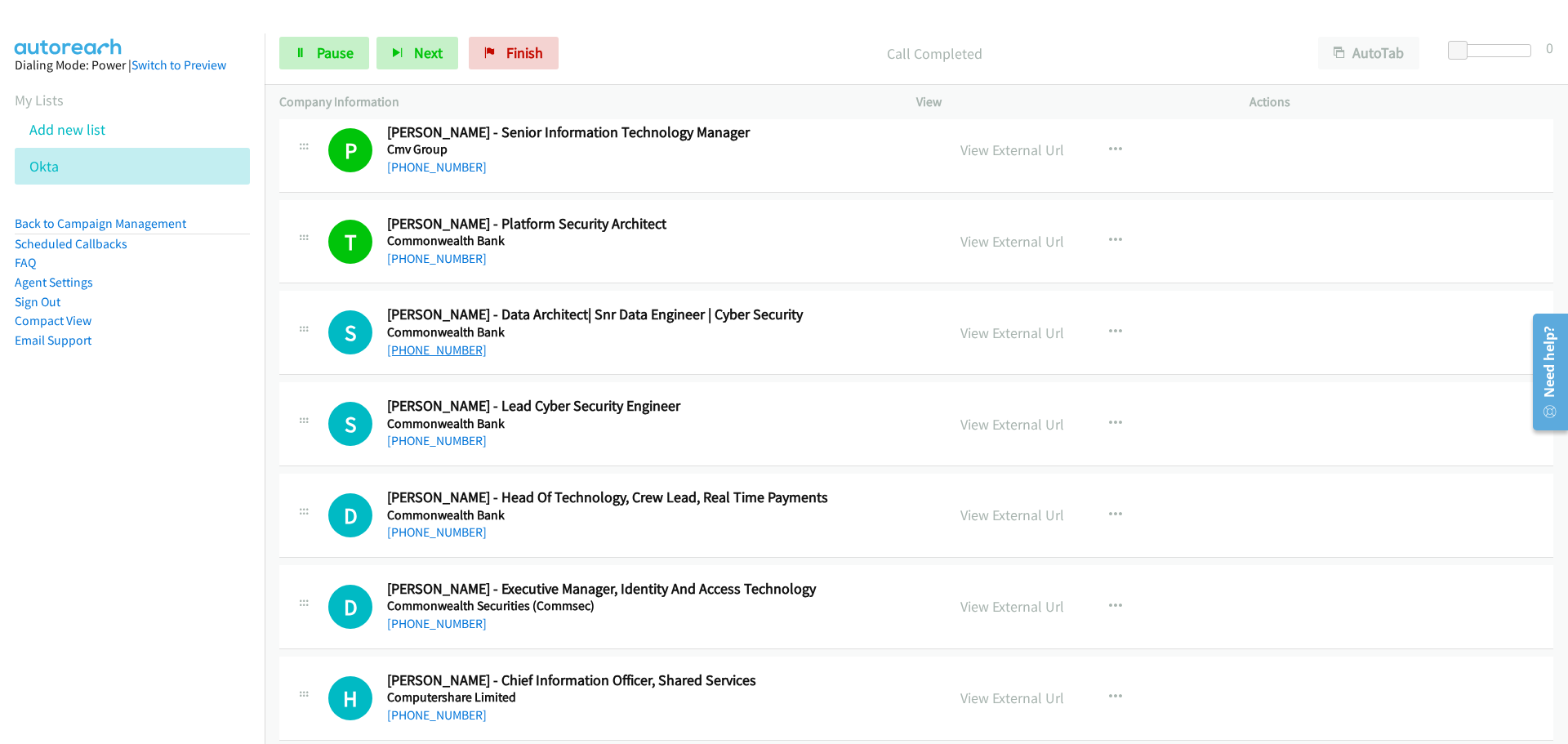
click at [431, 352] on link "[PHONE_NUMBER]" at bounding box center [437, 350] width 100 height 16
click at [478, 431] on h5 "Commonwealth Bank" at bounding box center [655, 424] width 538 height 17
click at [408, 447] on link "[PHONE_NUMBER]" at bounding box center [437, 440] width 100 height 16
click at [430, 532] on link "[PHONE_NUMBER]" at bounding box center [437, 532] width 100 height 16
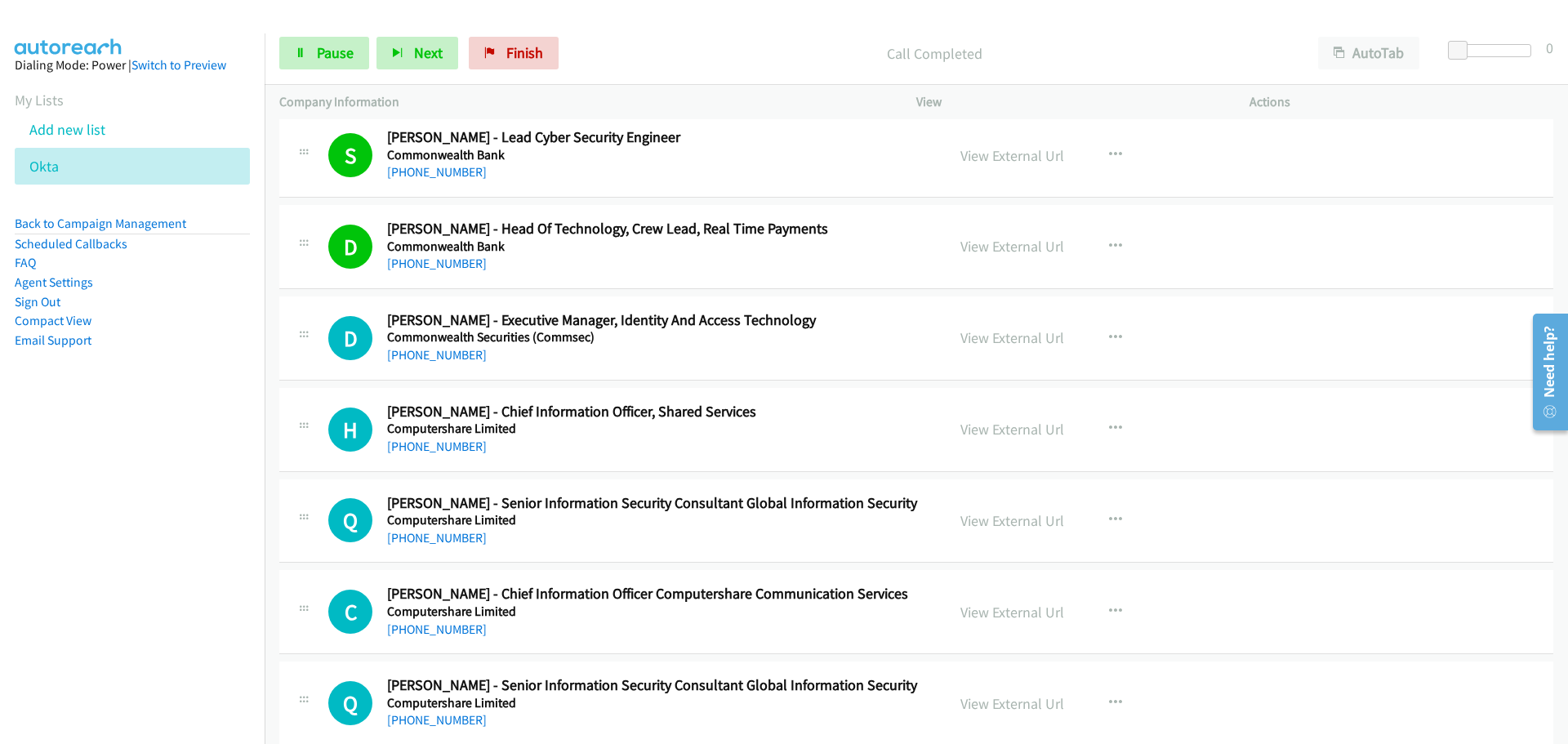
scroll to position [12907, 0]
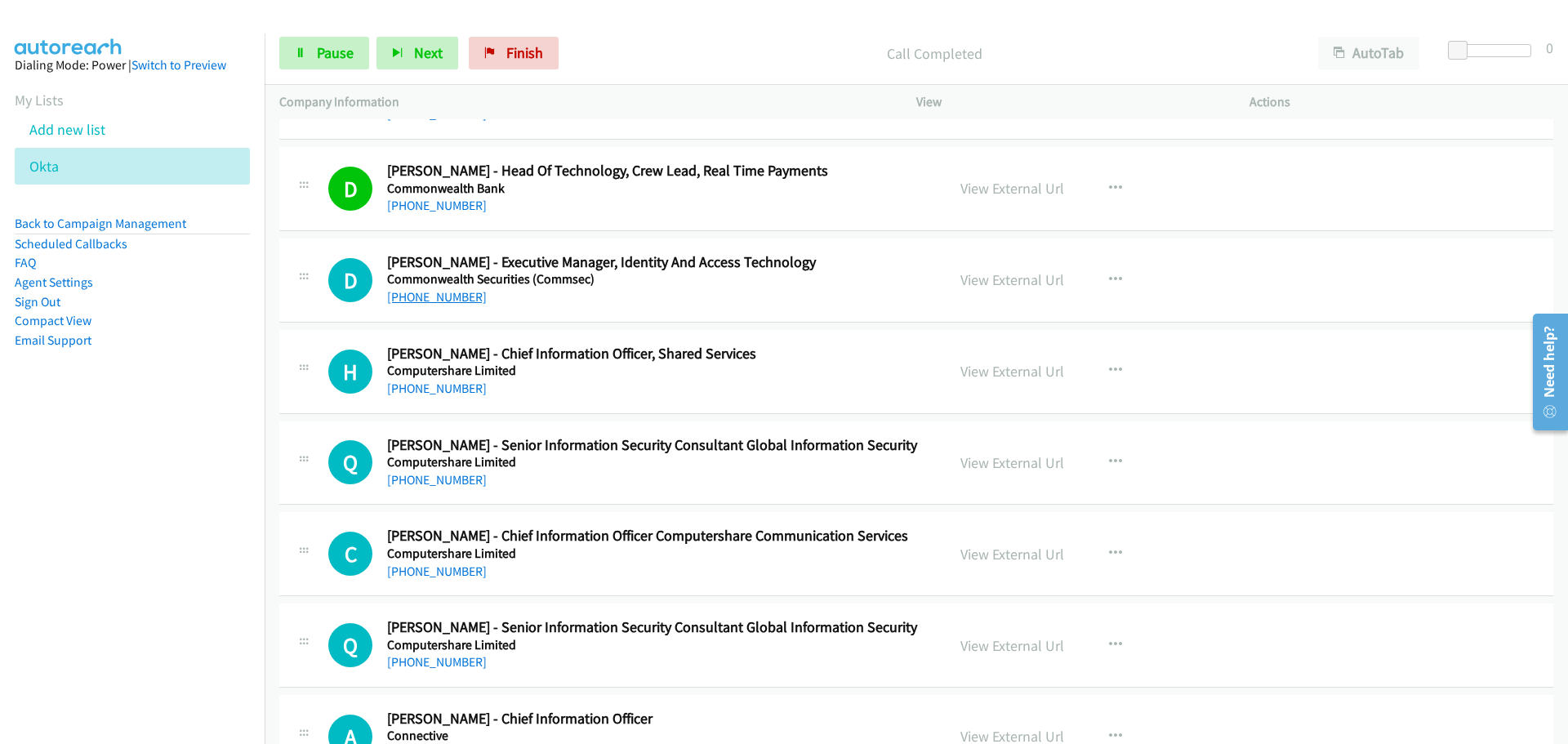
click at [442, 297] on link "[PHONE_NUMBER]" at bounding box center [437, 296] width 100 height 16
drag, startPoint x: 407, startPoint y: 390, endPoint x: 470, endPoint y: 389, distance: 63.0
click at [407, 390] on link "[PHONE_NUMBER]" at bounding box center [437, 388] width 100 height 16
click at [466, 485] on link "[PHONE_NUMBER]" at bounding box center [437, 480] width 100 height 16
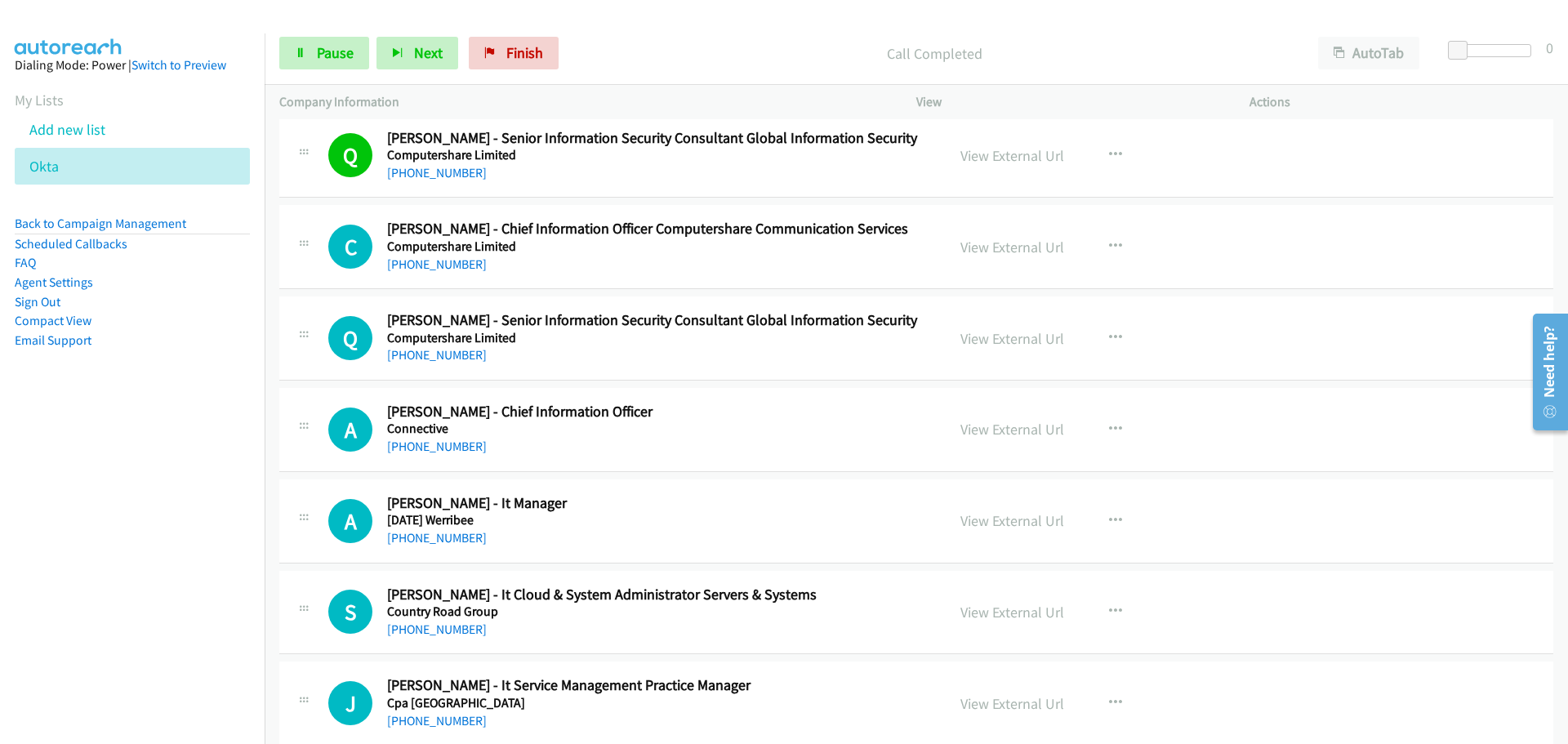
scroll to position [13234, 0]
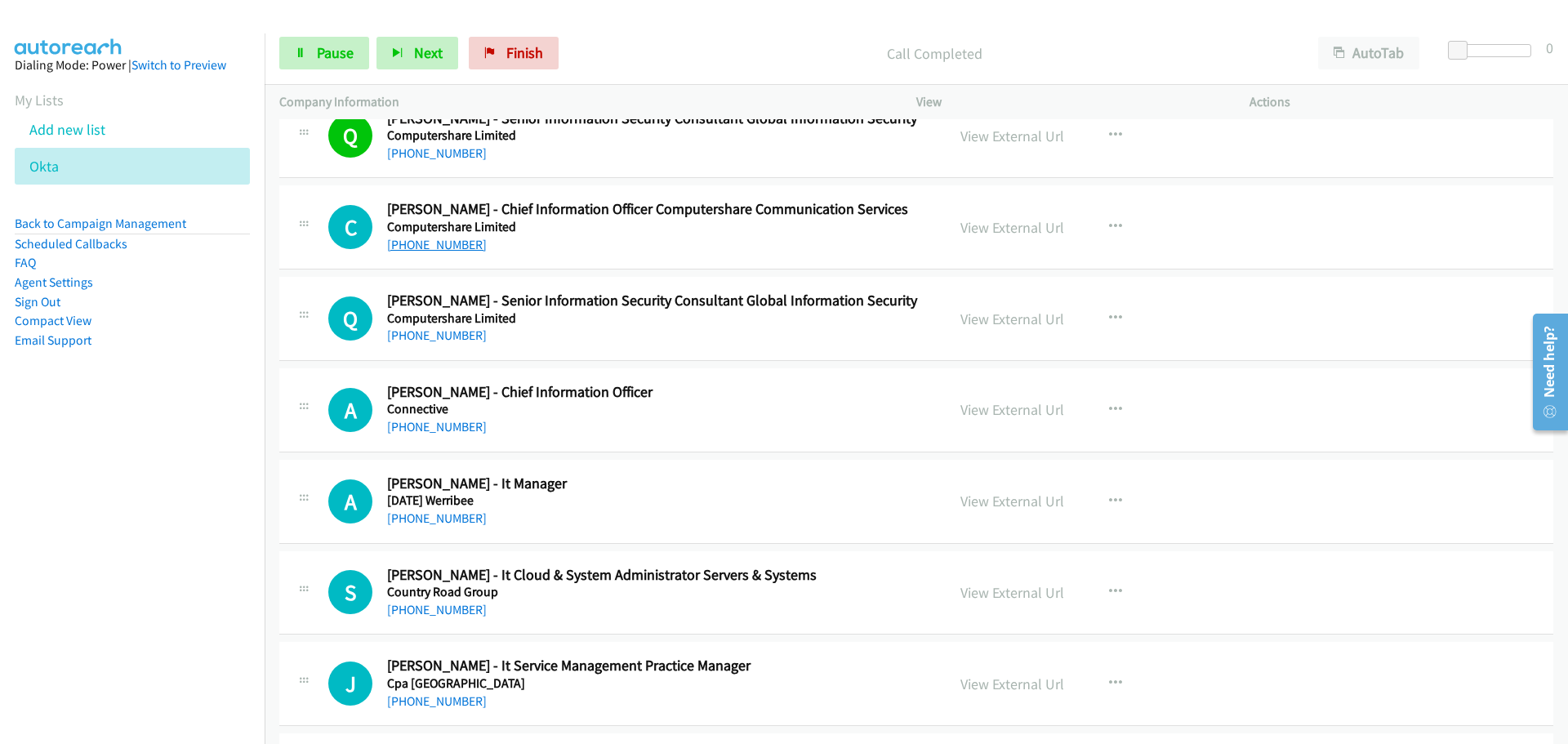
click at [445, 240] on link "[PHONE_NUMBER]" at bounding box center [437, 245] width 100 height 16
click at [468, 336] on link "[PHONE_NUMBER]" at bounding box center [437, 335] width 100 height 16
click at [418, 424] on link "[PHONE_NUMBER]" at bounding box center [437, 426] width 100 height 16
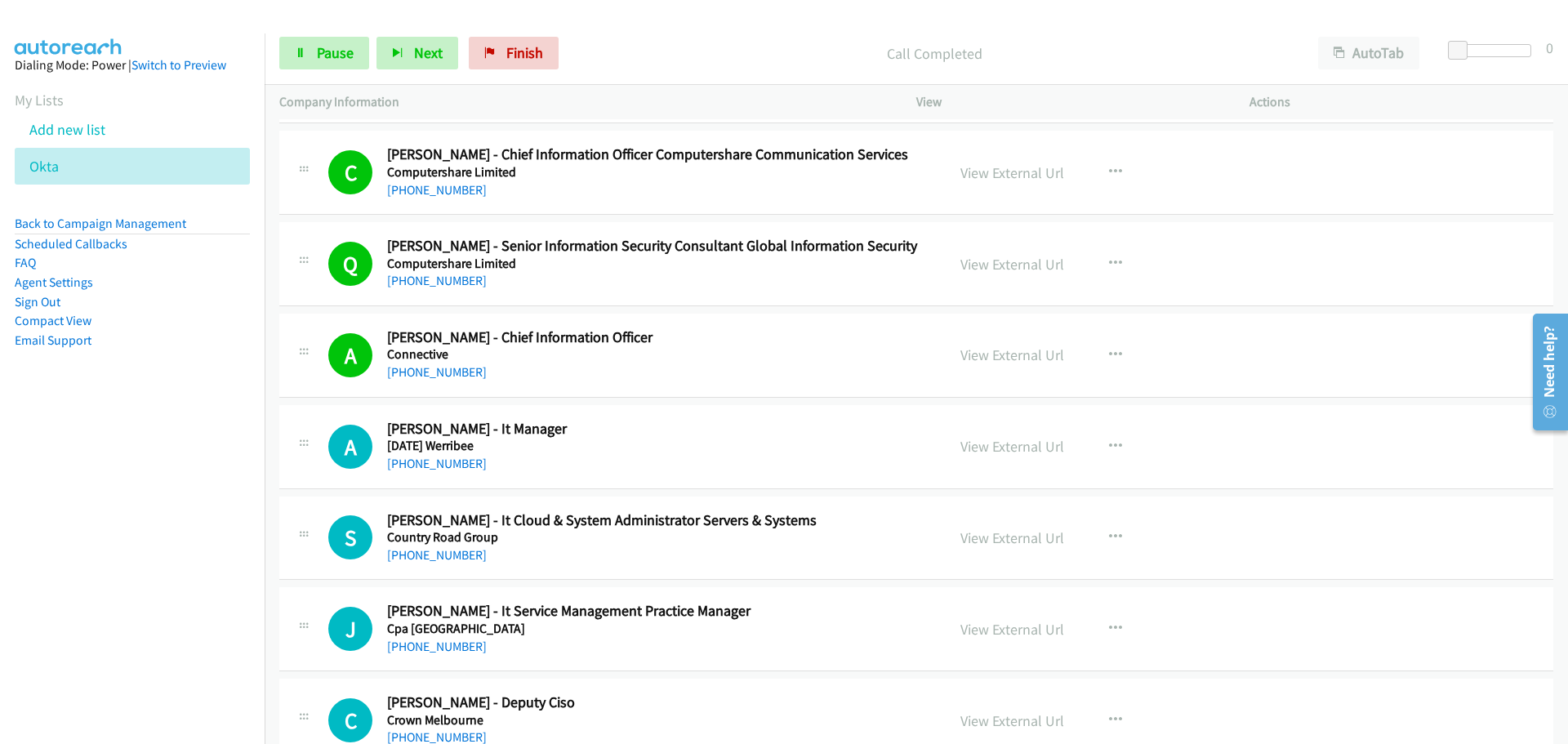
scroll to position [13398, 0]
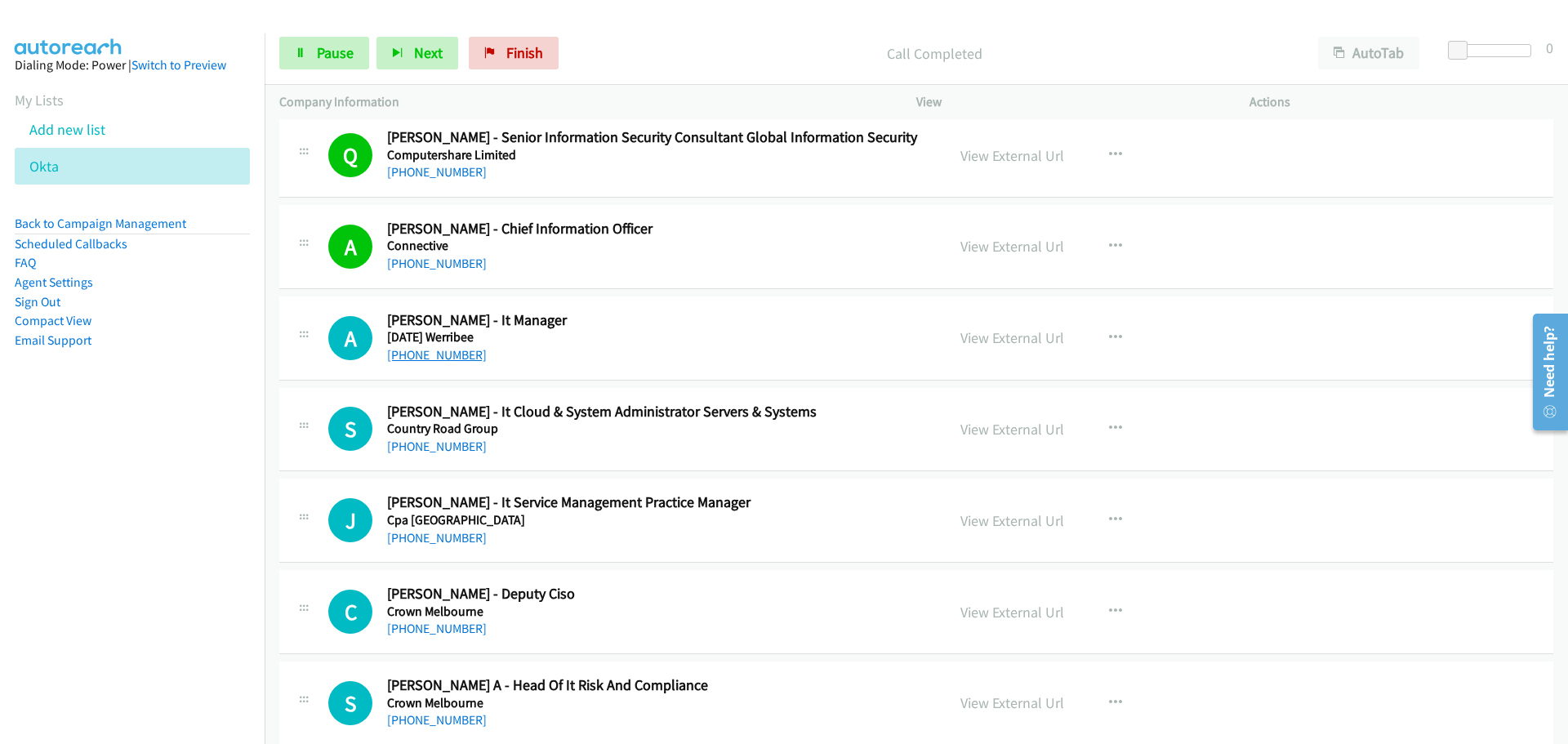
click at [443, 356] on link "[PHONE_NUMBER]" at bounding box center [437, 354] width 100 height 16
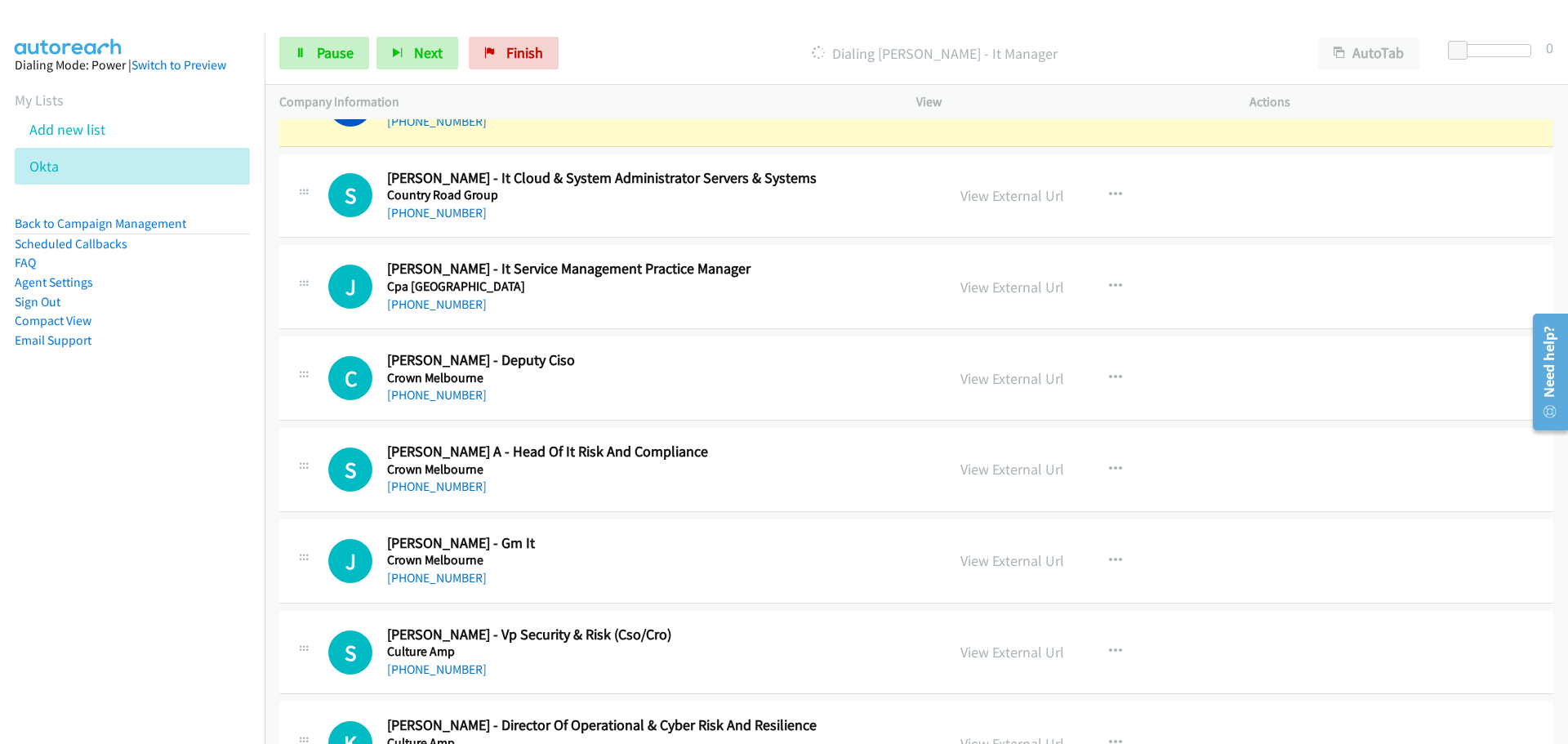
scroll to position [13642, 0]
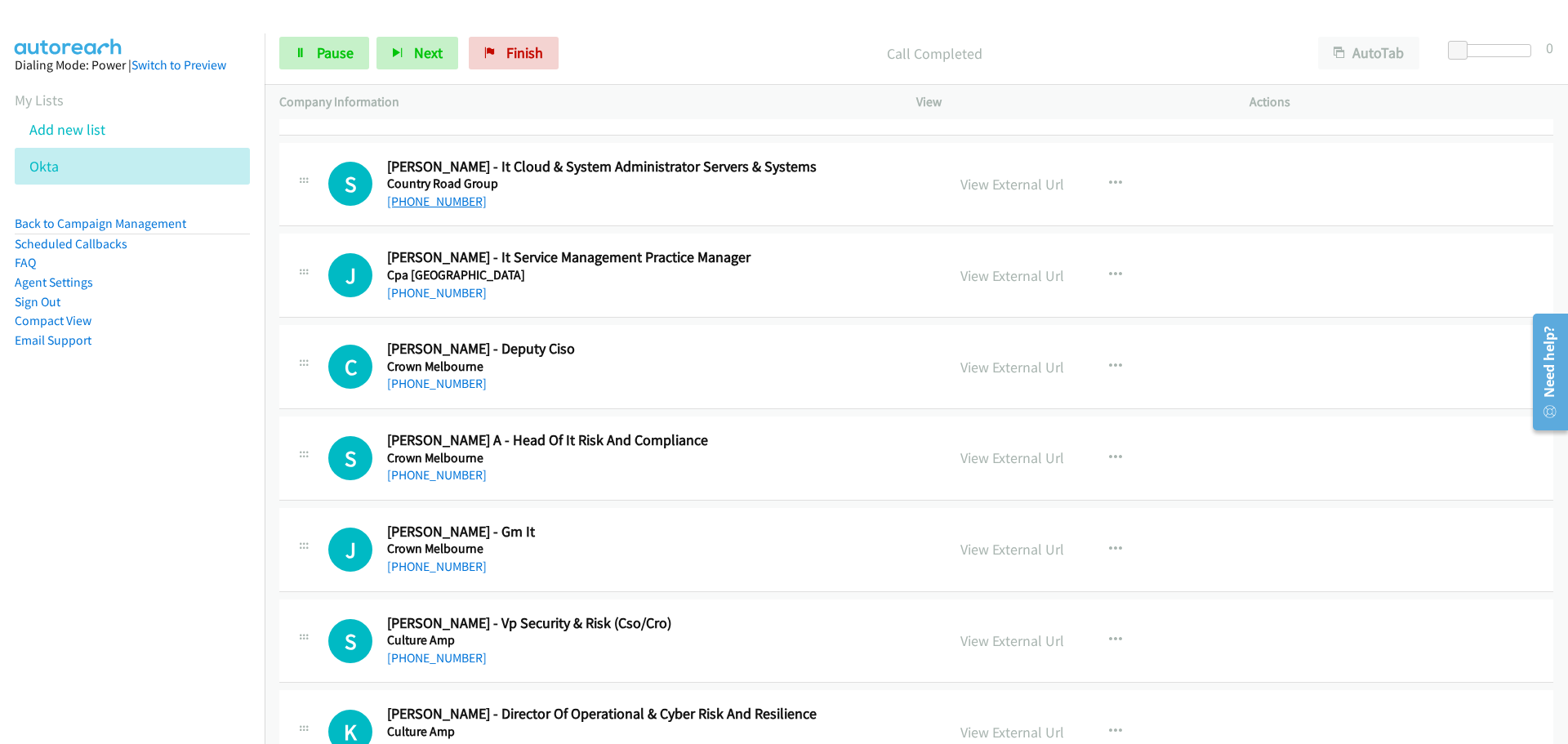
click at [444, 194] on link "[PHONE_NUMBER]" at bounding box center [437, 201] width 100 height 16
click at [452, 195] on link "[PHONE_NUMBER]" at bounding box center [437, 201] width 100 height 16
click at [416, 296] on link "[PHONE_NUMBER]" at bounding box center [437, 293] width 100 height 16
click at [411, 382] on link "[PHONE_NUMBER]" at bounding box center [437, 383] width 100 height 16
click at [409, 469] on link "[PHONE_NUMBER]" at bounding box center [437, 474] width 100 height 16
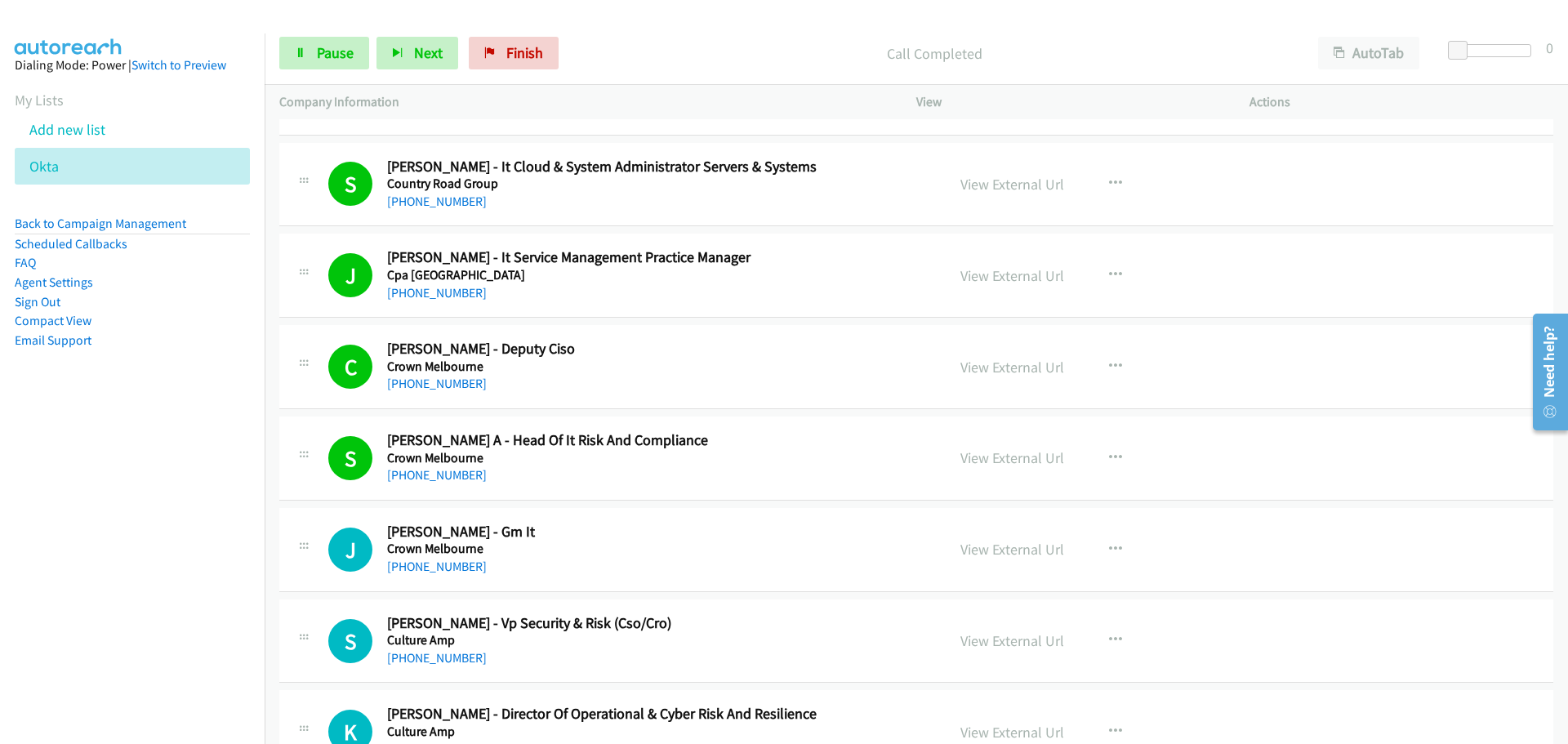
drag, startPoint x: 458, startPoint y: 570, endPoint x: 551, endPoint y: 565, distance: 93.1
click at [458, 570] on link "[PHONE_NUMBER]" at bounding box center [437, 566] width 100 height 16
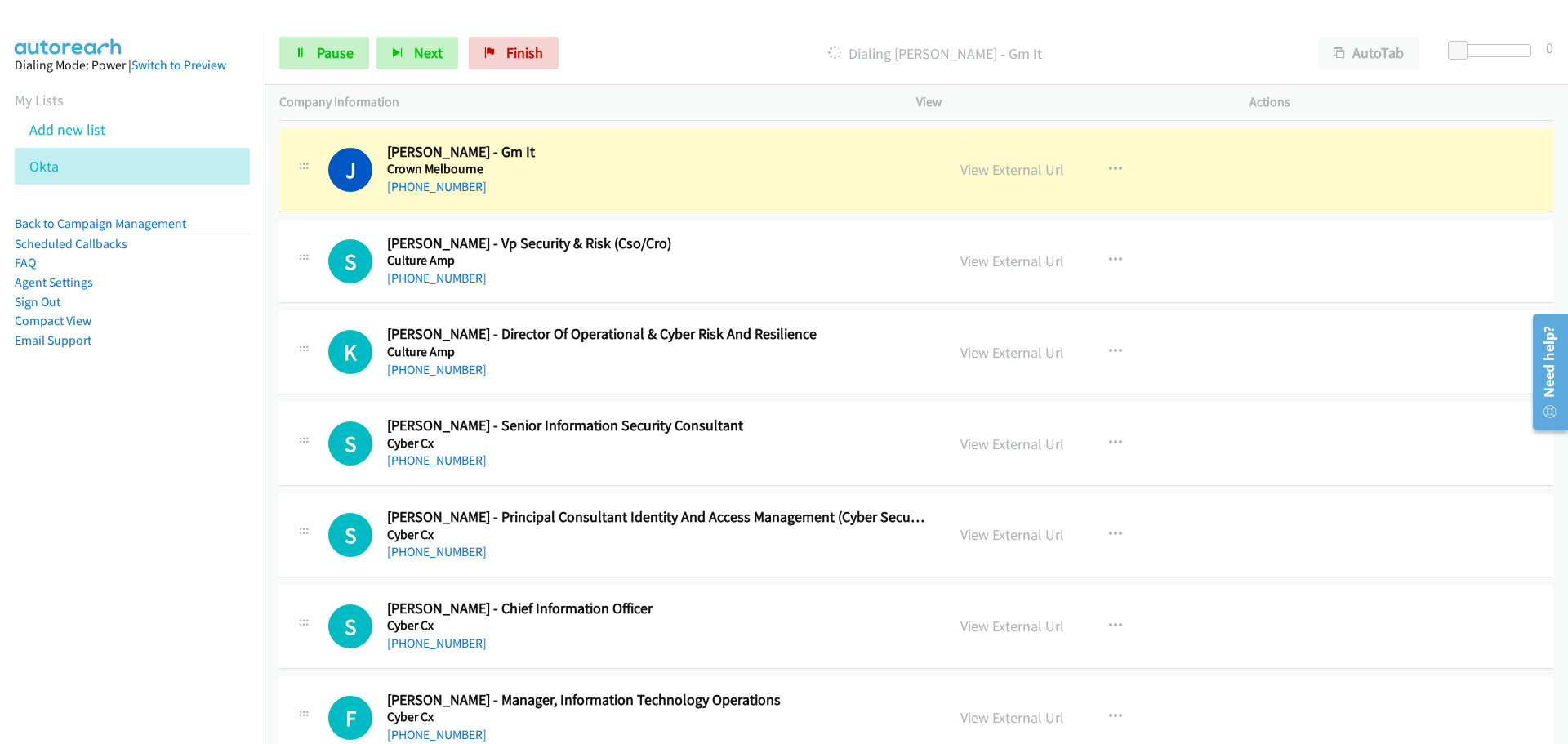
scroll to position [14051, 0]
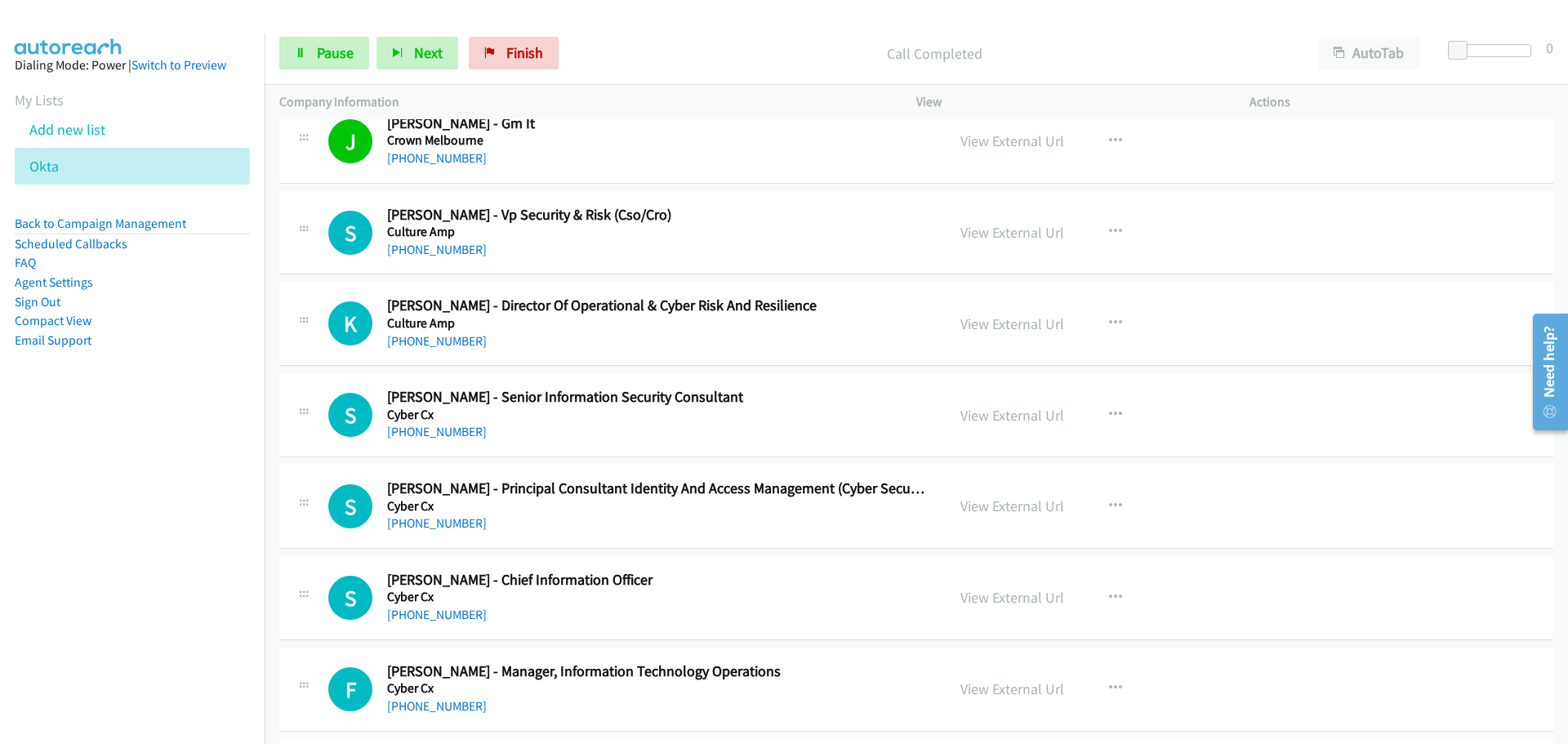
drag, startPoint x: 427, startPoint y: 245, endPoint x: 515, endPoint y: 247, distance: 88.0
click at [427, 245] on link "[PHONE_NUMBER]" at bounding box center [437, 249] width 100 height 16
click at [444, 337] on link "[PHONE_NUMBER]" at bounding box center [437, 341] width 100 height 16
click at [464, 441] on div "[PHONE_NUMBER]" at bounding box center [655, 432] width 538 height 19
click at [451, 430] on link "[PHONE_NUMBER]" at bounding box center [437, 431] width 100 height 16
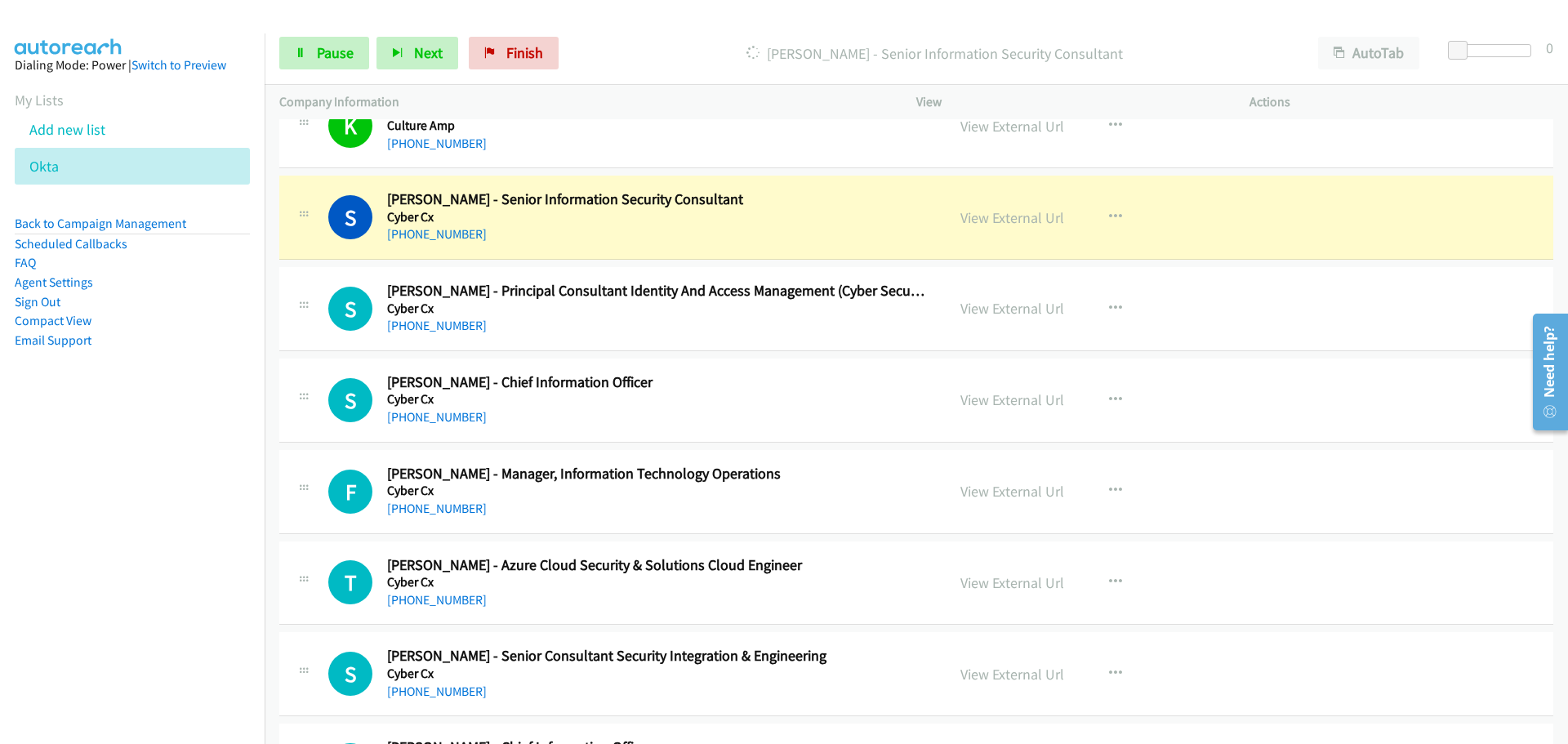
scroll to position [14378, 0]
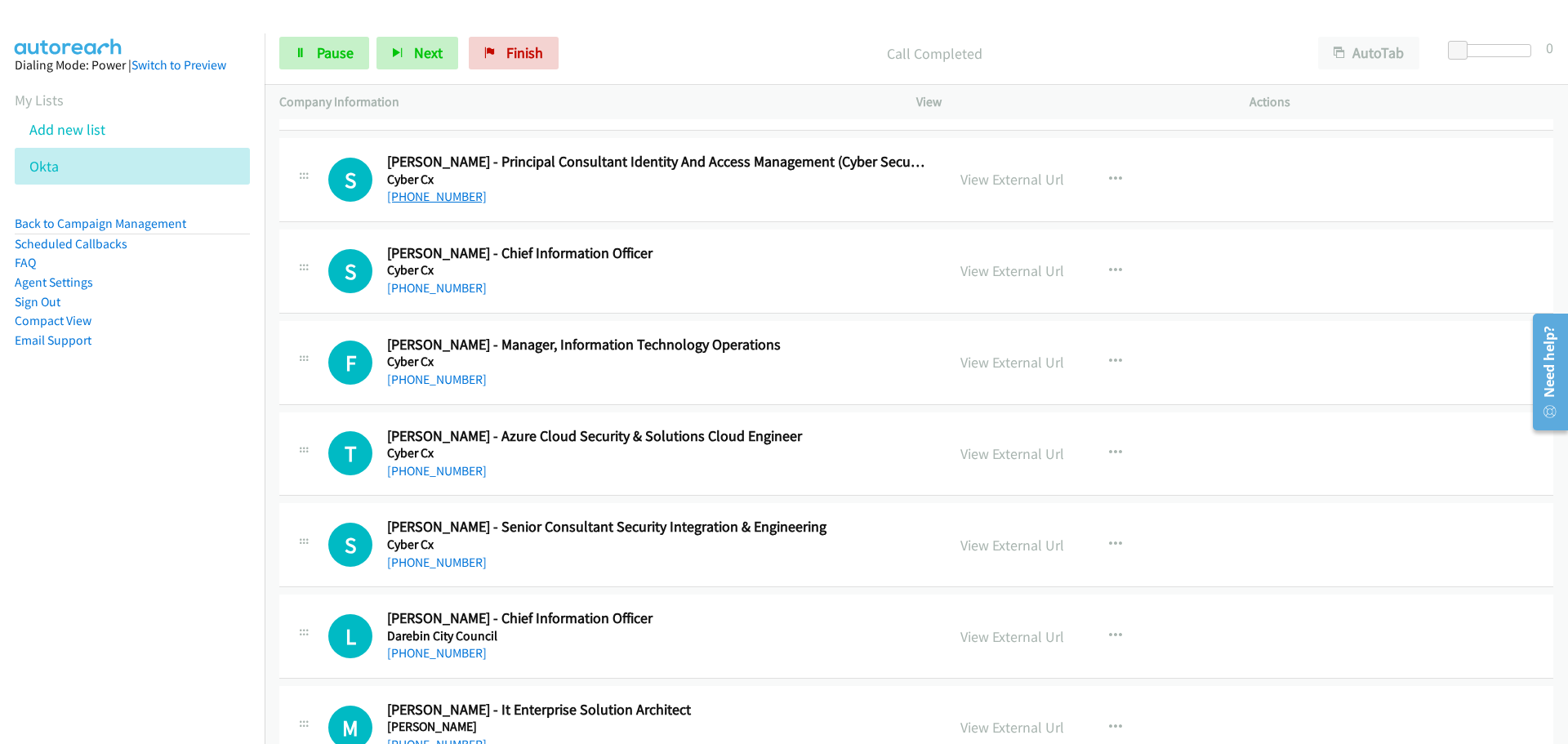
click at [458, 199] on link "[PHONE_NUMBER]" at bounding box center [437, 196] width 100 height 16
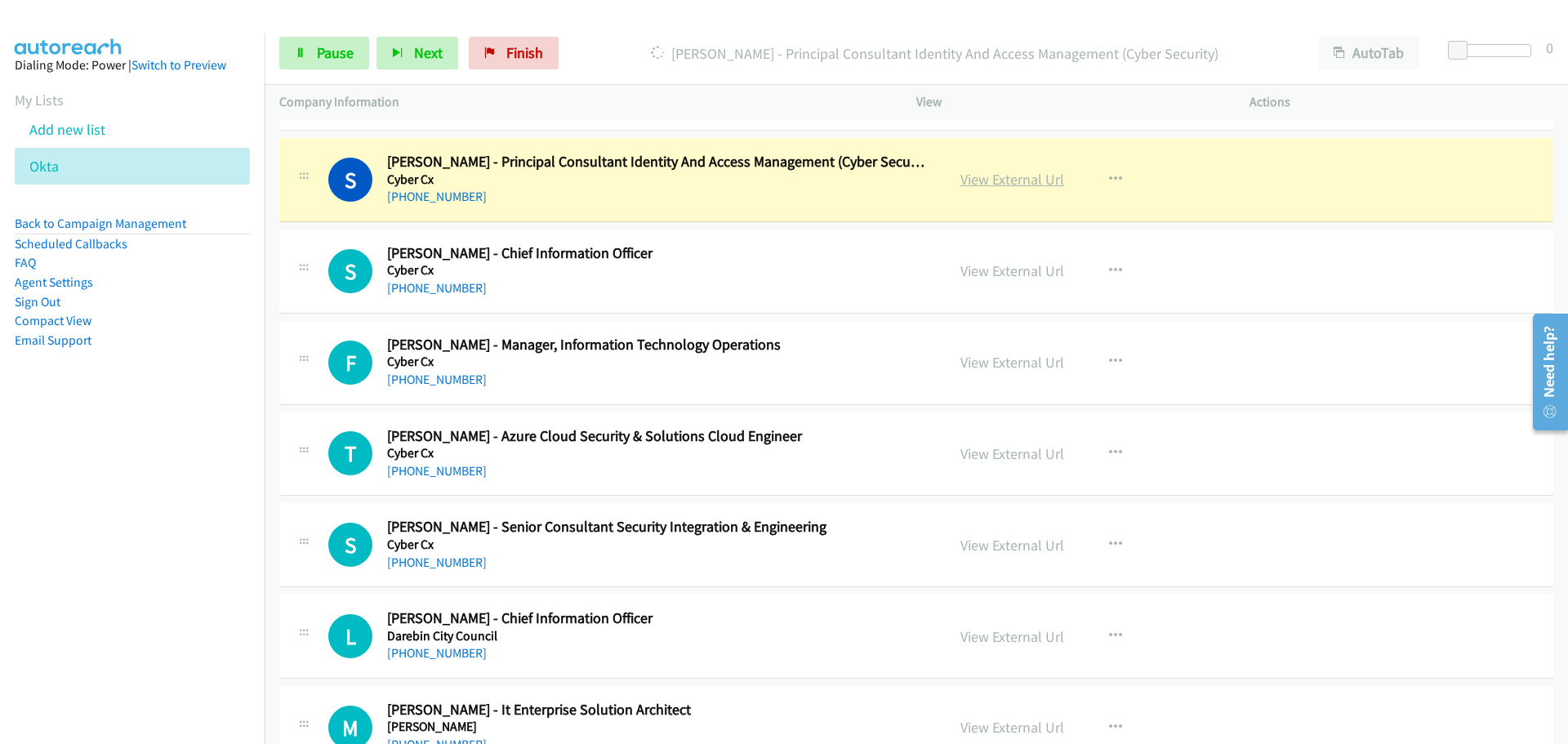
click at [1028, 179] on link "View External Url" at bounding box center [1012, 179] width 103 height 18
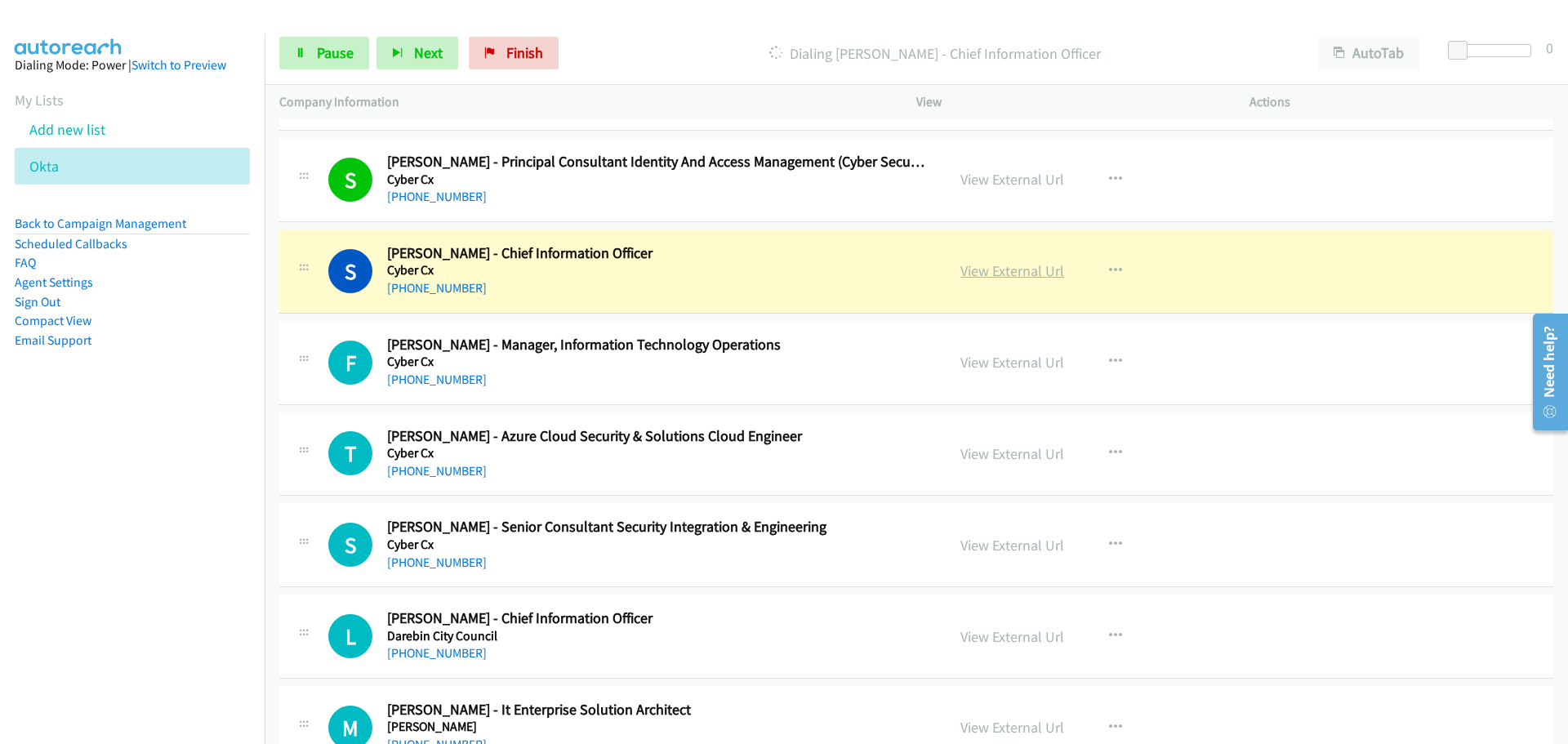
click at [1027, 266] on link "View External Url" at bounding box center [1012, 270] width 103 height 18
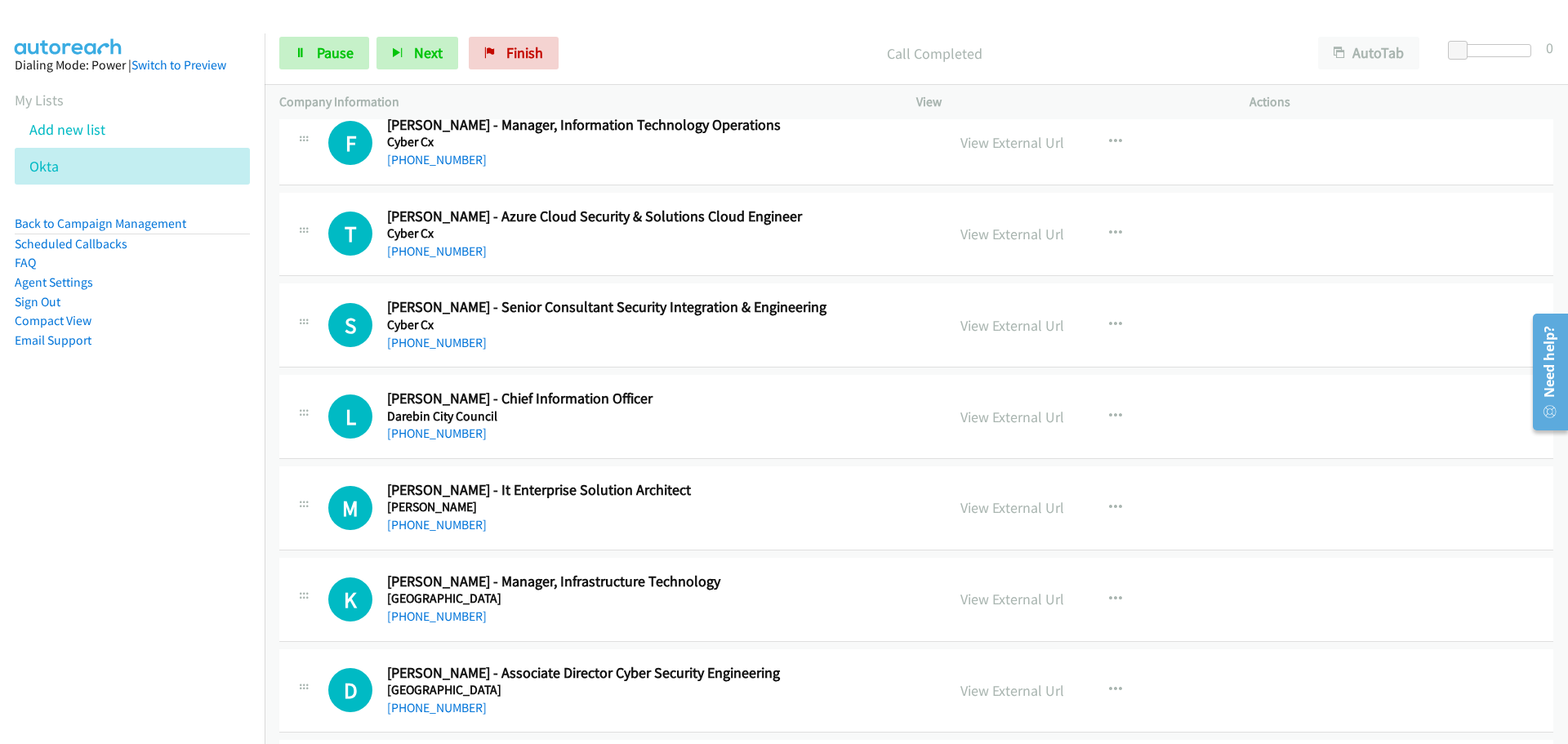
scroll to position [14705, 0]
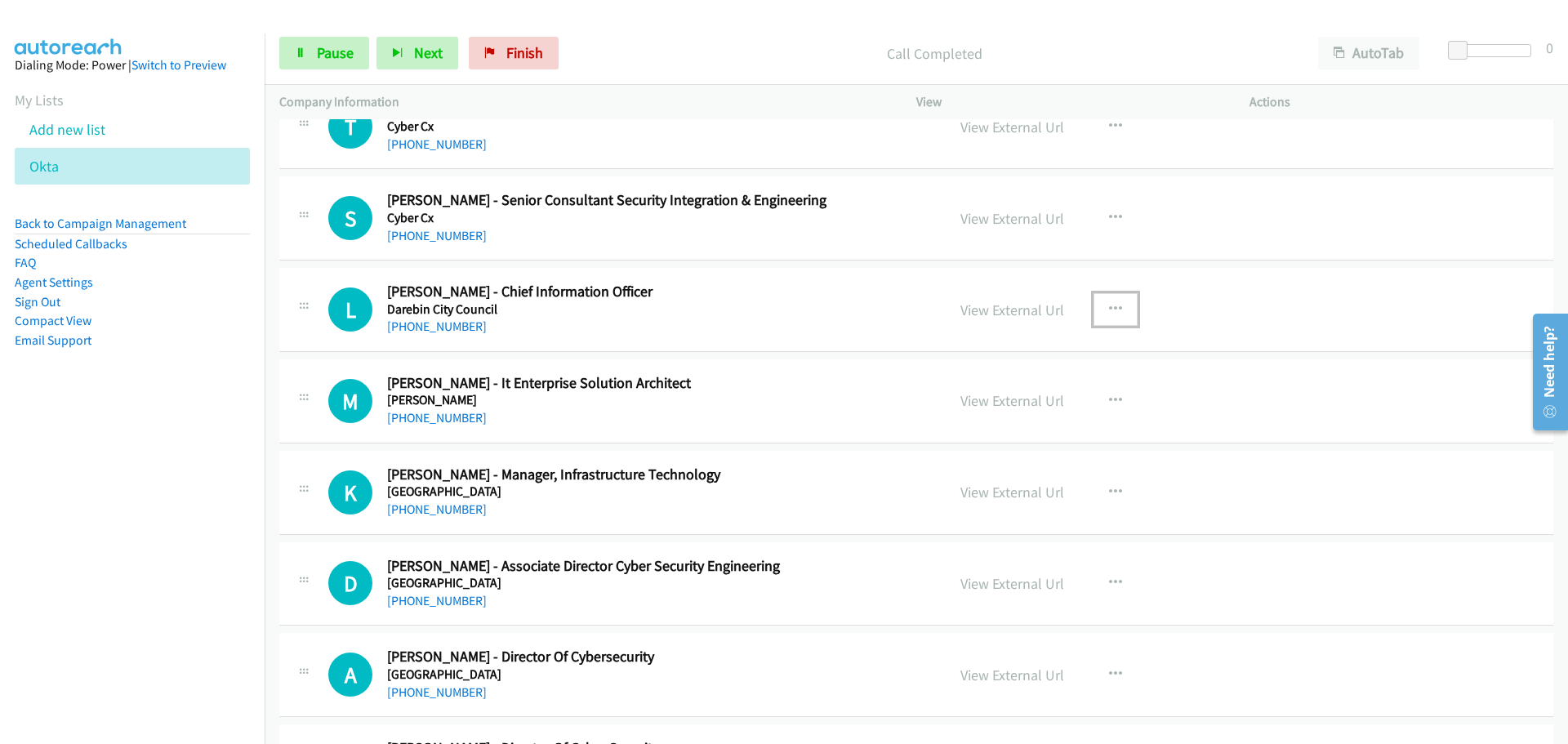
click at [1116, 309] on button "button" at bounding box center [1116, 309] width 44 height 32
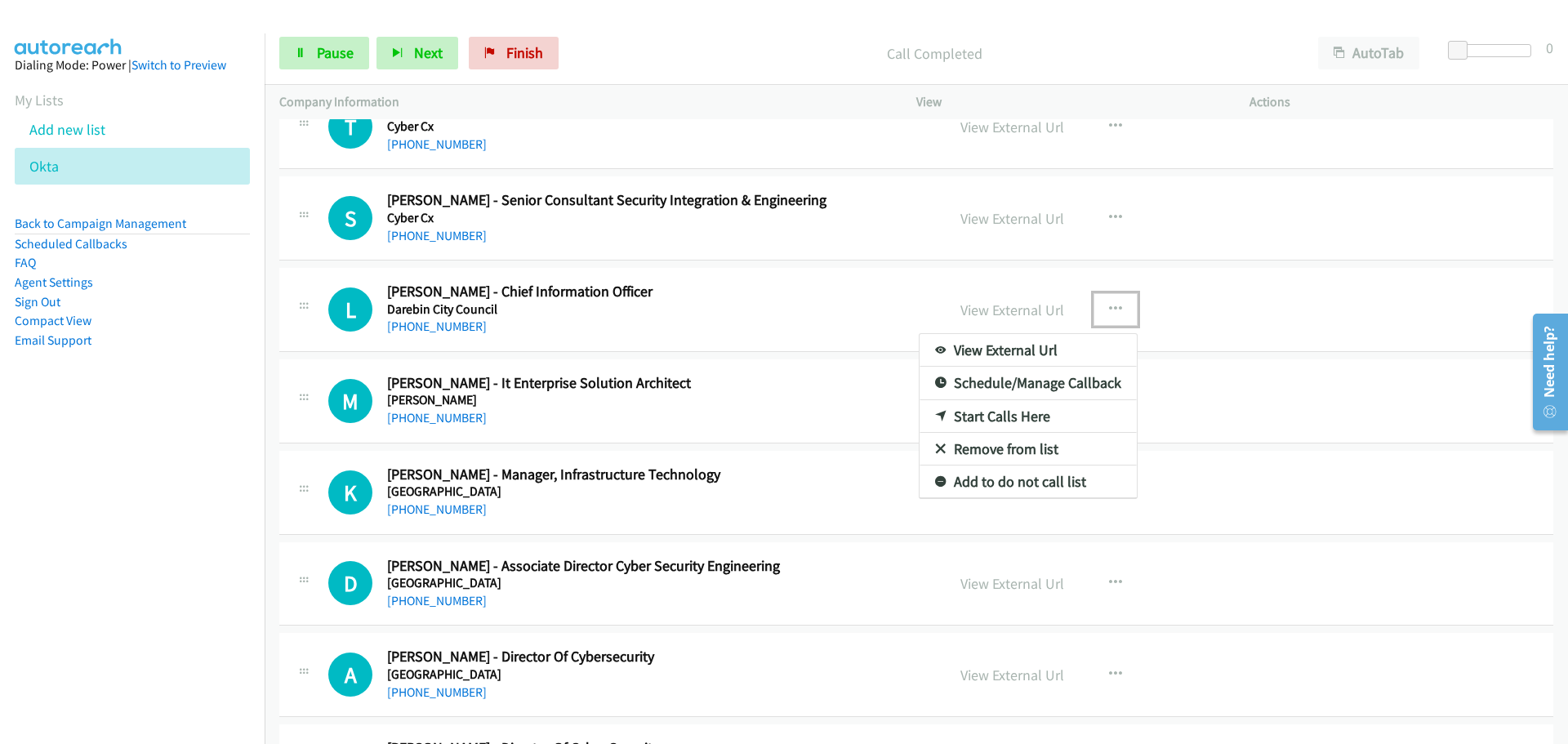
click at [1019, 418] on link "Start Calls Here" at bounding box center [1028, 416] width 217 height 32
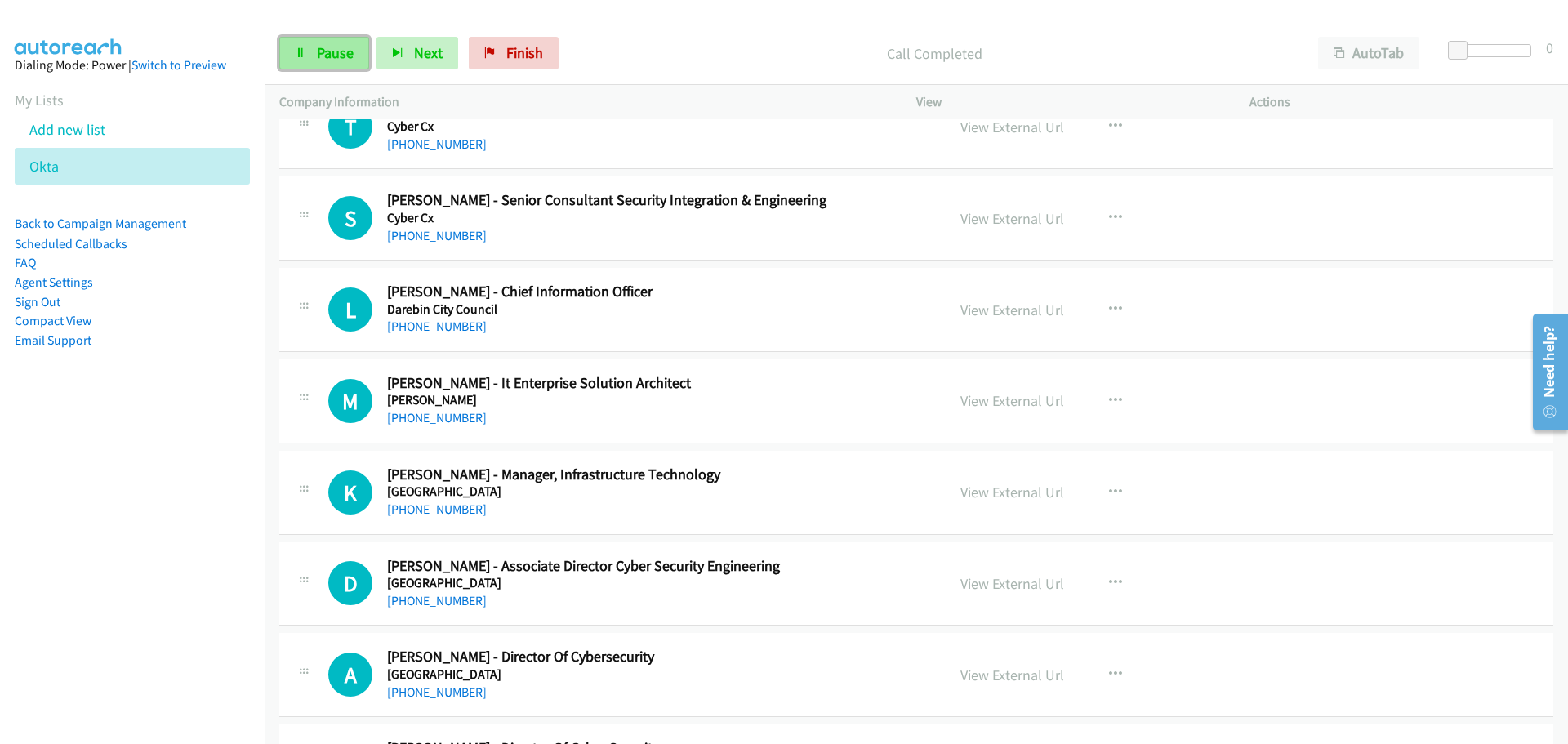
click at [308, 60] on link "Pause" at bounding box center [324, 53] width 90 height 32
click at [308, 60] on link "Start Calls" at bounding box center [338, 53] width 117 height 32
click at [434, 420] on link "[PHONE_NUMBER]" at bounding box center [437, 417] width 100 height 16
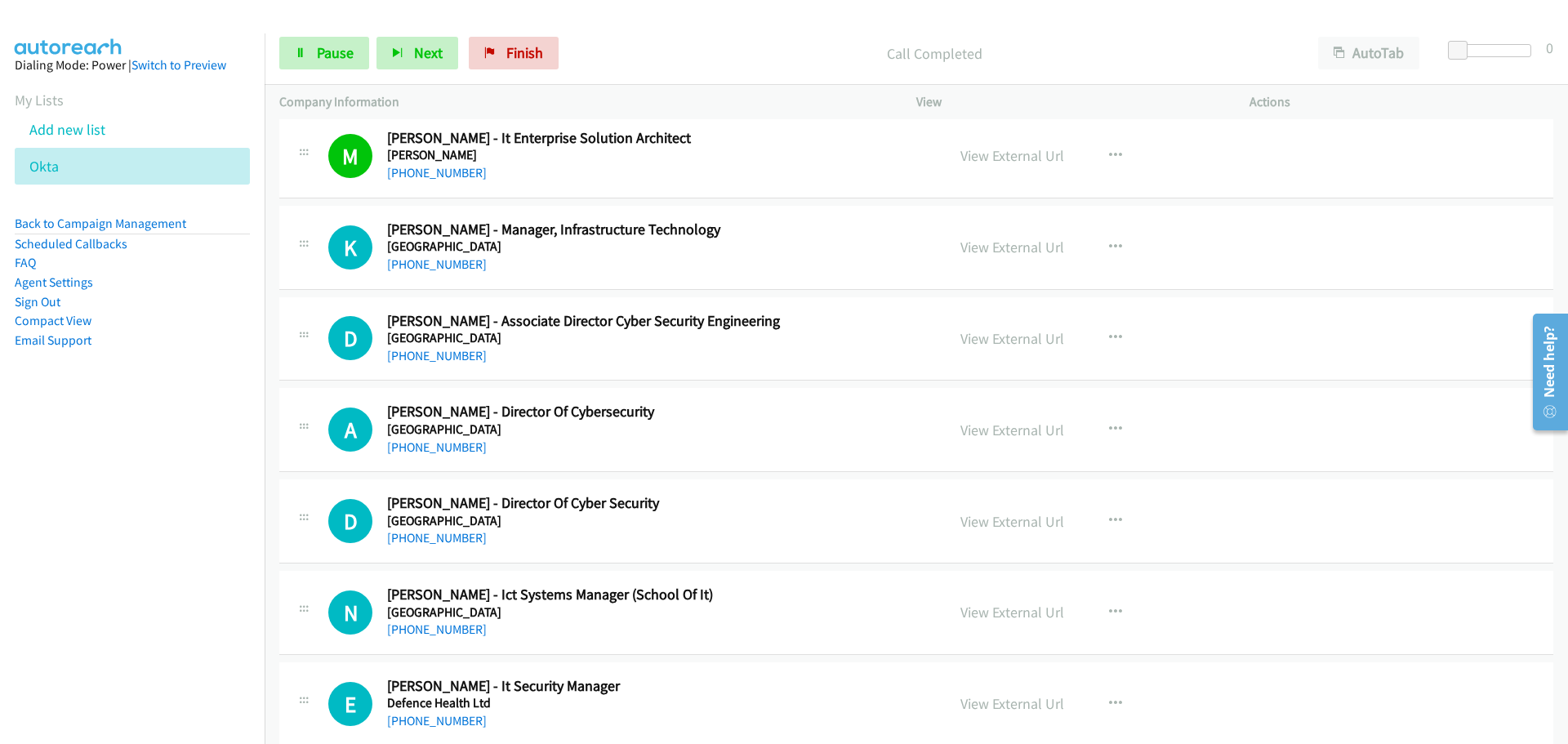
drag, startPoint x: 394, startPoint y: 264, endPoint x: 550, endPoint y: 267, distance: 156.0
click at [394, 264] on link "[PHONE_NUMBER]" at bounding box center [437, 264] width 100 height 16
click at [393, 356] on link "[PHONE_NUMBER]" at bounding box center [437, 355] width 100 height 16
drag, startPoint x: 461, startPoint y: 447, endPoint x: 1538, endPoint y: 462, distance: 1077.1
click at [461, 447] on link "[PHONE_NUMBER]" at bounding box center [437, 447] width 100 height 16
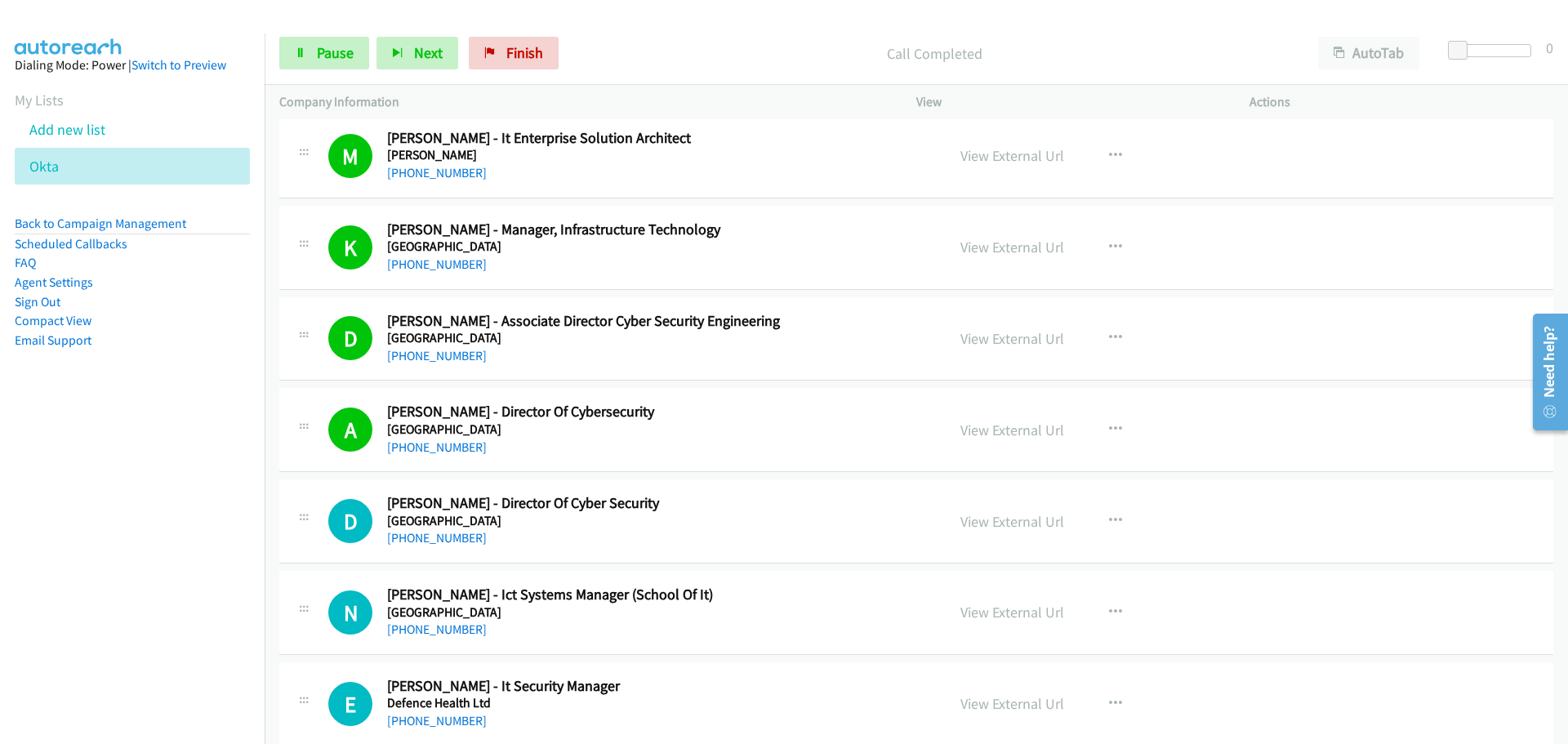
drag, startPoint x: 451, startPoint y: 541, endPoint x: 1558, endPoint y: 533, distance: 1107.0
click at [451, 541] on link "[PHONE_NUMBER]" at bounding box center [437, 537] width 100 height 16
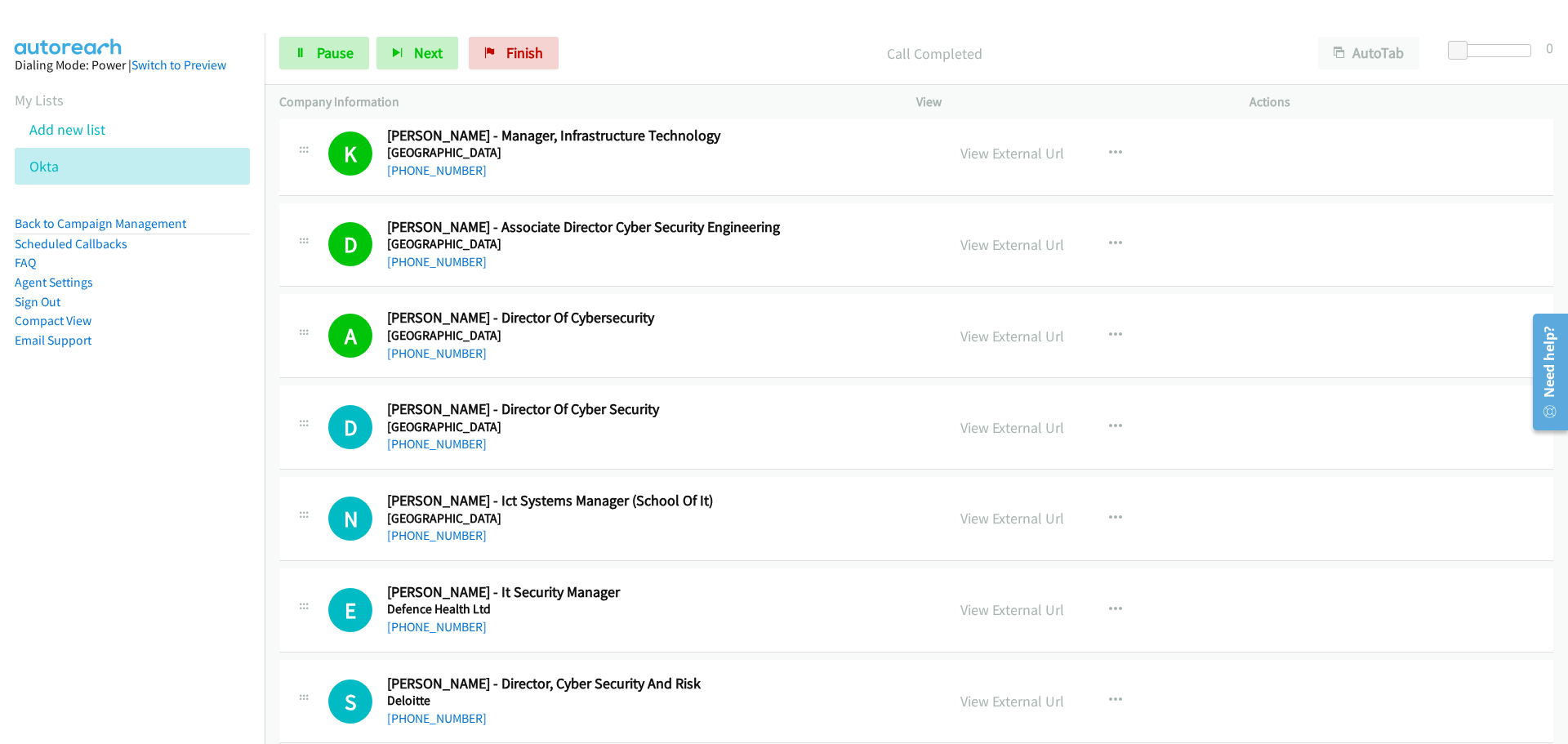
scroll to position [15276, 0]
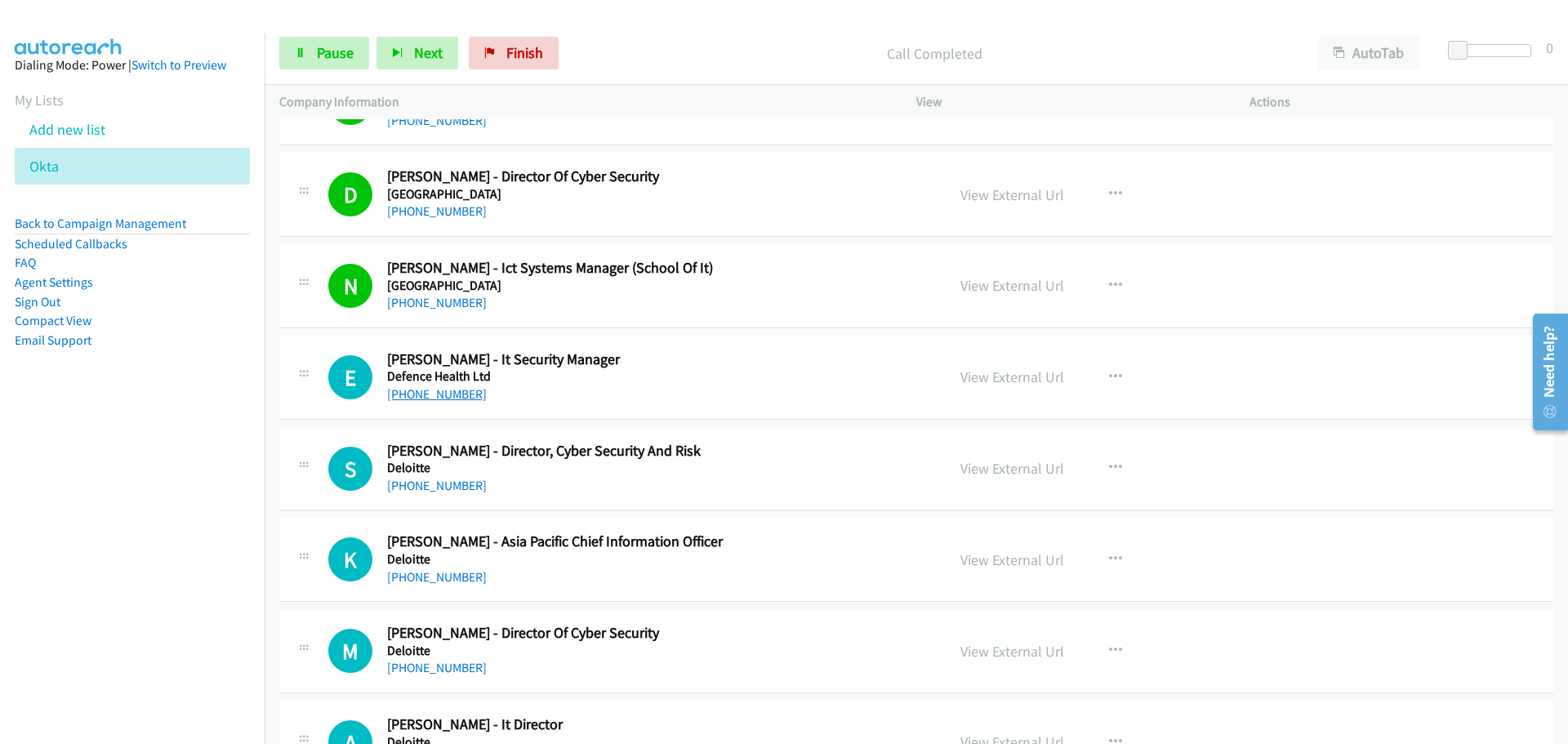
click at [452, 399] on link "[PHONE_NUMBER]" at bounding box center [437, 394] width 100 height 16
click at [449, 489] on link "[PHONE_NUMBER]" at bounding box center [437, 486] width 100 height 16
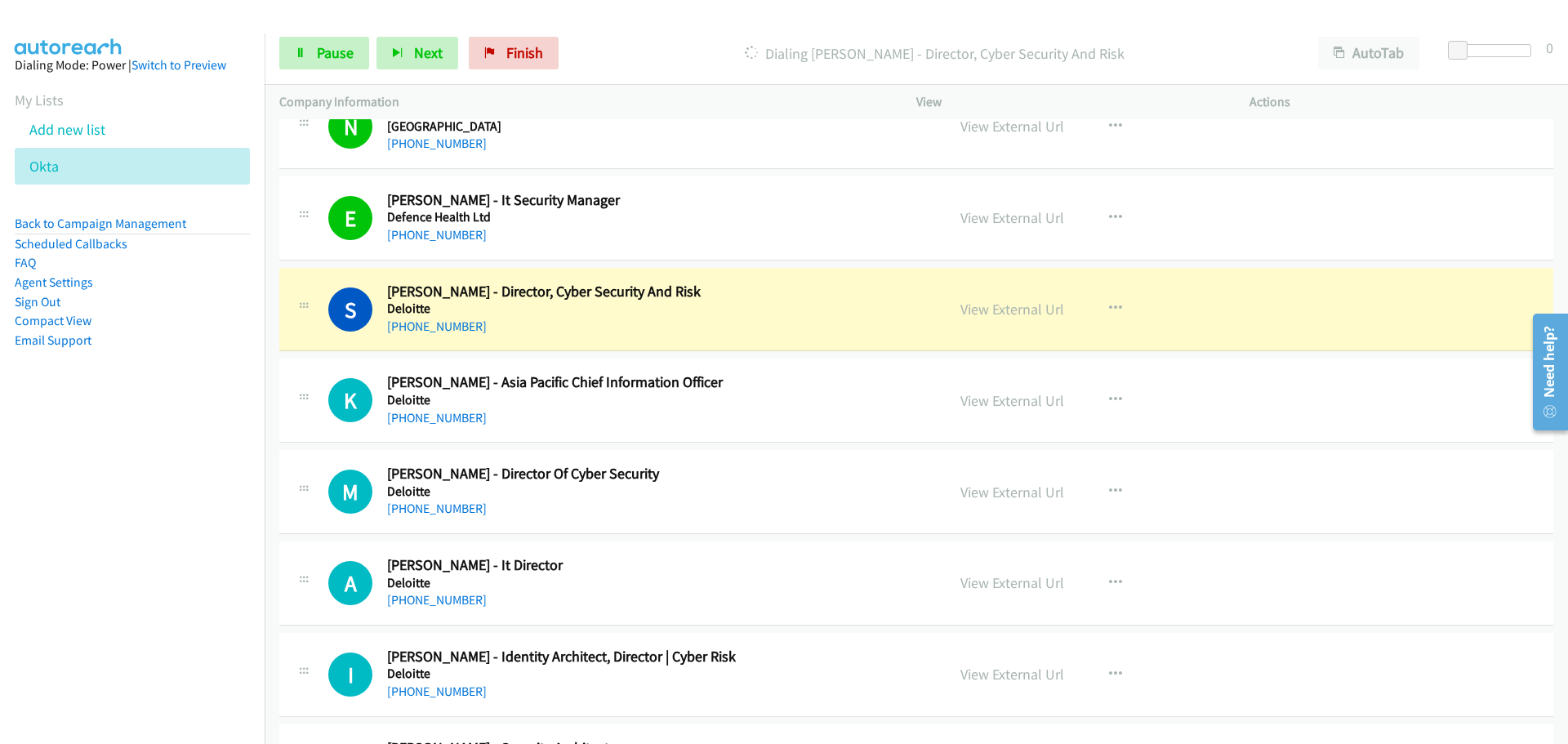
scroll to position [15603, 0]
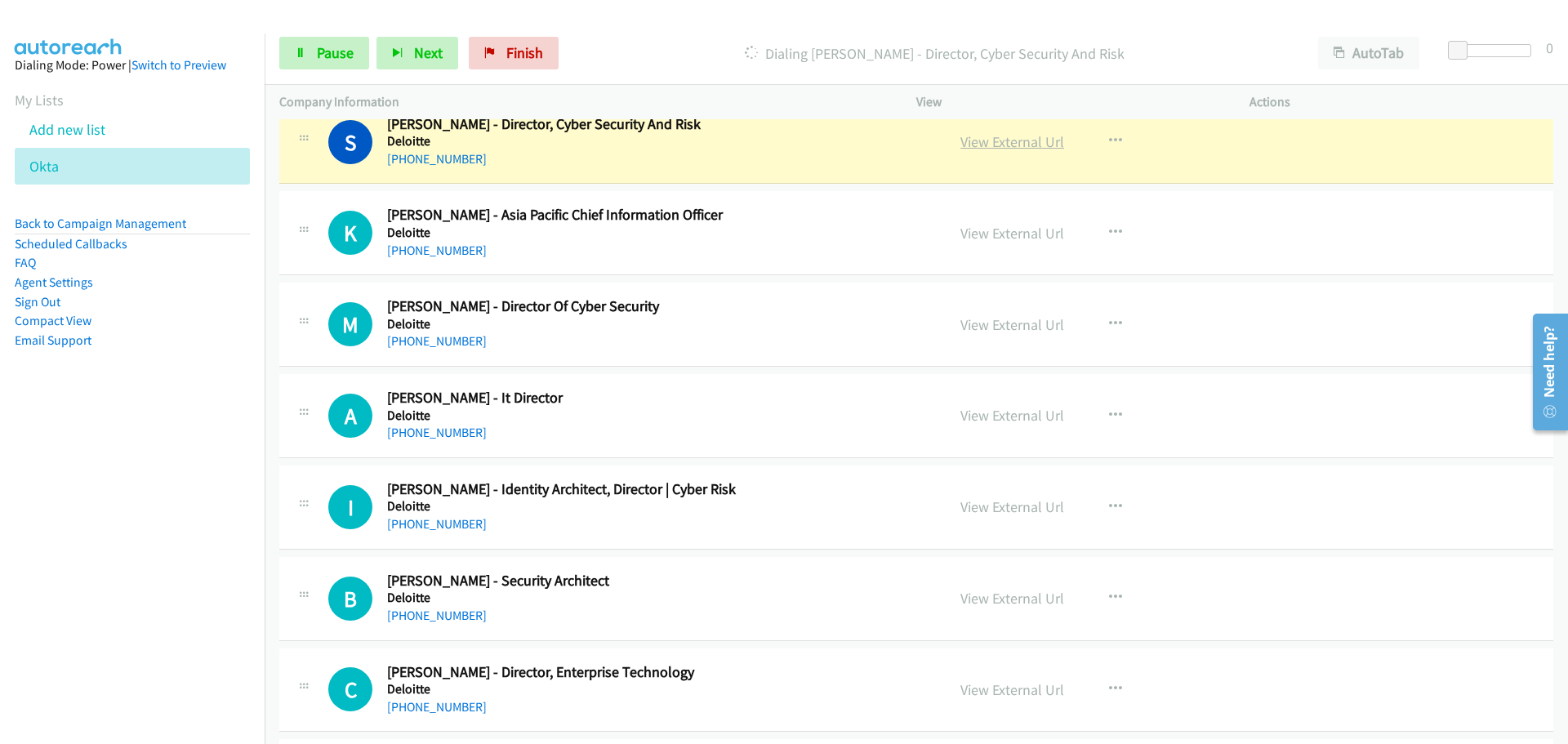
click at [996, 142] on link "View External Url" at bounding box center [1012, 141] width 103 height 18
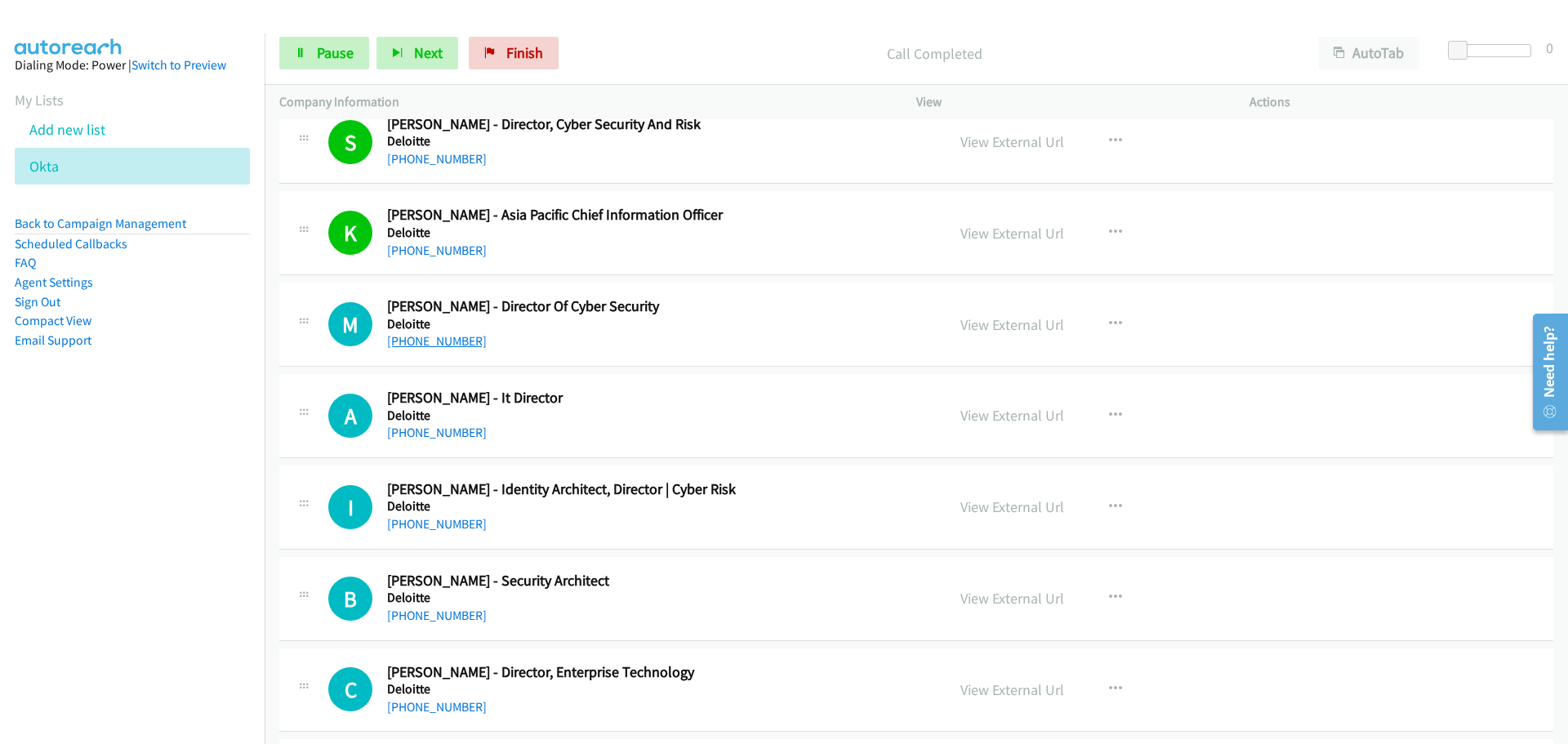
click at [444, 341] on link "[PHONE_NUMBER]" at bounding box center [437, 341] width 100 height 16
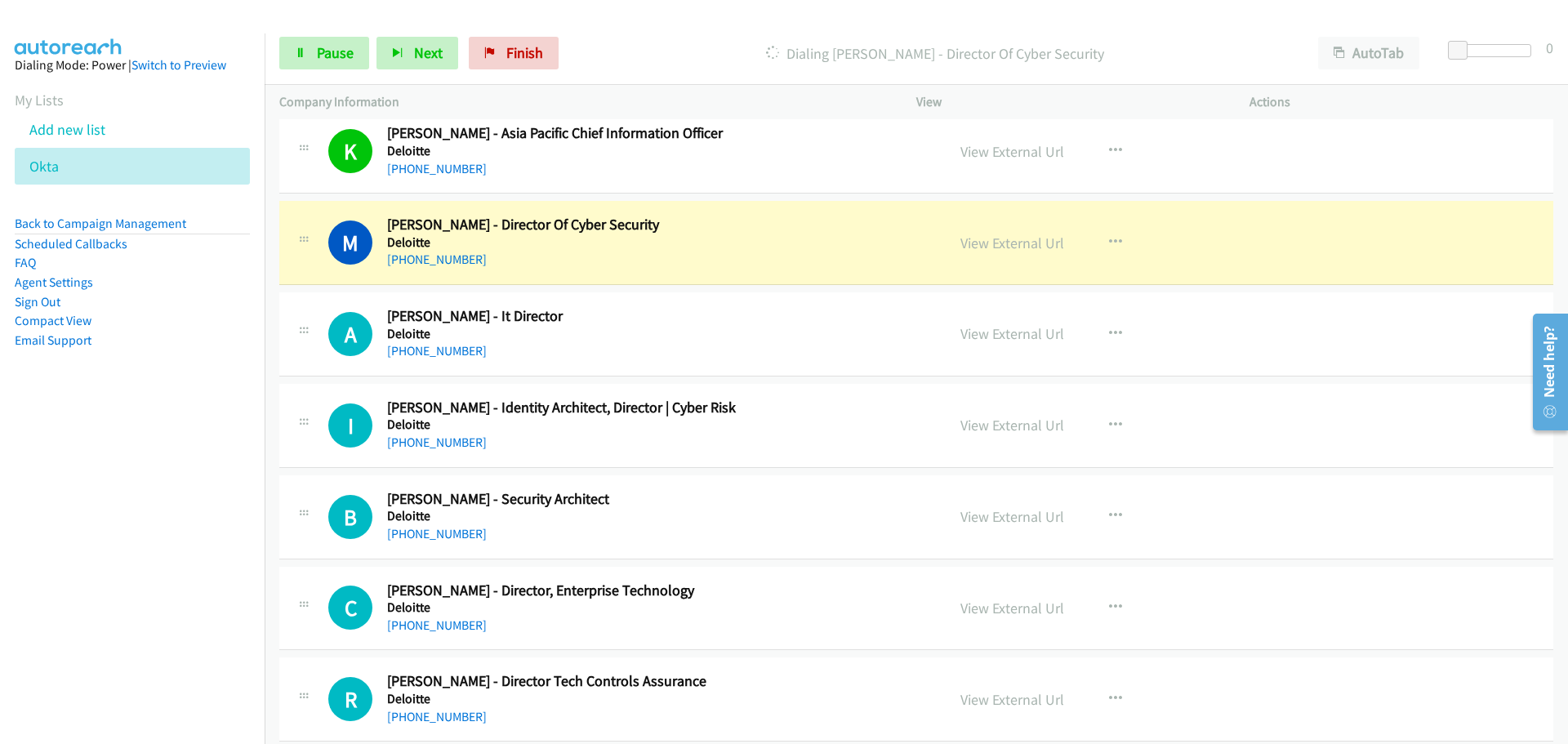
scroll to position [15766, 0]
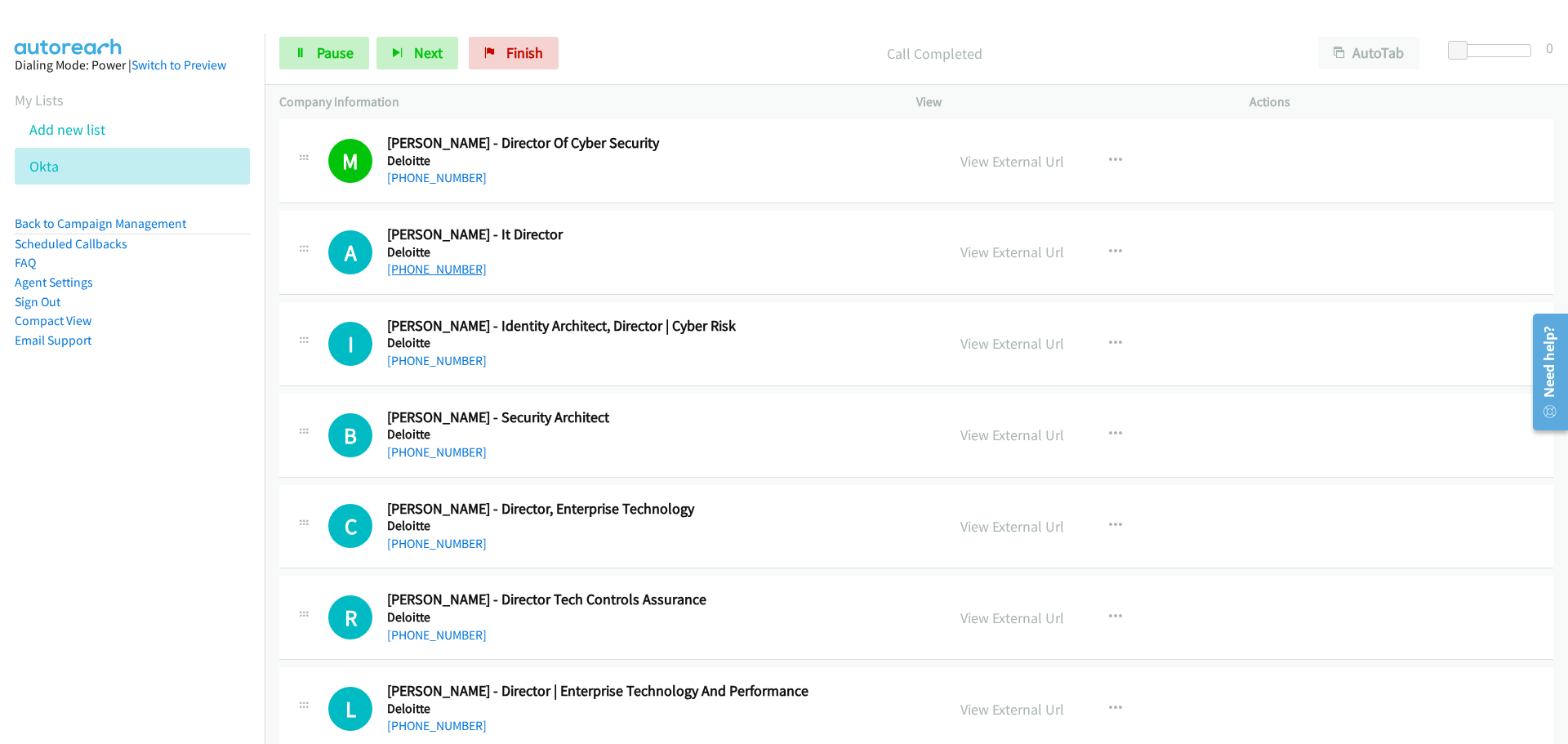
click at [460, 269] on link "[PHONE_NUMBER]" at bounding box center [437, 269] width 100 height 16
click at [461, 359] on link "[PHONE_NUMBER]" at bounding box center [437, 360] width 100 height 16
click at [431, 444] on link "[PHONE_NUMBER]" at bounding box center [437, 451] width 100 height 16
click at [424, 538] on link "[PHONE_NUMBER]" at bounding box center [437, 544] width 100 height 16
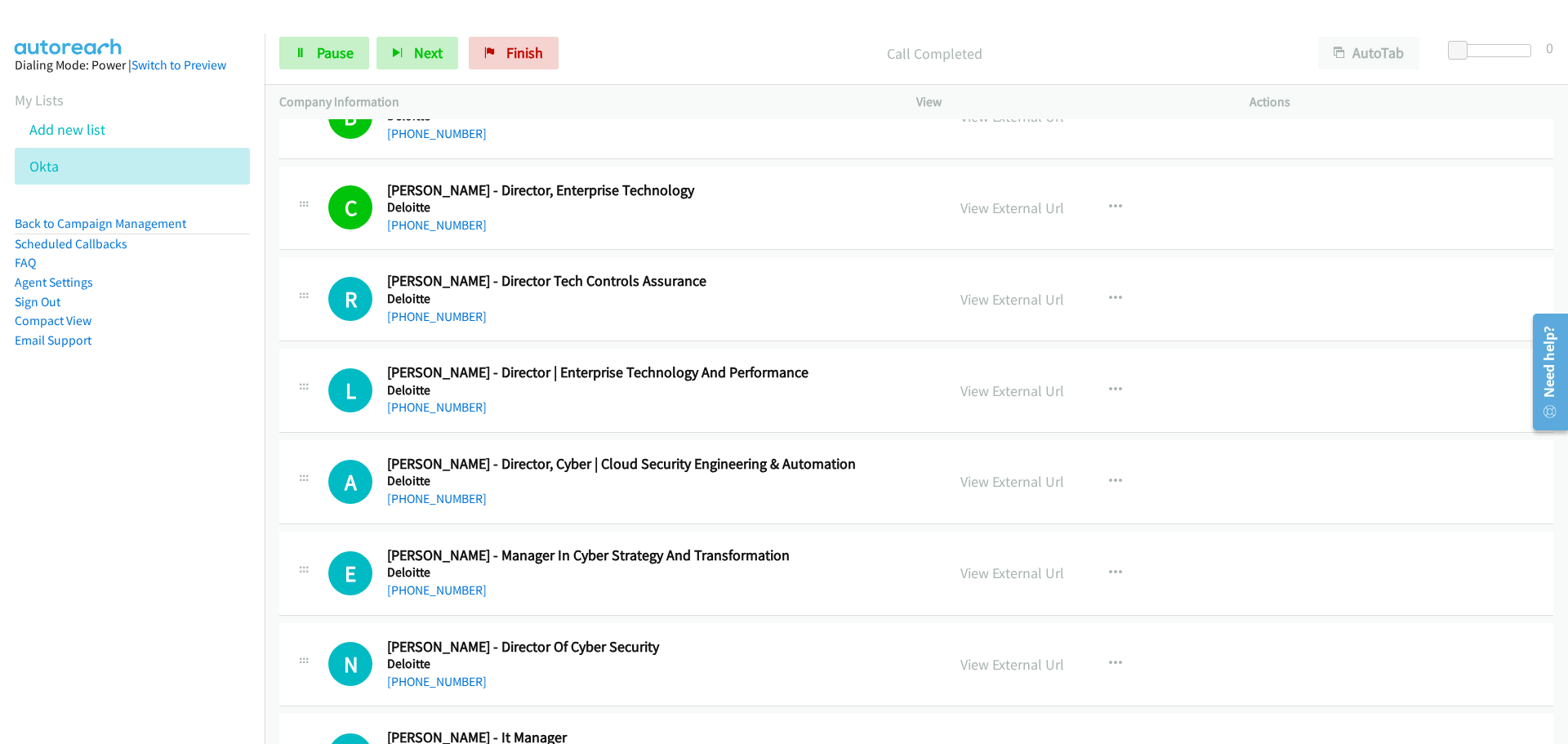
scroll to position [16093, 0]
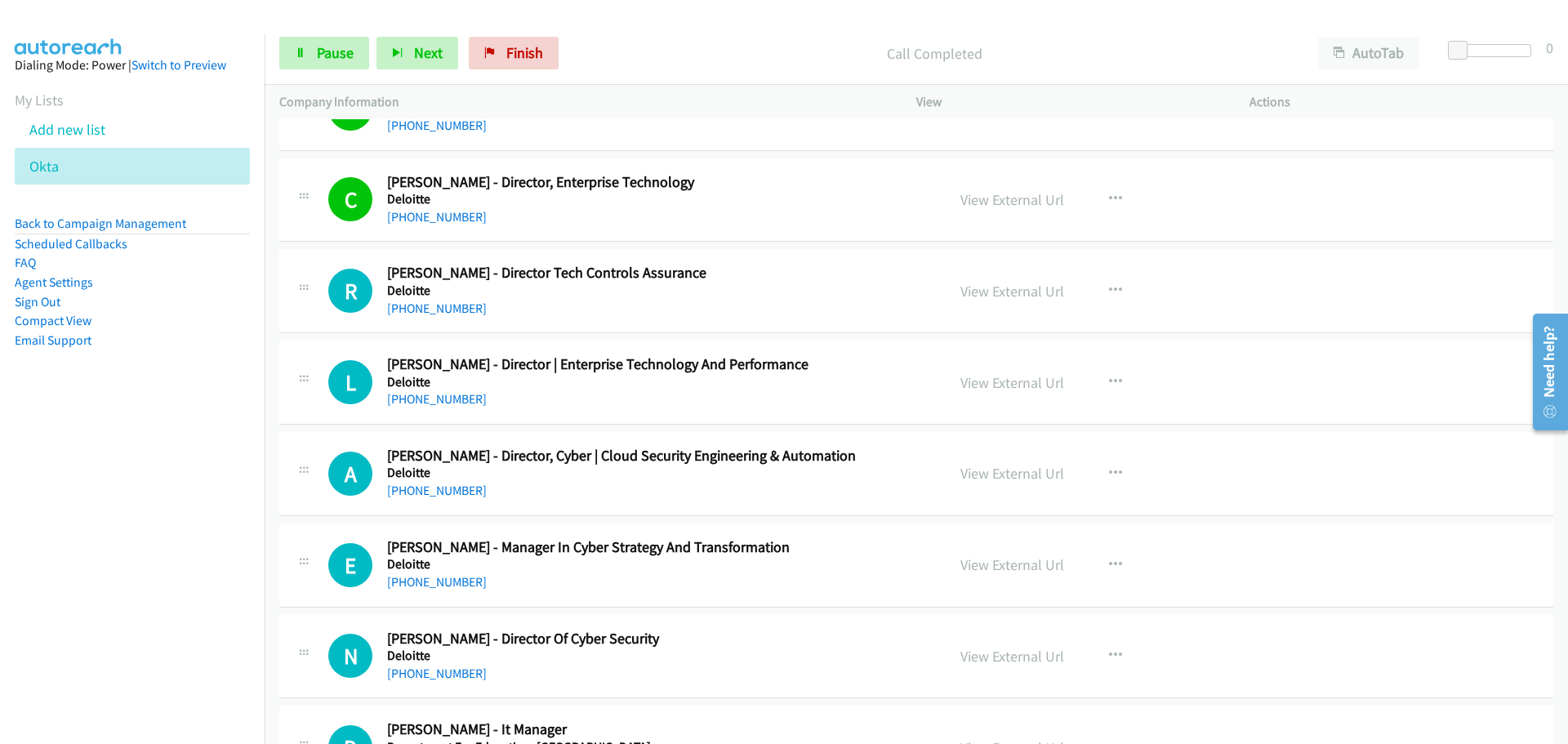
click at [458, 317] on div "[PHONE_NUMBER]" at bounding box center [655, 308] width 538 height 19
click at [458, 308] on link "[PHONE_NUMBER]" at bounding box center [437, 308] width 100 height 16
click at [442, 402] on link "[PHONE_NUMBER]" at bounding box center [437, 399] width 100 height 16
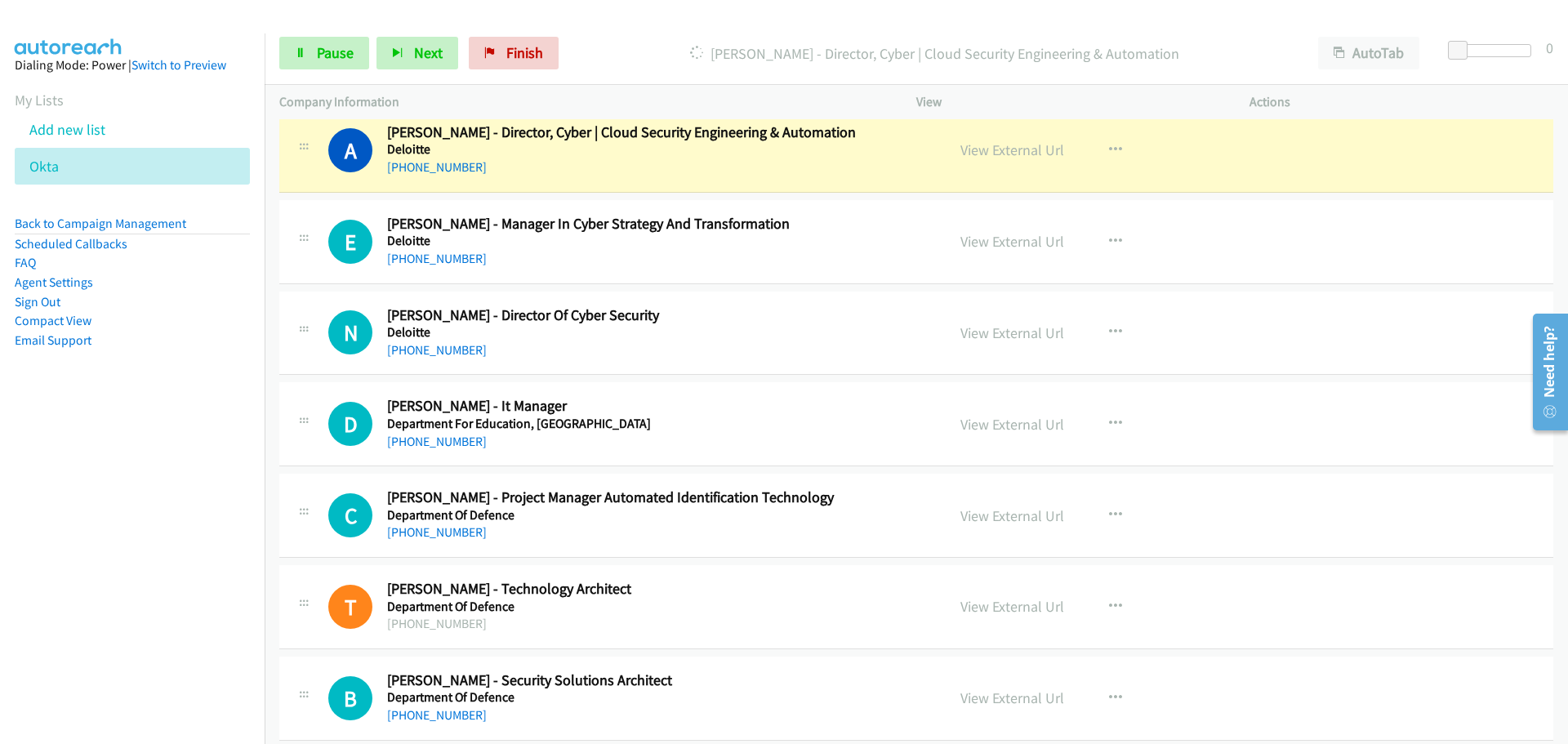
scroll to position [16420, 0]
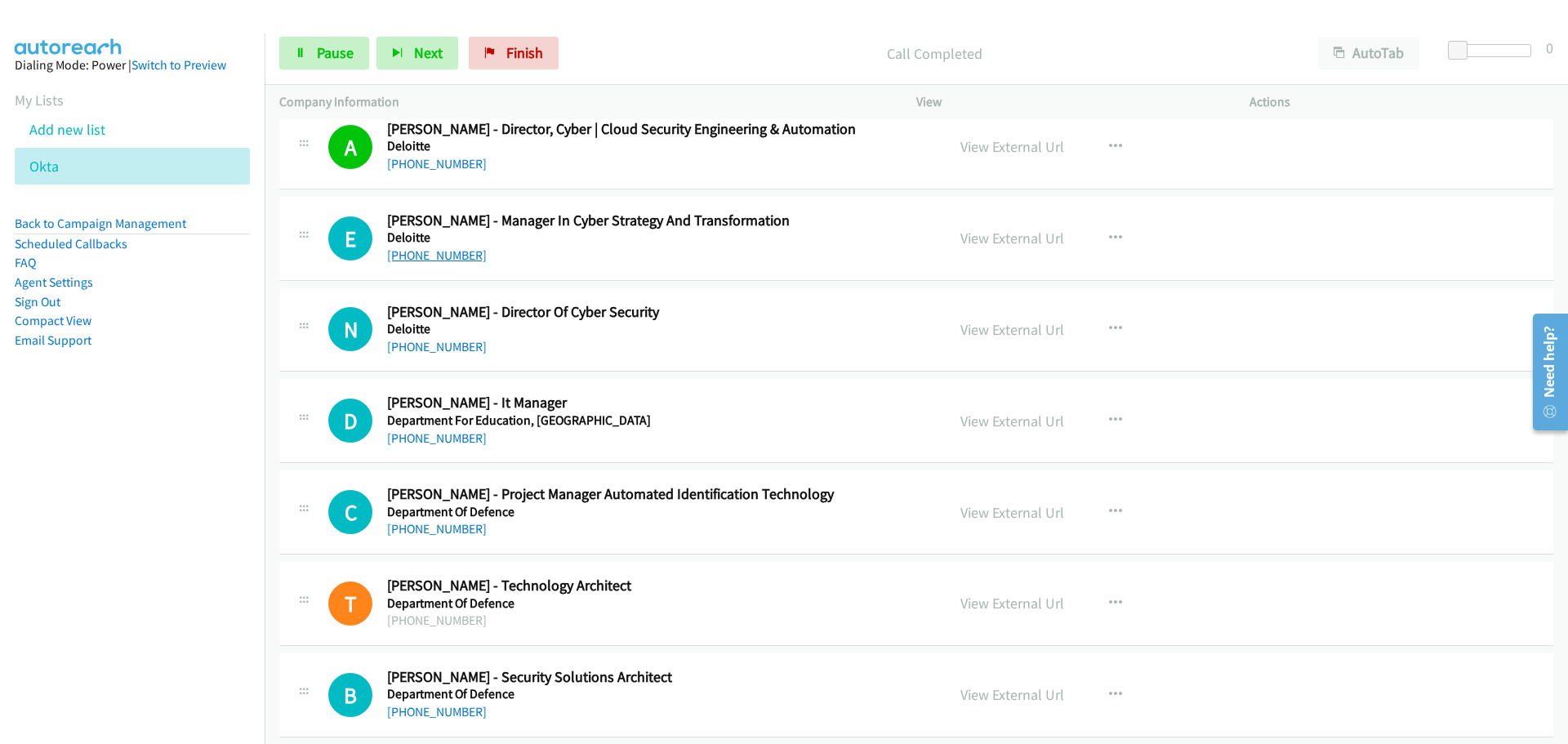
drag, startPoint x: 430, startPoint y: 257, endPoint x: 1277, endPoint y: 350, distance: 852.1
click at [430, 257] on link "[PHONE_NUMBER]" at bounding box center [437, 255] width 100 height 16
drag, startPoint x: 462, startPoint y: 437, endPoint x: 474, endPoint y: 435, distance: 12.2
click at [462, 437] on link "[PHONE_NUMBER]" at bounding box center [437, 438] width 100 height 16
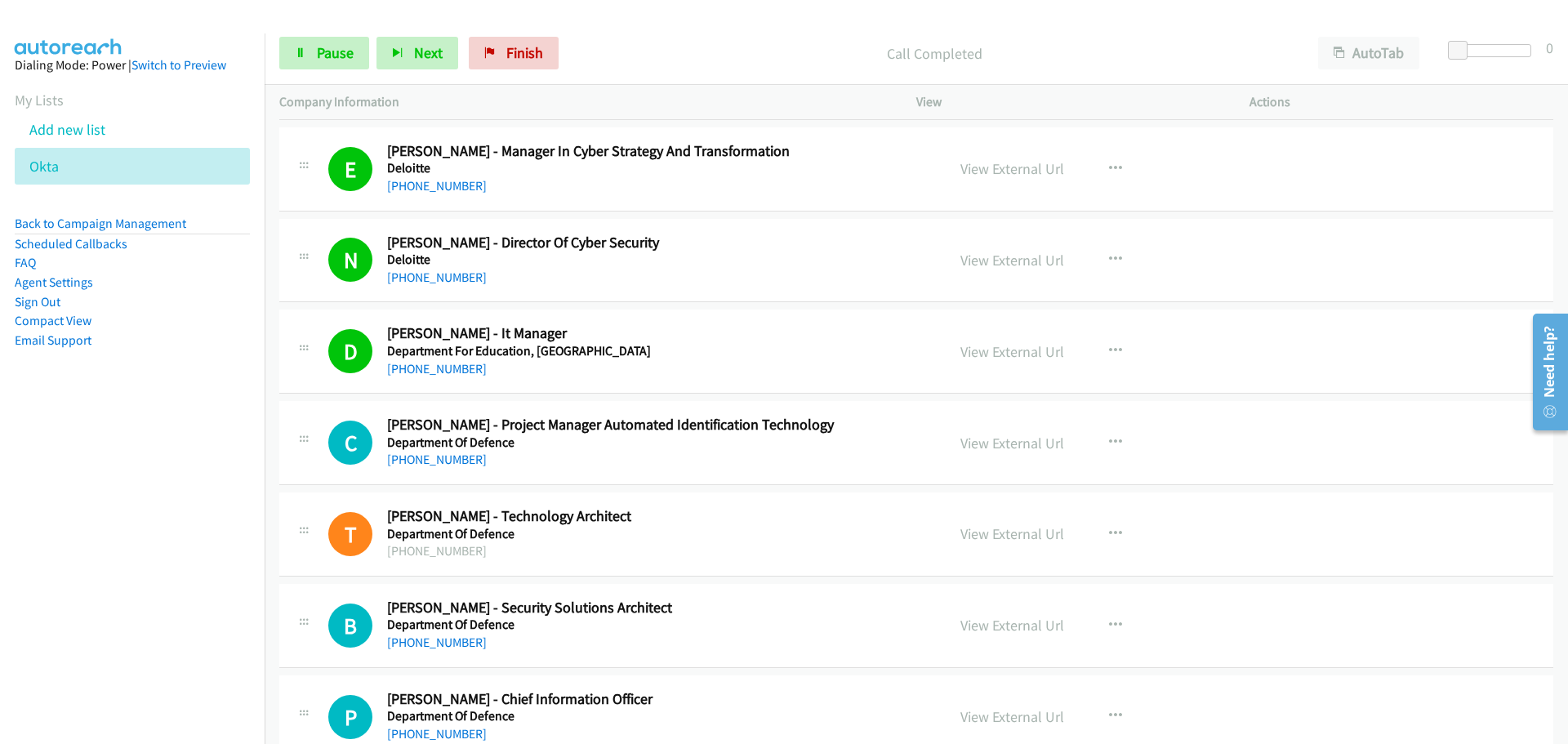
scroll to position [16583, 0]
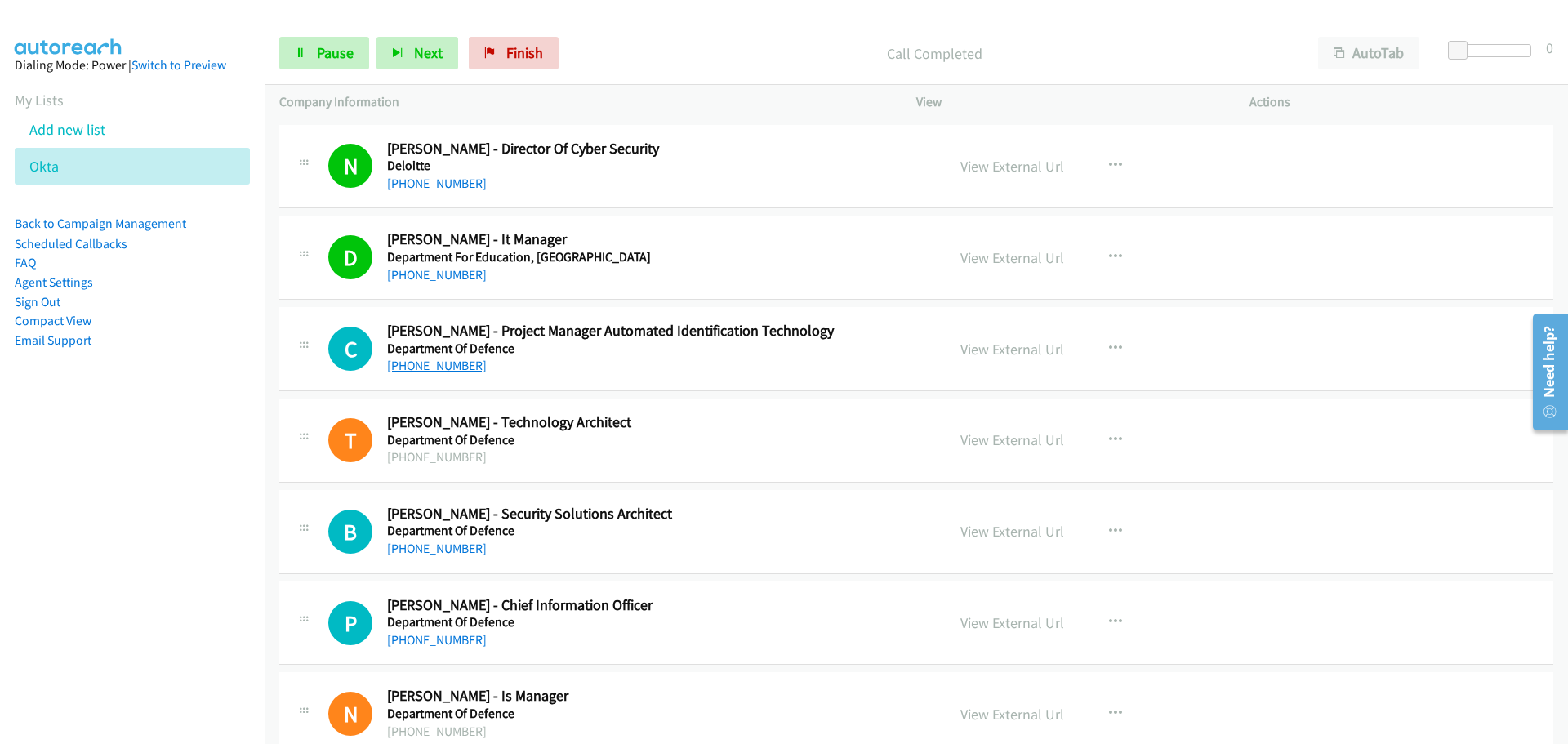
click at [432, 365] on link "[PHONE_NUMBER]" at bounding box center [437, 366] width 100 height 16
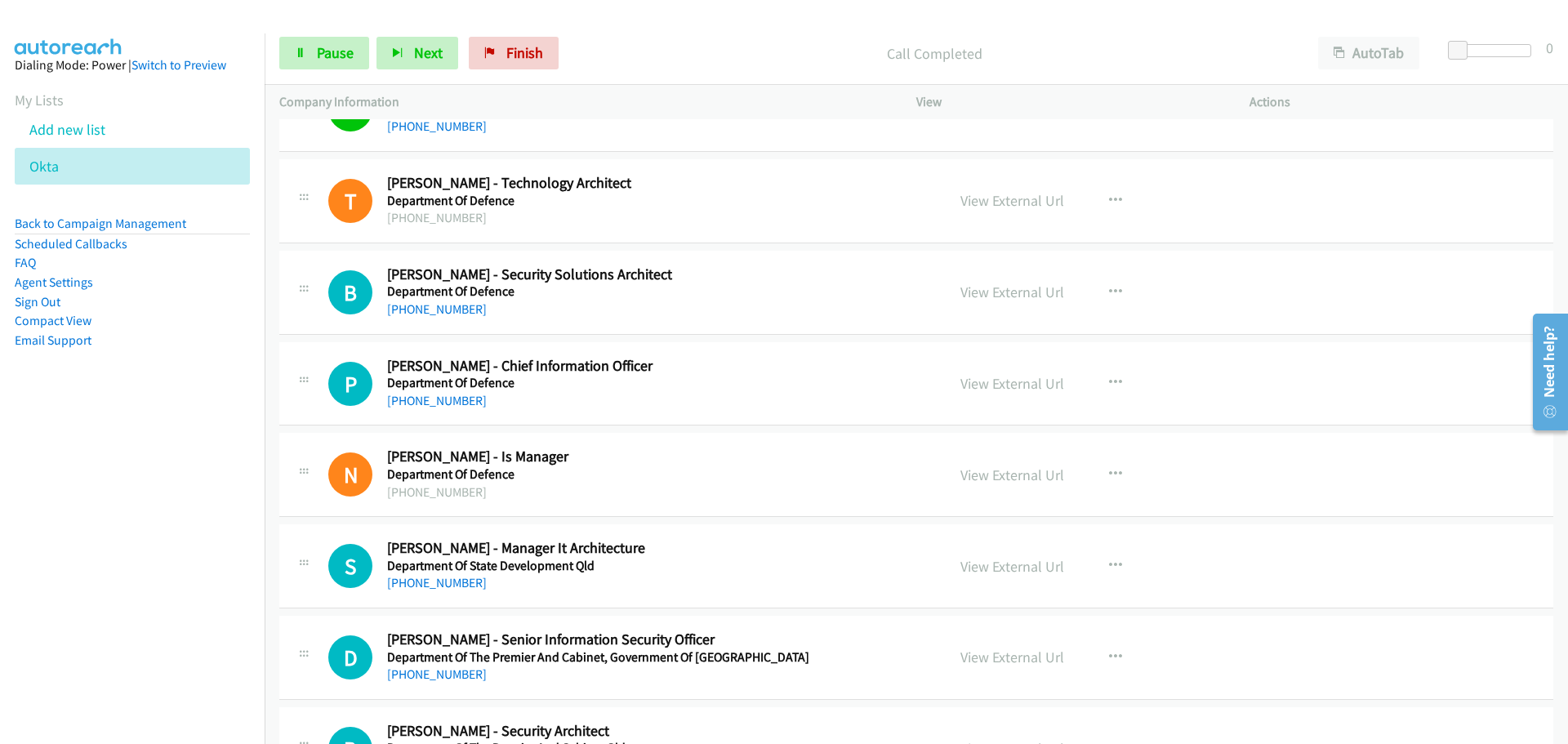
scroll to position [16910, 0]
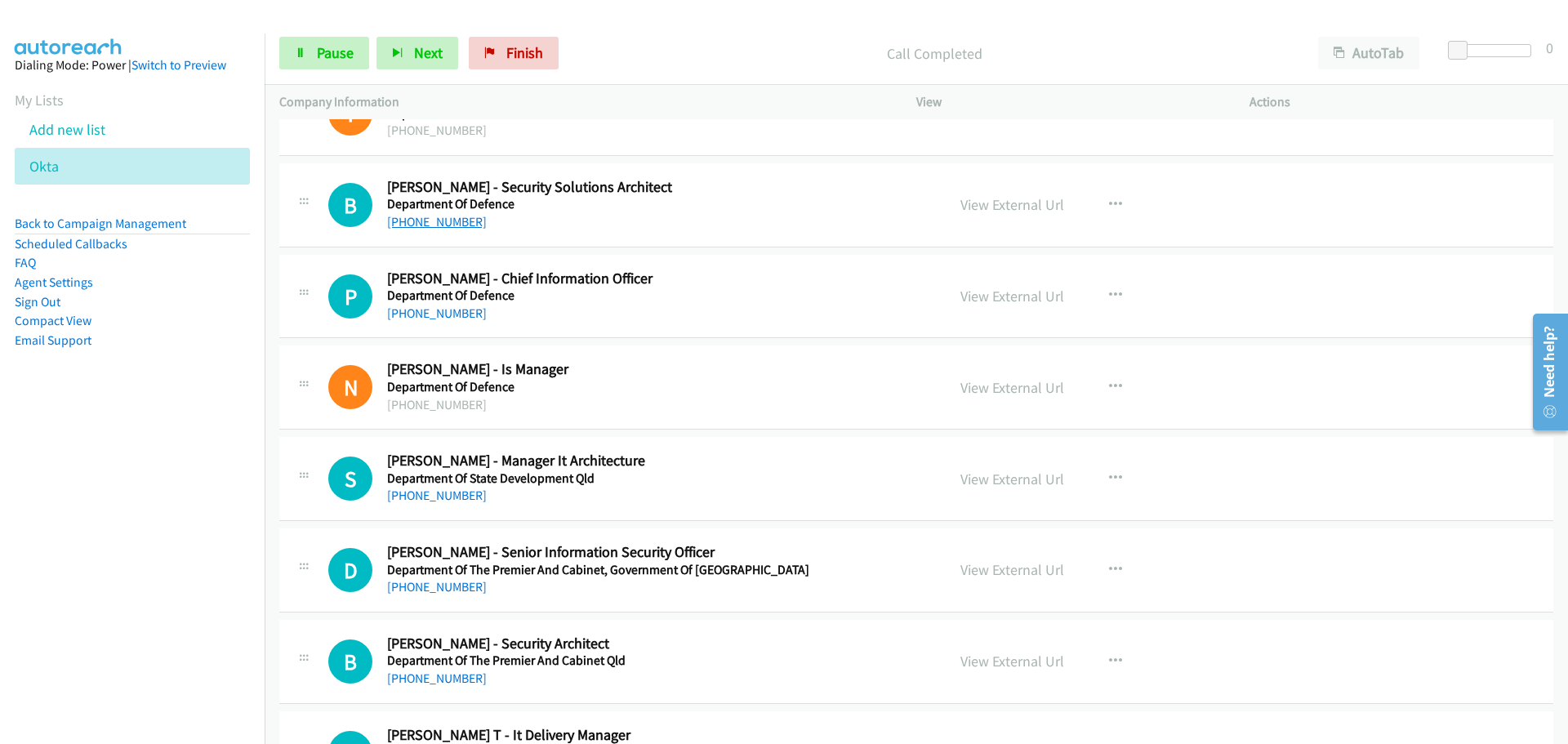
click at [439, 222] on link "[PHONE_NUMBER]" at bounding box center [437, 222] width 100 height 16
drag, startPoint x: 413, startPoint y: 312, endPoint x: 959, endPoint y: 363, distance: 548.4
click at [413, 312] on link "[PHONE_NUMBER]" at bounding box center [437, 313] width 100 height 16
click at [416, 494] on link "[PHONE_NUMBER]" at bounding box center [437, 495] width 100 height 16
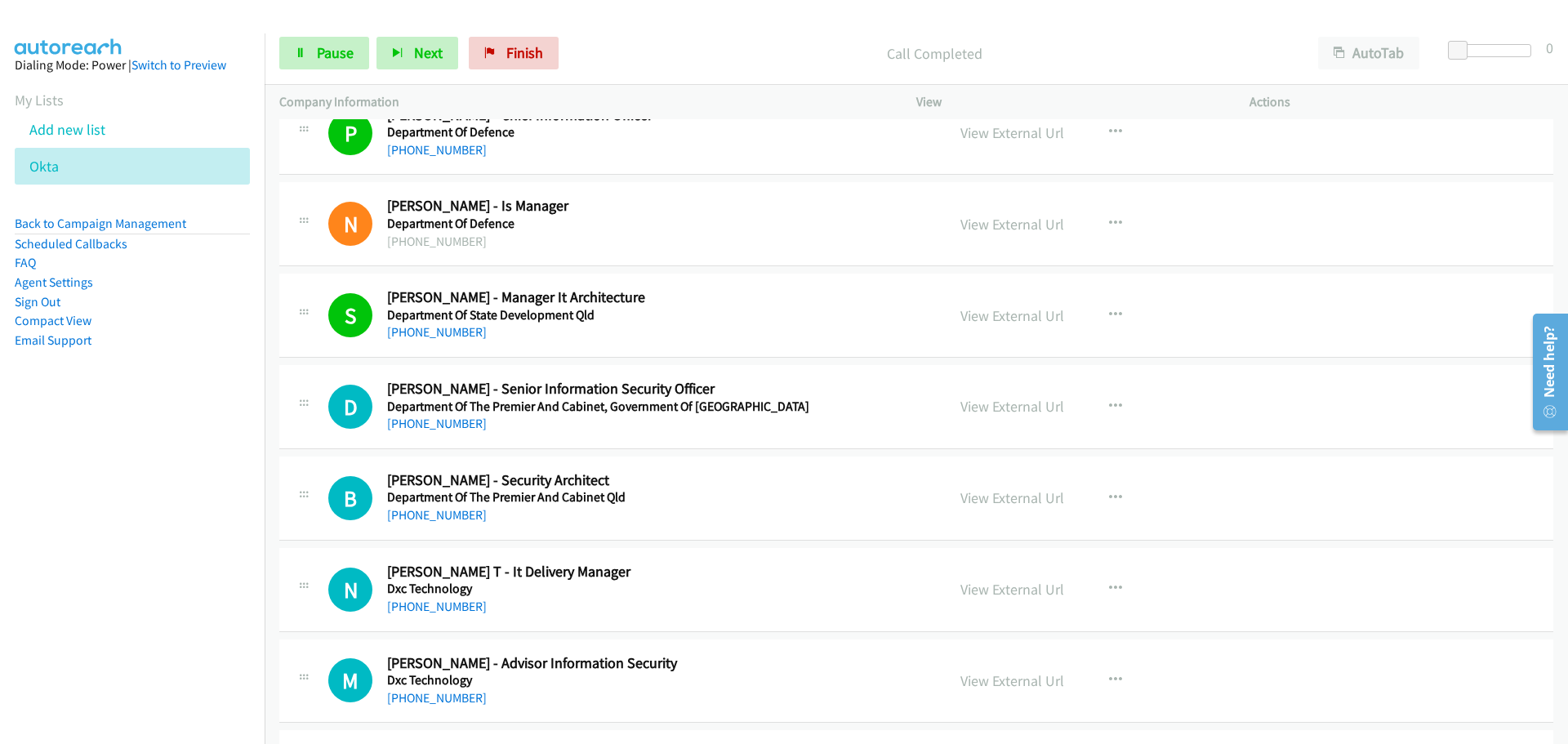
drag, startPoint x: 458, startPoint y: 425, endPoint x: 873, endPoint y: 443, distance: 415.4
click at [458, 425] on link "[PHONE_NUMBER]" at bounding box center [437, 423] width 100 height 16
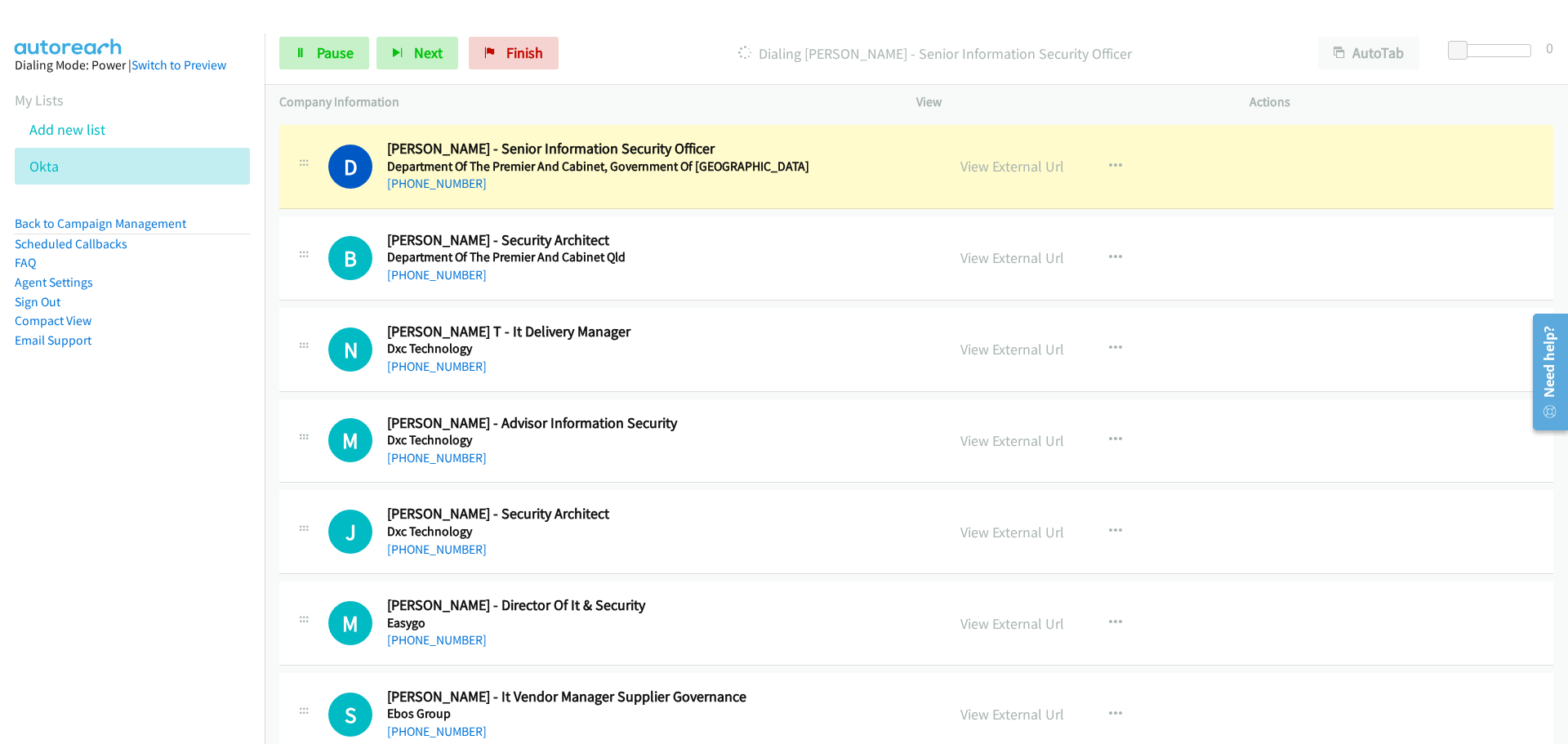
scroll to position [17319, 0]
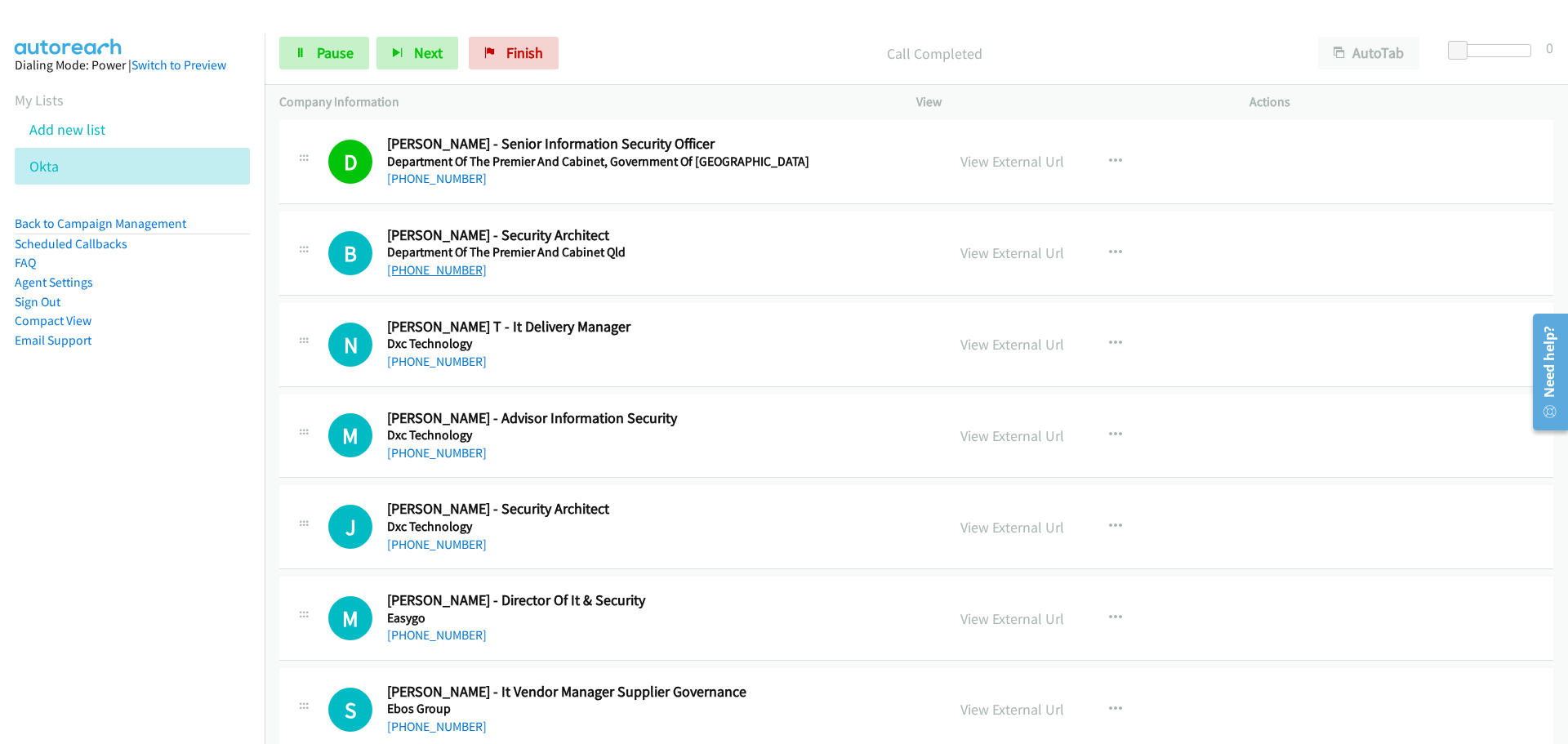
drag, startPoint x: 454, startPoint y: 272, endPoint x: 464, endPoint y: 272, distance: 10.0
click at [454, 272] on link "[PHONE_NUMBER]" at bounding box center [437, 270] width 100 height 16
click at [422, 358] on link "[PHONE_NUMBER]" at bounding box center [437, 361] width 100 height 16
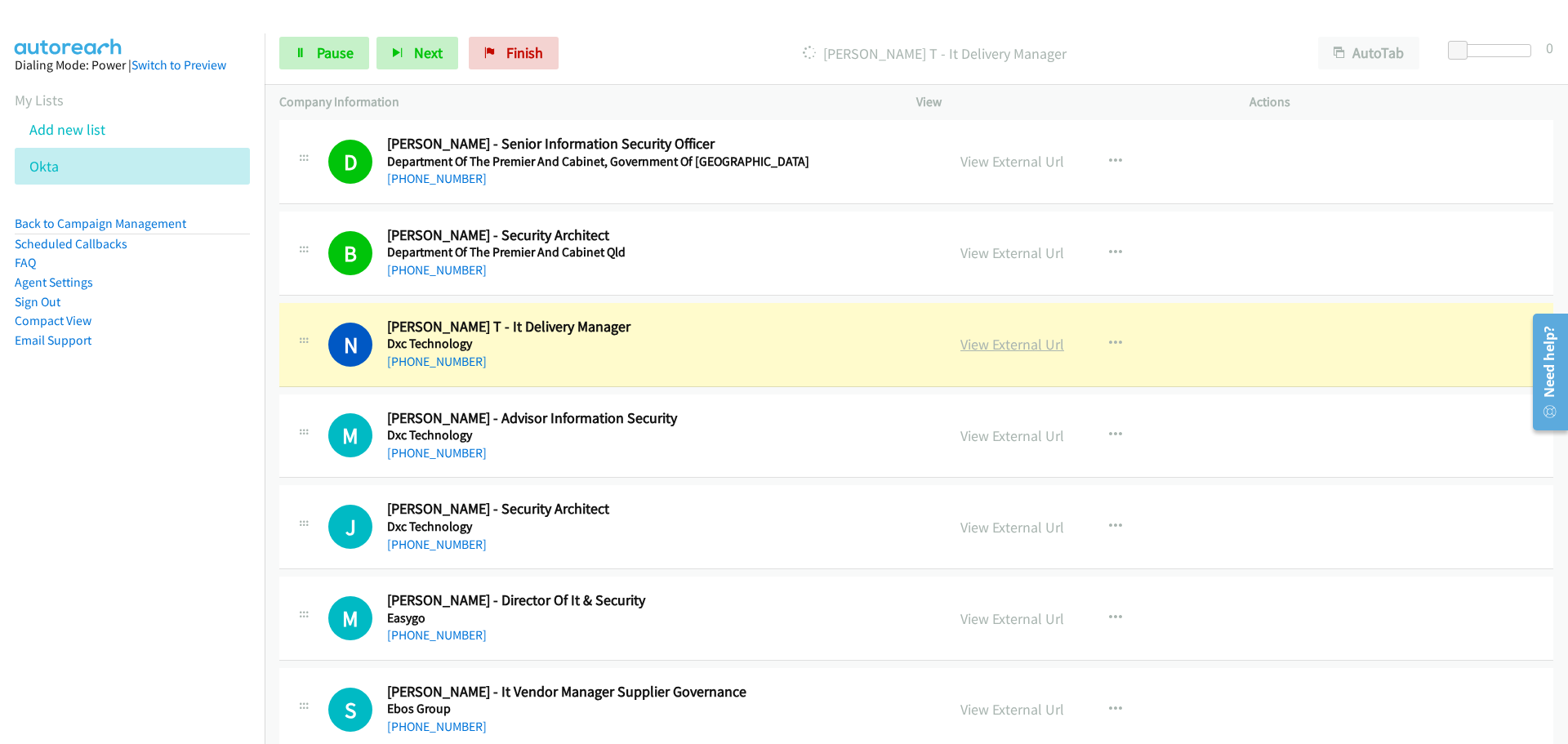
click at [1017, 348] on link "View External Url" at bounding box center [1012, 344] width 103 height 18
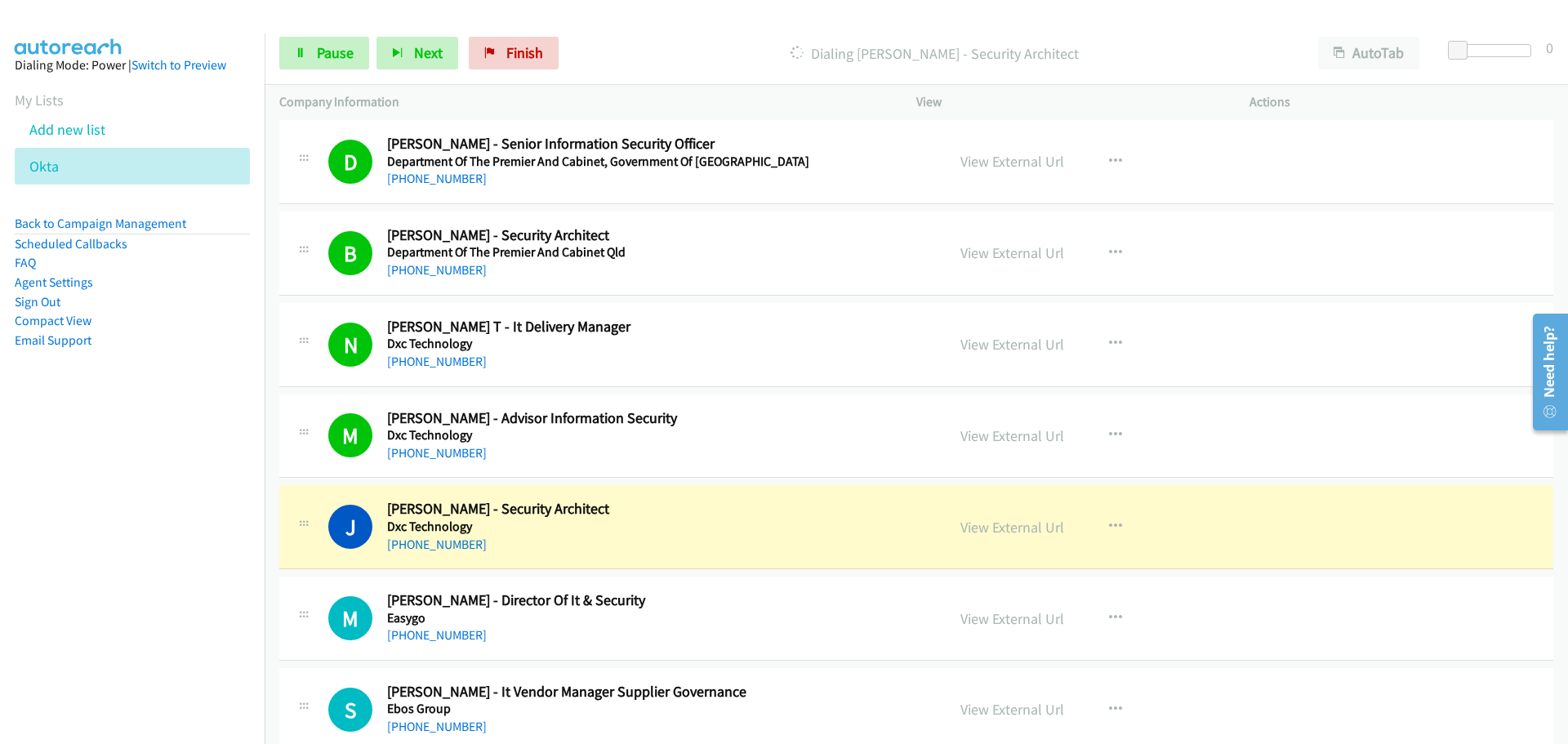
scroll to position [17646, 0]
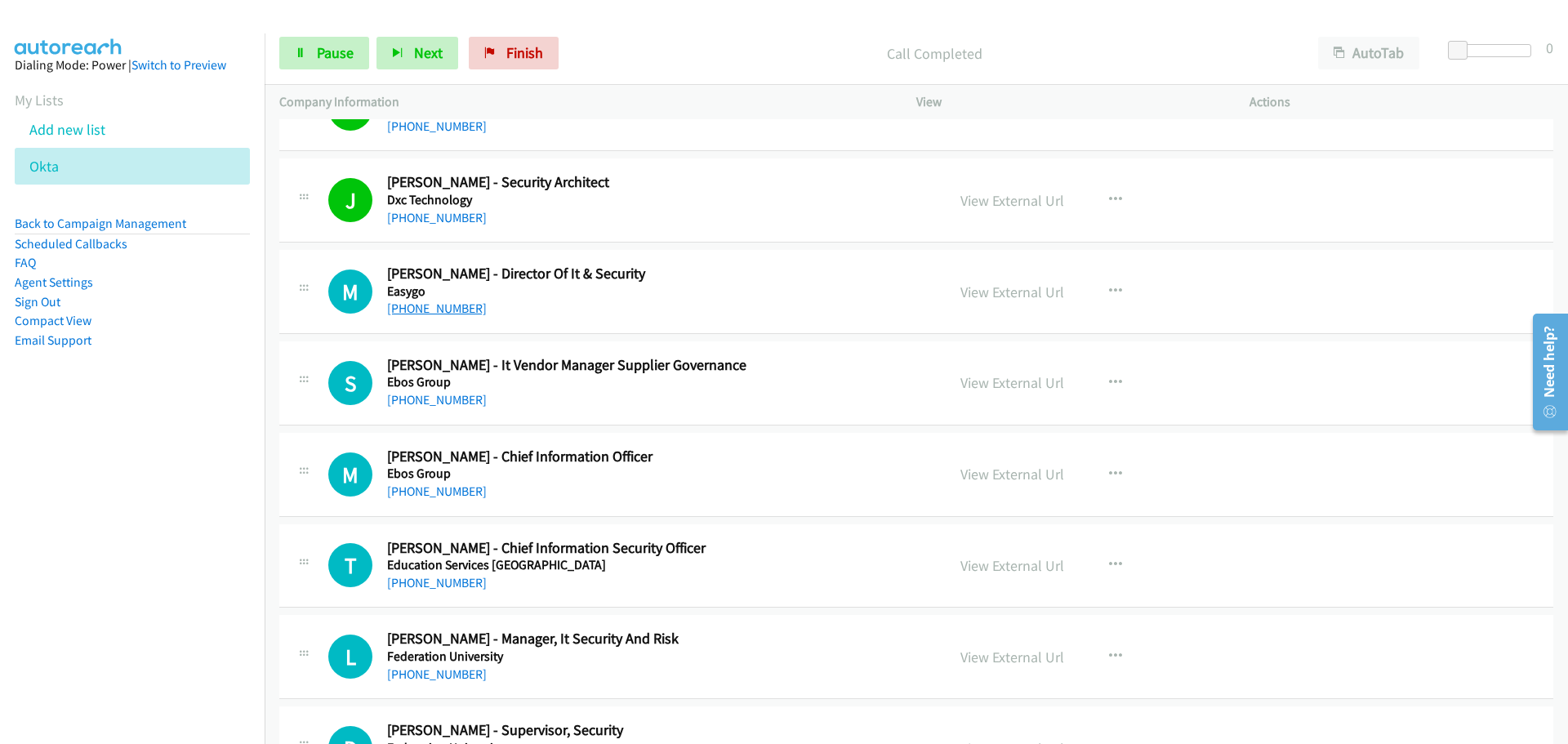
click at [418, 316] on link "[PHONE_NUMBER]" at bounding box center [437, 308] width 100 height 16
click at [402, 394] on link "[PHONE_NUMBER]" at bounding box center [437, 400] width 100 height 16
click at [425, 494] on link "[PHONE_NUMBER]" at bounding box center [437, 491] width 100 height 16
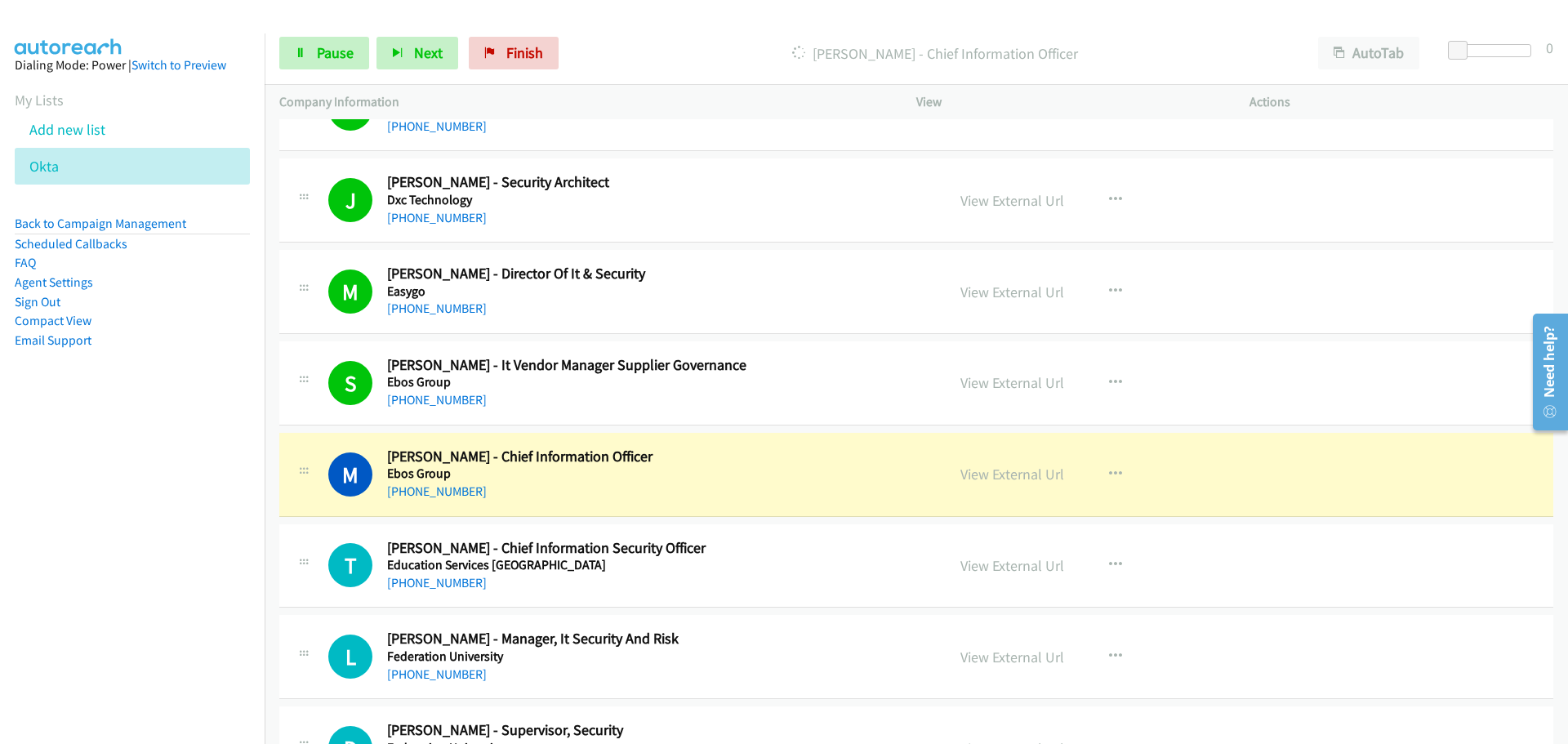
scroll to position [17972, 0]
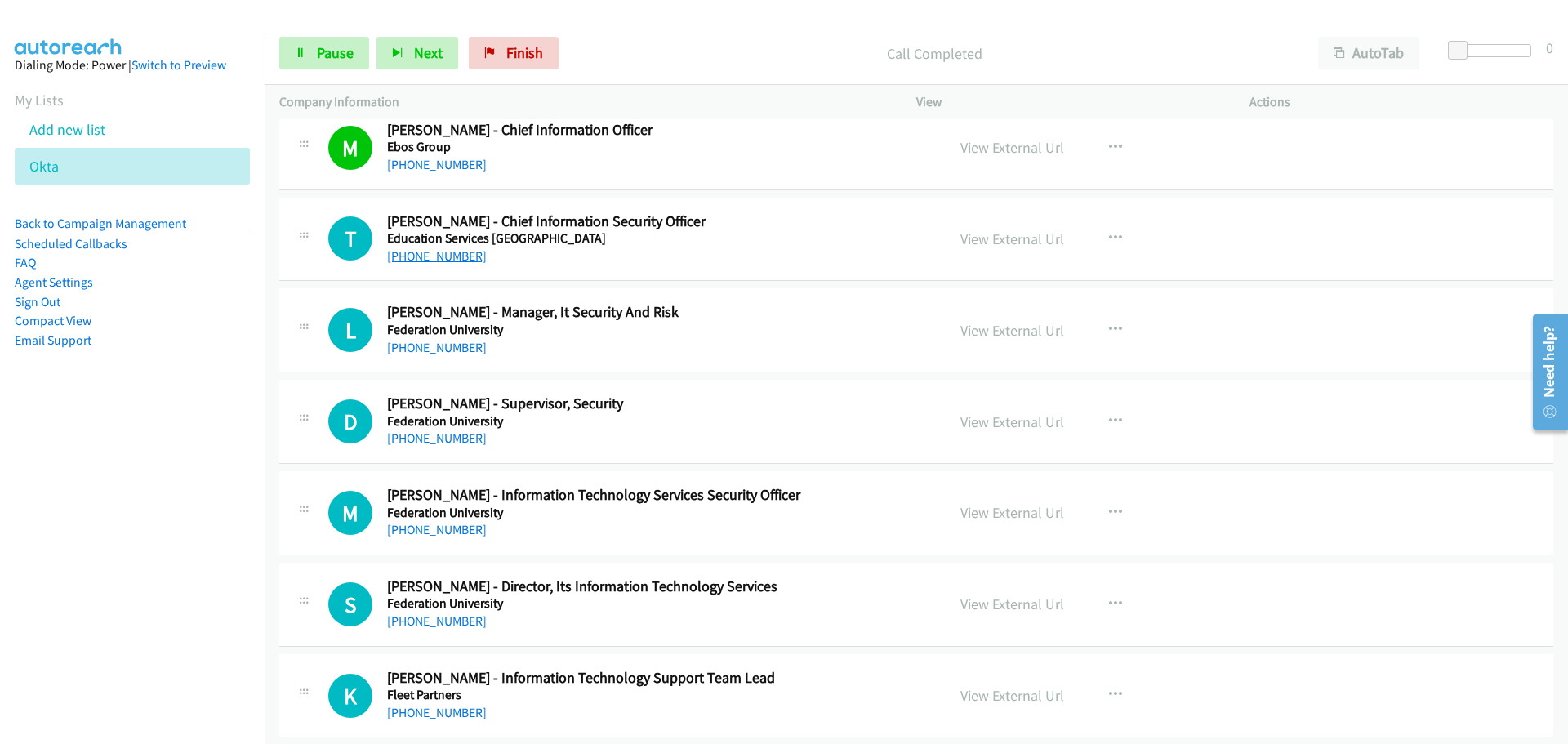
click at [446, 250] on link "[PHONE_NUMBER]" at bounding box center [437, 256] width 100 height 16
click at [439, 344] on link "[PHONE_NUMBER]" at bounding box center [437, 347] width 100 height 16
drag, startPoint x: 437, startPoint y: 435, endPoint x: 1530, endPoint y: 627, distance: 1109.7
click at [437, 435] on link "[PHONE_NUMBER]" at bounding box center [437, 438] width 100 height 16
click at [434, 534] on link "[PHONE_NUMBER]" at bounding box center [437, 530] width 100 height 16
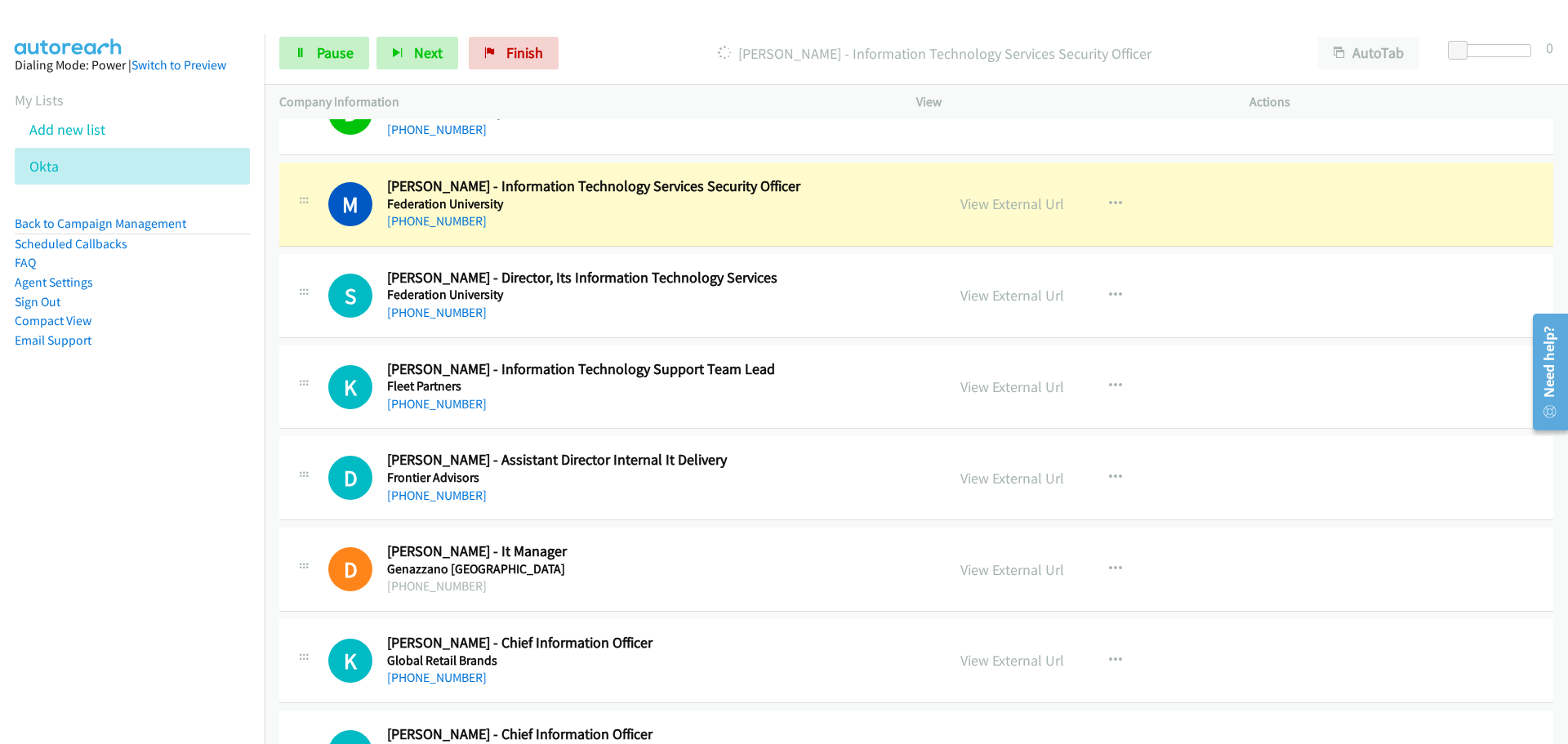
scroll to position [18299, 0]
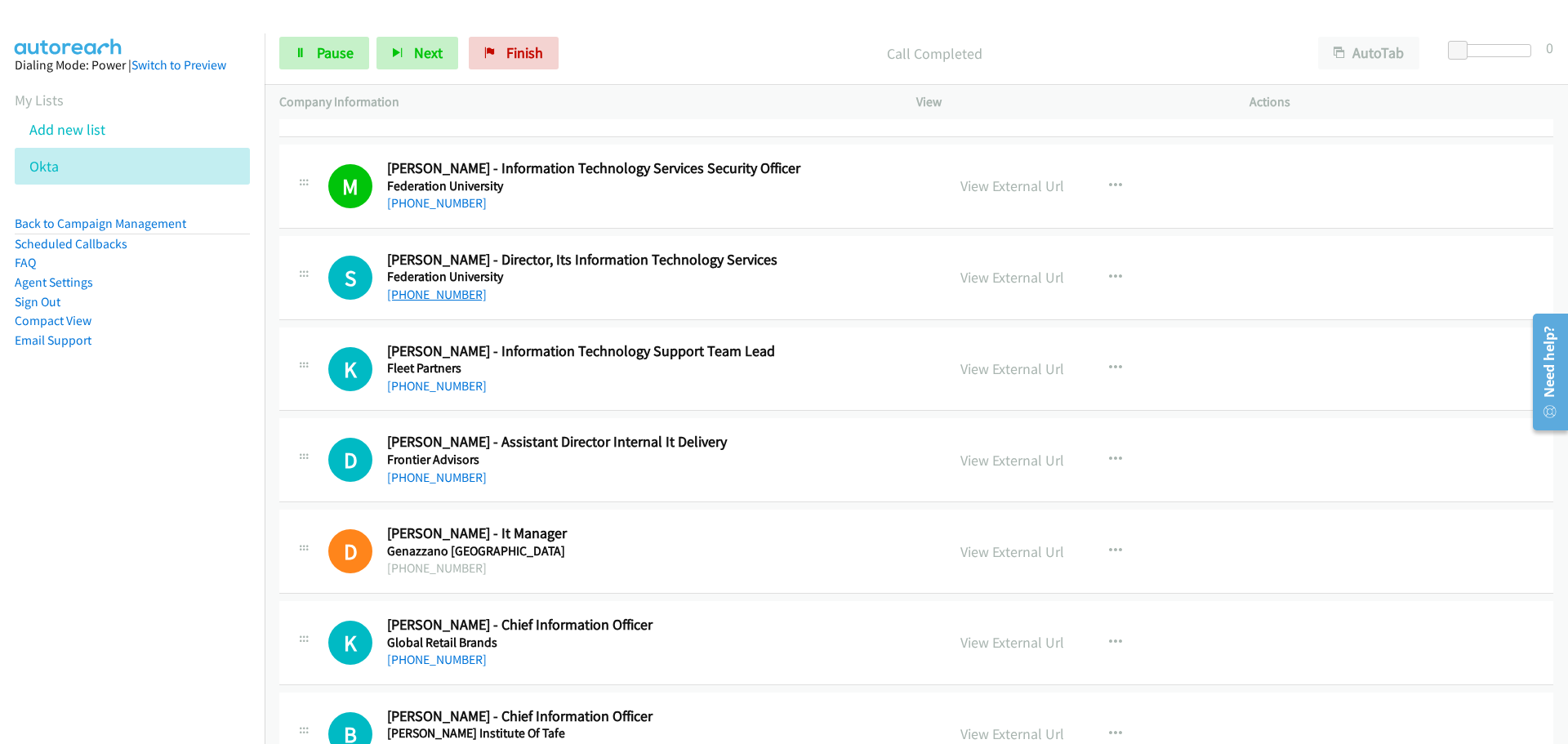
click at [427, 292] on link "[PHONE_NUMBER]" at bounding box center [437, 294] width 100 height 16
click at [441, 397] on div "K Callback Scheduled [PERSON_NAME] - Information Technology Support Team Lead F…" at bounding box center [916, 369] width 1275 height 84
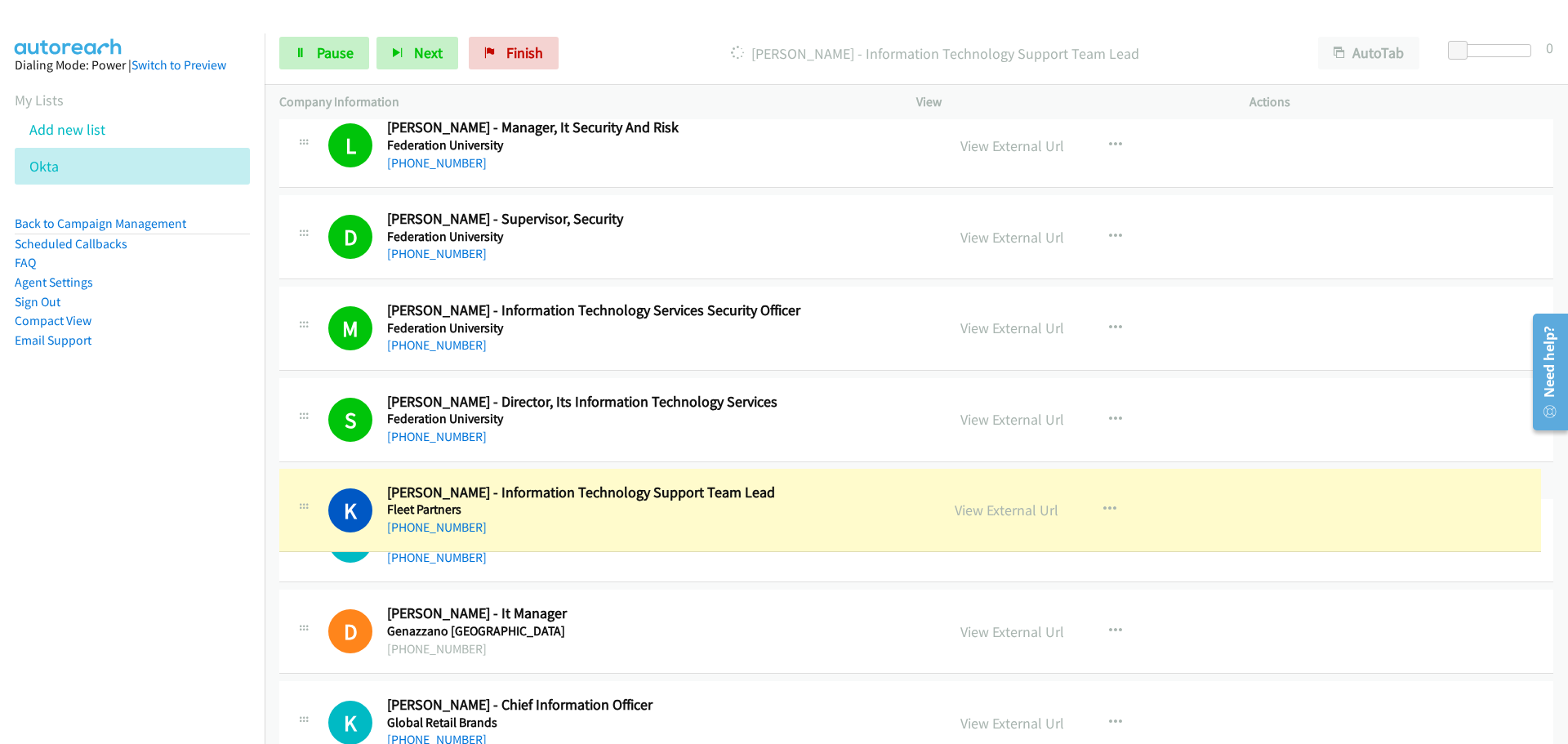
scroll to position [18070, 0]
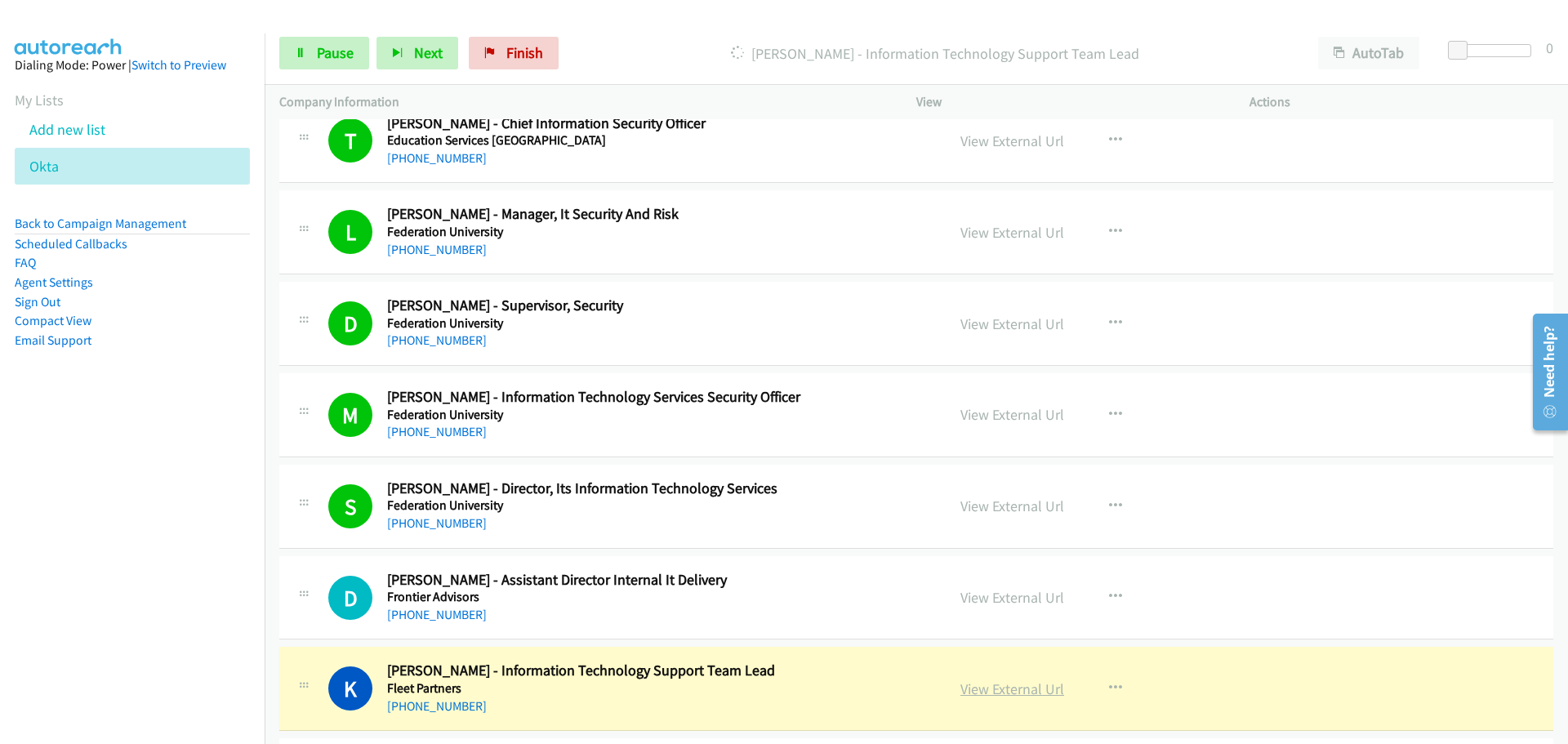
click at [1015, 680] on link "View External Url" at bounding box center [1012, 689] width 103 height 18
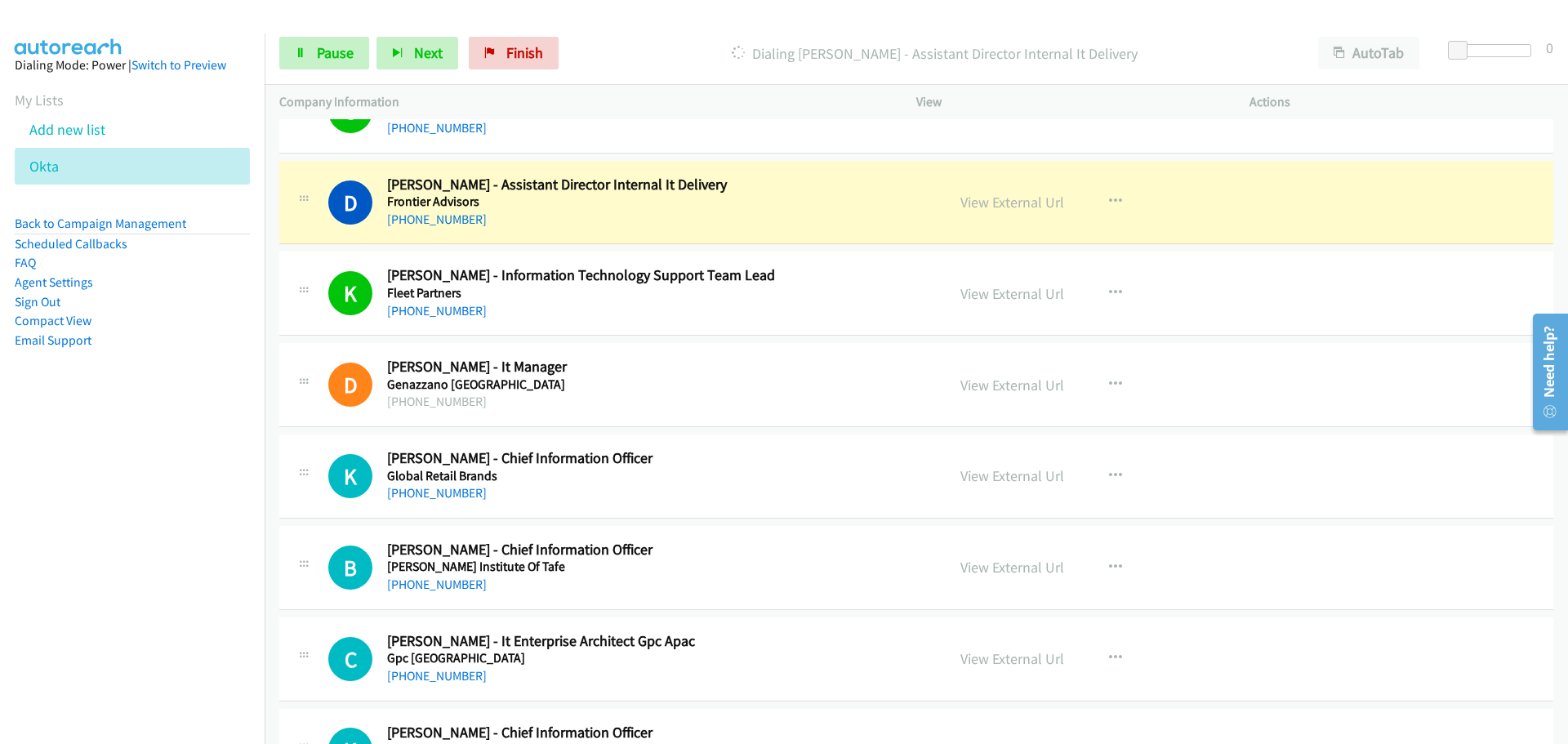
scroll to position [18479, 0]
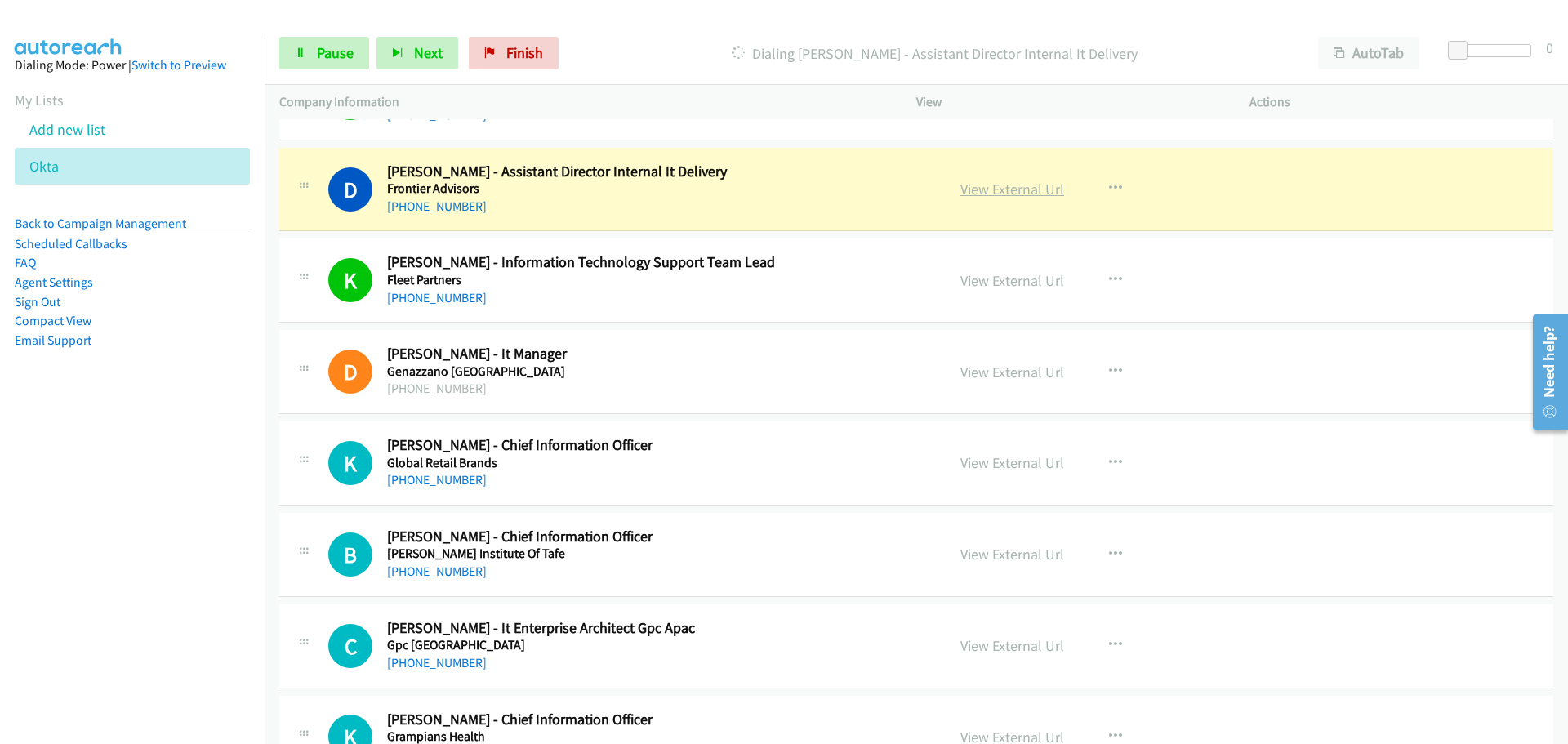
click at [1037, 184] on link "View External Url" at bounding box center [1012, 189] width 103 height 18
